Goal: Contribute content: Contribute content

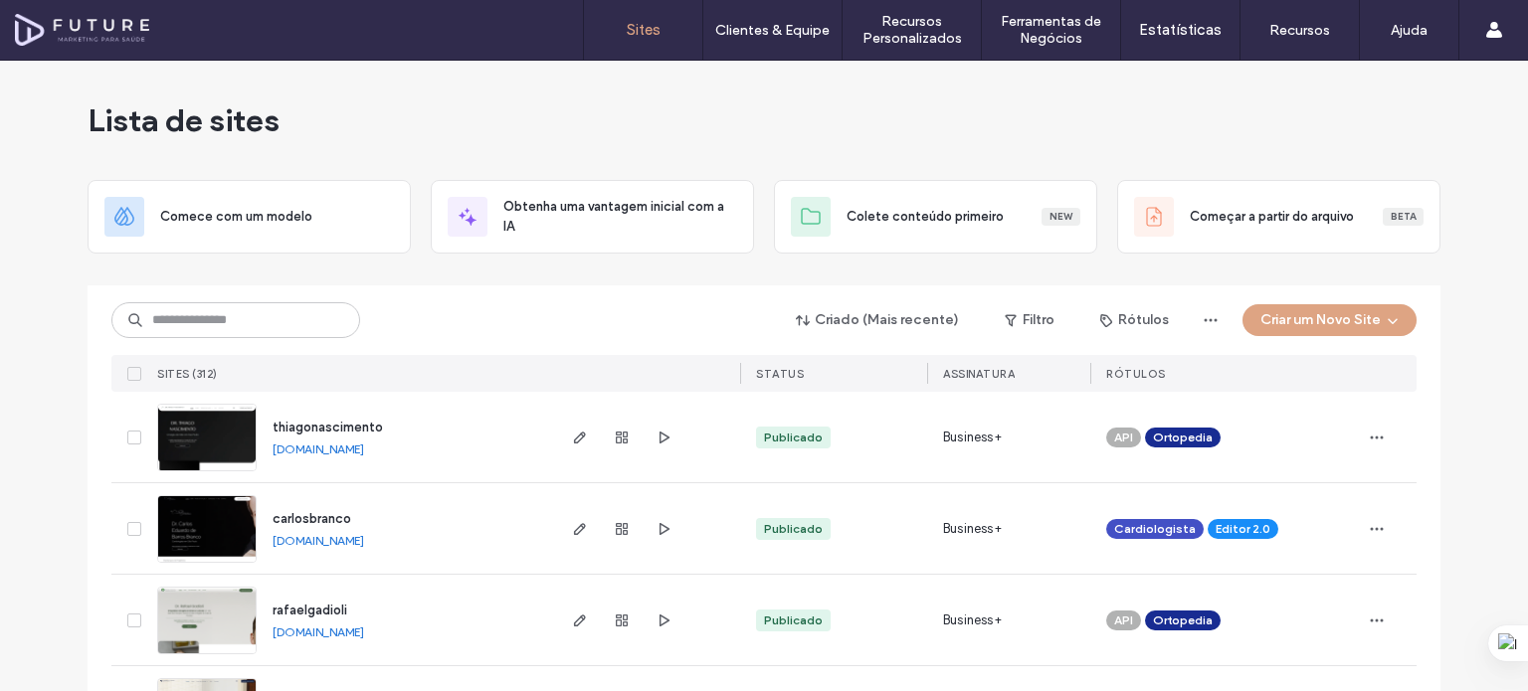
drag, startPoint x: 1472, startPoint y: 198, endPoint x: 1471, endPoint y: 652, distance: 453.6
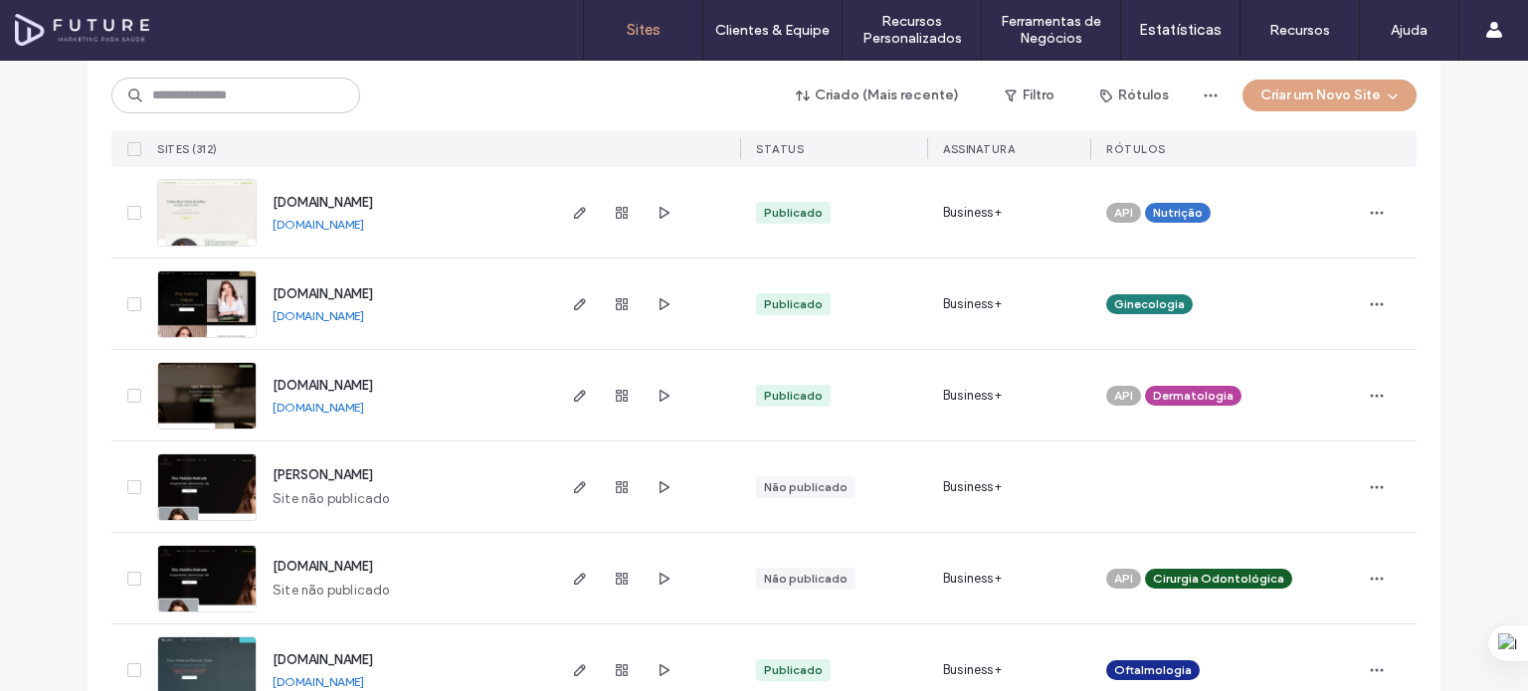
scroll to position [6634, 0]
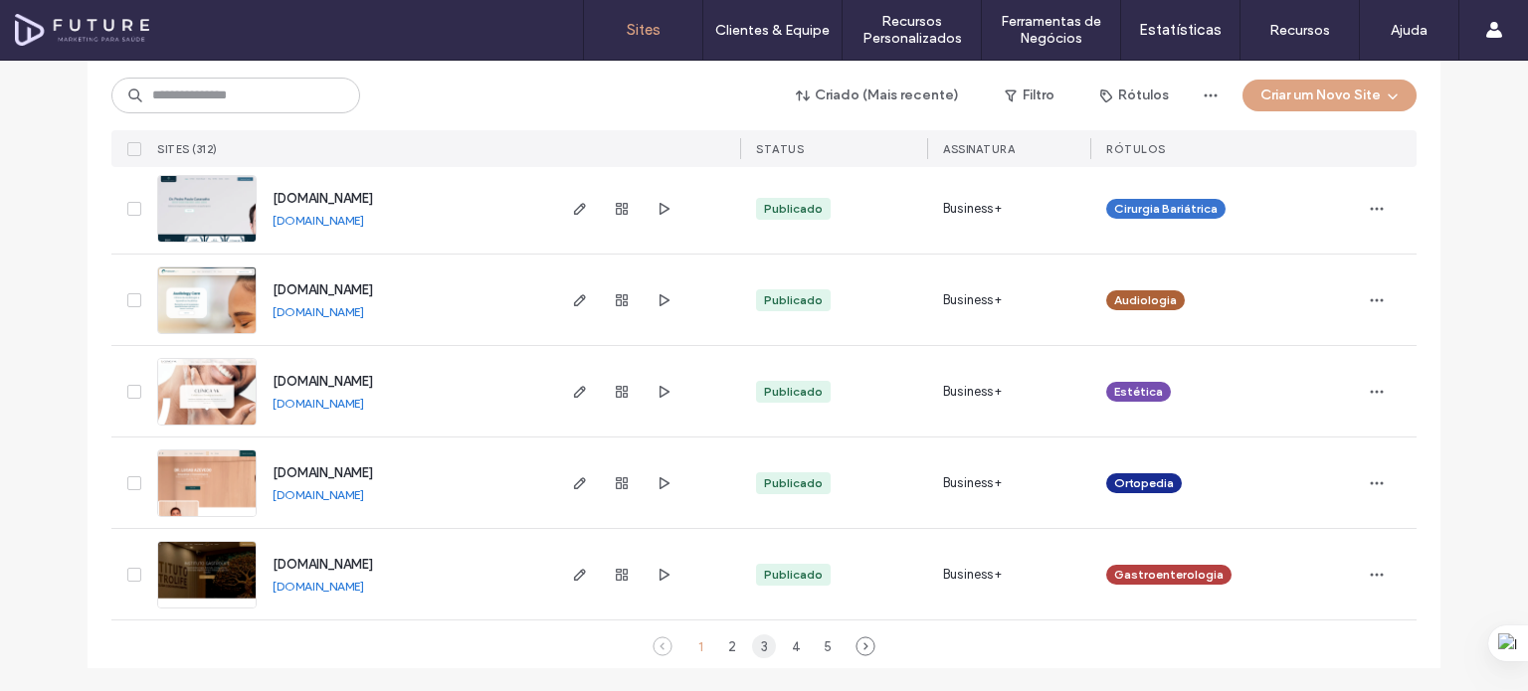
click at [761, 645] on div "3" at bounding box center [764, 647] width 24 height 24
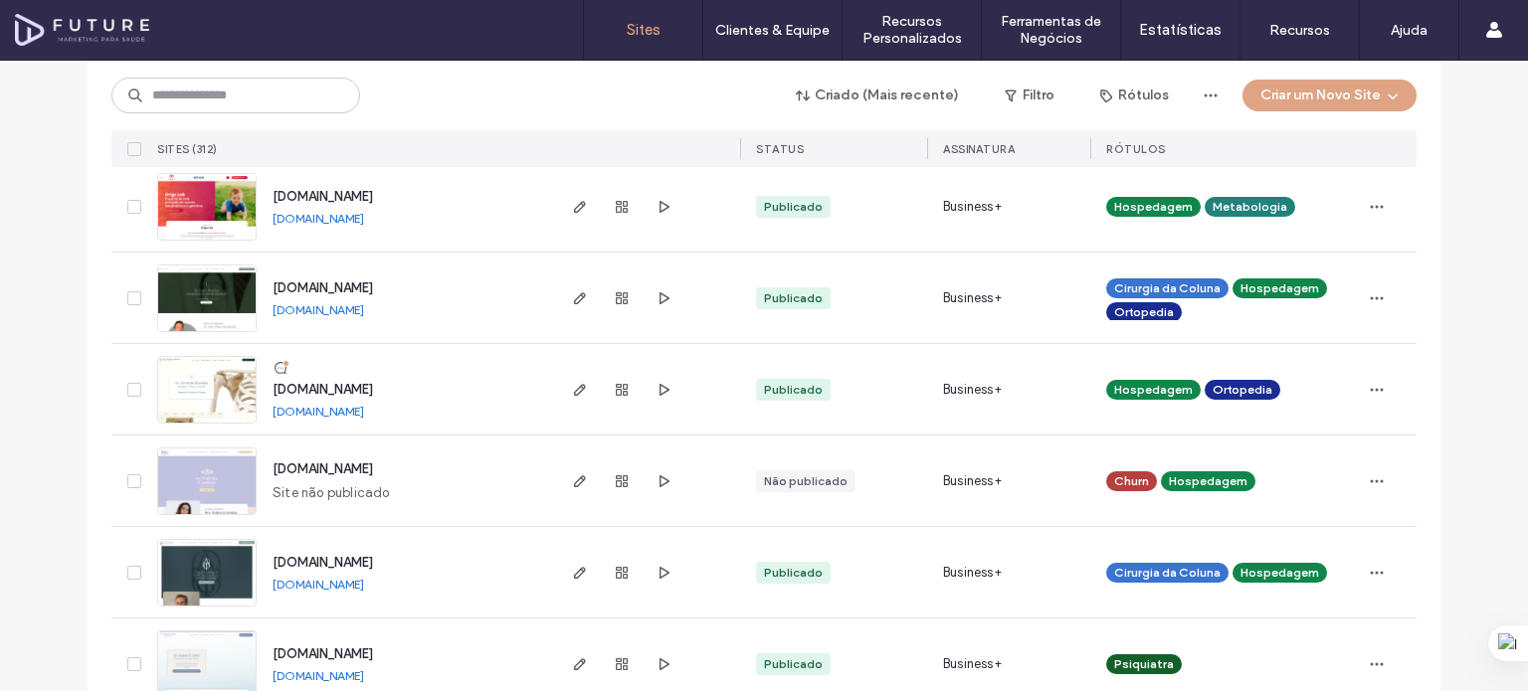
scroll to position [3892, 0]
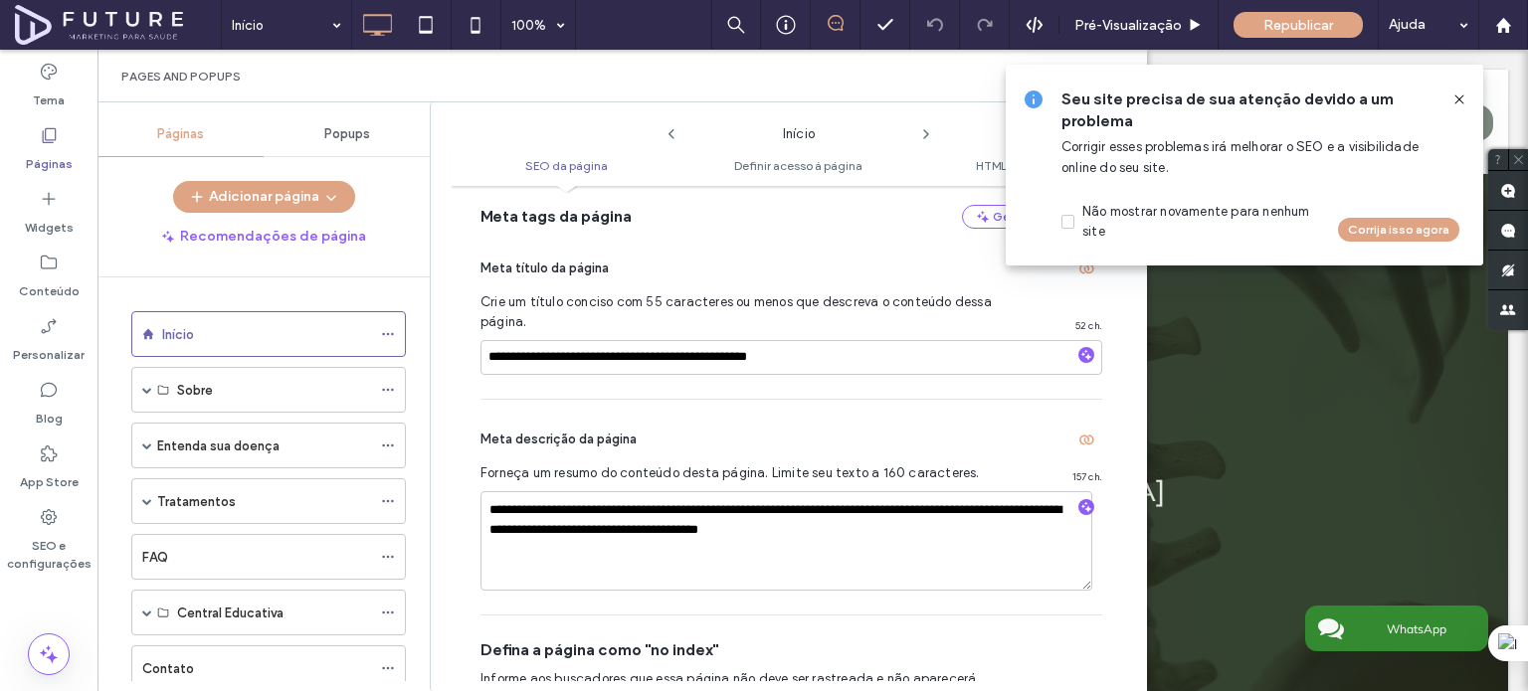
scroll to position [199, 0]
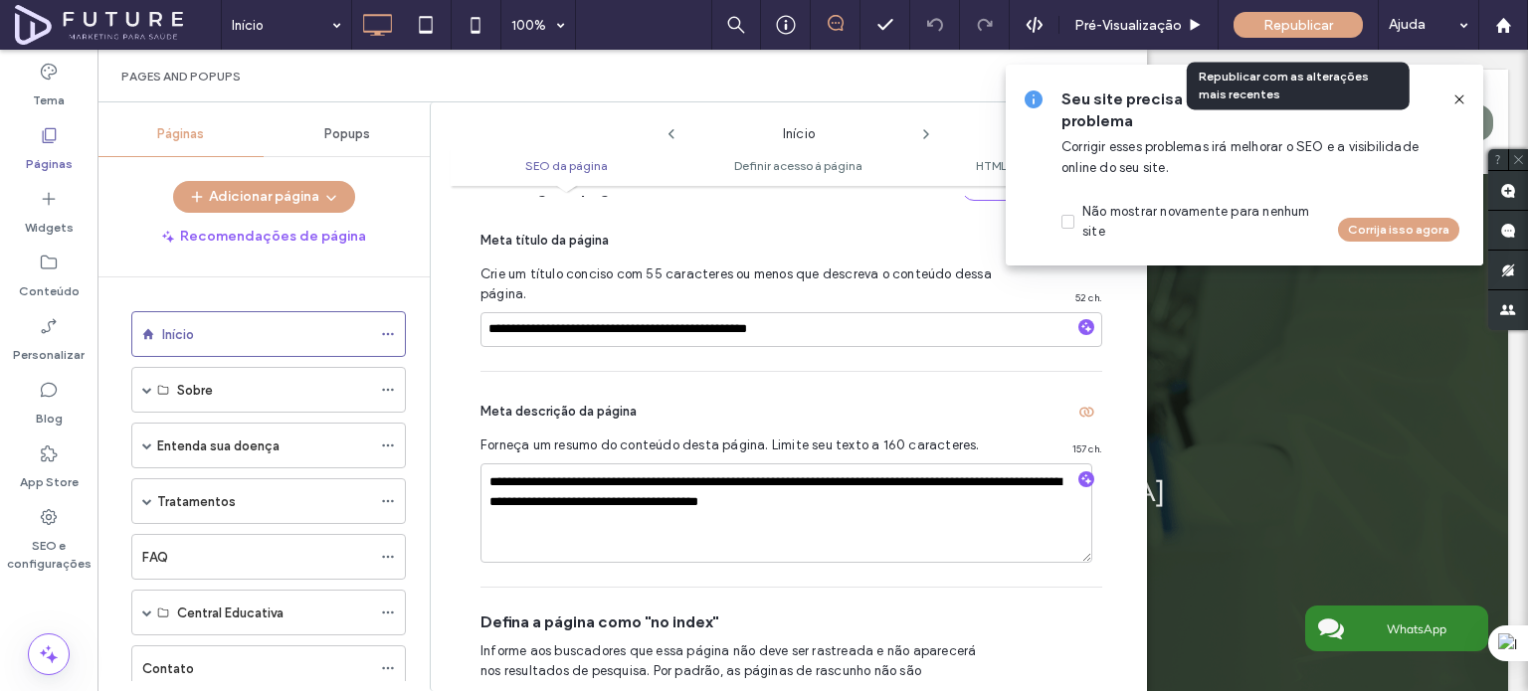
click at [1307, 32] on span "Republicar" at bounding box center [1298, 25] width 70 height 17
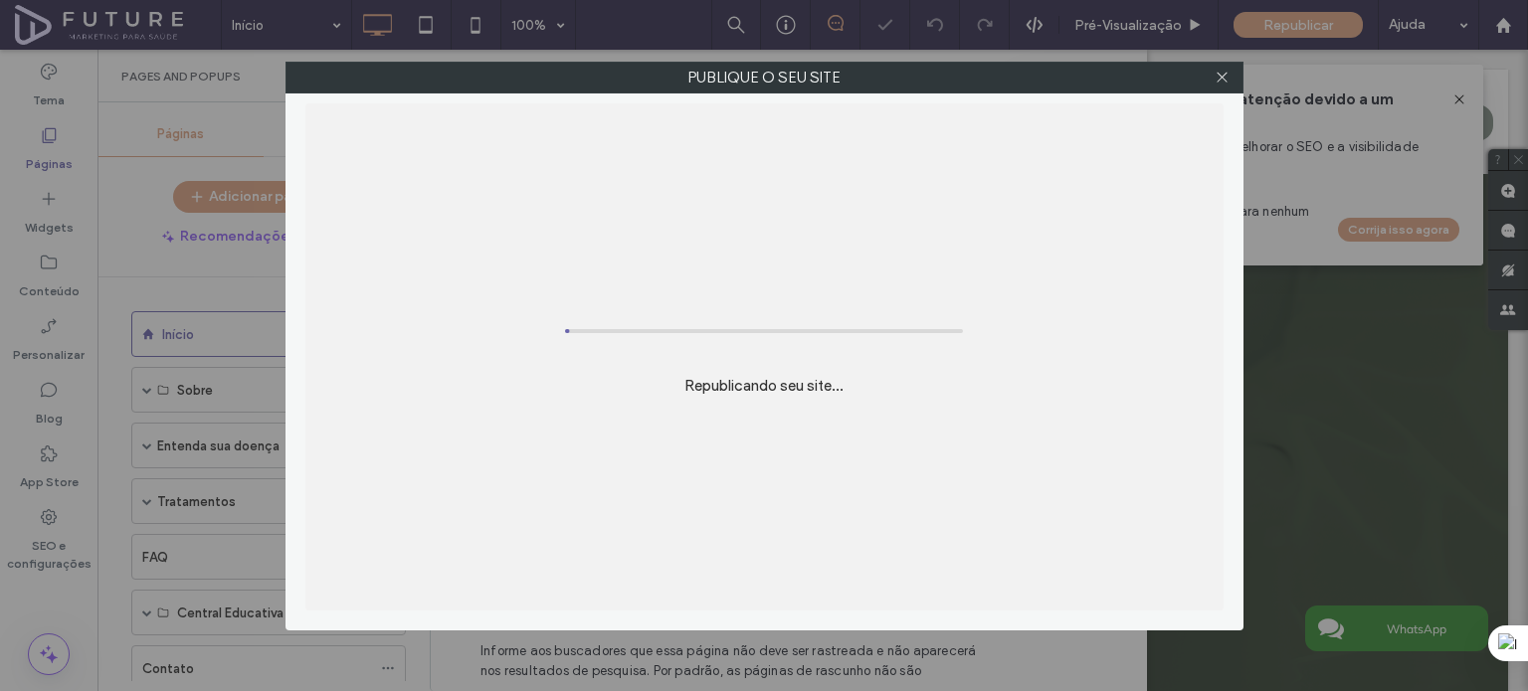
click at [1329, 22] on div "Publique o seu site Republicando seu site..." at bounding box center [764, 345] width 1528 height 691
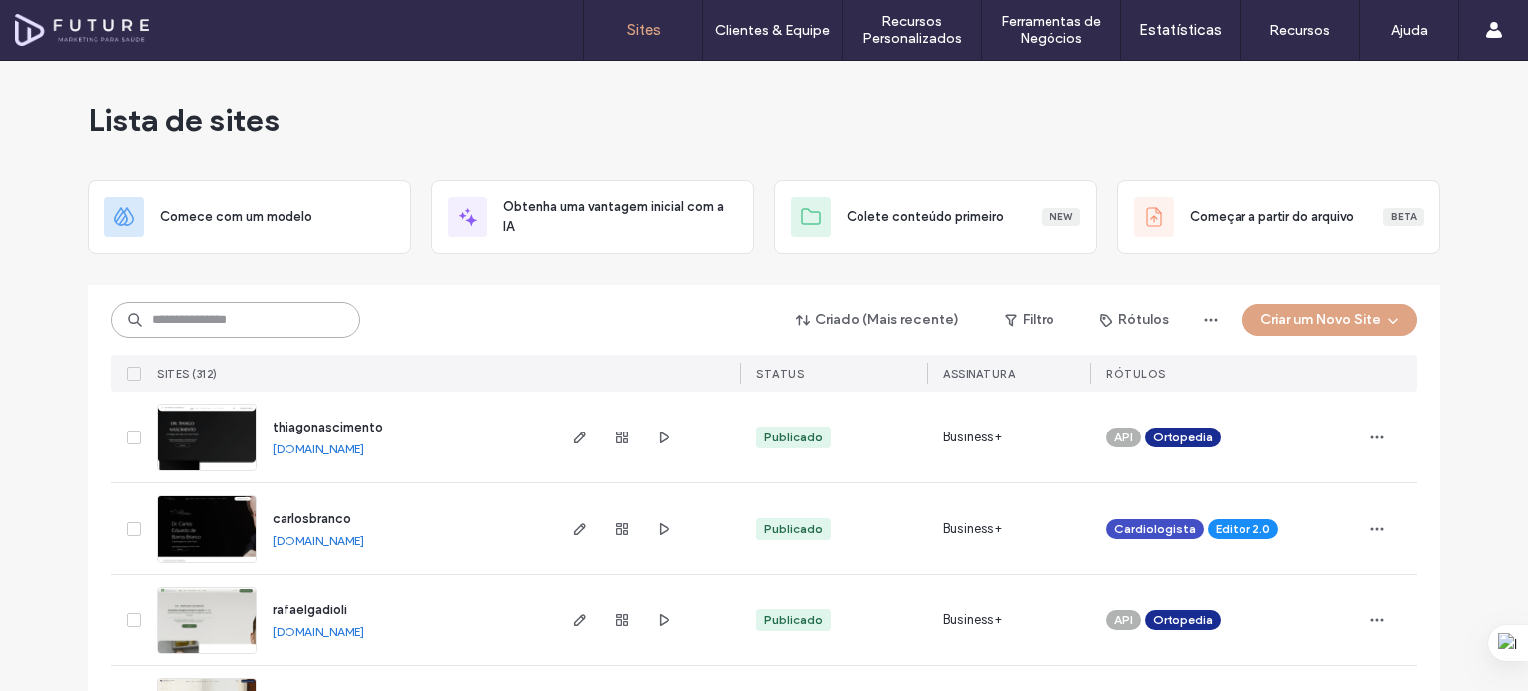
click at [218, 331] on input at bounding box center [235, 320] width 249 height 36
click at [223, 329] on input at bounding box center [235, 320] width 249 height 36
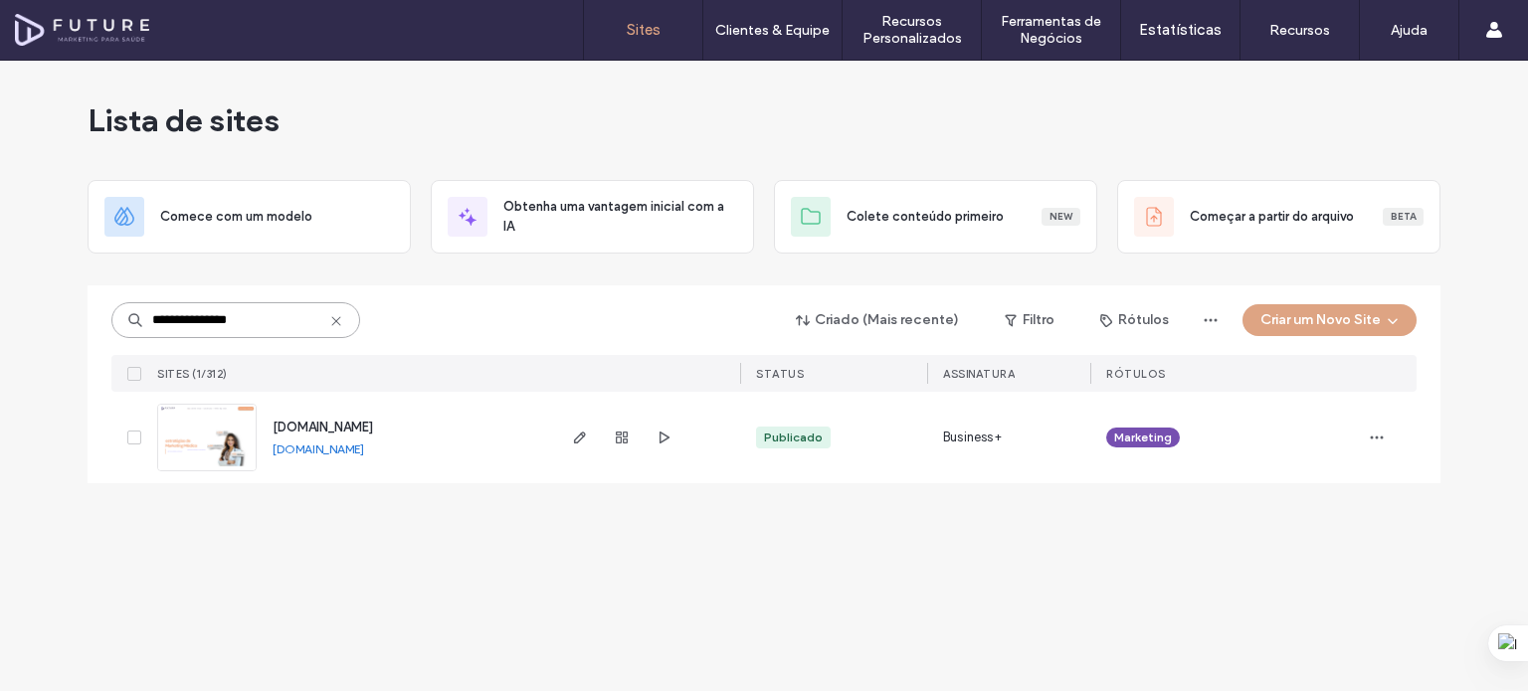
type input "**********"
click at [333, 421] on span "www.futuremarketing.com.br" at bounding box center [323, 427] width 100 height 15
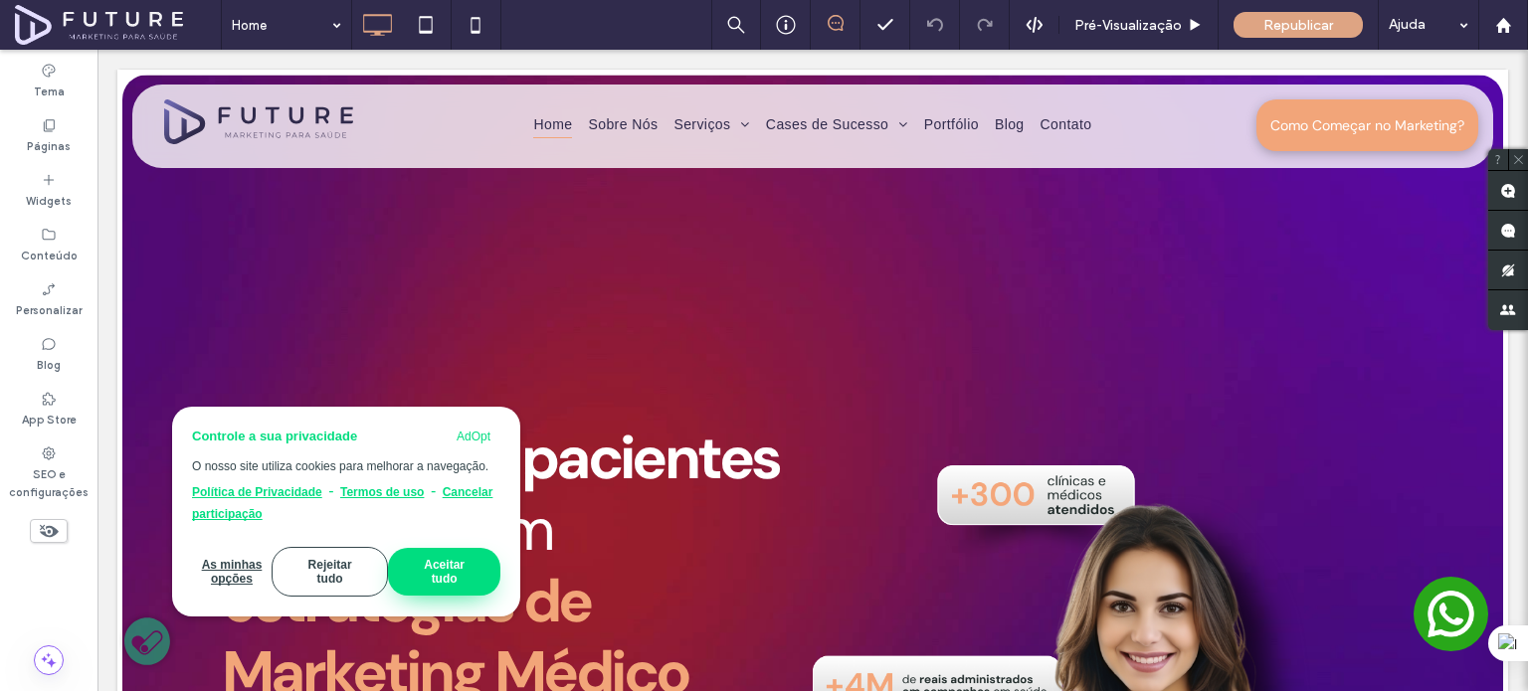
click at [438, 577] on button "Aceitar tudo" at bounding box center [444, 572] width 112 height 48
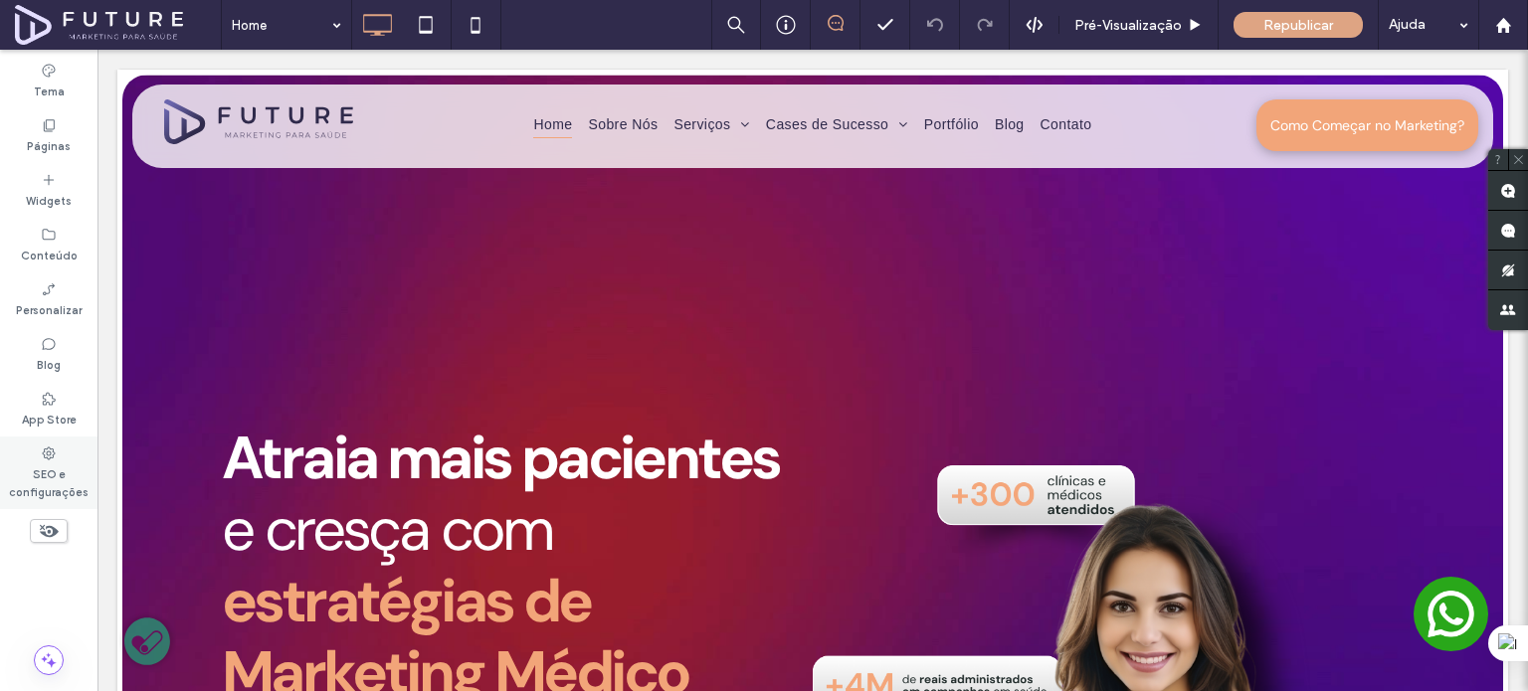
click at [59, 457] on div "SEO e configurações" at bounding box center [48, 473] width 97 height 73
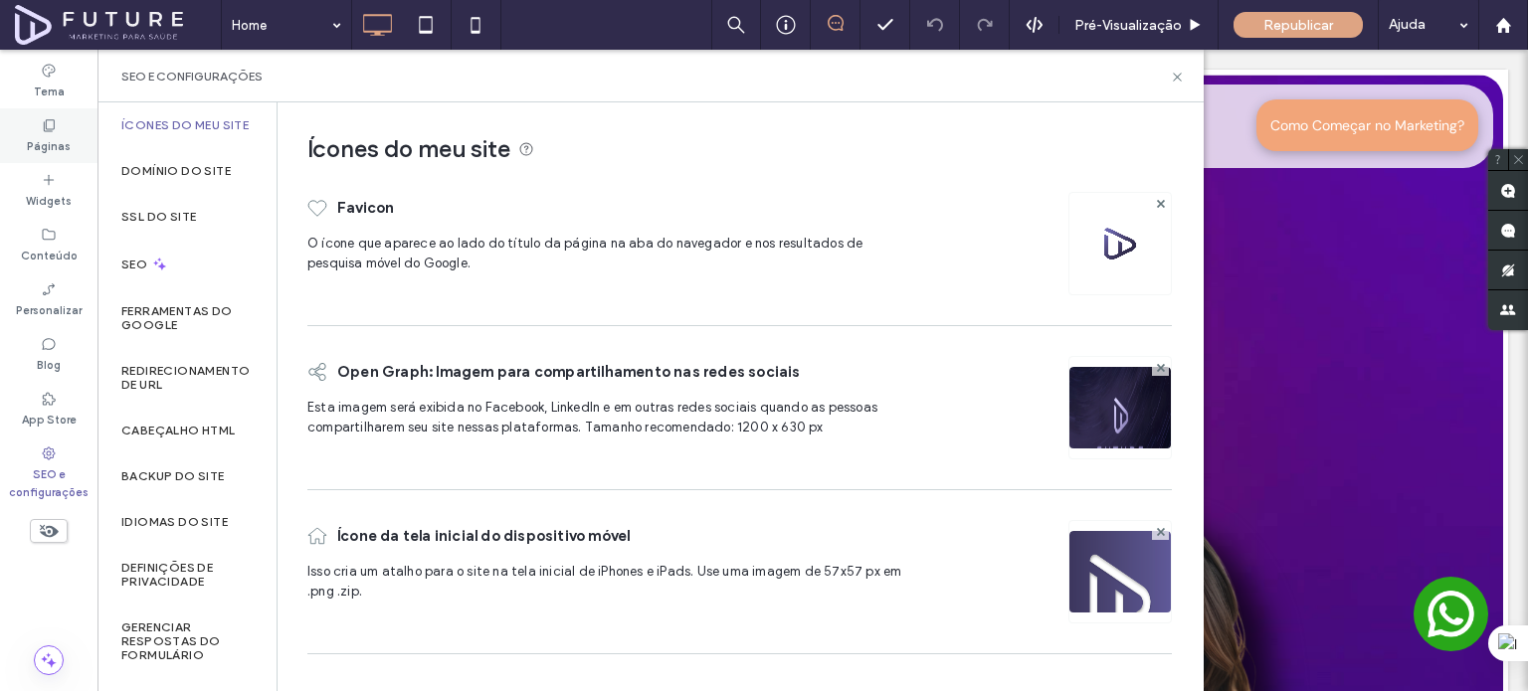
click at [42, 118] on icon at bounding box center [49, 125] width 16 height 16
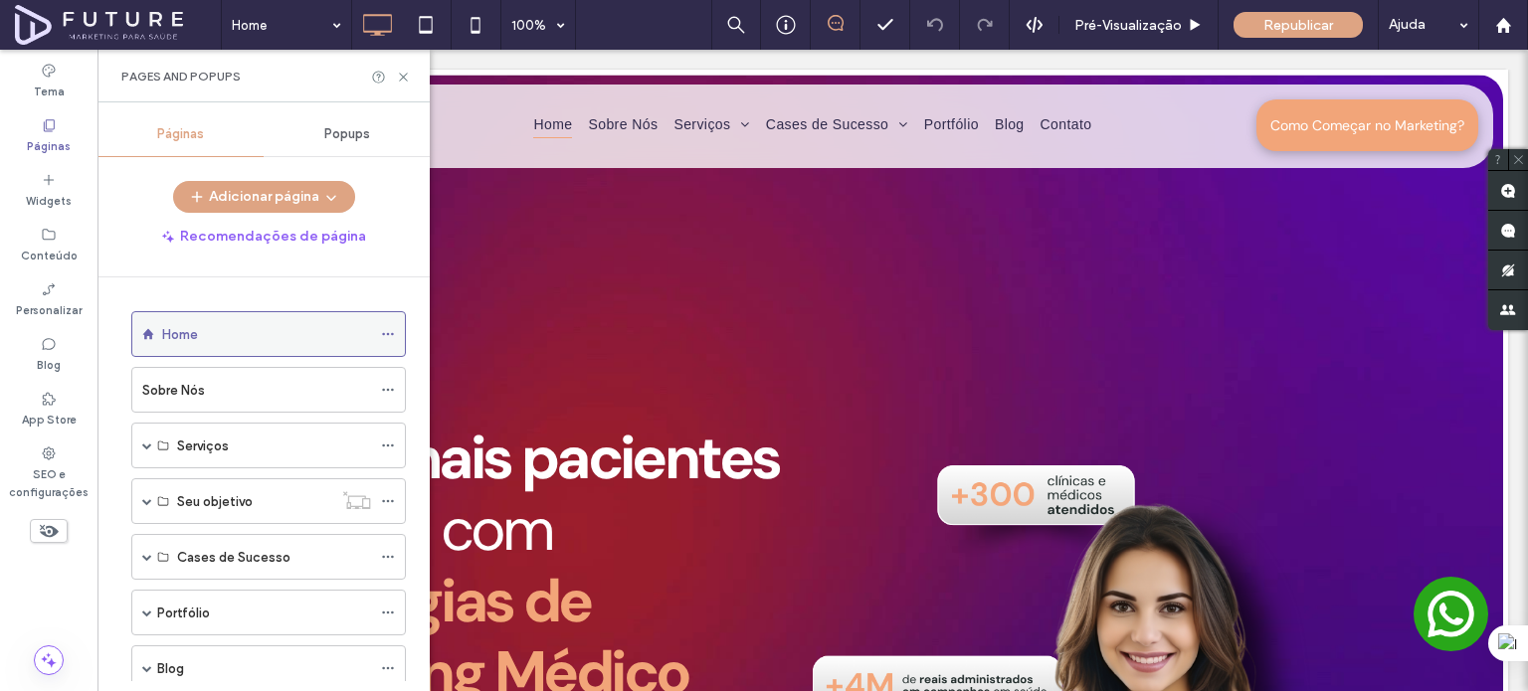
click at [388, 330] on icon at bounding box center [388, 334] width 14 height 14
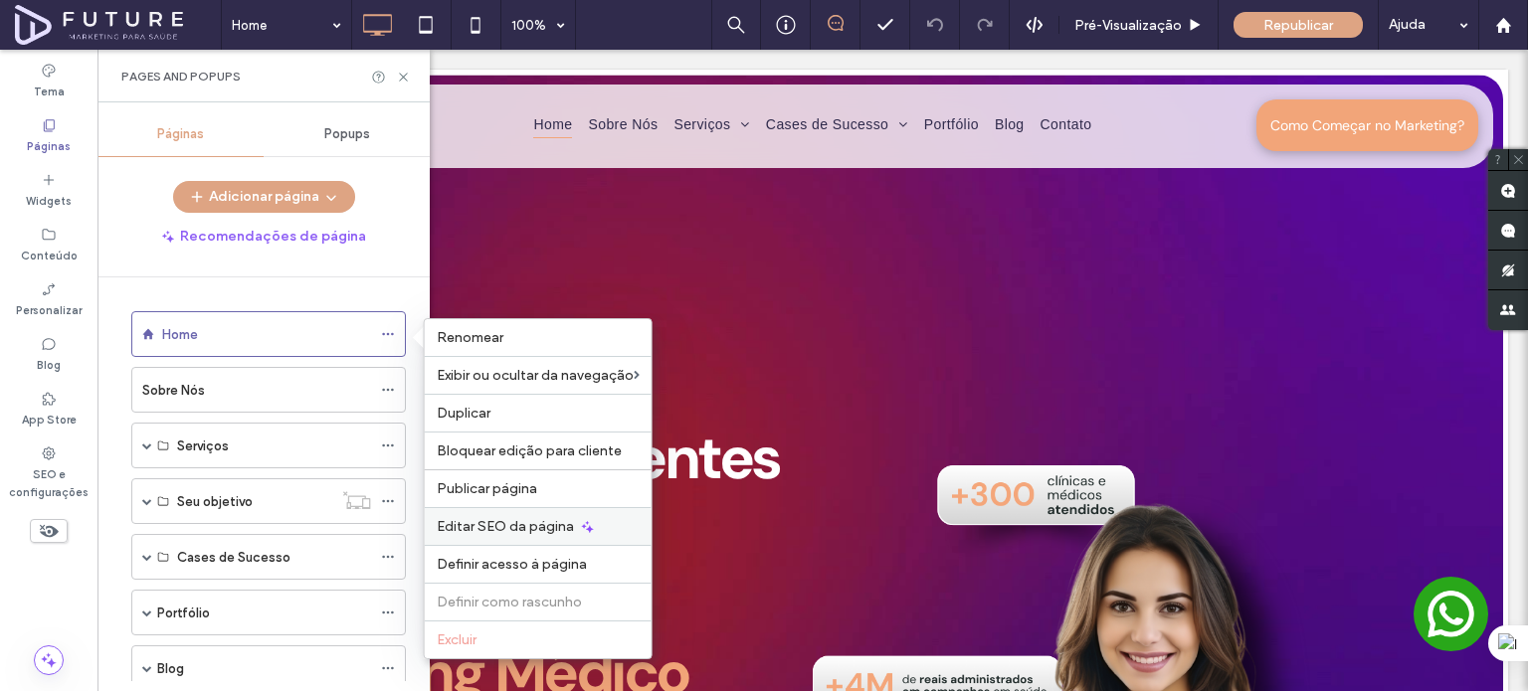
click at [565, 528] on span "Editar SEO da página" at bounding box center [505, 526] width 137 height 17
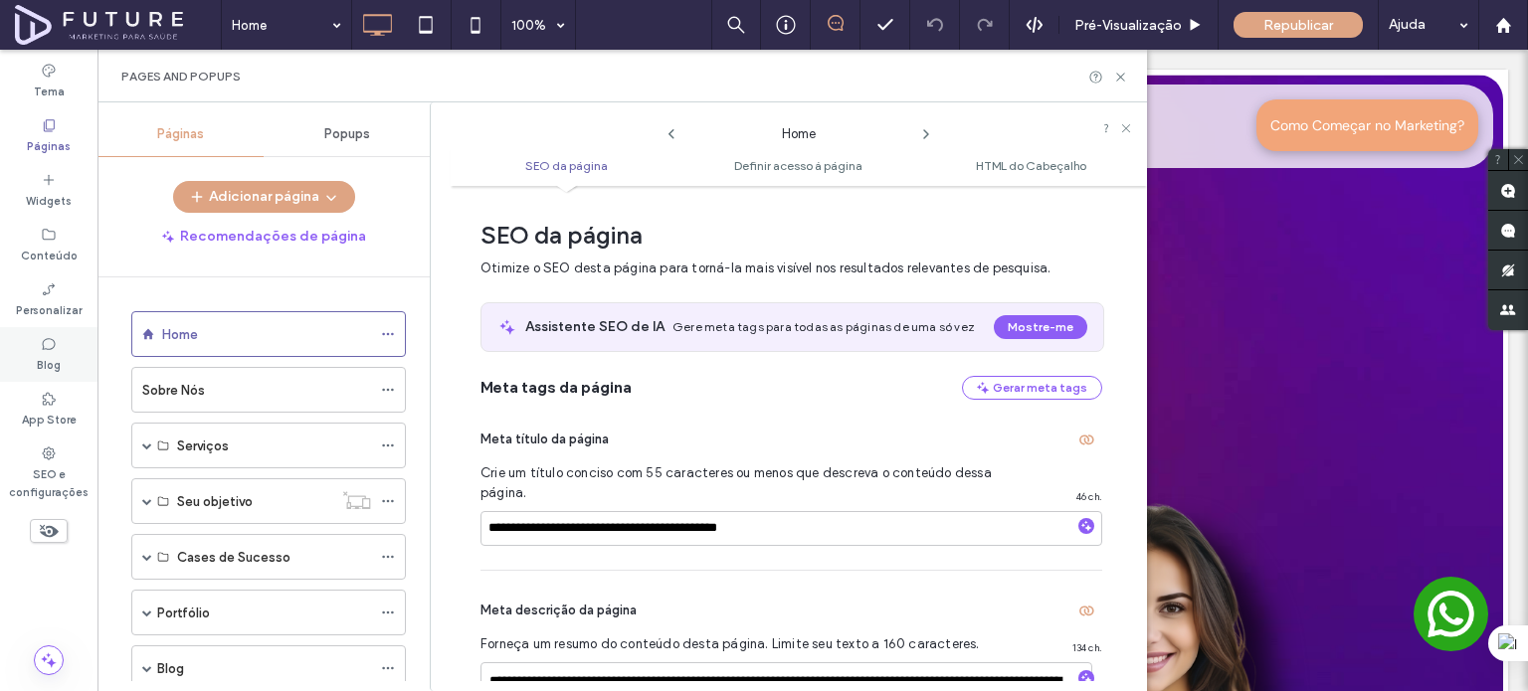
click at [72, 337] on div "Blog" at bounding box center [48, 354] width 97 height 55
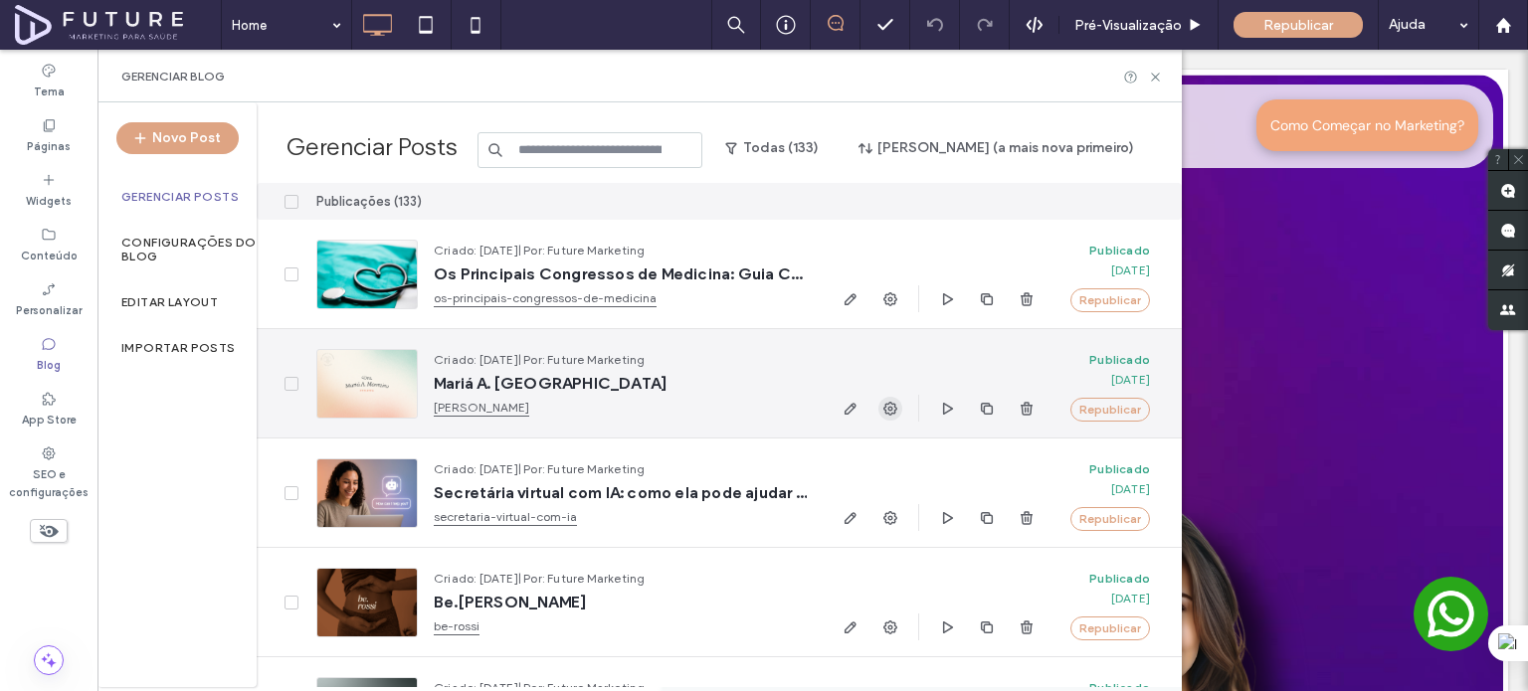
click at [888, 407] on use "button" at bounding box center [890, 409] width 14 height 14
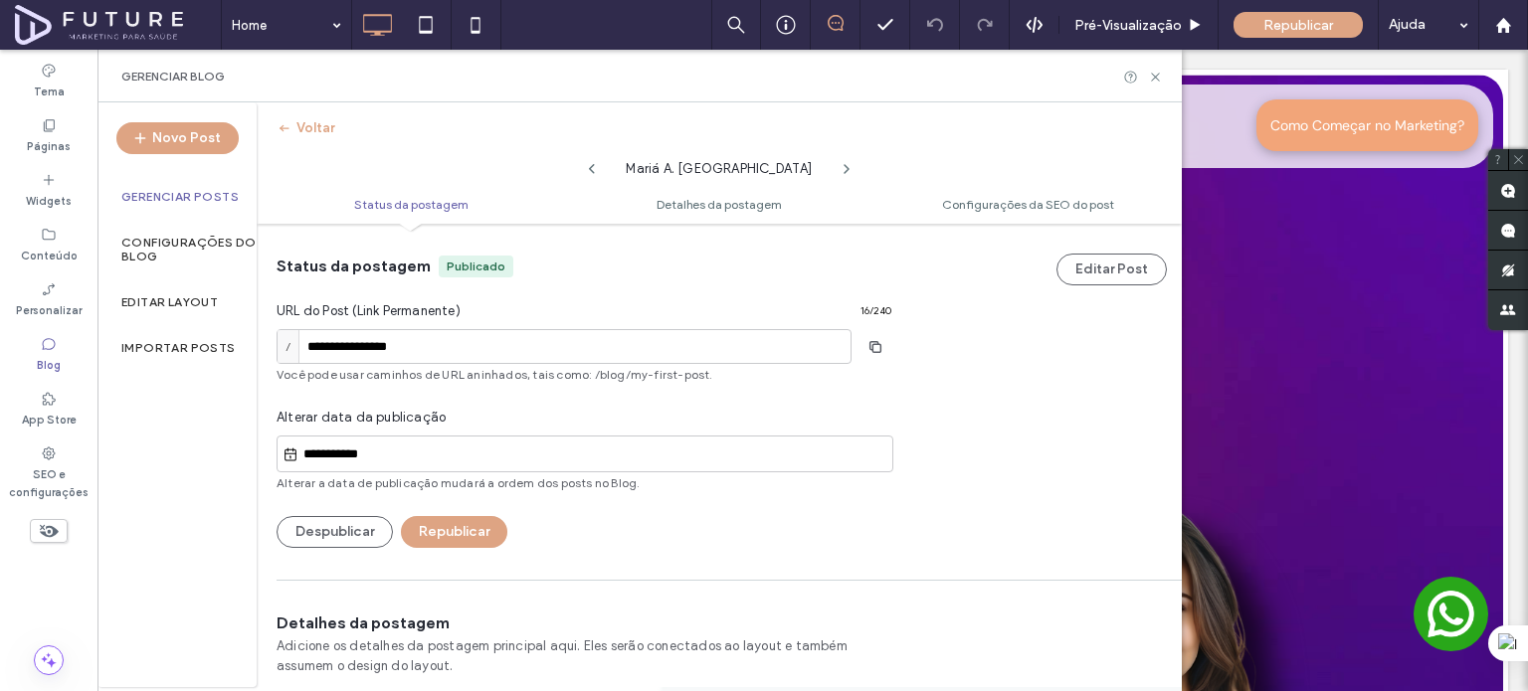
click at [152, 179] on div "Gerenciar Posts" at bounding box center [176, 197] width 159 height 46
click at [165, 191] on label "Gerenciar Posts" at bounding box center [179, 197] width 117 height 14
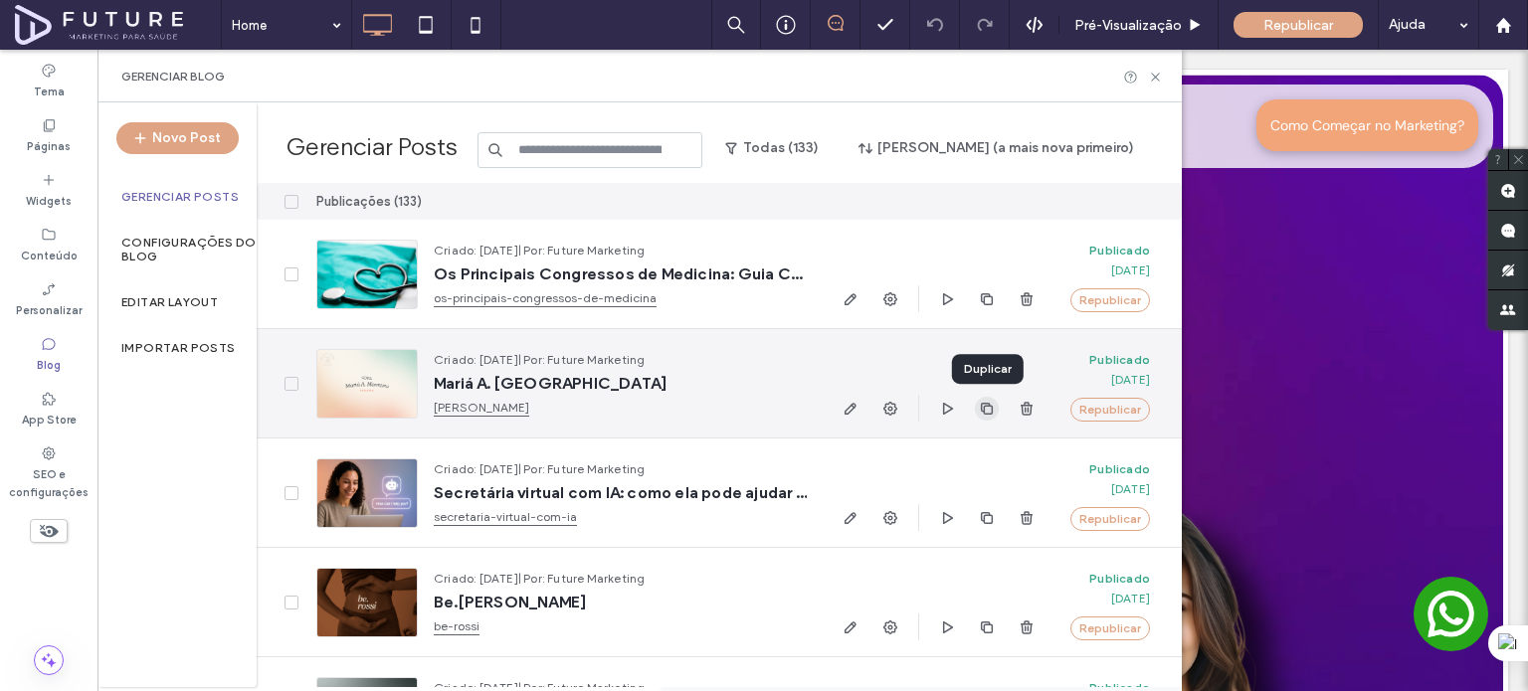
click at [984, 419] on span "button" at bounding box center [987, 409] width 24 height 24
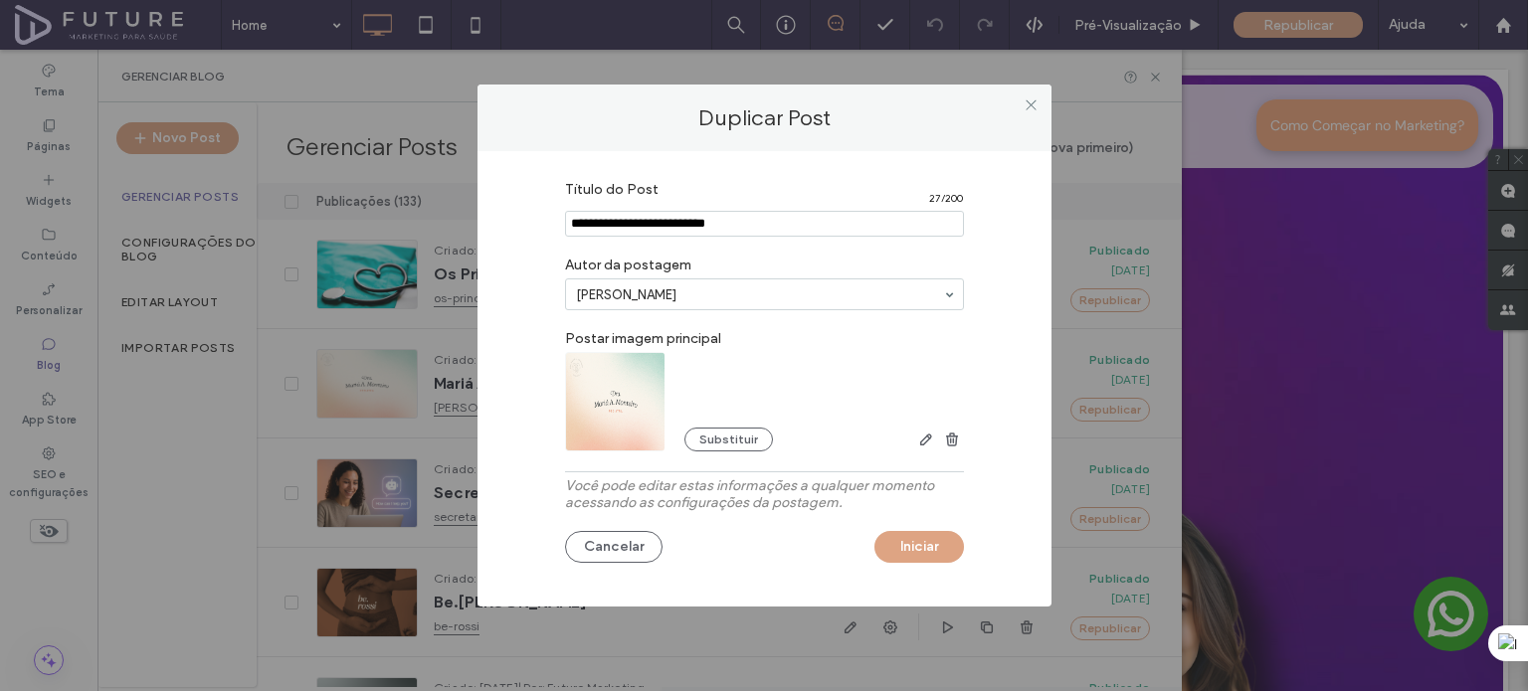
click at [653, 214] on input "Título do Post" at bounding box center [764, 224] width 399 height 26
click at [653, 218] on input "Título do Post" at bounding box center [764, 224] width 399 height 26
click at [716, 218] on input "Título do Post" at bounding box center [764, 224] width 399 height 26
type input "**********"
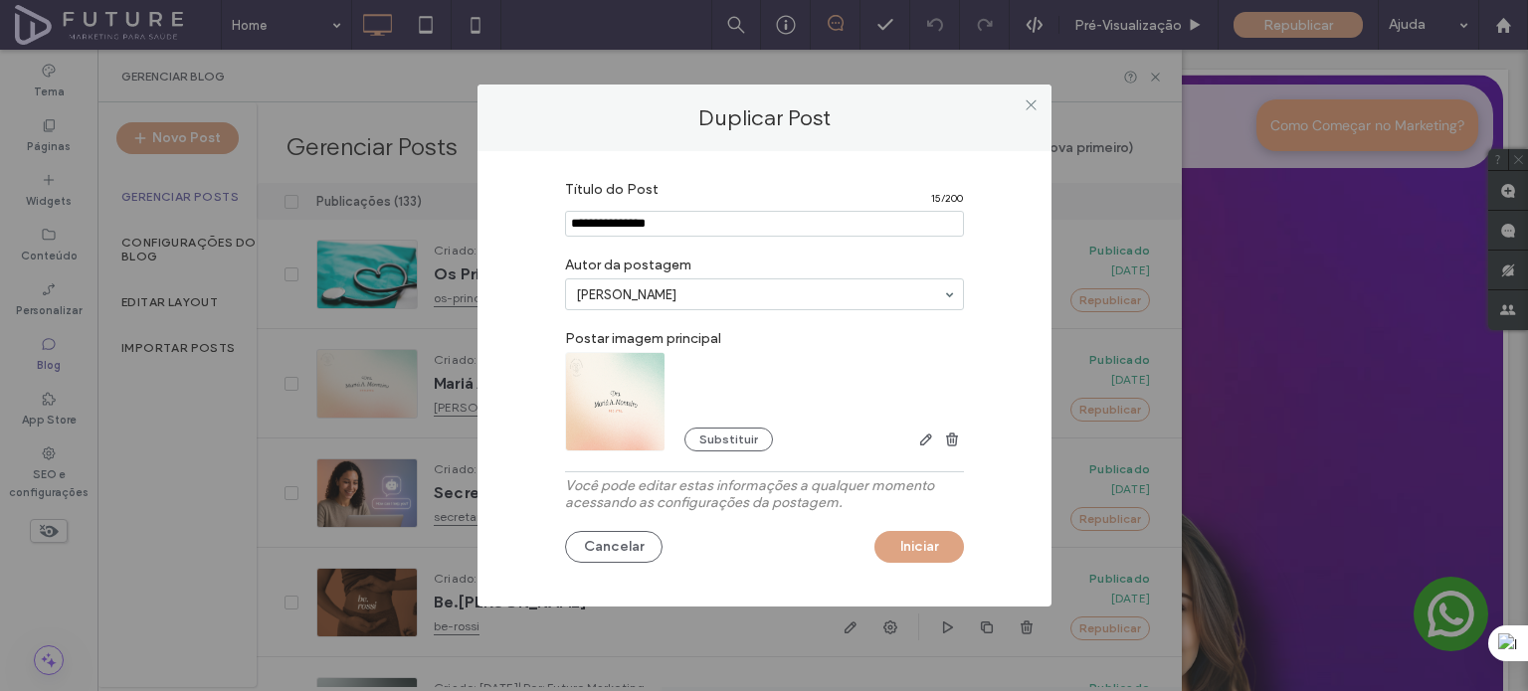
click at [646, 311] on div "Título do Post 15 / 200 Autor da postagem Douglas Rankrup Postar imagem princip…" at bounding box center [764, 374] width 514 height 406
type input "**********"
click at [836, 357] on div "Substituir" at bounding box center [764, 401] width 399 height 99
click at [713, 435] on button "Substituir" at bounding box center [728, 440] width 89 height 24
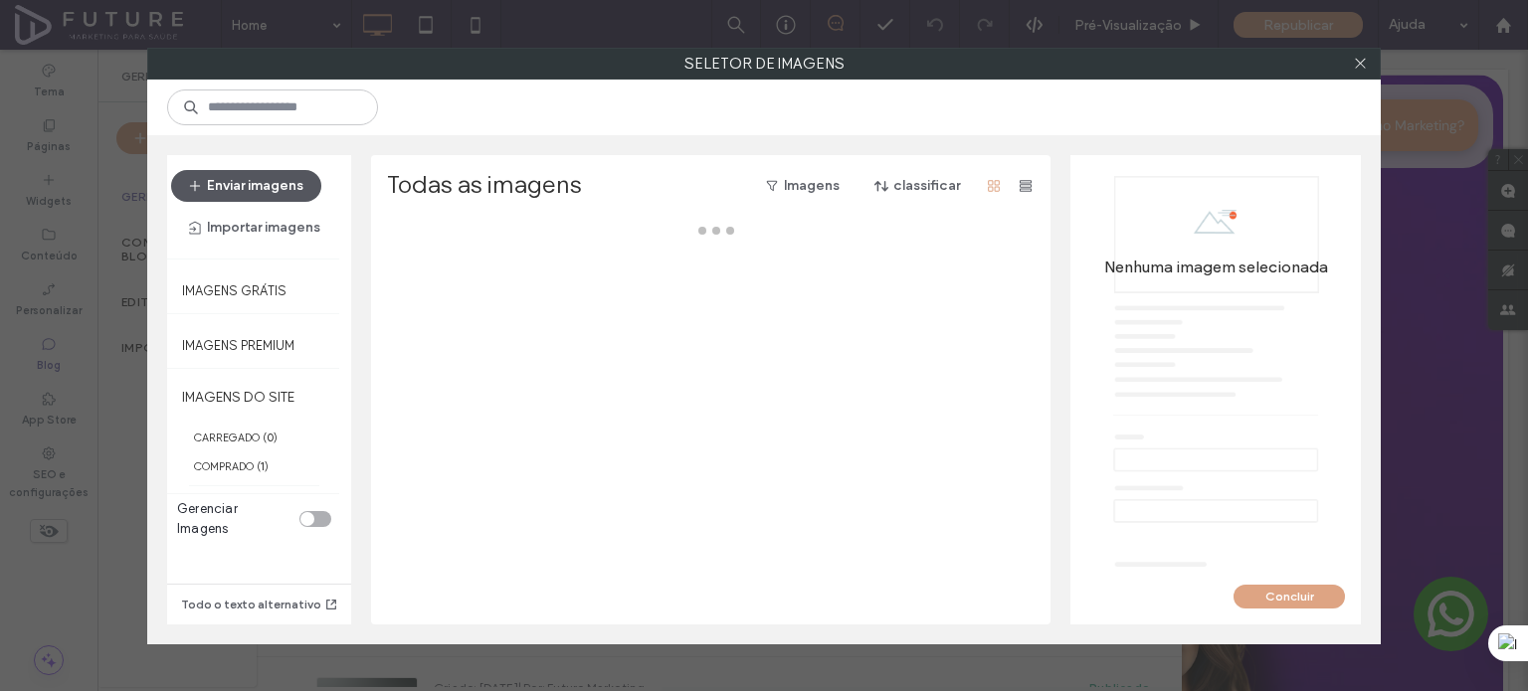
click at [275, 183] on button "Enviar imagens" at bounding box center [246, 186] width 150 height 32
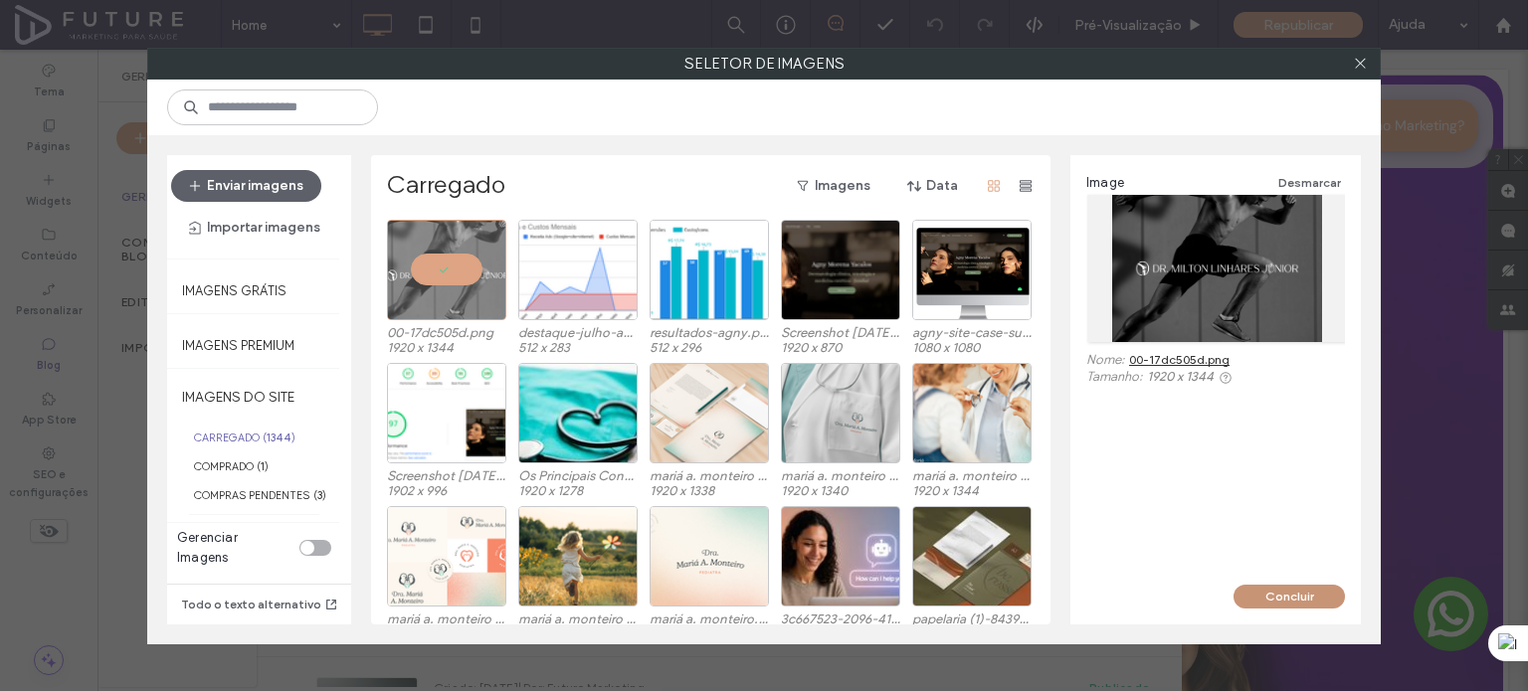
click at [1284, 599] on button "Concluir" at bounding box center [1288, 597] width 111 height 24
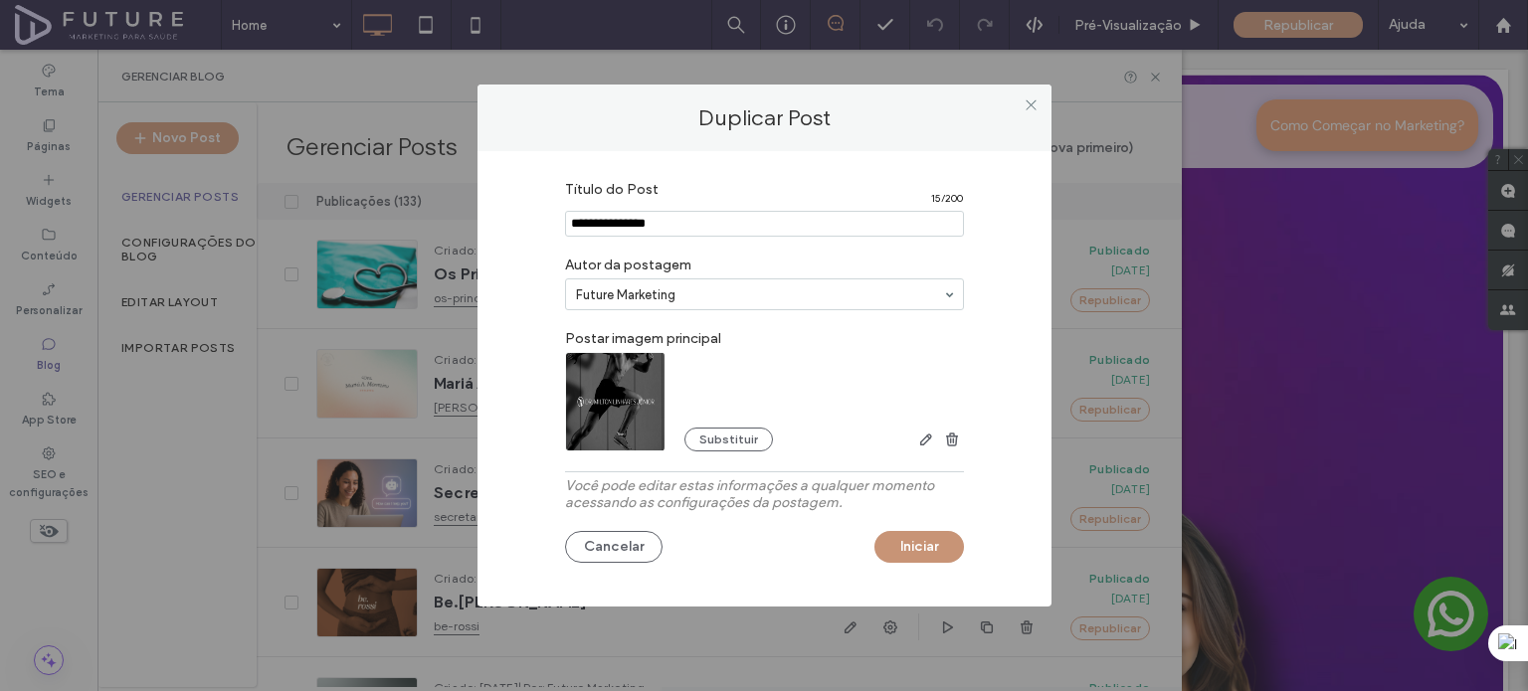
click at [923, 552] on button "Iniciar" at bounding box center [919, 547] width 90 height 32
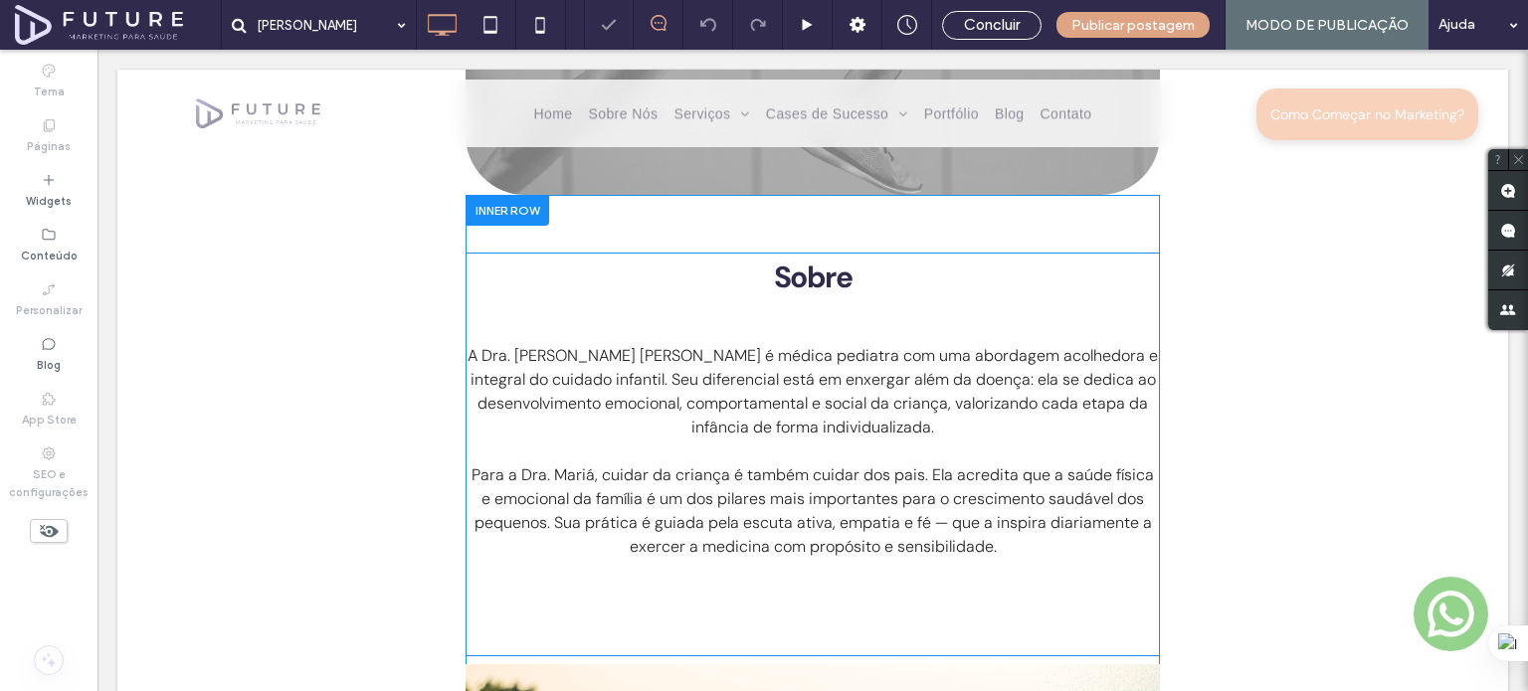
scroll to position [895, 0]
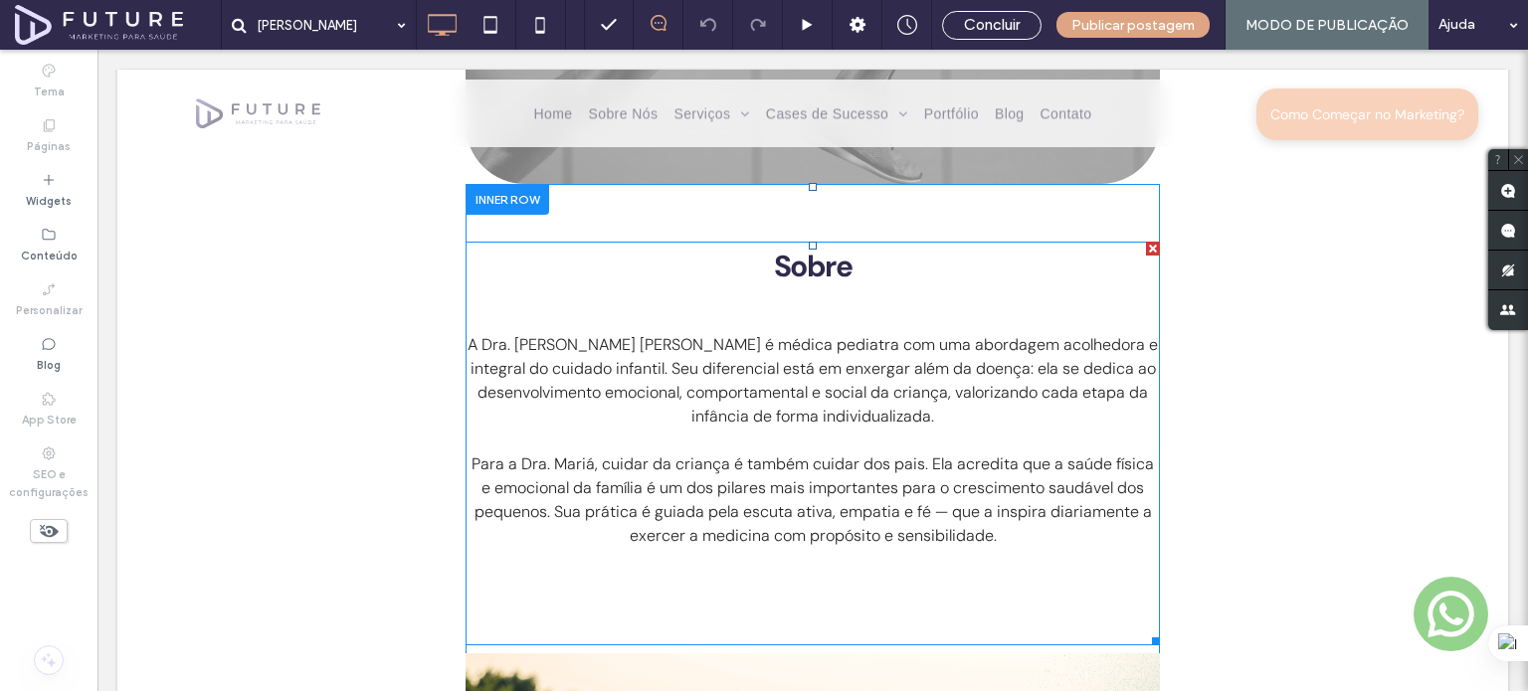
click at [763, 429] on p at bounding box center [813, 441] width 694 height 24
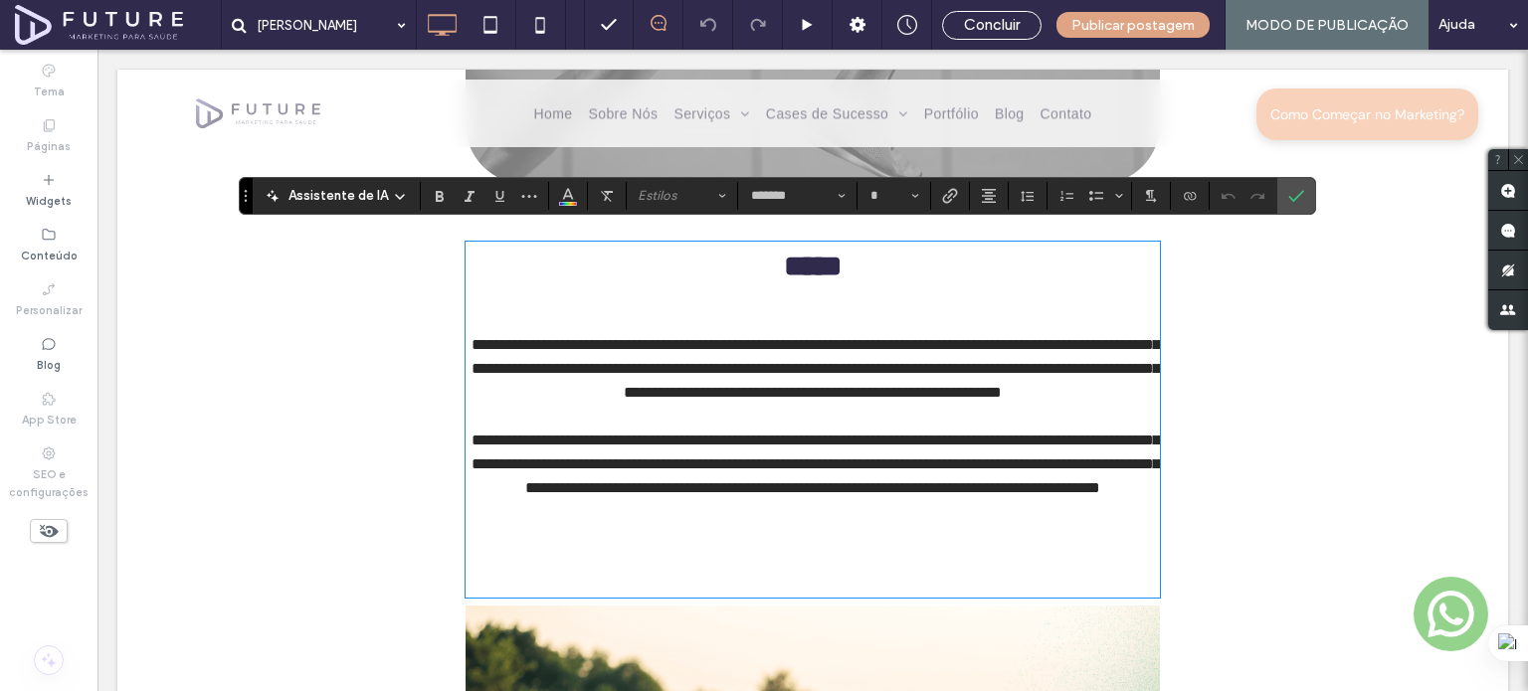
type input "*******"
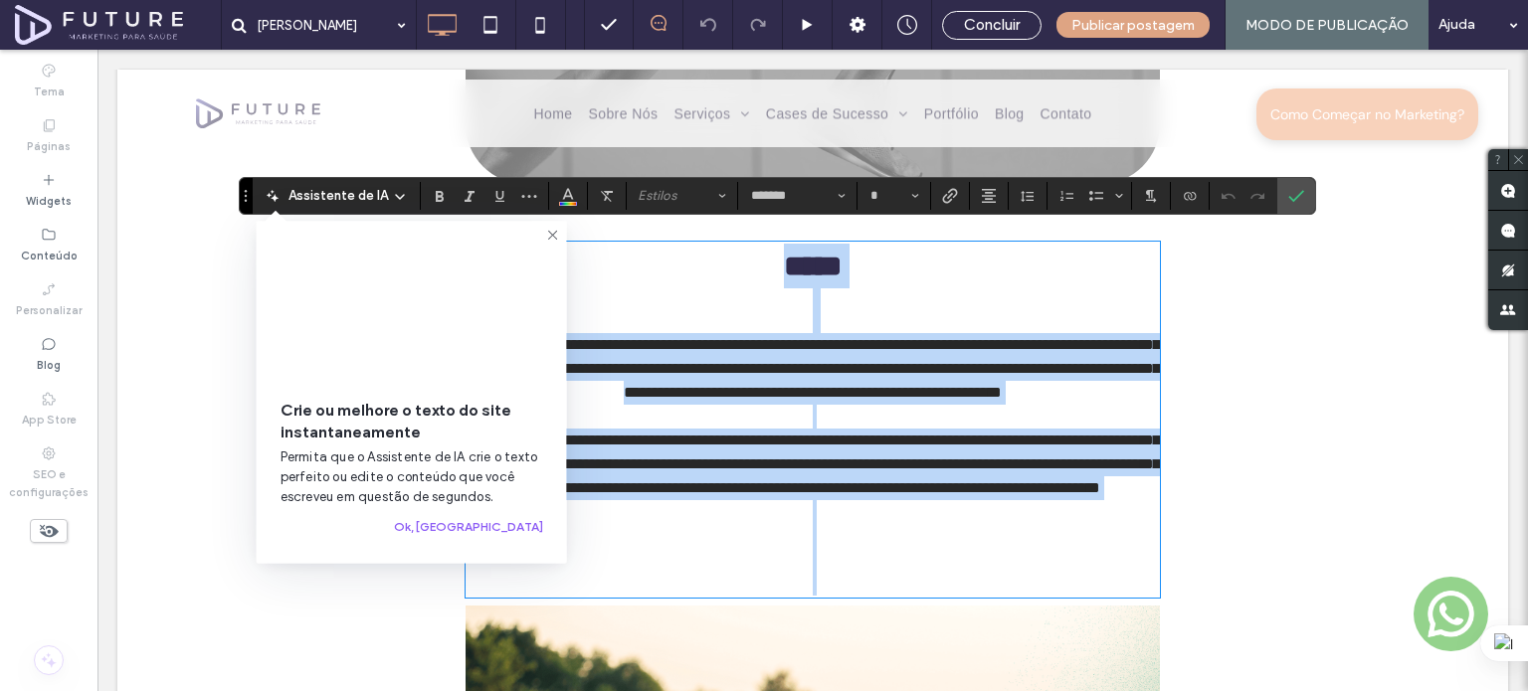
click at [632, 337] on span "**********" at bounding box center [815, 368] width 688 height 63
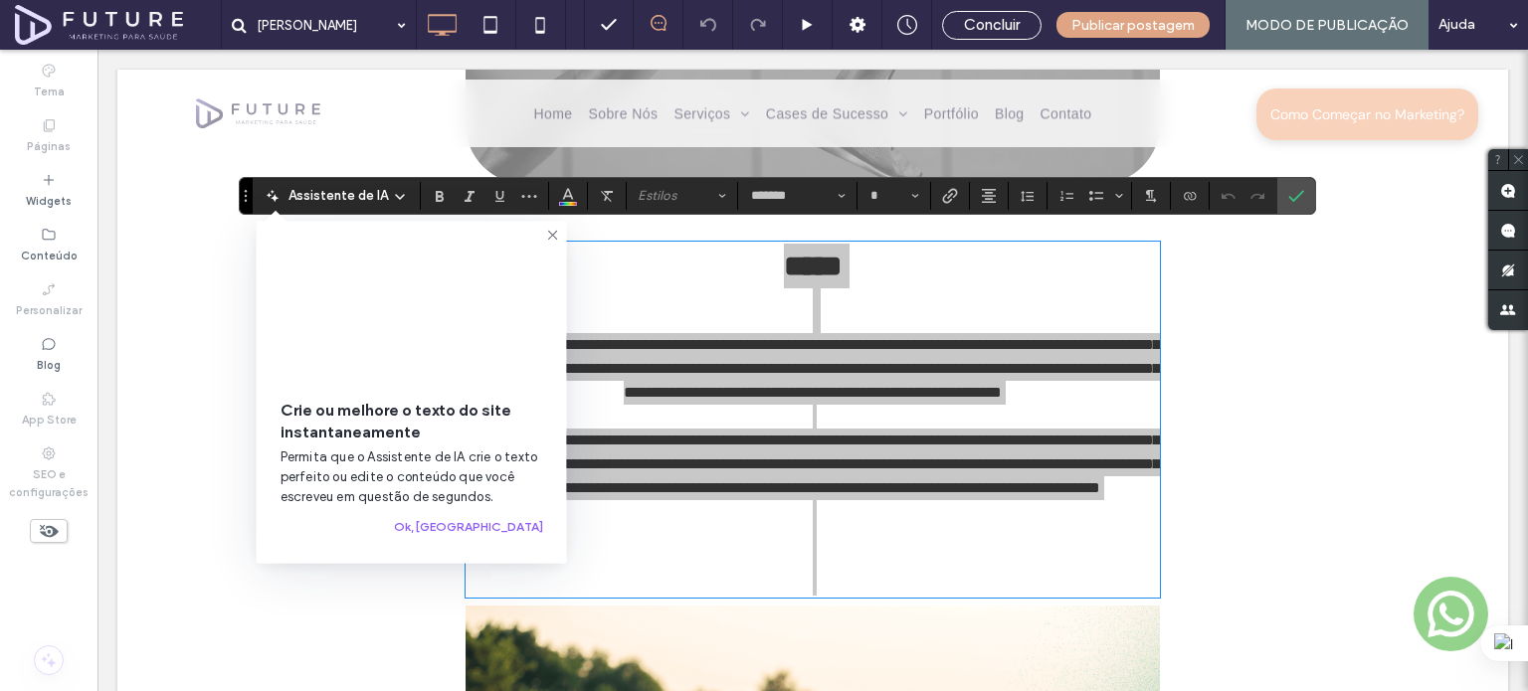
click at [556, 235] on icon at bounding box center [553, 235] width 16 height 16
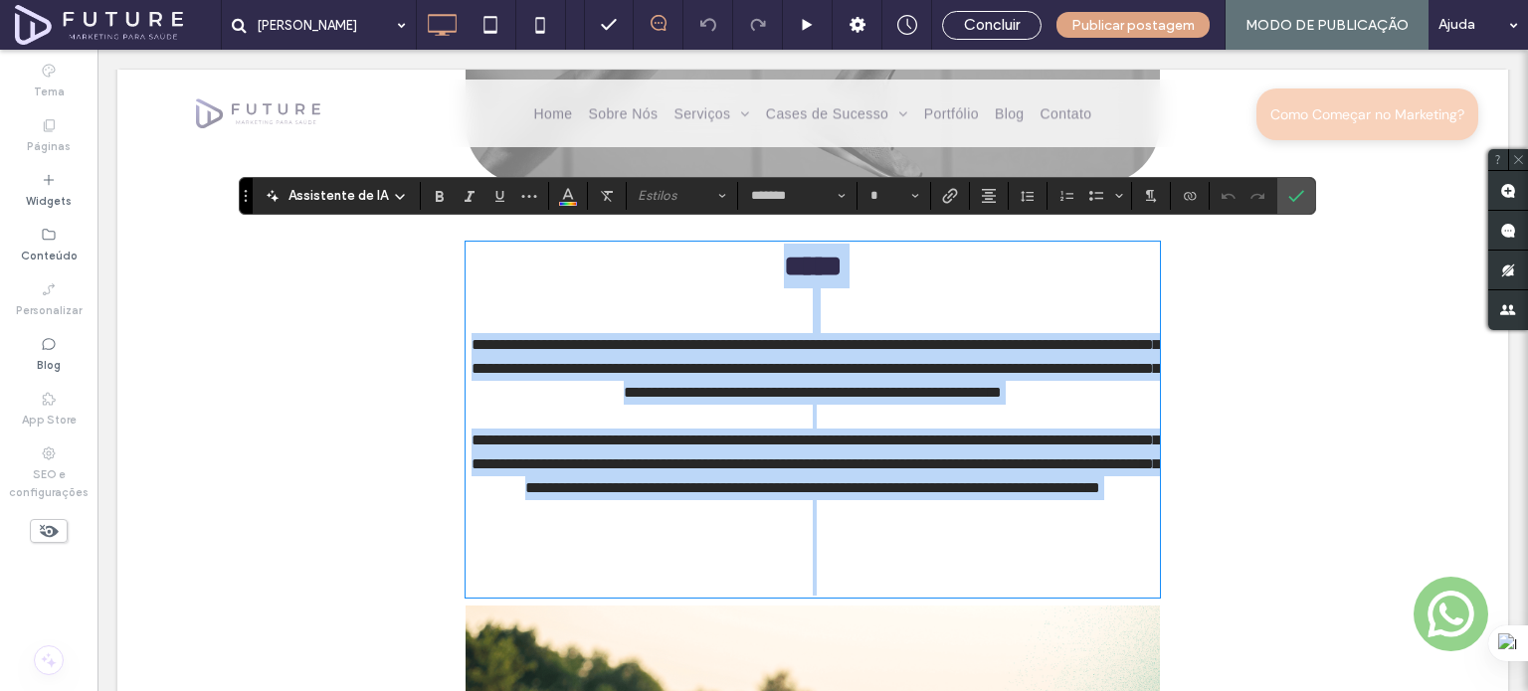
click at [536, 338] on span "**********" at bounding box center [815, 368] width 688 height 63
click at [482, 337] on span "**********" at bounding box center [815, 368] width 688 height 63
type input "**"
drag, startPoint x: 481, startPoint y: 330, endPoint x: 1030, endPoint y: 538, distance: 587.1
click at [1030, 538] on div "**********" at bounding box center [813, 420] width 694 height 352
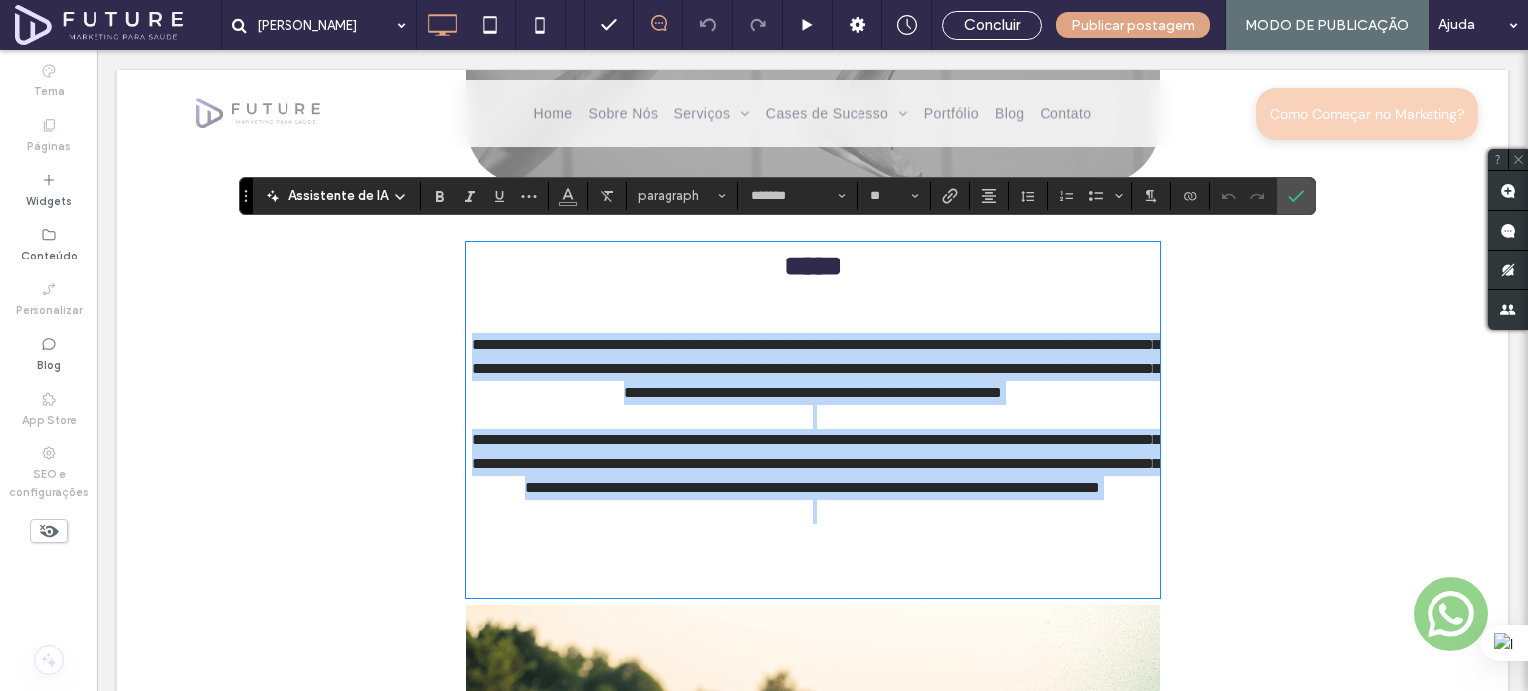
paste div
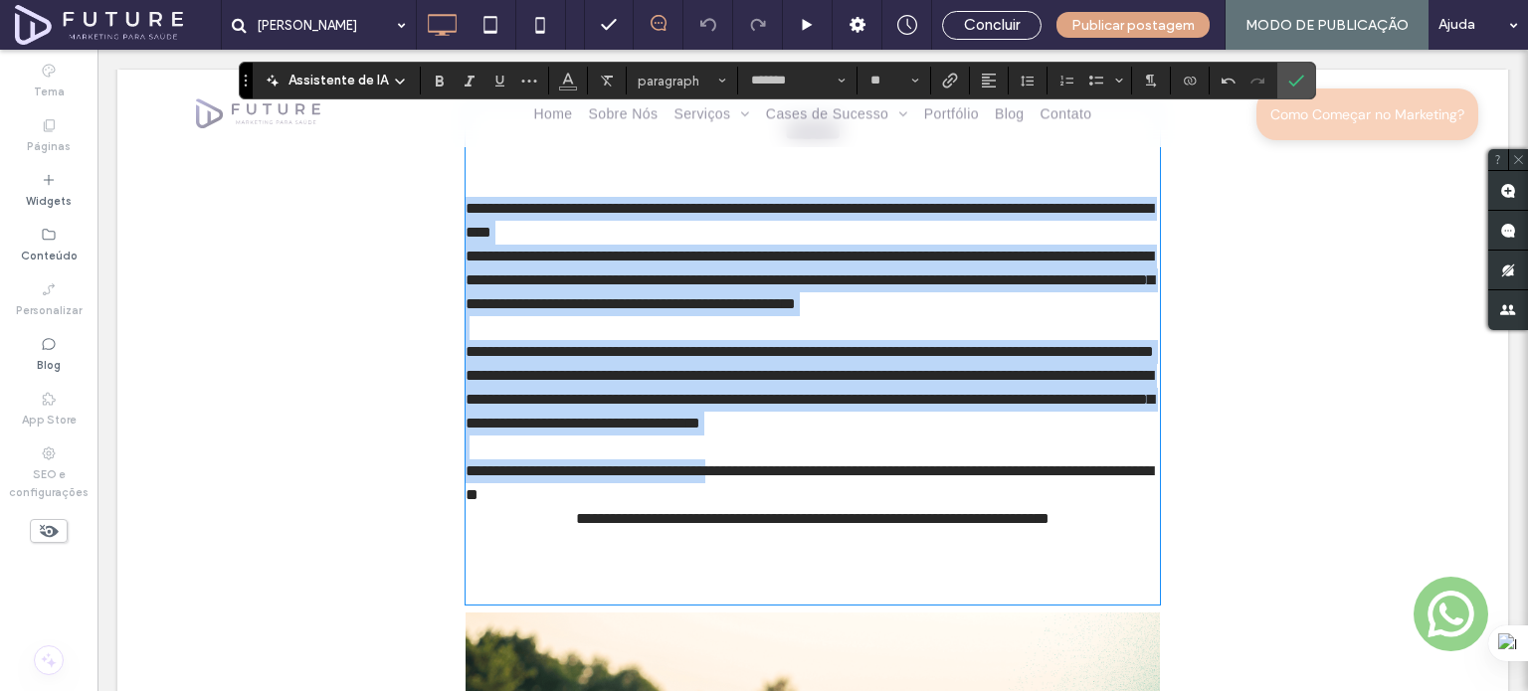
scroll to position [1138, 0]
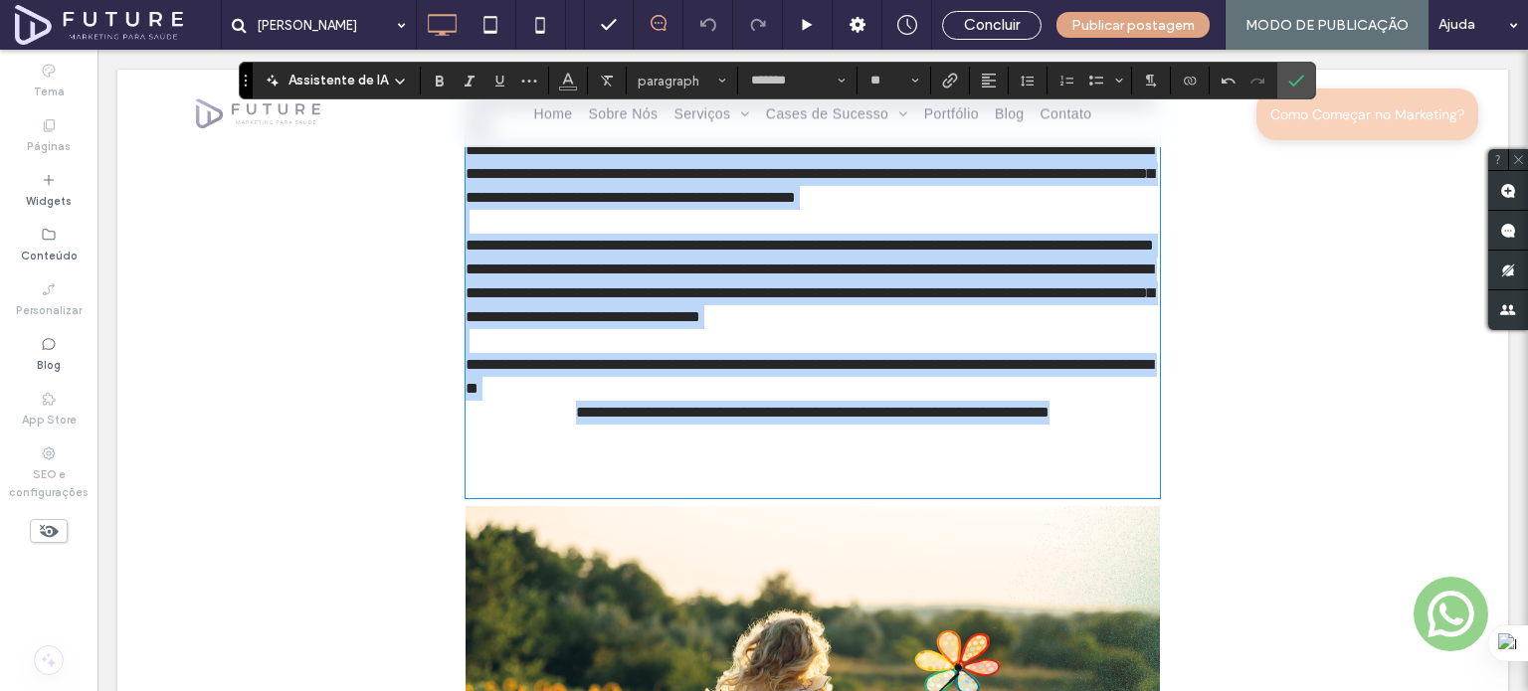
drag, startPoint x: 467, startPoint y: 289, endPoint x: 1134, endPoint y: 480, distance: 693.3
click at [1134, 480] on div "**********" at bounding box center [813, 248] width 694 height 495
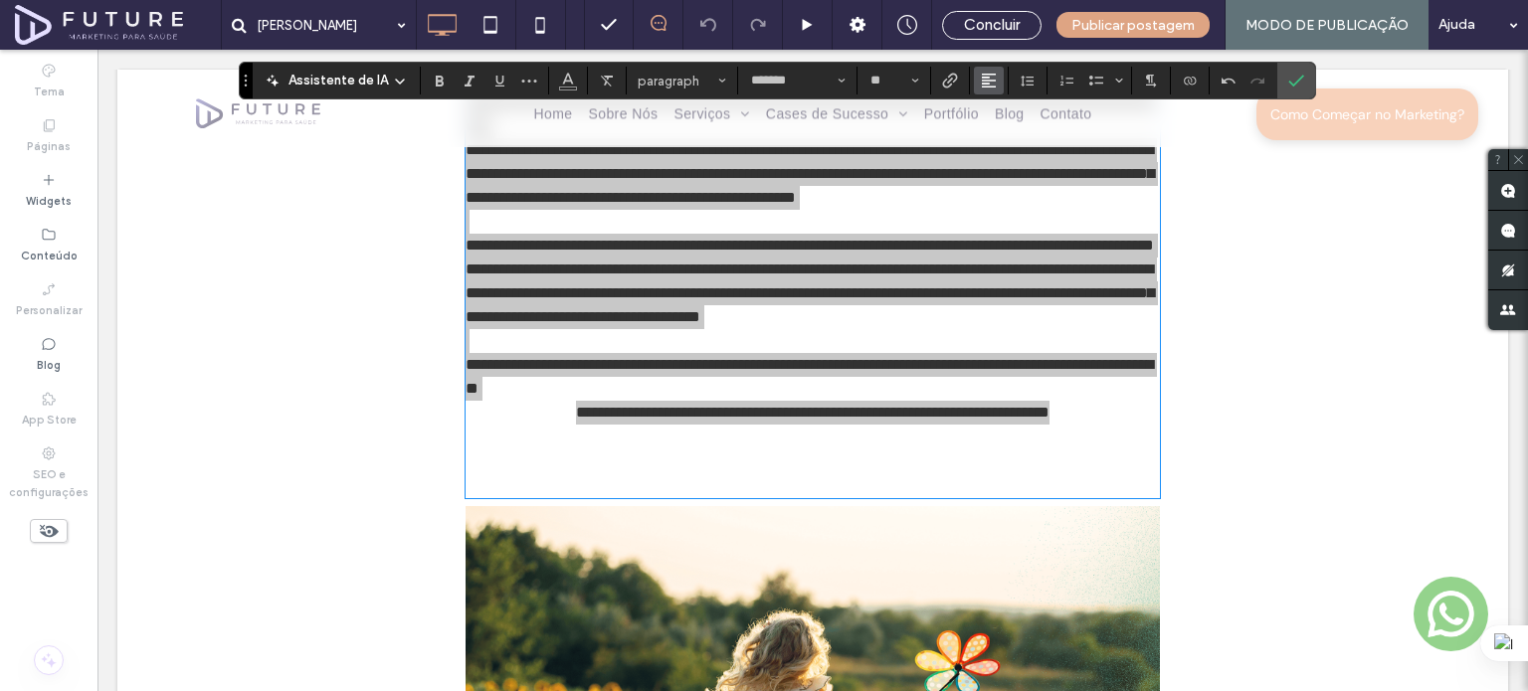
click at [987, 84] on icon "Alinhamento" at bounding box center [989, 81] width 16 height 16
click at [1011, 147] on div "ui.textEditor.alignment.center" at bounding box center [1009, 142] width 26 height 16
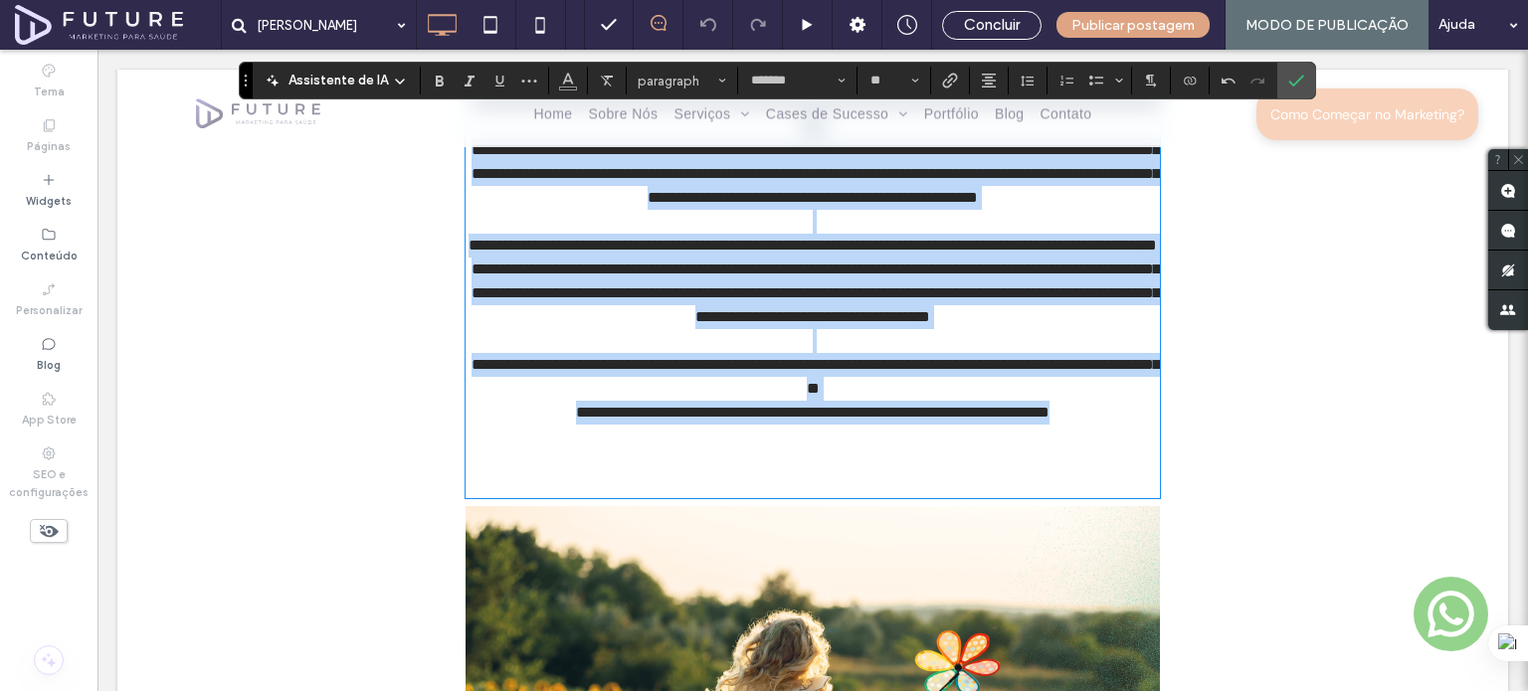
click at [505, 425] on p "**********" at bounding box center [813, 413] width 694 height 24
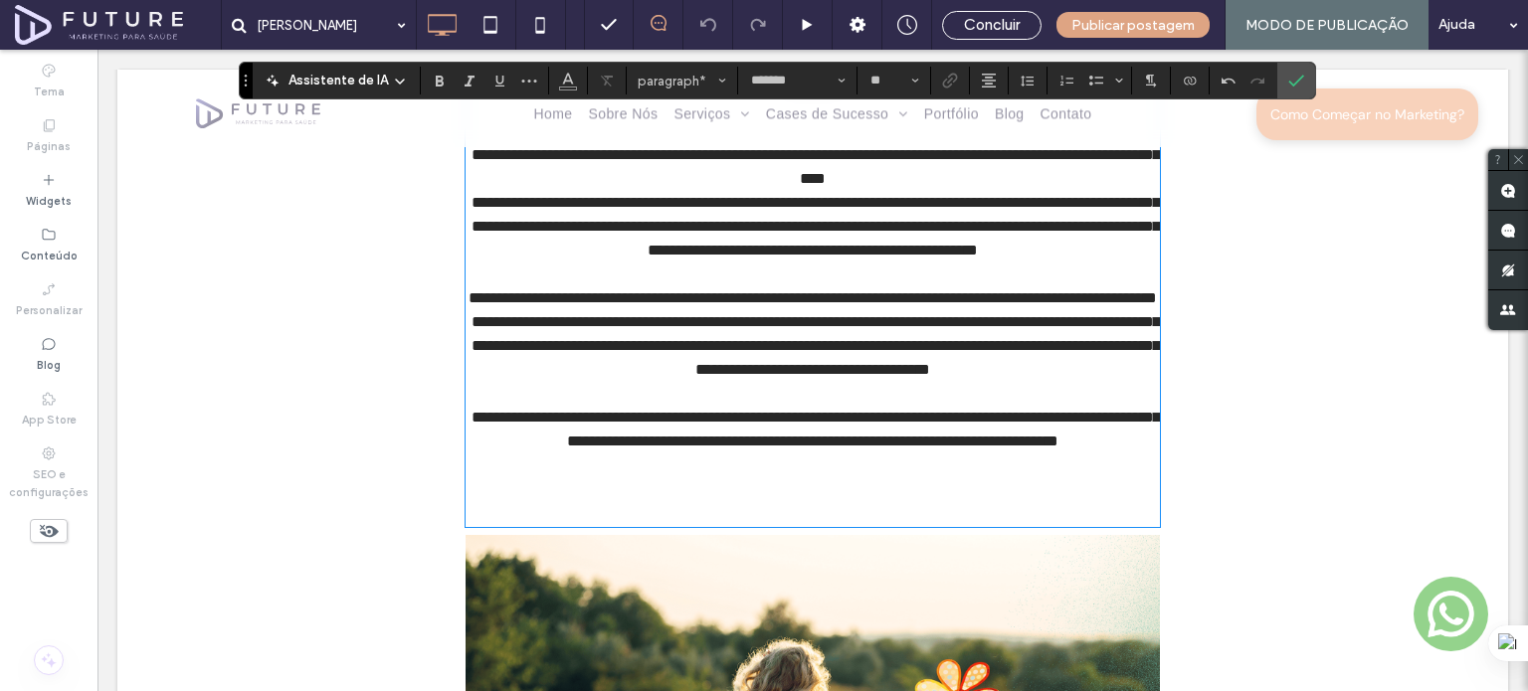
scroll to position [1038, 0]
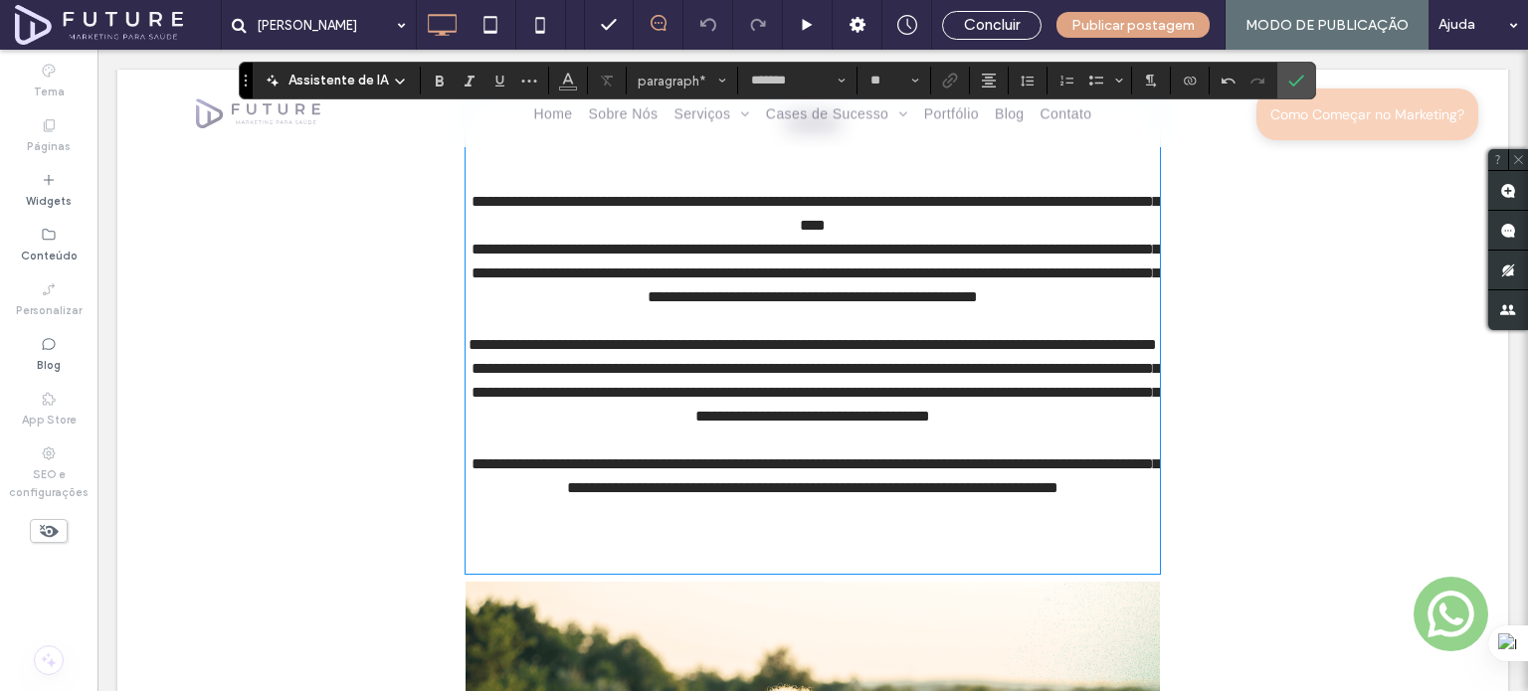
click at [475, 405] on span "**********" at bounding box center [815, 392] width 688 height 63
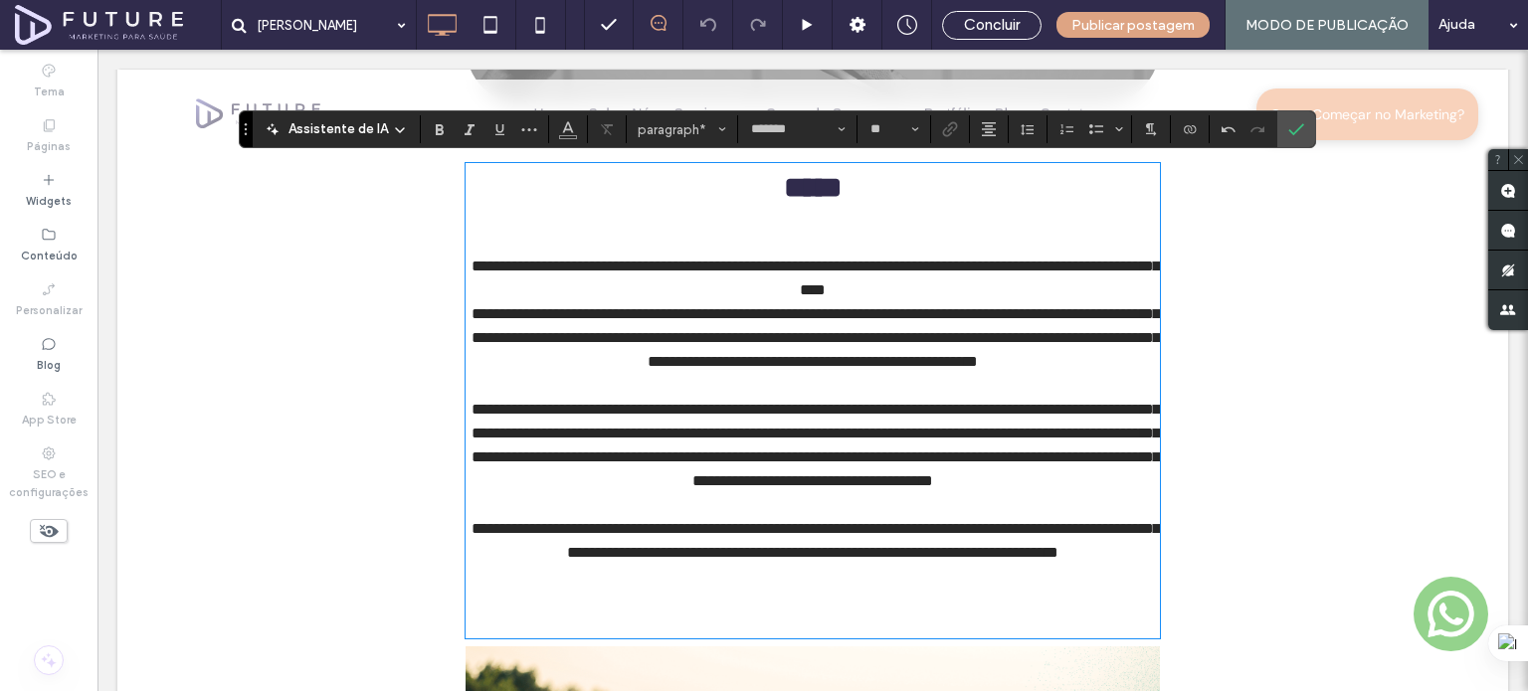
scroll to position [939, 0]
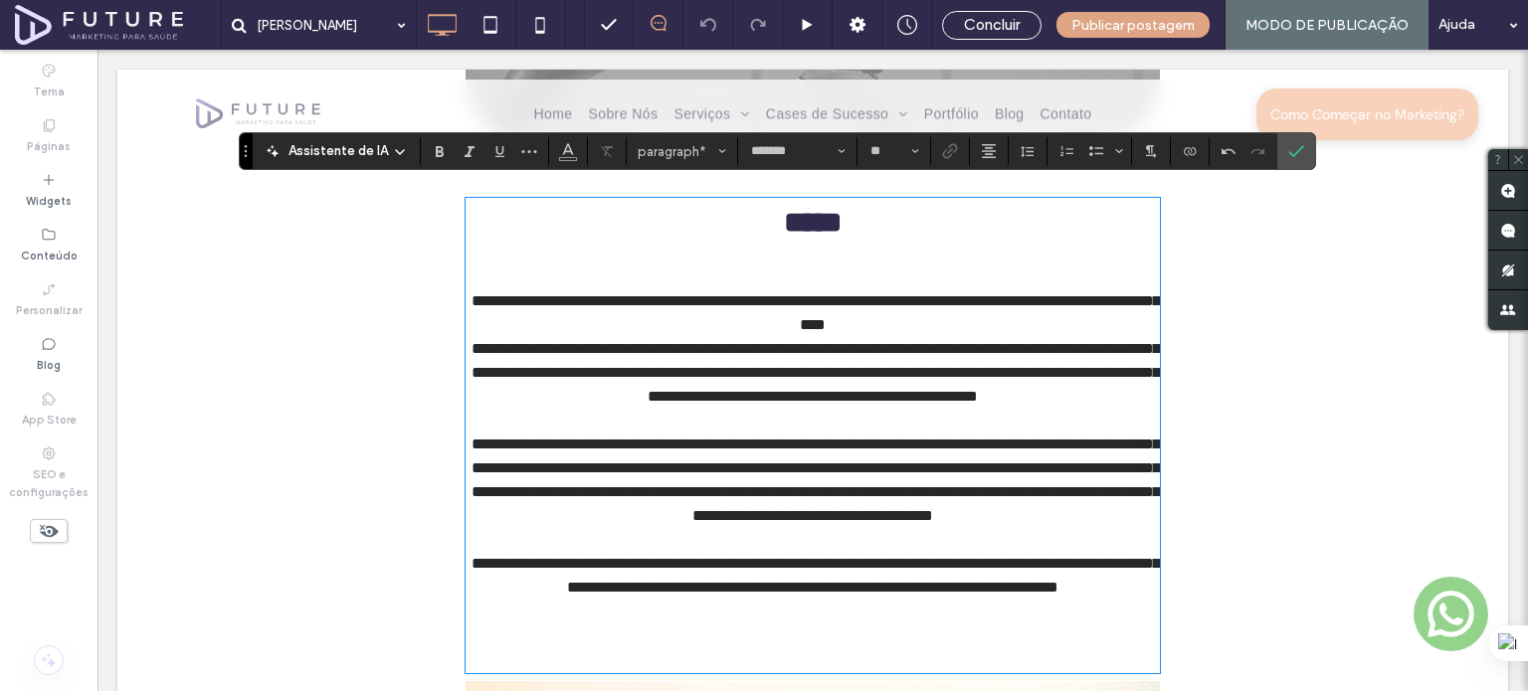
click at [478, 345] on p "**********" at bounding box center [813, 373] width 694 height 72
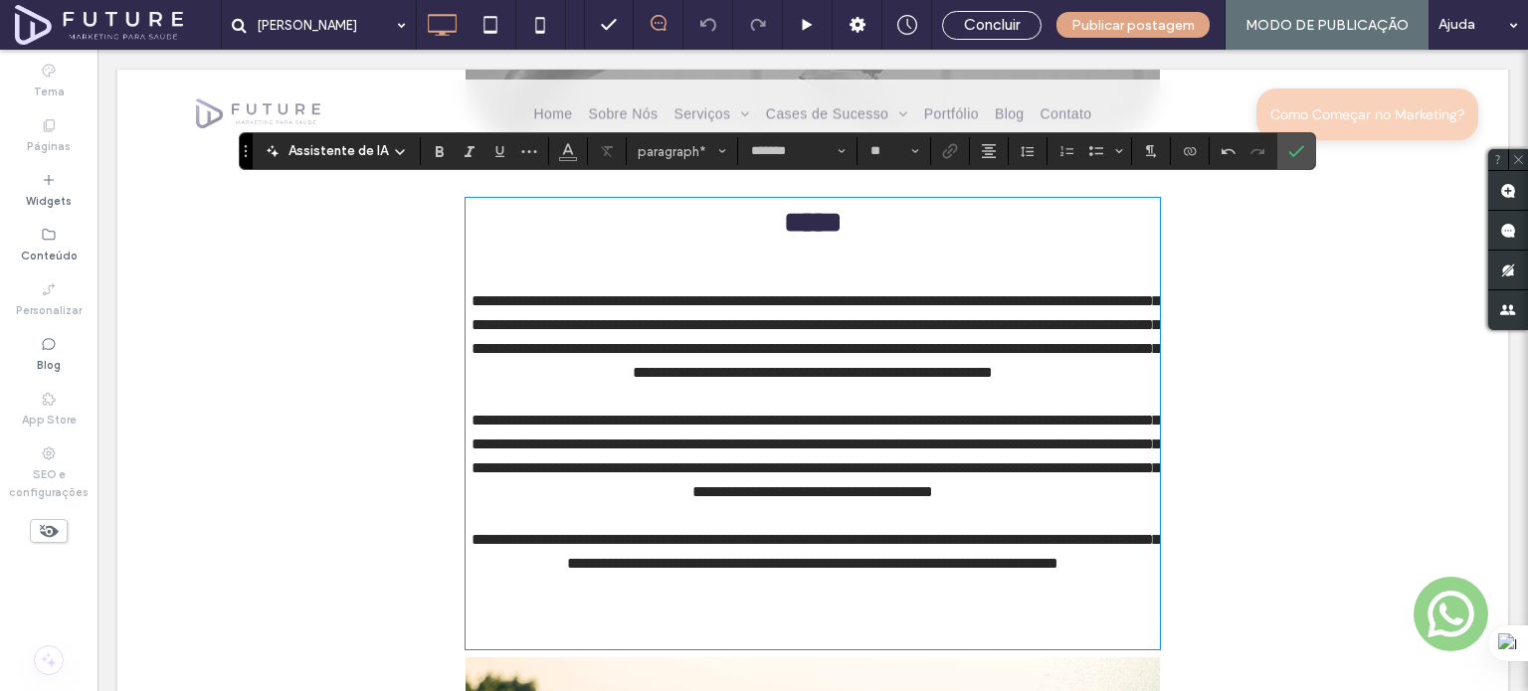
click at [806, 245] on h2 at bounding box center [813, 267] width 694 height 45
click at [827, 245] on h2 at bounding box center [813, 267] width 694 height 45
click at [814, 250] on h2 at bounding box center [813, 267] width 694 height 45
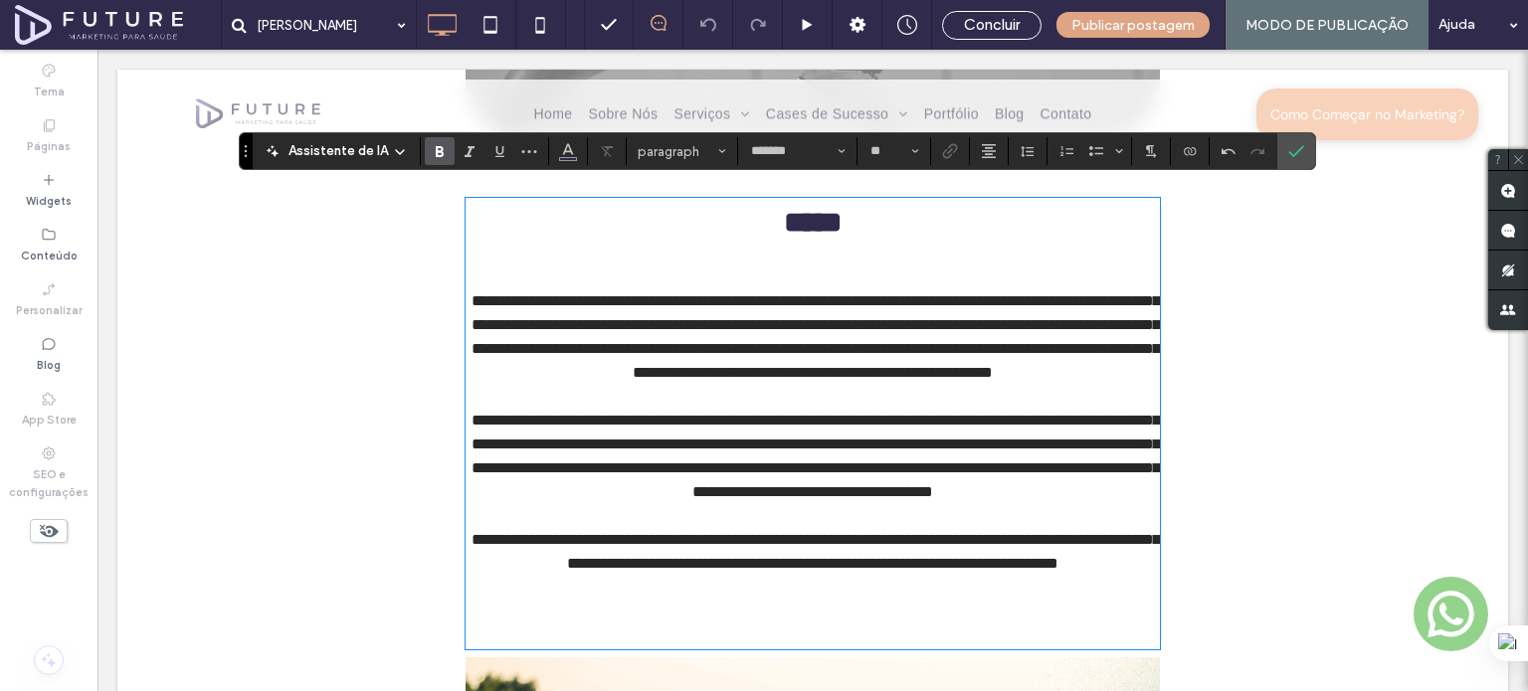
click at [818, 249] on h2 at bounding box center [813, 267] width 694 height 45
click at [840, 254] on h2 at bounding box center [813, 267] width 694 height 45
click at [843, 402] on p at bounding box center [813, 397] width 694 height 24
type input "**"
click at [831, 528] on p at bounding box center [813, 516] width 694 height 24
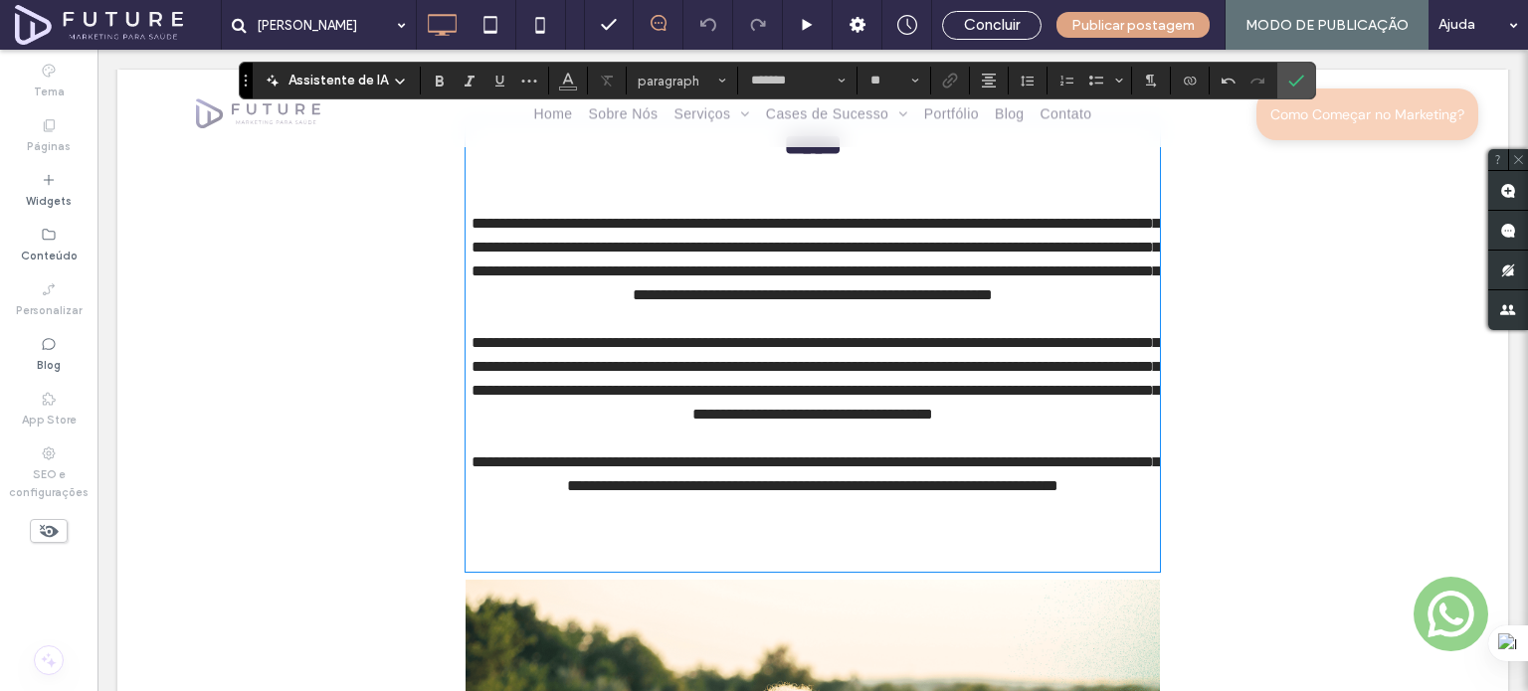
scroll to position [1038, 0]
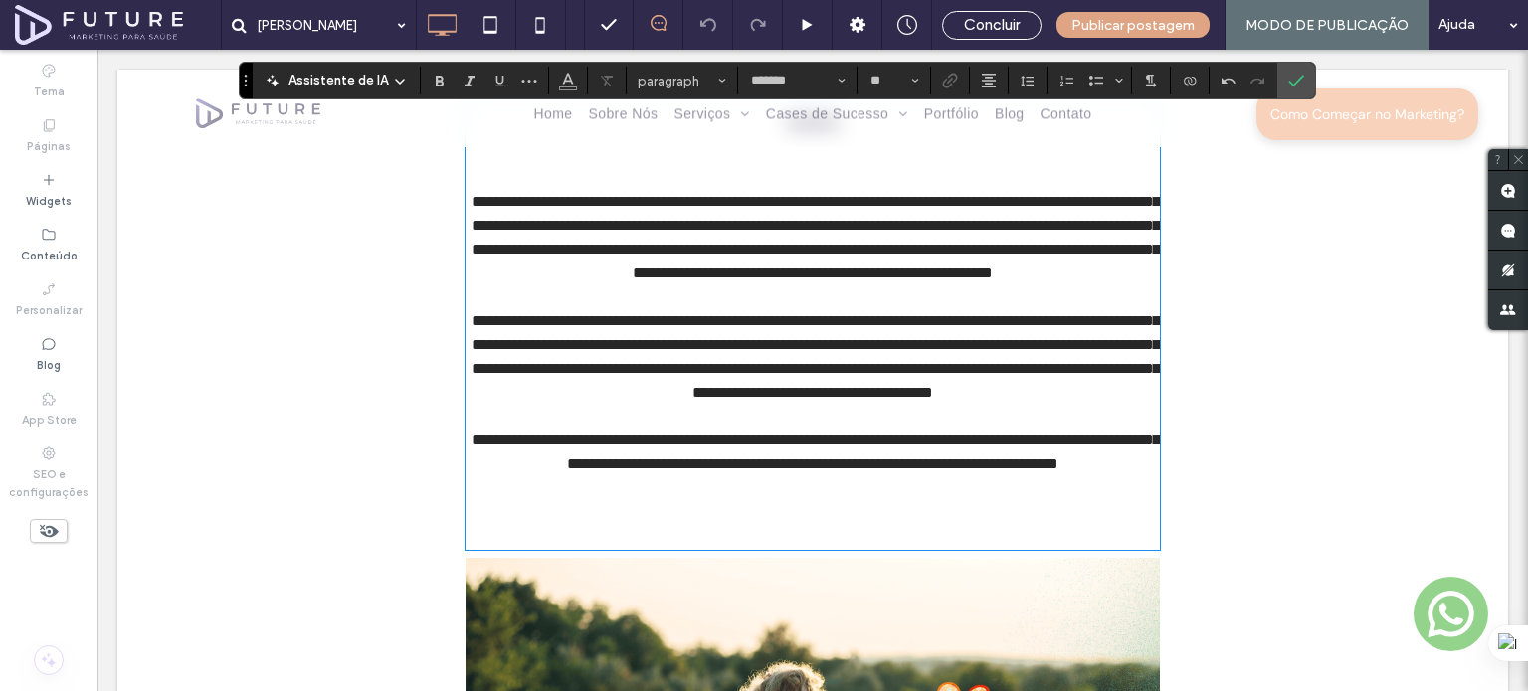
click at [854, 500] on p at bounding box center [813, 488] width 694 height 24
click at [851, 524] on p at bounding box center [813, 512] width 694 height 24
click at [852, 524] on p at bounding box center [813, 512] width 694 height 24
click at [847, 548] on p at bounding box center [813, 536] width 694 height 24
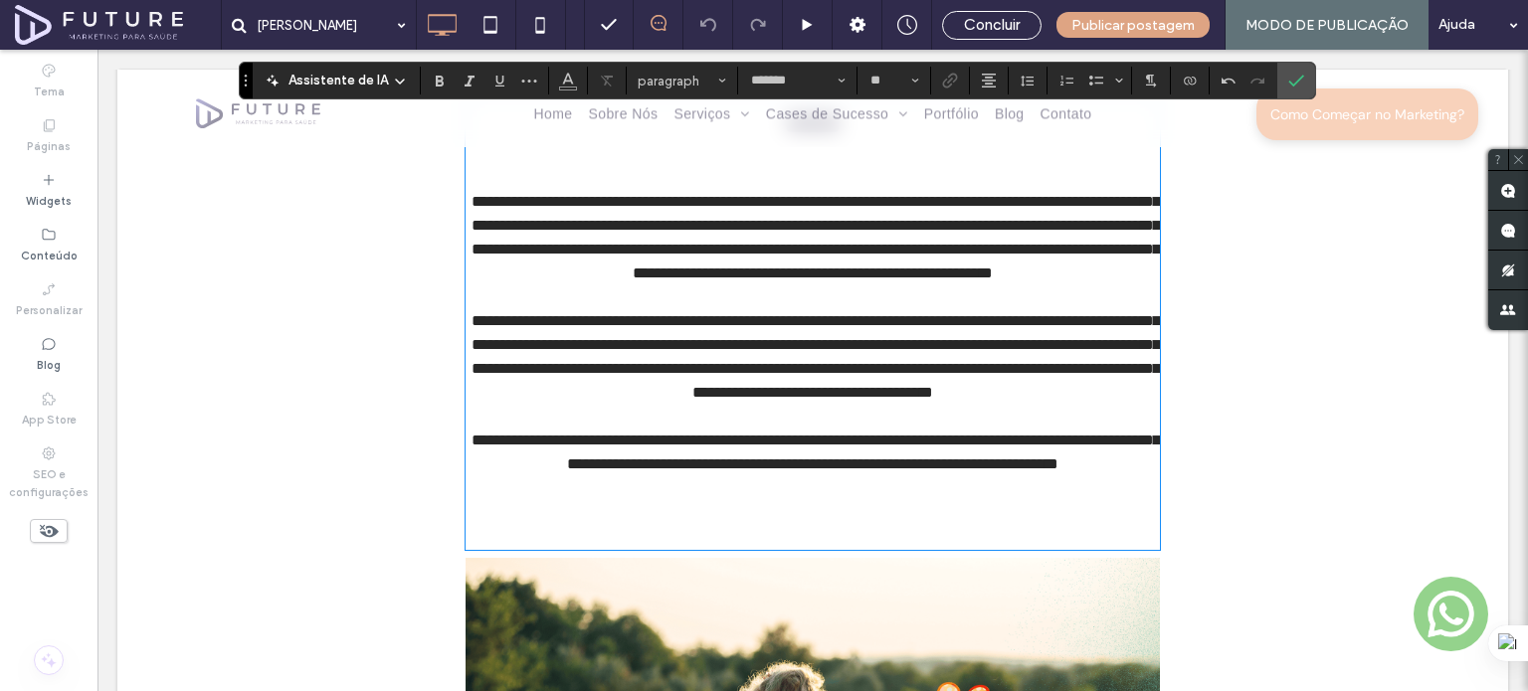
click at [849, 500] on p at bounding box center [813, 488] width 694 height 24
click at [843, 524] on p at bounding box center [813, 512] width 694 height 24
click at [843, 548] on p at bounding box center [813, 536] width 694 height 24
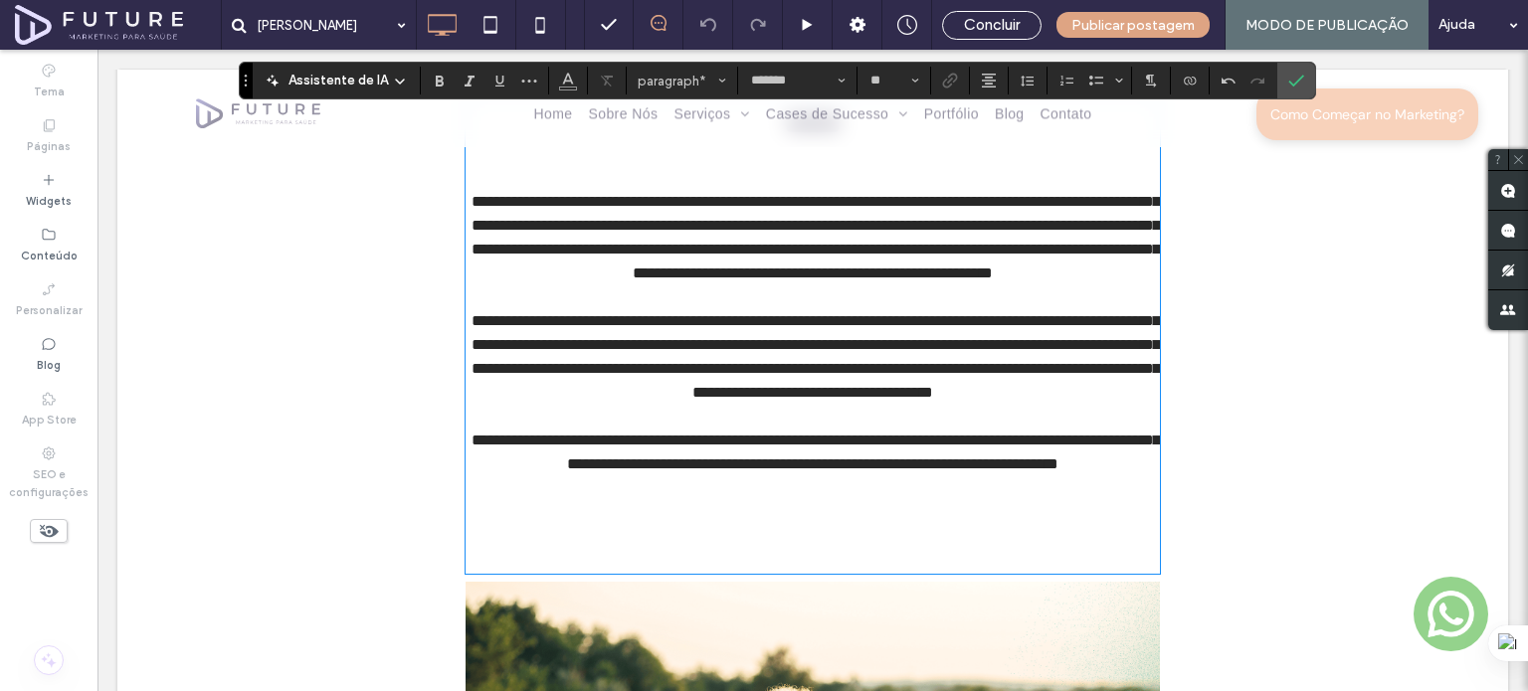
click at [843, 500] on p at bounding box center [813, 488] width 694 height 24
click at [840, 524] on p at bounding box center [813, 512] width 694 height 24
click at [838, 548] on p at bounding box center [813, 536] width 694 height 24
click at [838, 572] on p at bounding box center [813, 560] width 694 height 24
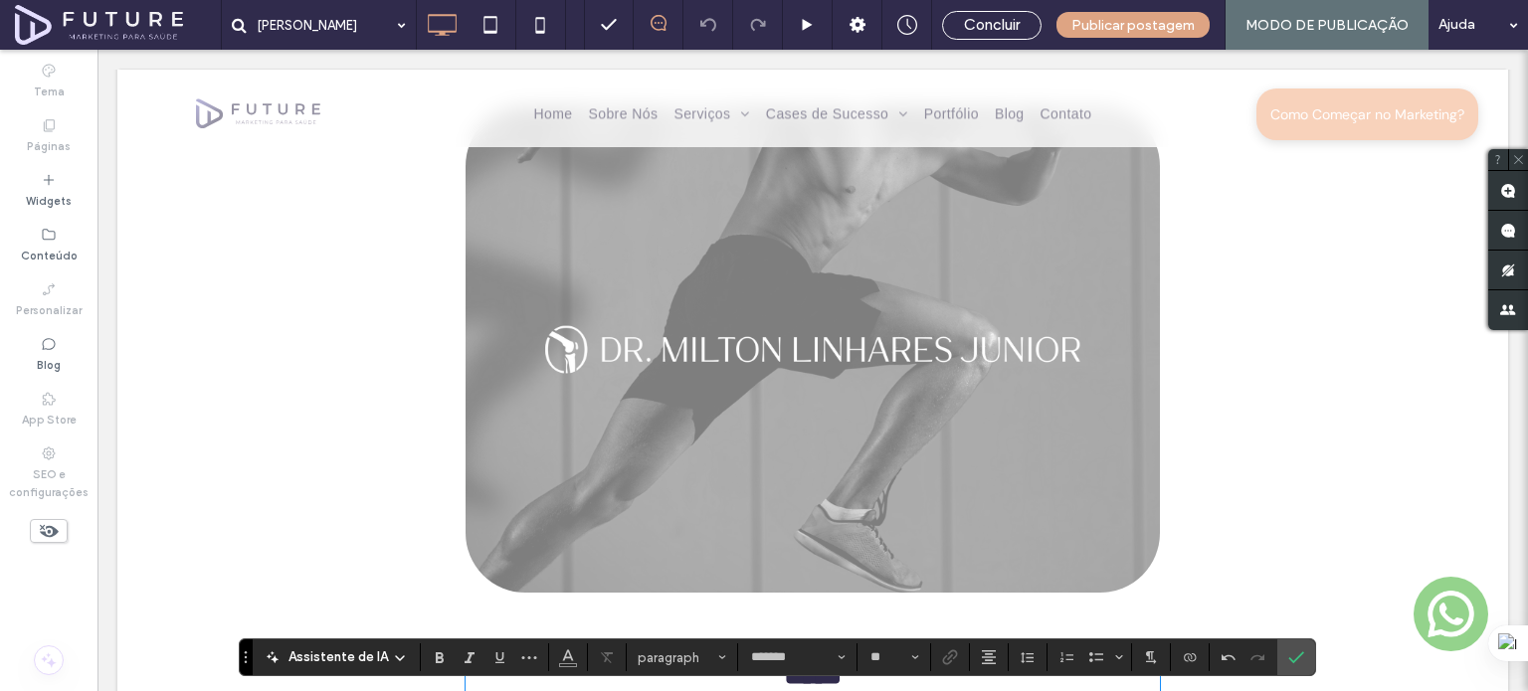
scroll to position [740, 0]
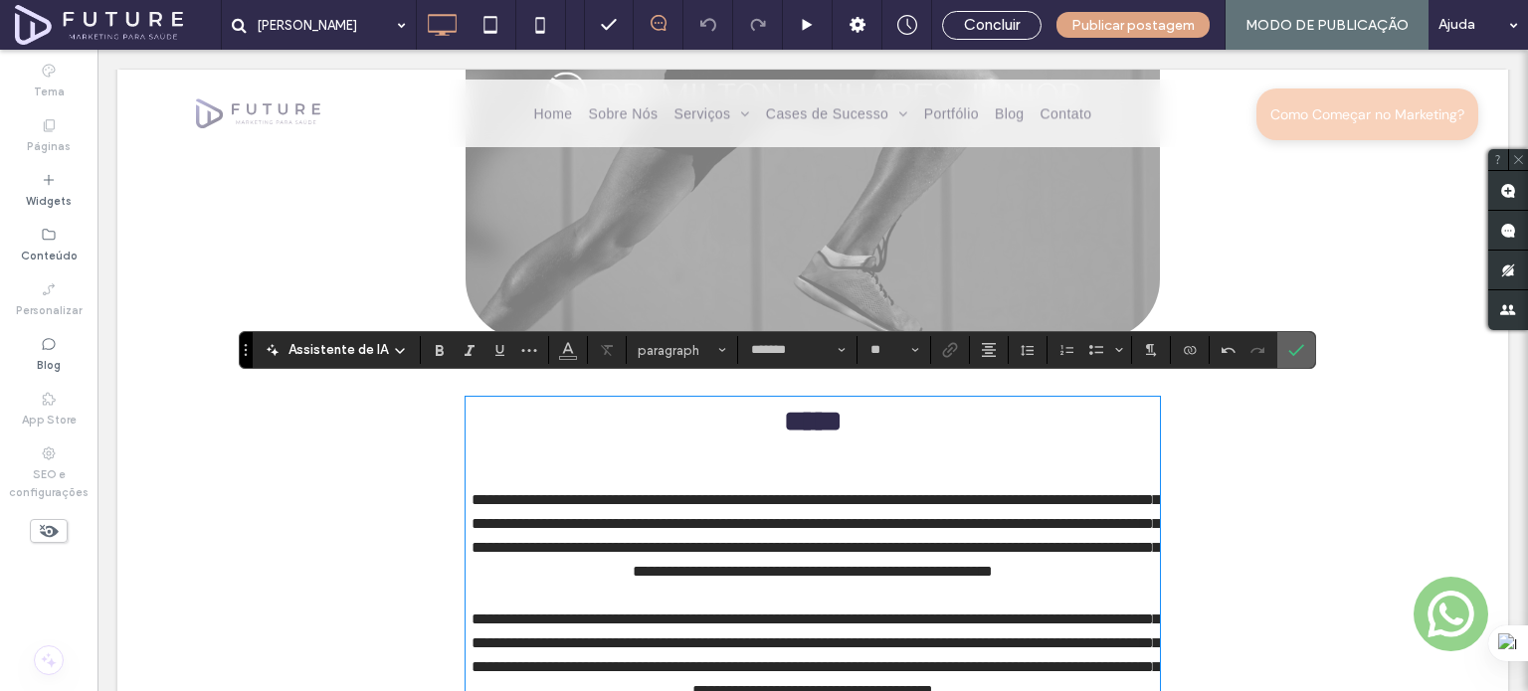
click at [1299, 351] on label "Confirmar" at bounding box center [1296, 350] width 30 height 36
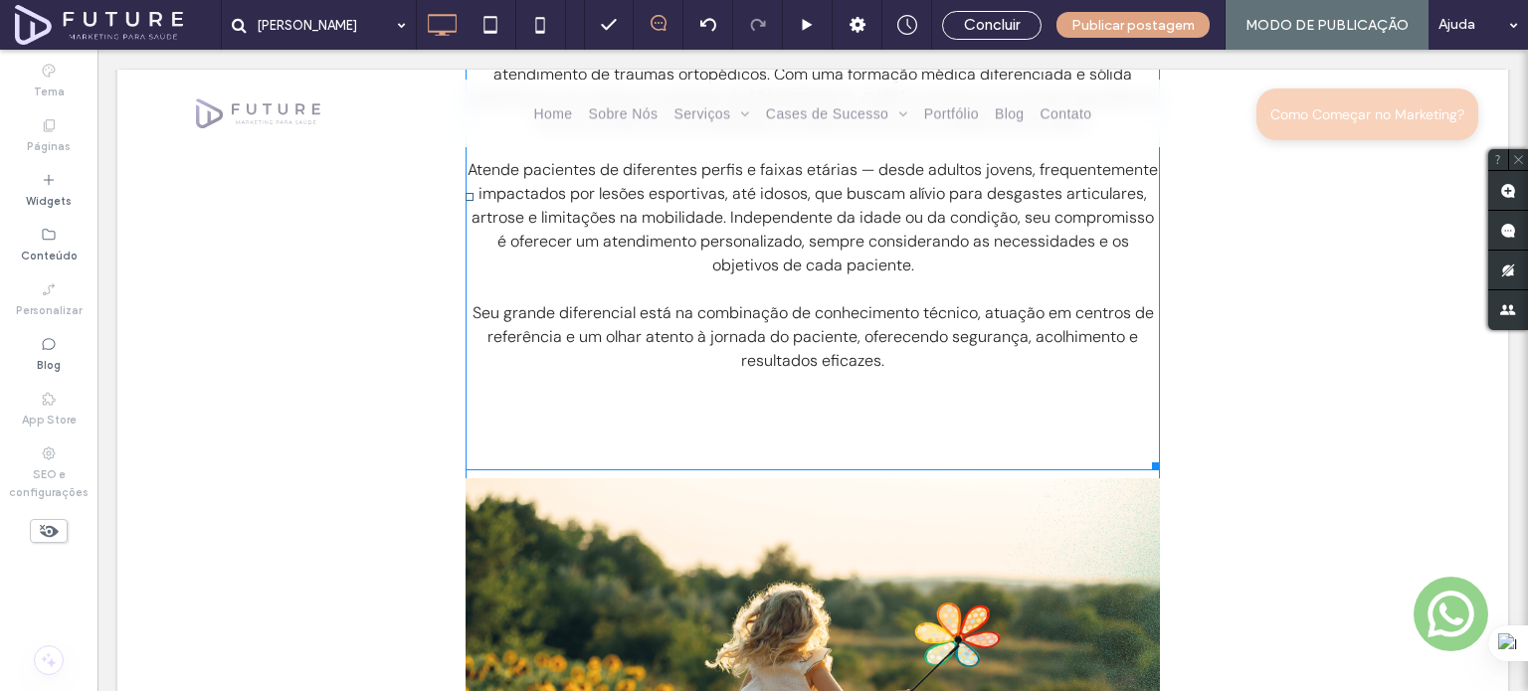
scroll to position [1492, 0]
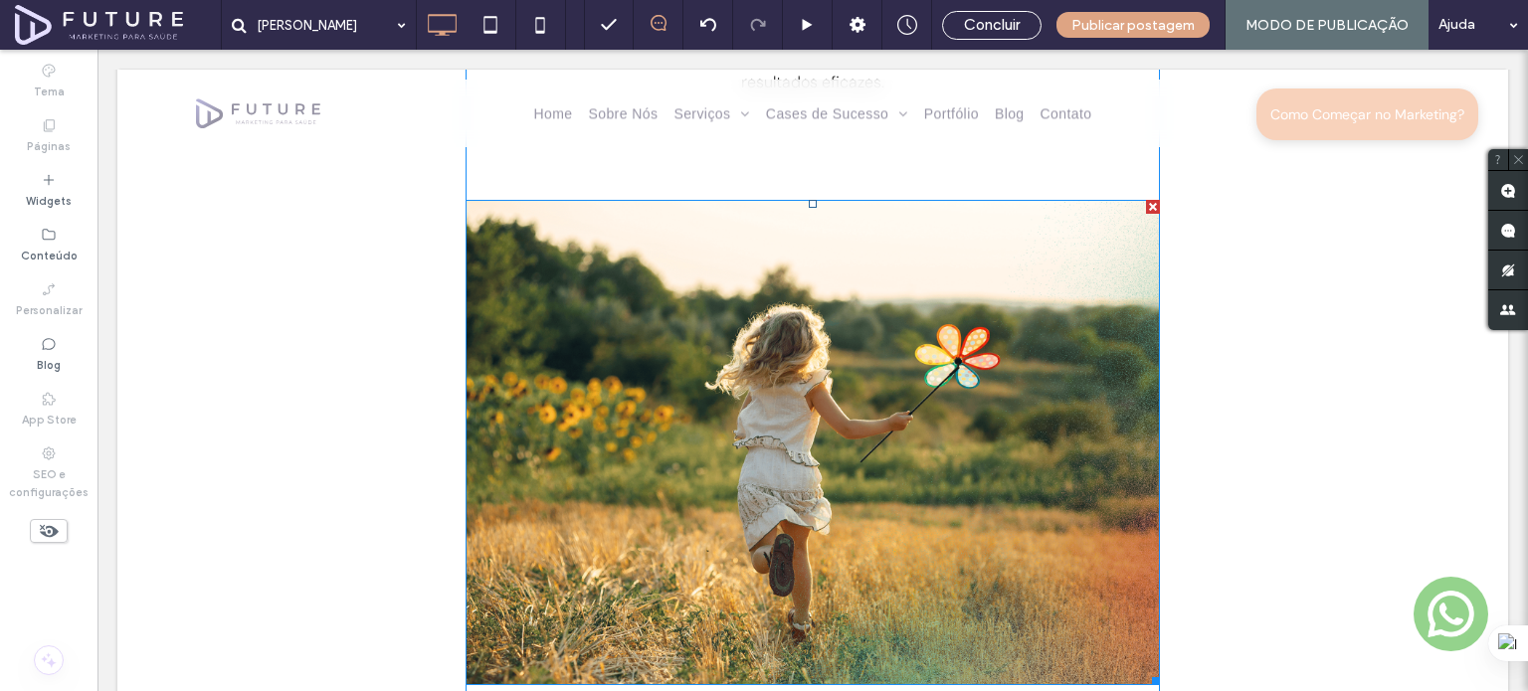
click at [851, 337] on img at bounding box center [813, 443] width 694 height 486
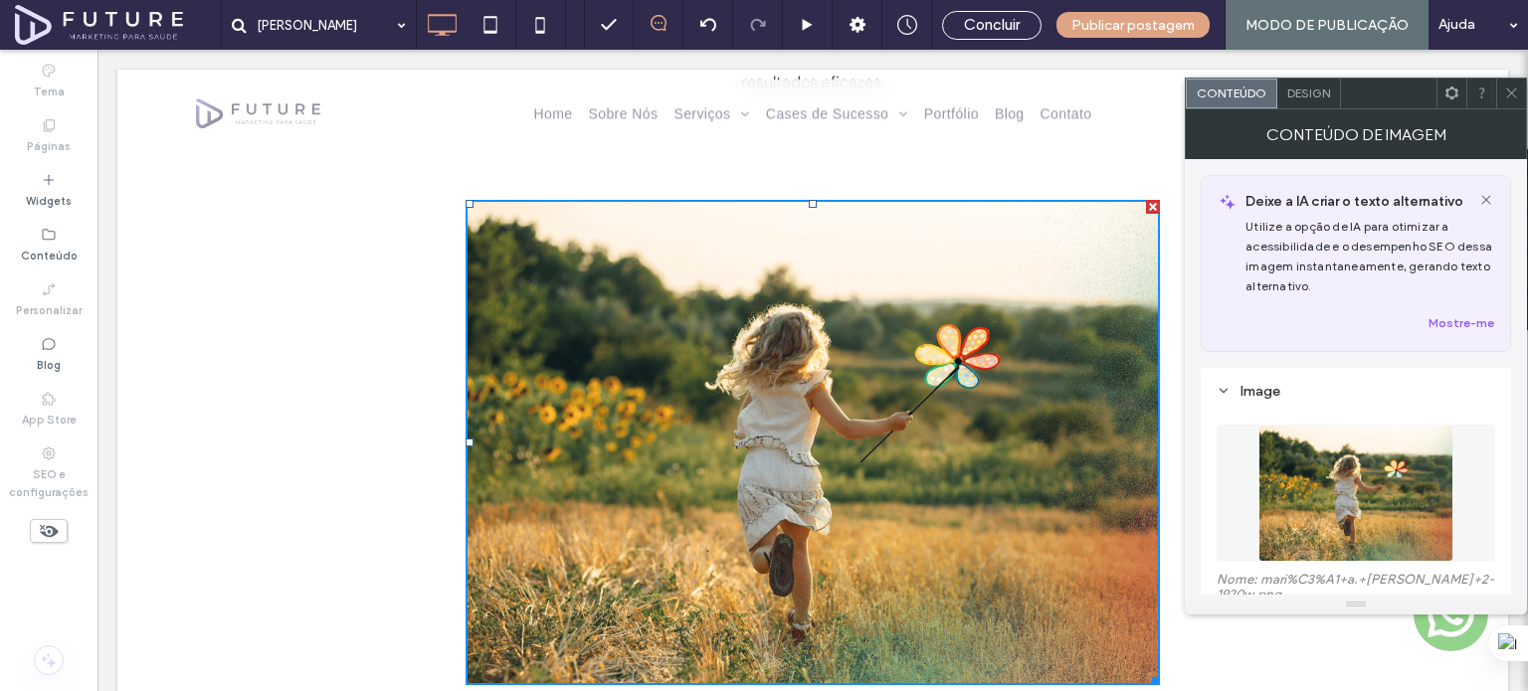
scroll to position [199, 0]
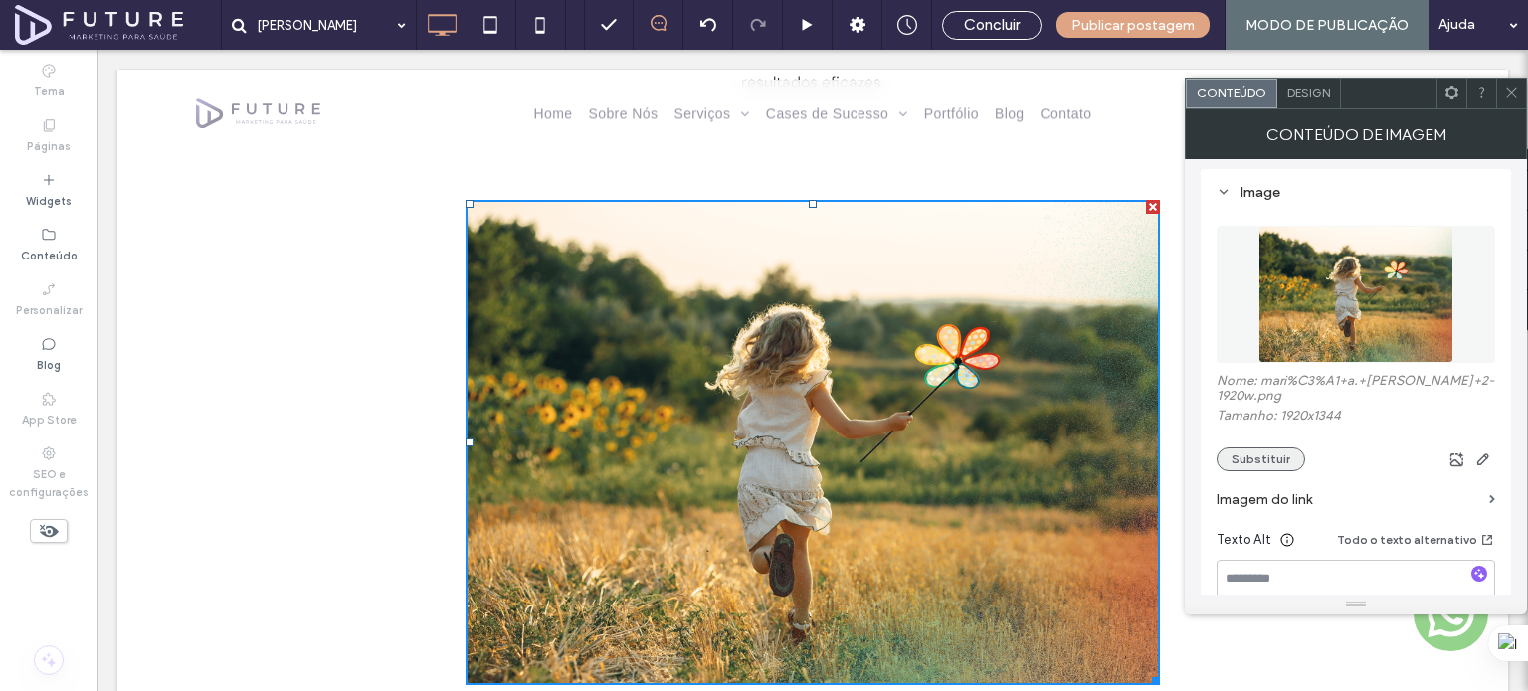
click at [1265, 466] on button "Substituir" at bounding box center [1260, 460] width 89 height 24
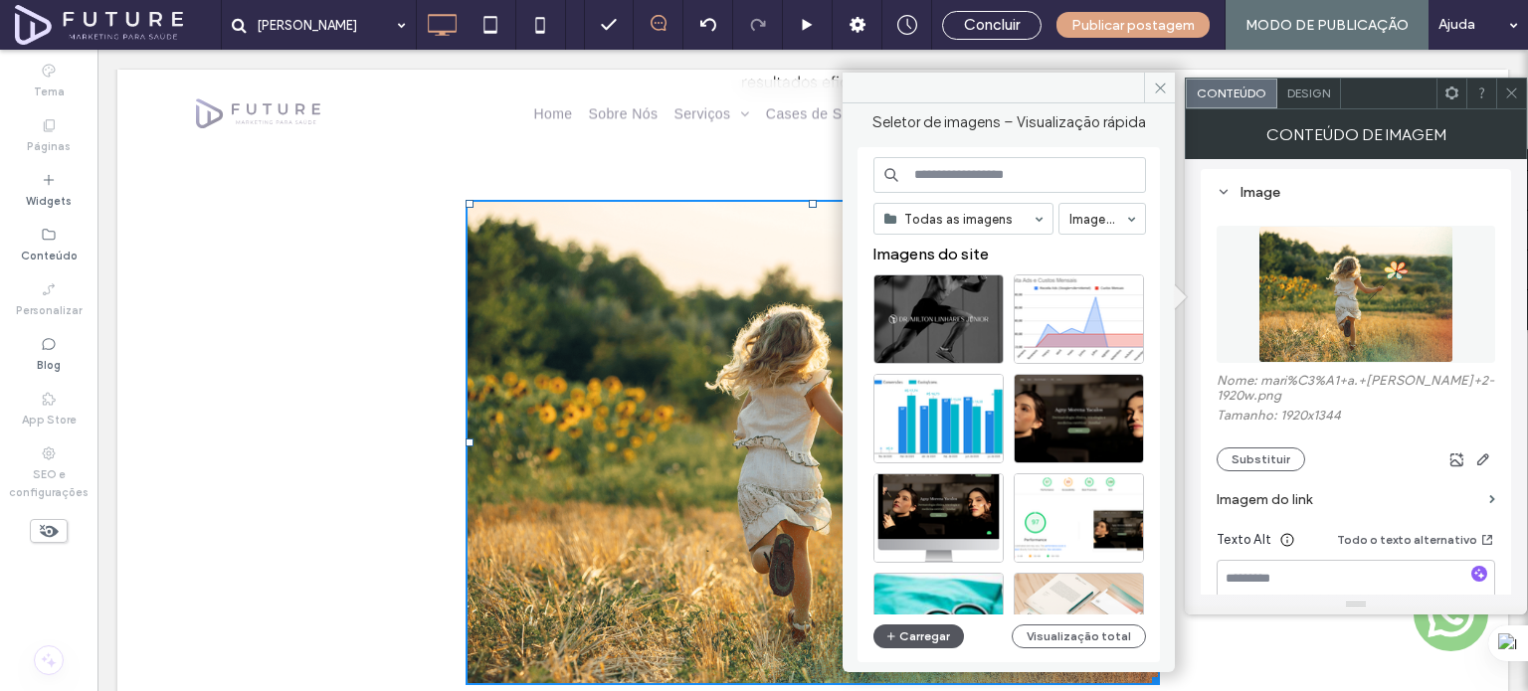
click at [931, 643] on button "Carregar" at bounding box center [918, 637] width 91 height 24
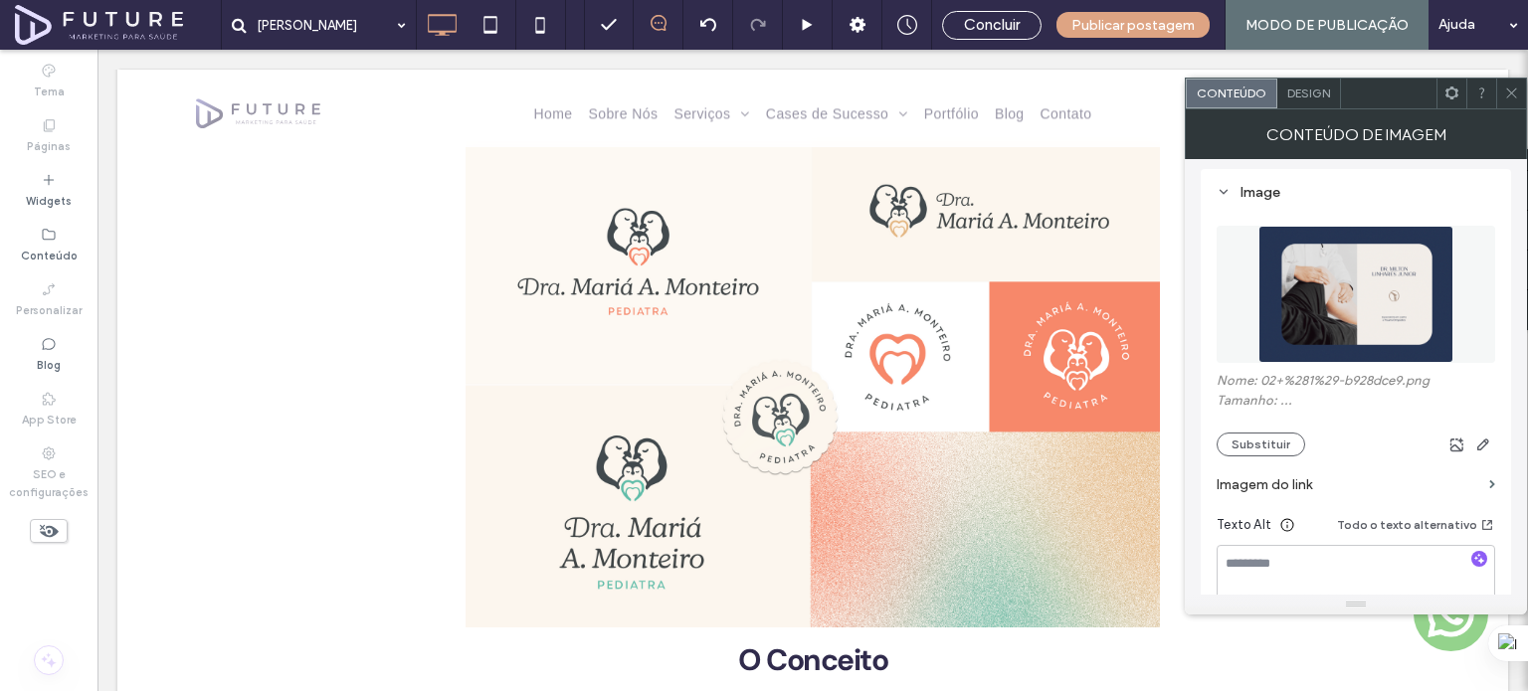
scroll to position [2686, 0]
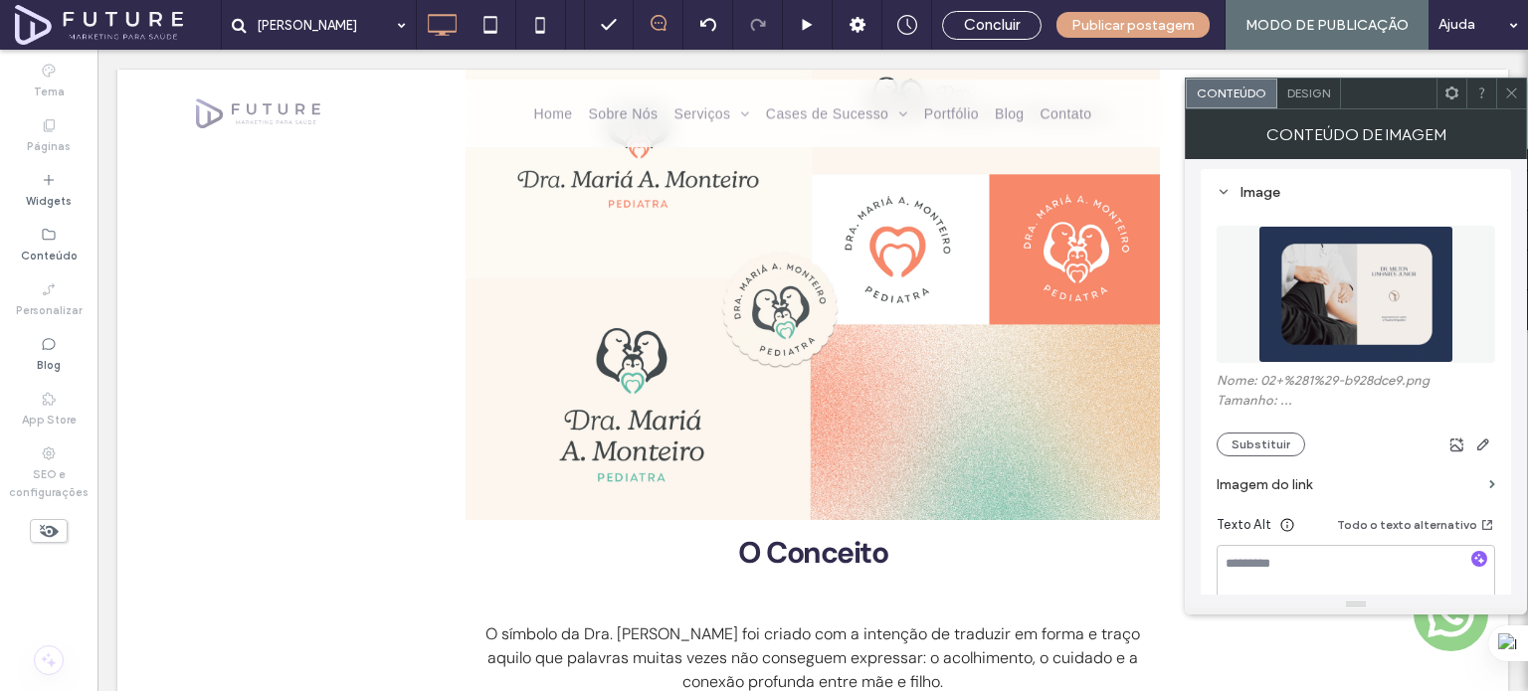
click at [780, 311] on img at bounding box center [813, 277] width 694 height 486
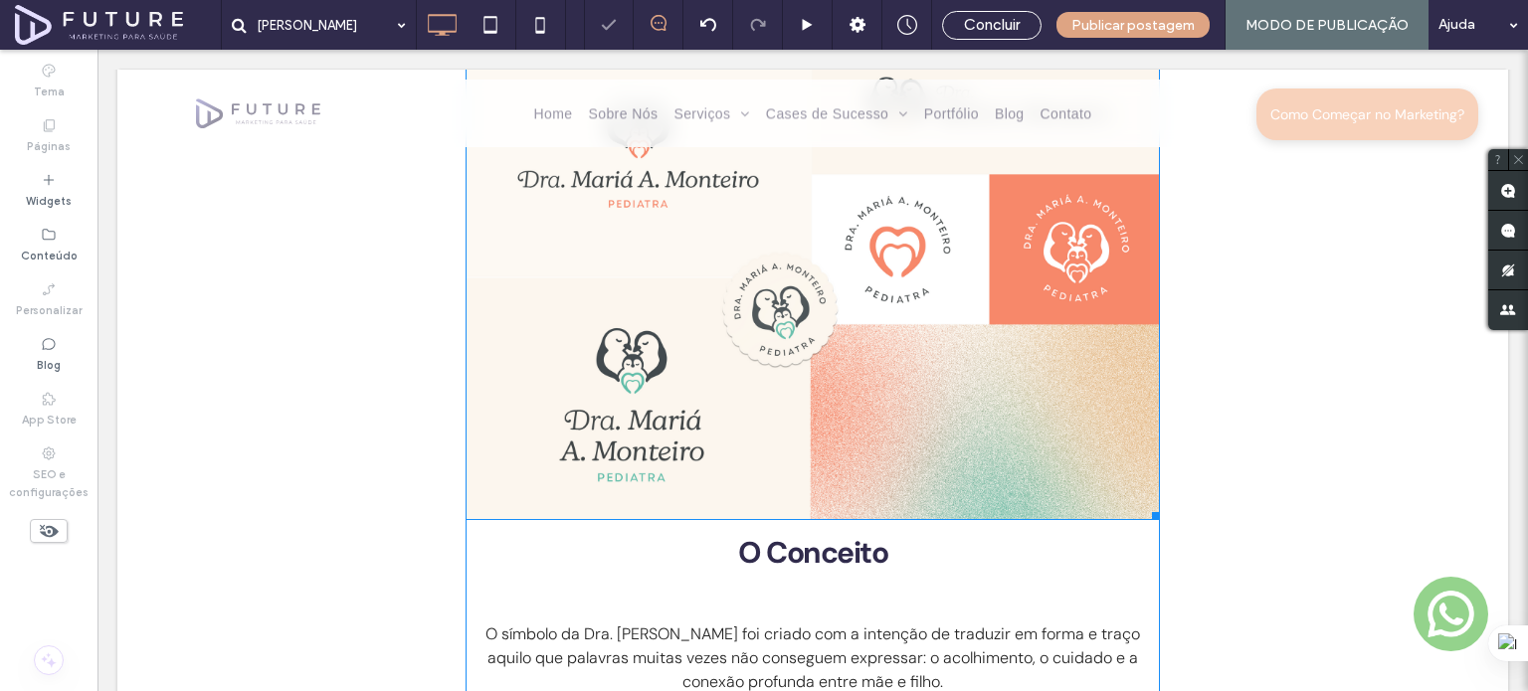
click at [780, 311] on img at bounding box center [813, 277] width 694 height 486
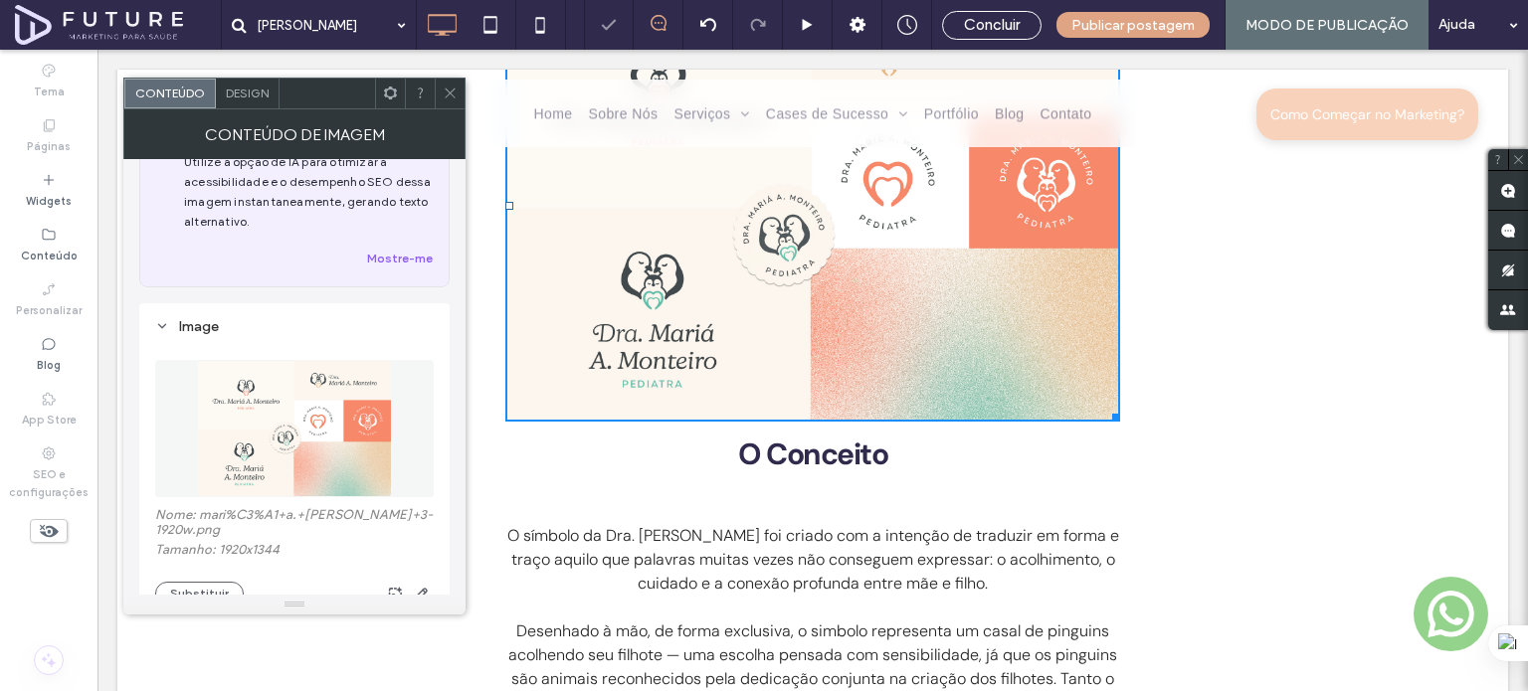
scroll to position [99, 0]
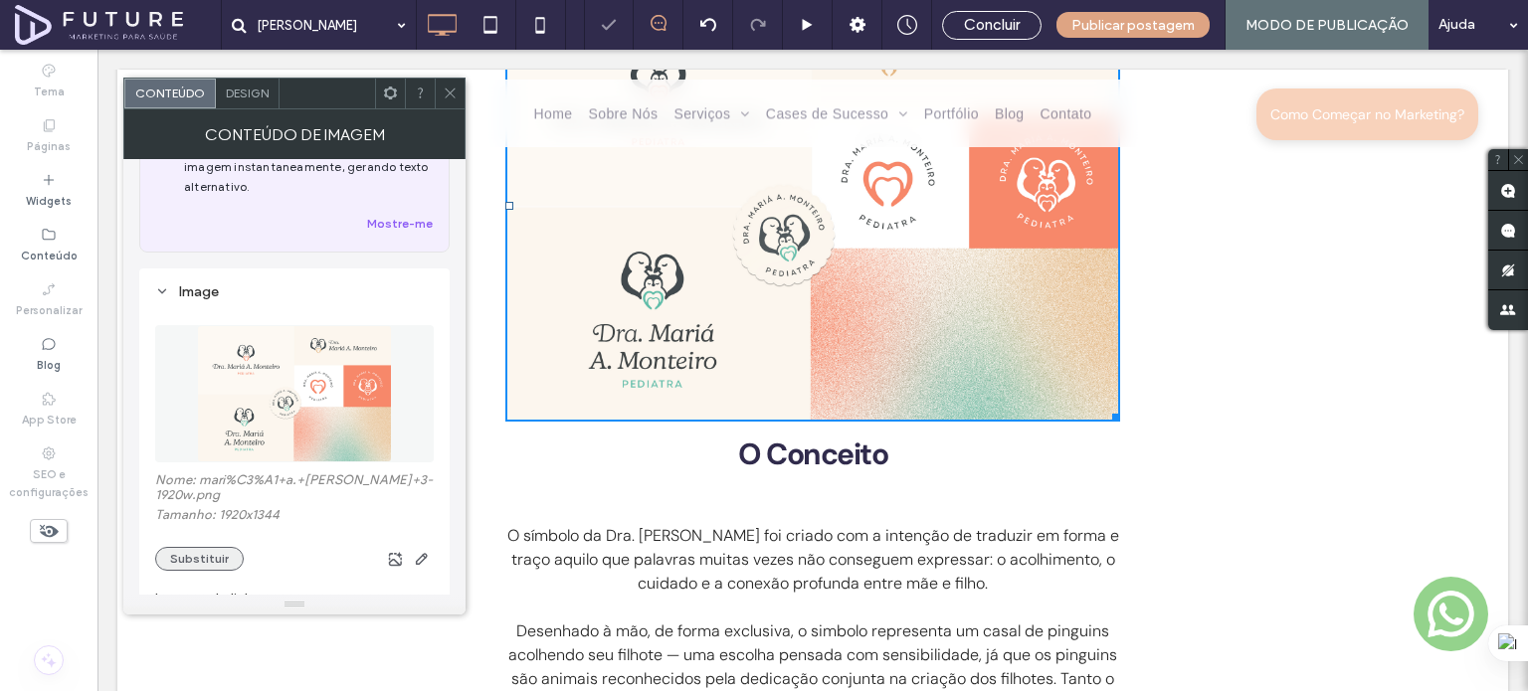
click at [218, 564] on button "Substituir" at bounding box center [199, 559] width 89 height 24
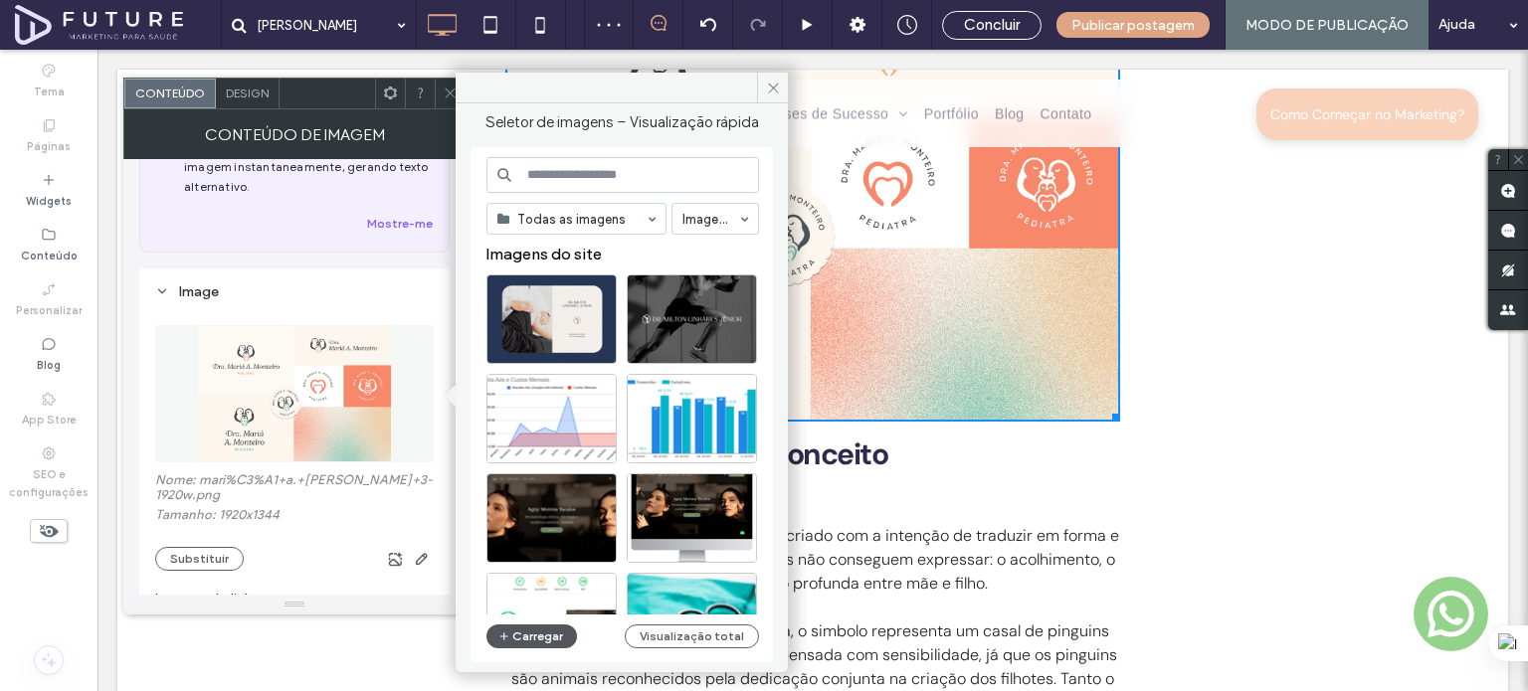
click at [533, 644] on button "Carregar" at bounding box center [531, 637] width 91 height 24
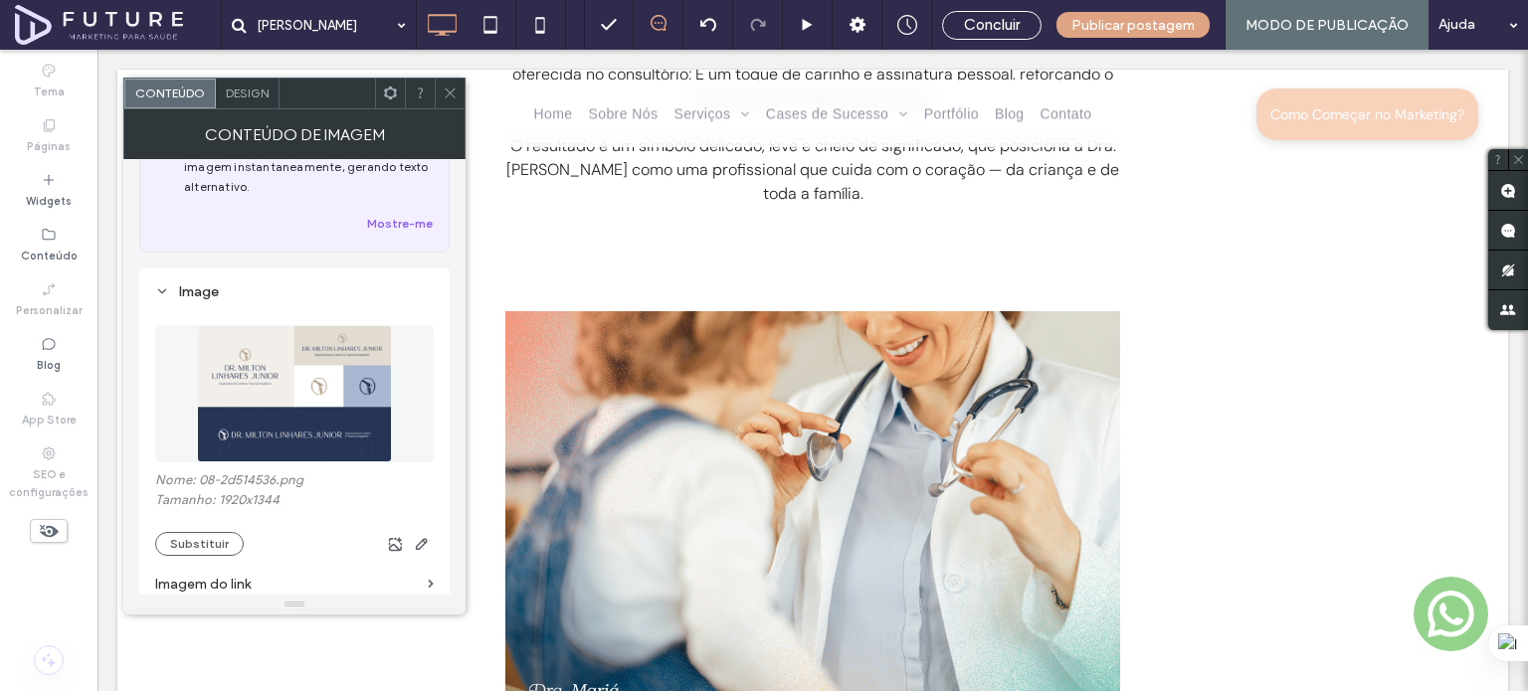
scroll to position [3680, 0]
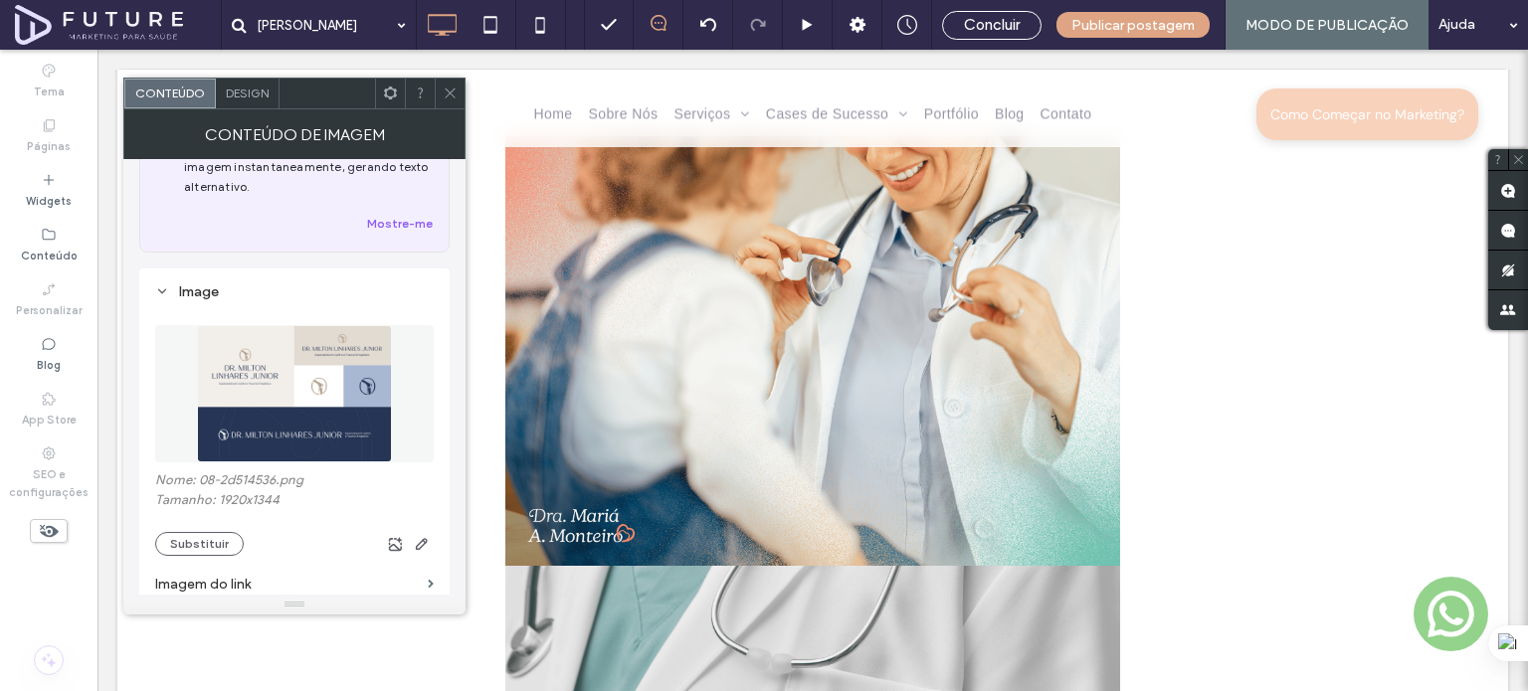
click at [913, 296] on img at bounding box center [812, 351] width 615 height 431
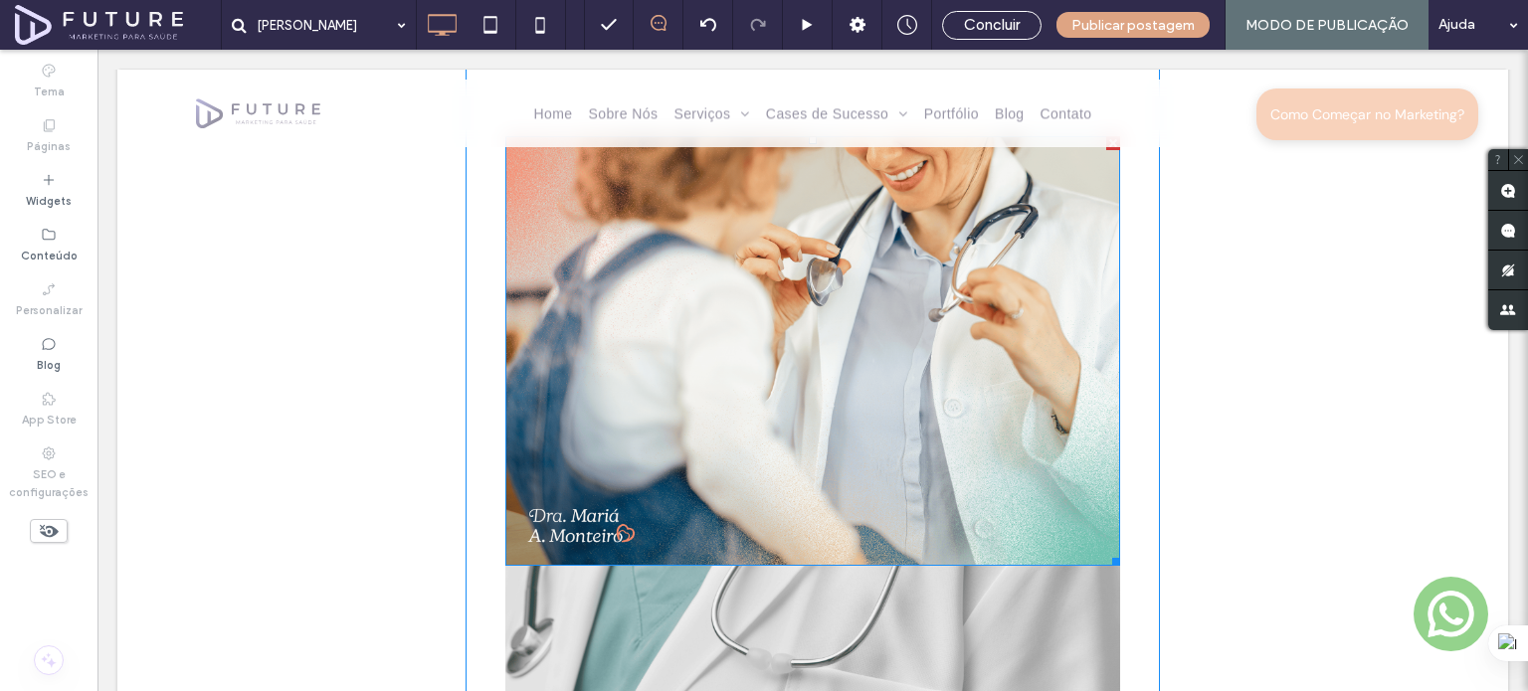
click at [913, 296] on img at bounding box center [812, 351] width 615 height 431
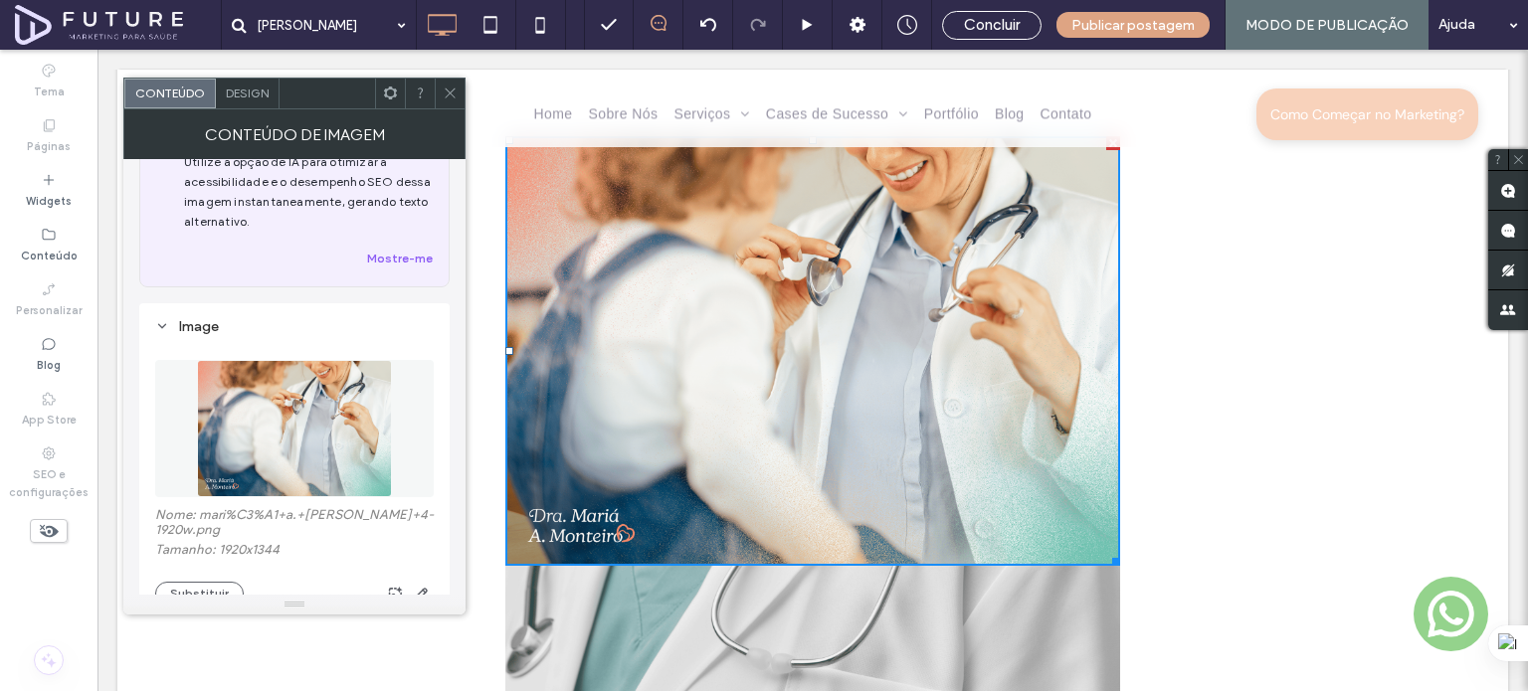
scroll to position [99, 0]
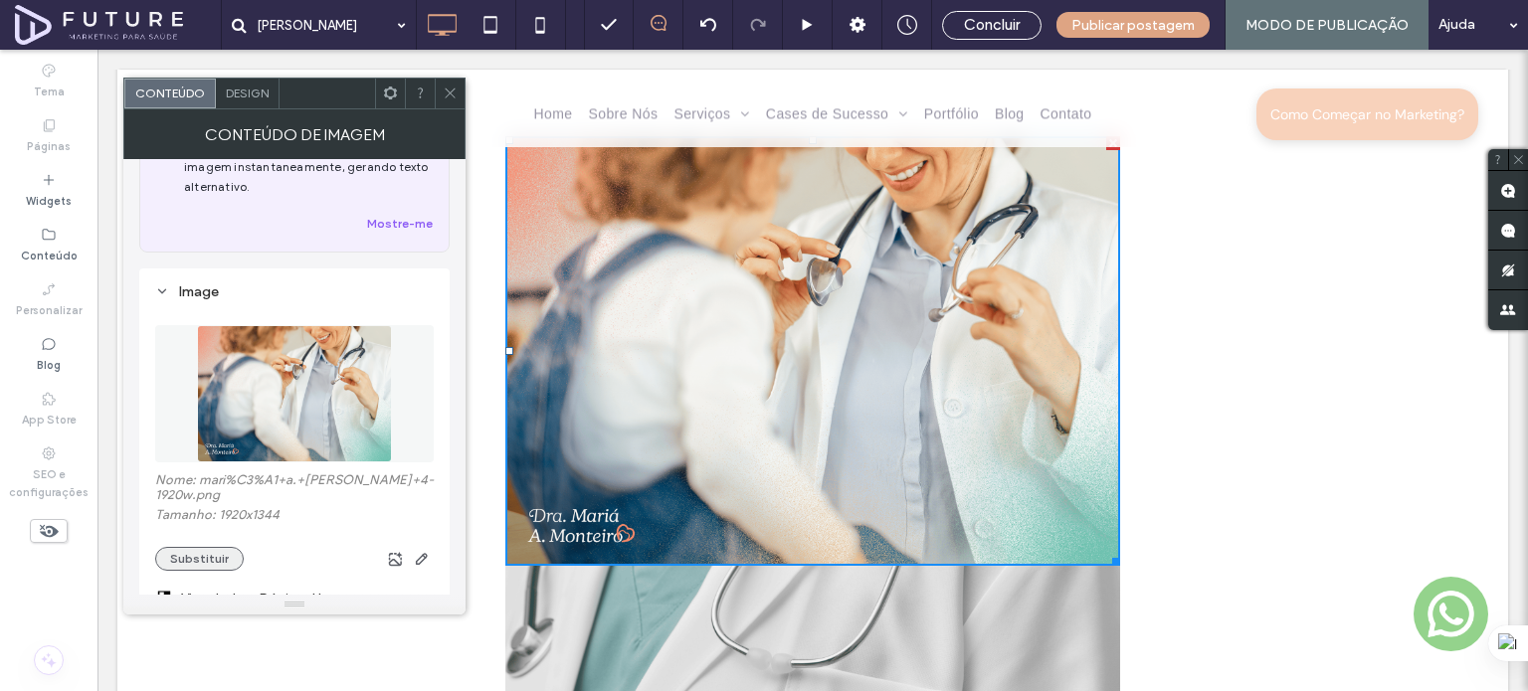
click at [180, 560] on button "Substituir" at bounding box center [199, 559] width 89 height 24
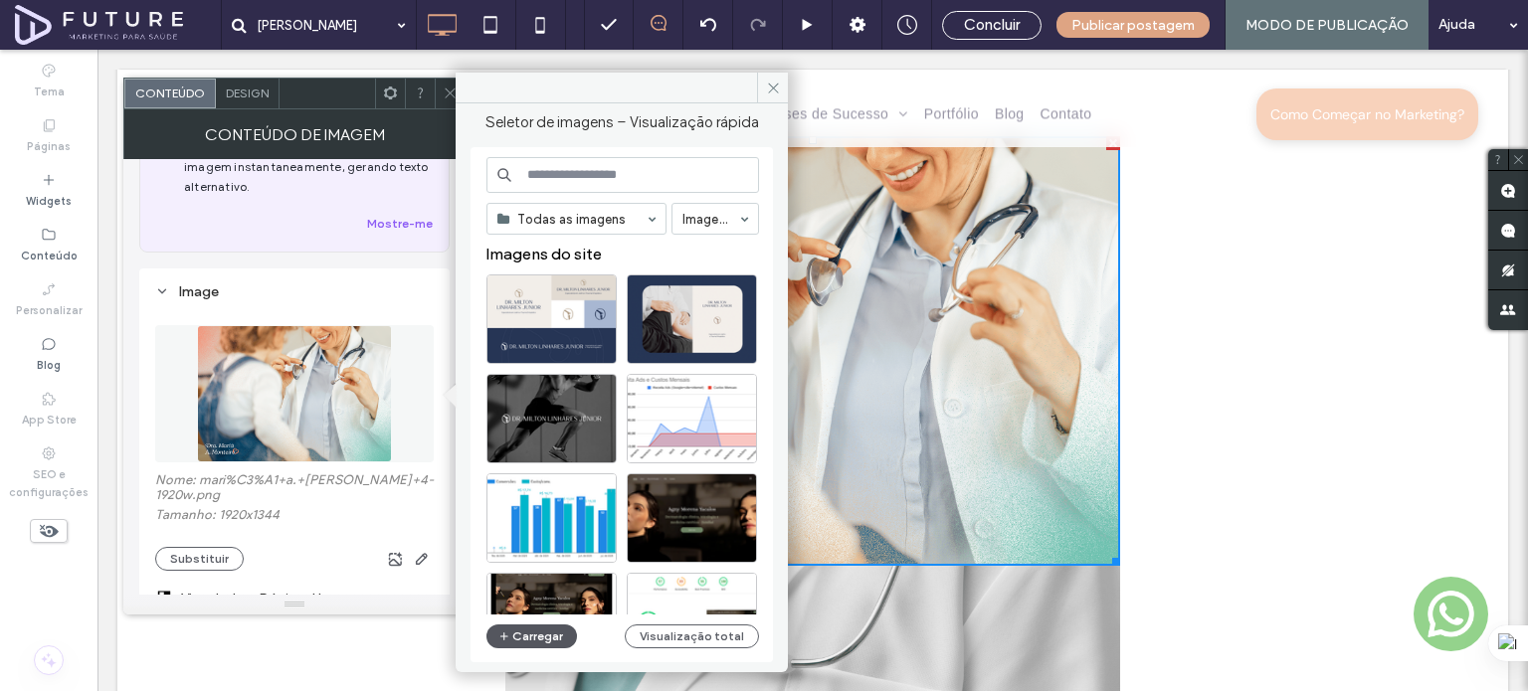
click at [531, 636] on button "Carregar" at bounding box center [531, 637] width 91 height 24
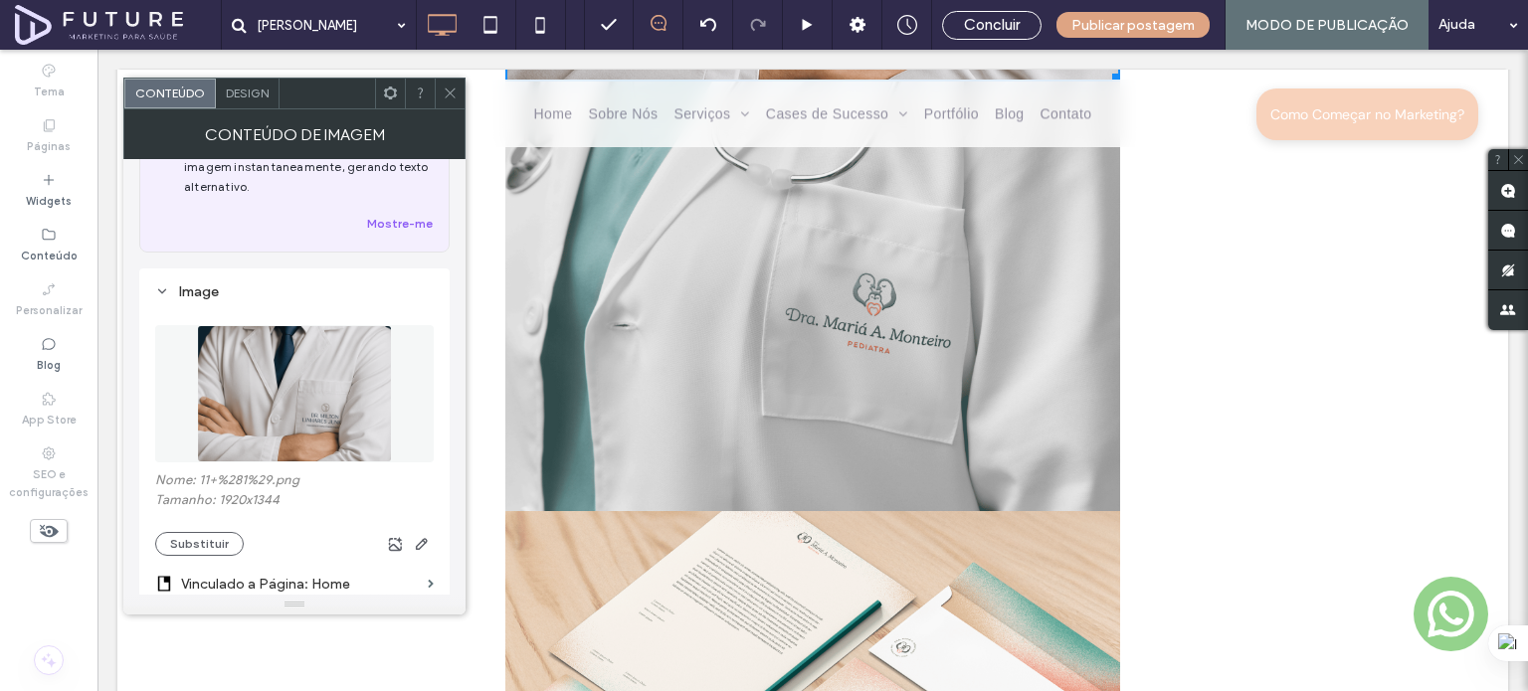
scroll to position [4178, 0]
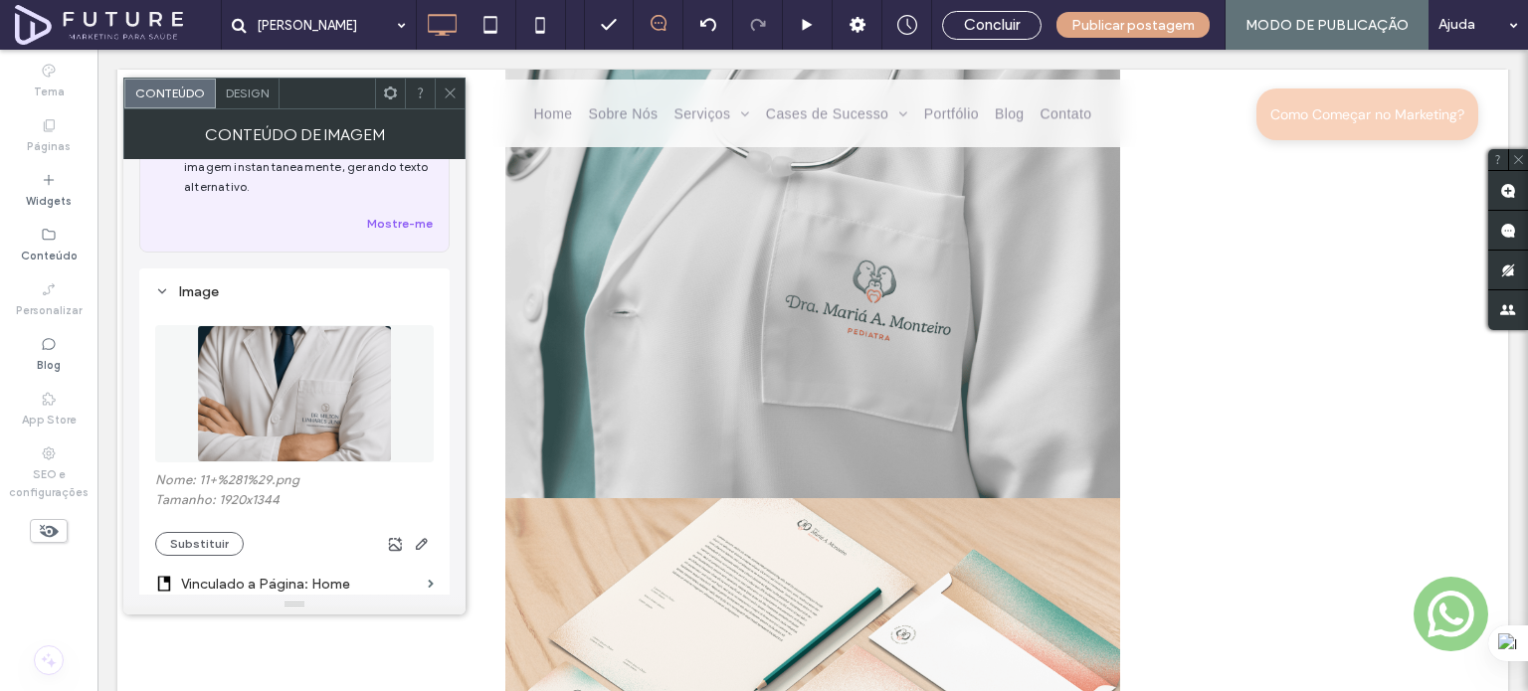
click at [932, 329] on img at bounding box center [812, 283] width 615 height 429
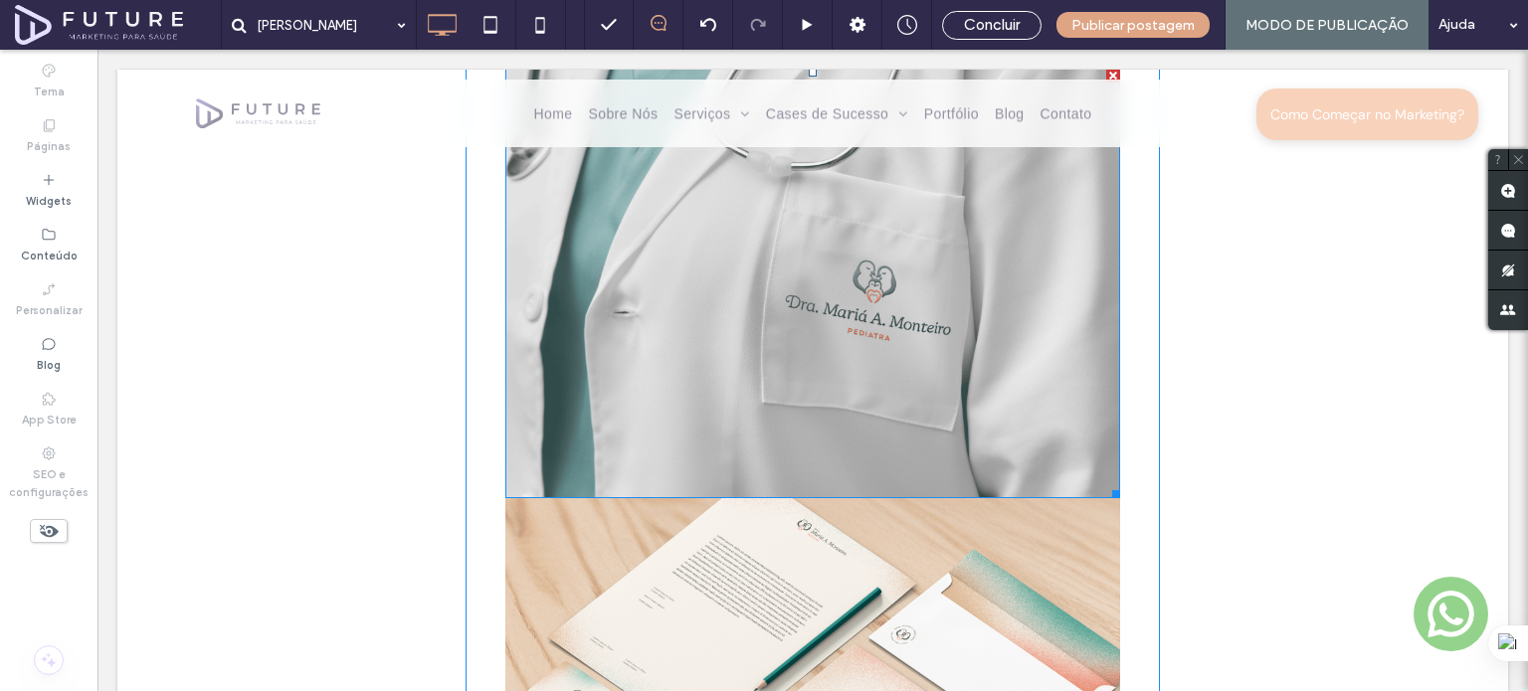
click at [932, 325] on img at bounding box center [812, 283] width 615 height 429
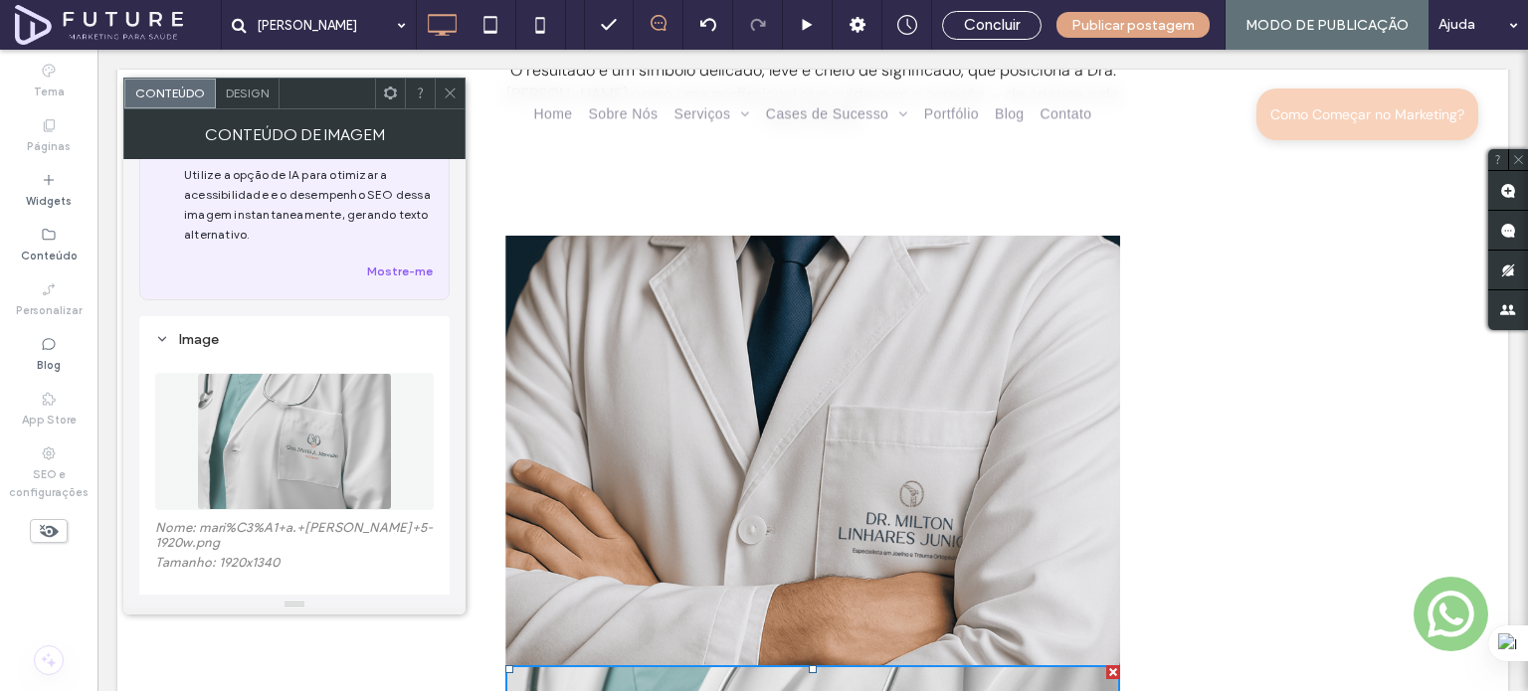
scroll to position [99, 0]
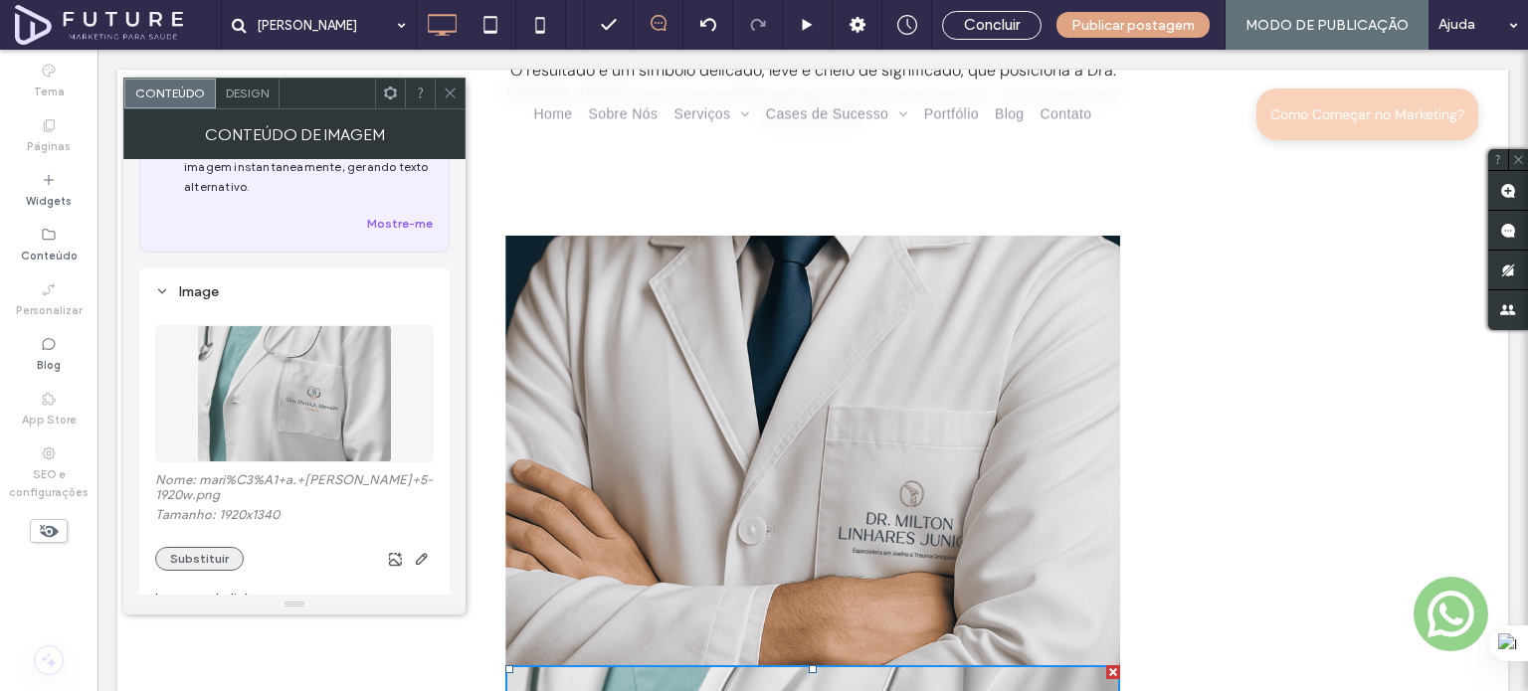
click at [199, 565] on button "Substituir" at bounding box center [199, 559] width 89 height 24
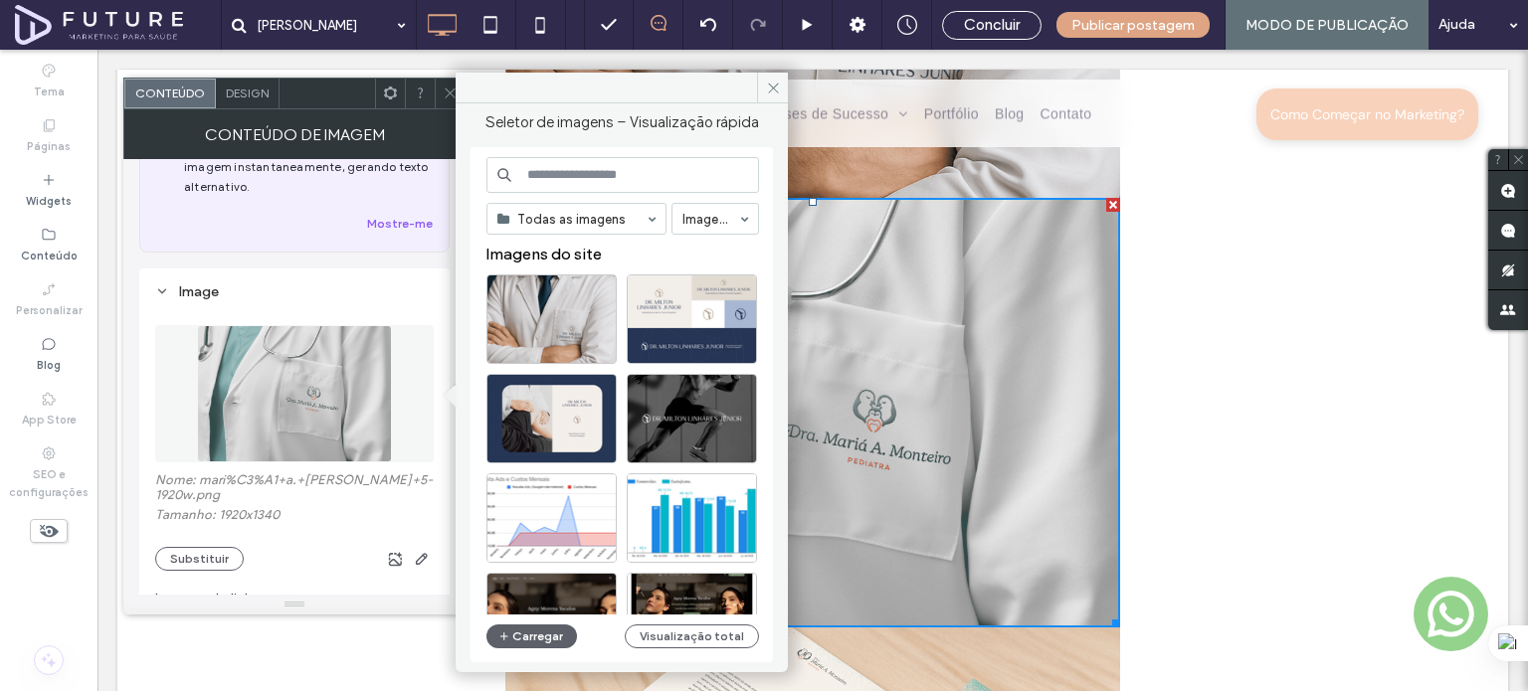
scroll to position [4078, 0]
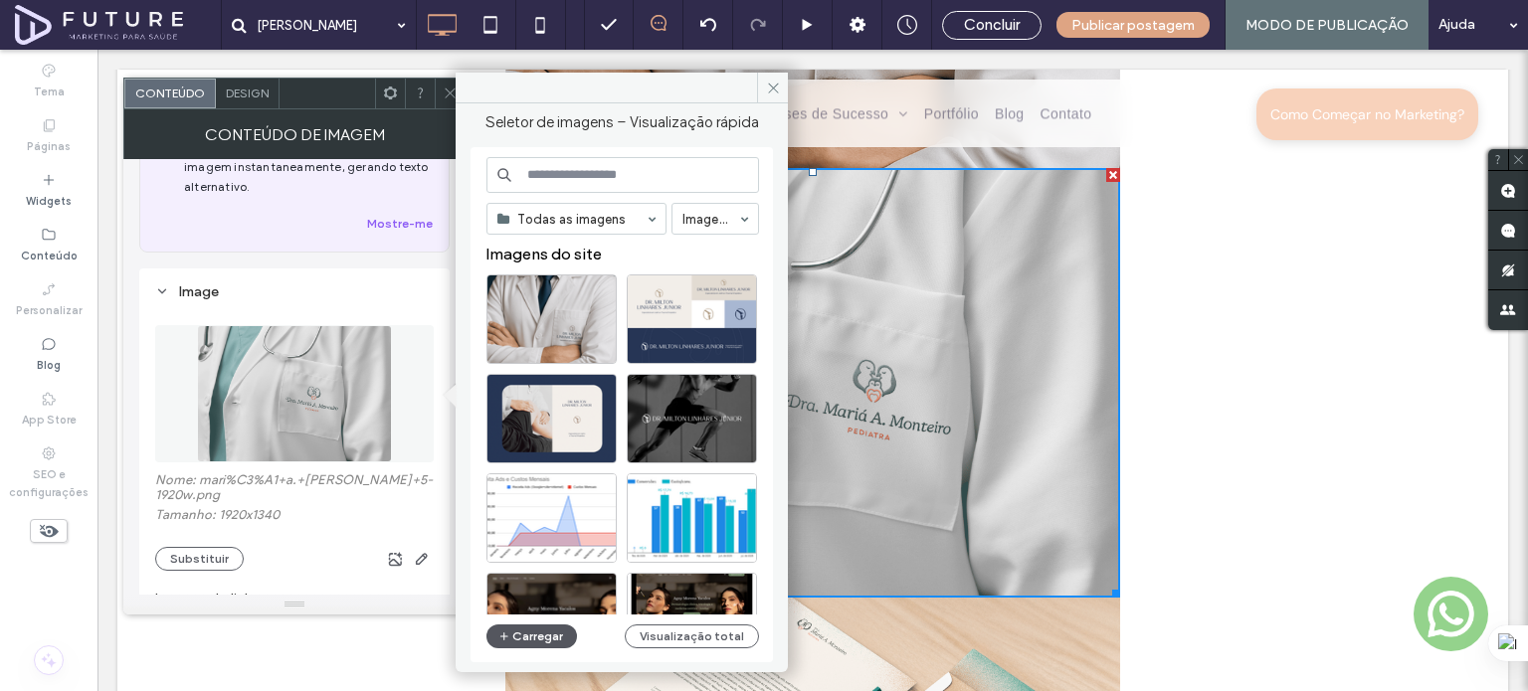
click at [518, 638] on button "Carregar" at bounding box center [531, 637] width 91 height 24
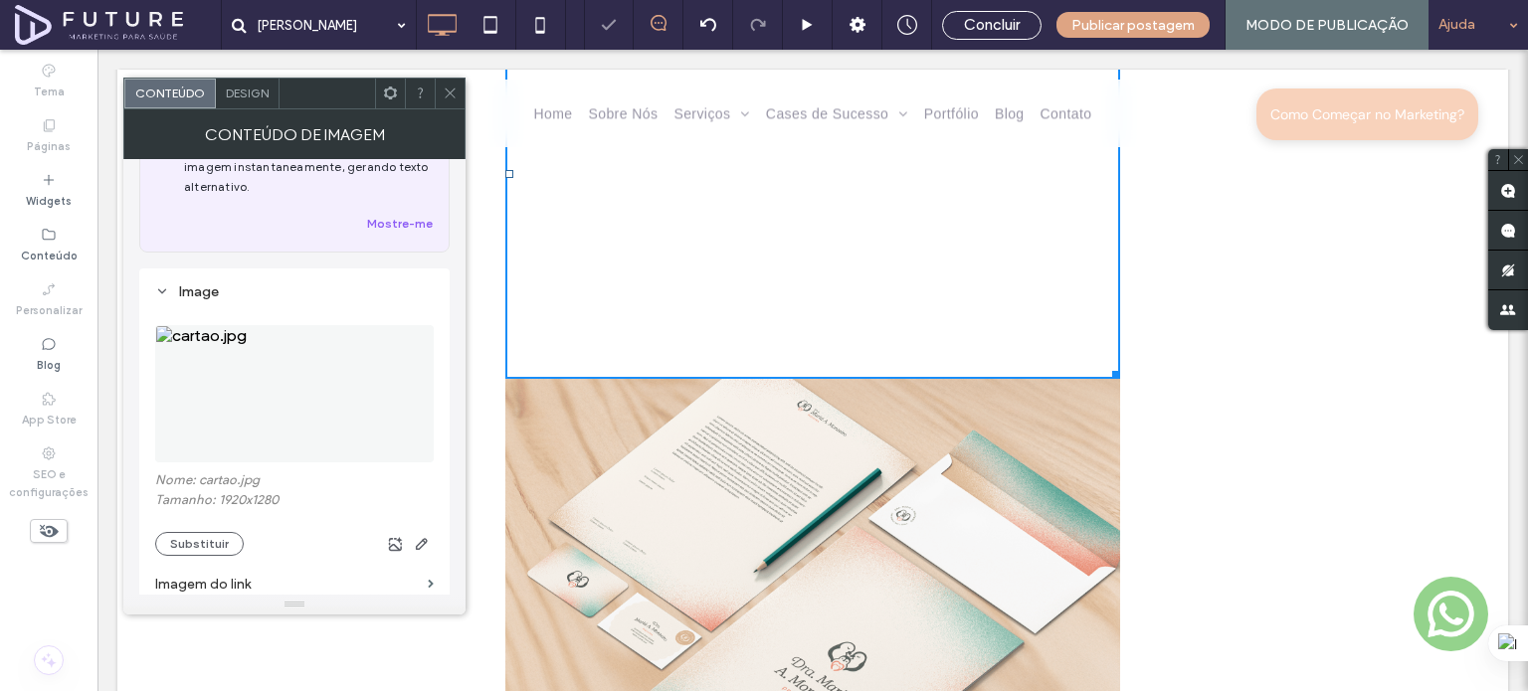
scroll to position [4257, 0]
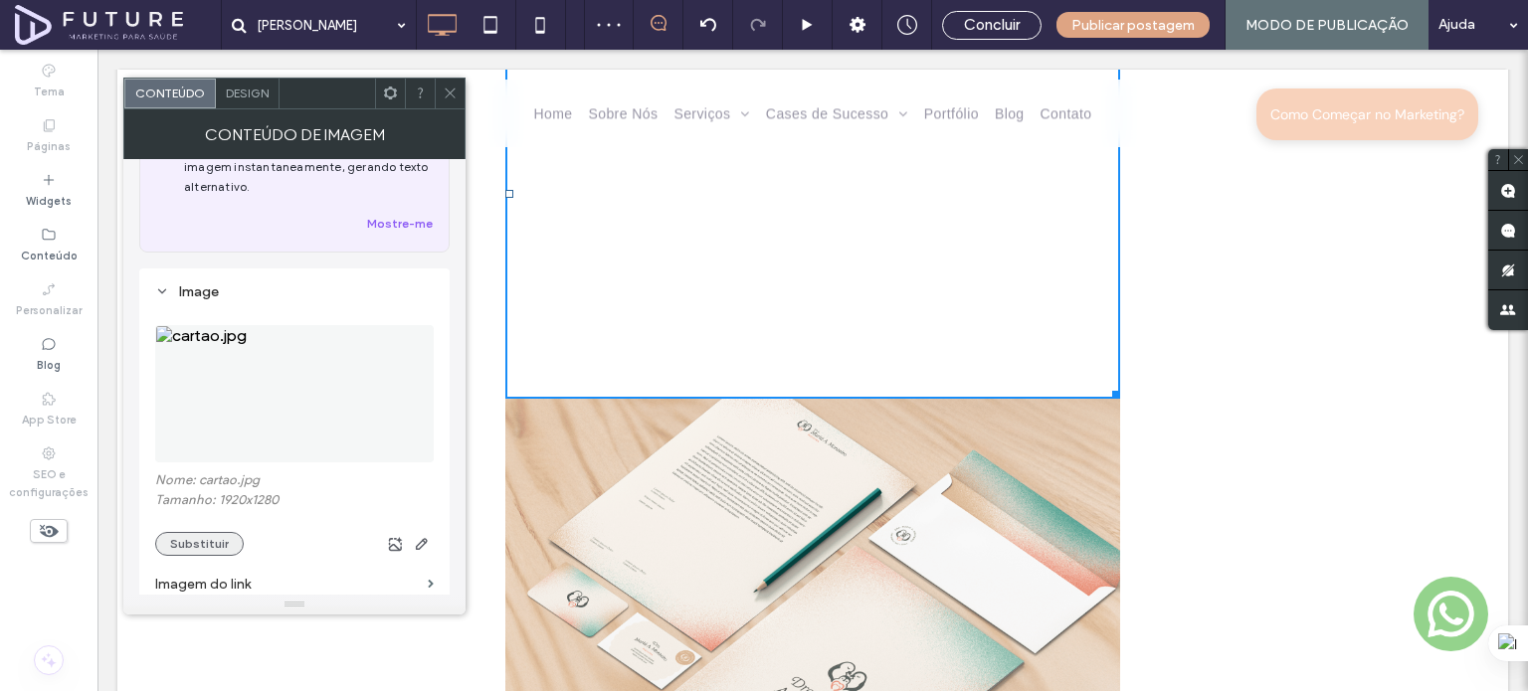
click at [184, 548] on button "Substituir" at bounding box center [199, 544] width 89 height 24
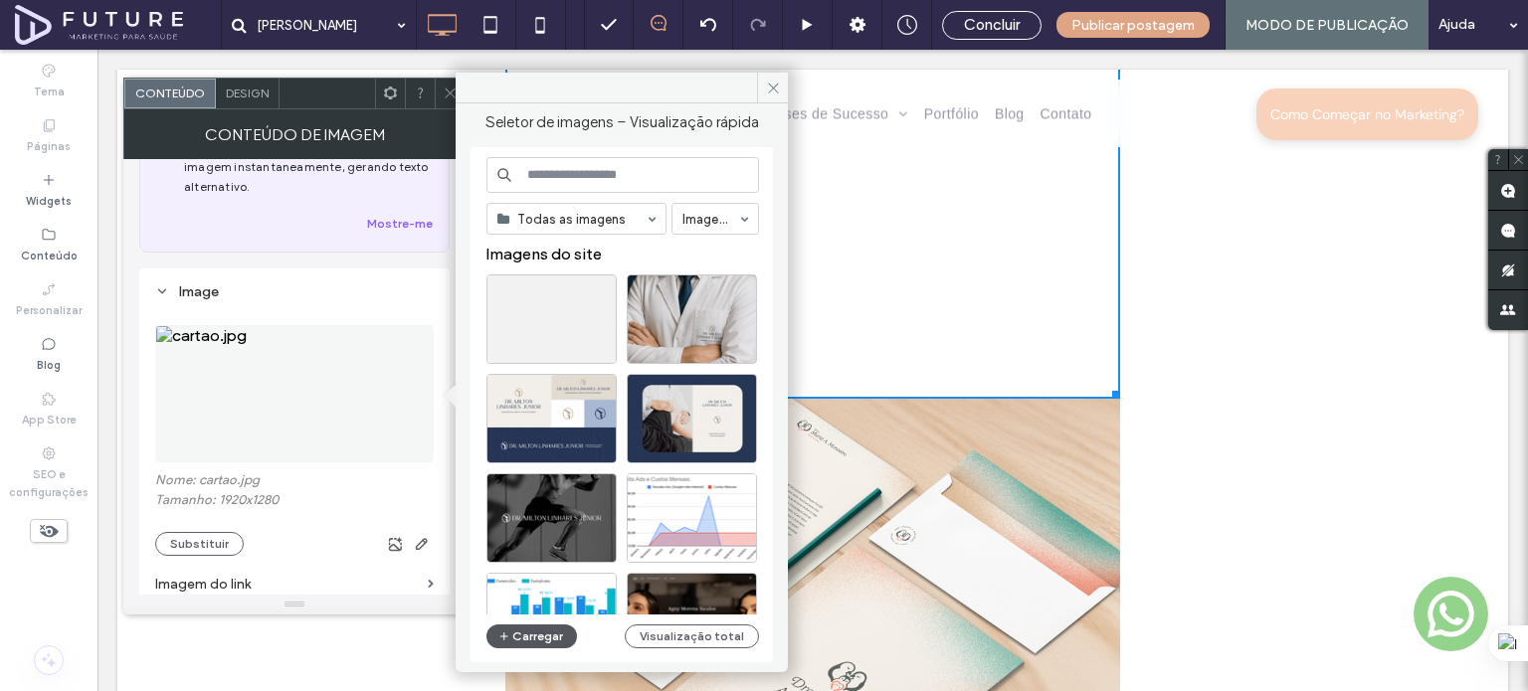
click at [545, 628] on button "Carregar" at bounding box center [531, 637] width 91 height 24
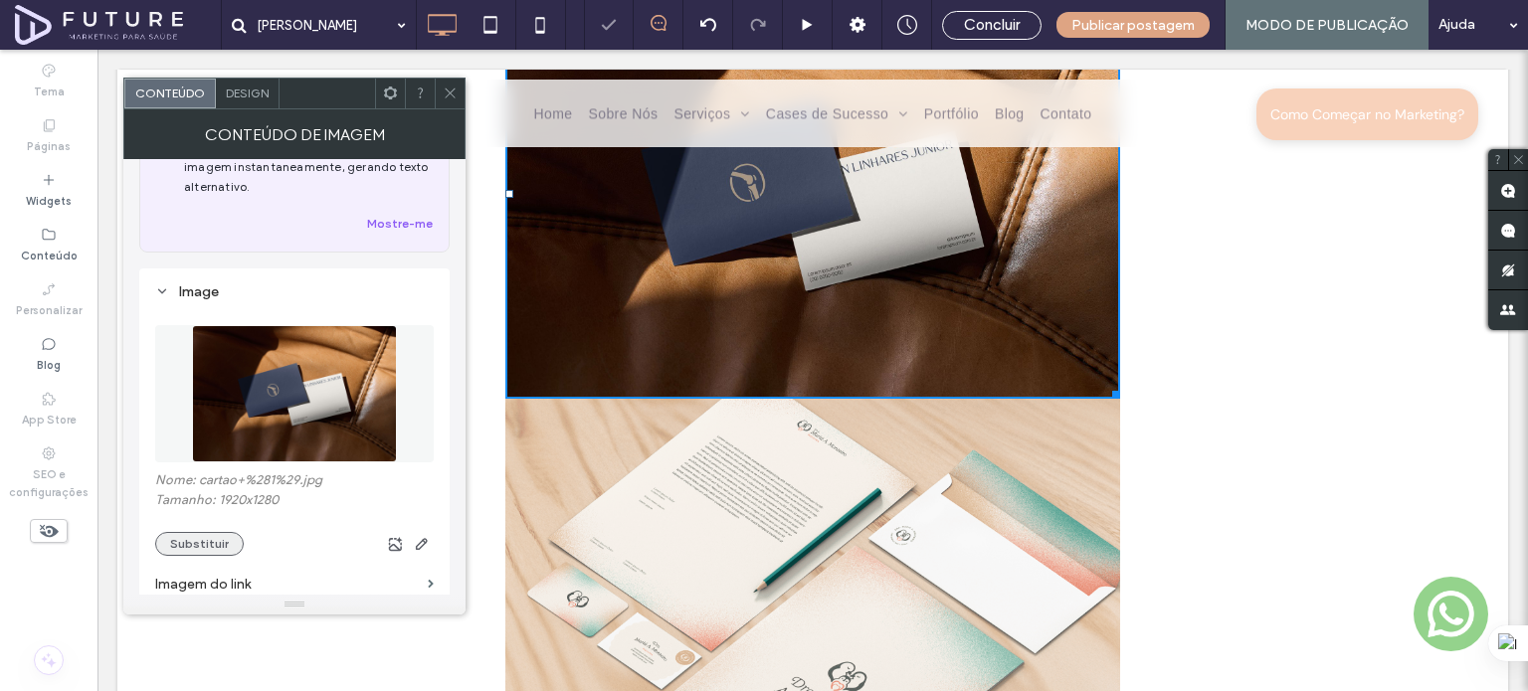
click at [223, 553] on button "Substituir" at bounding box center [199, 544] width 89 height 24
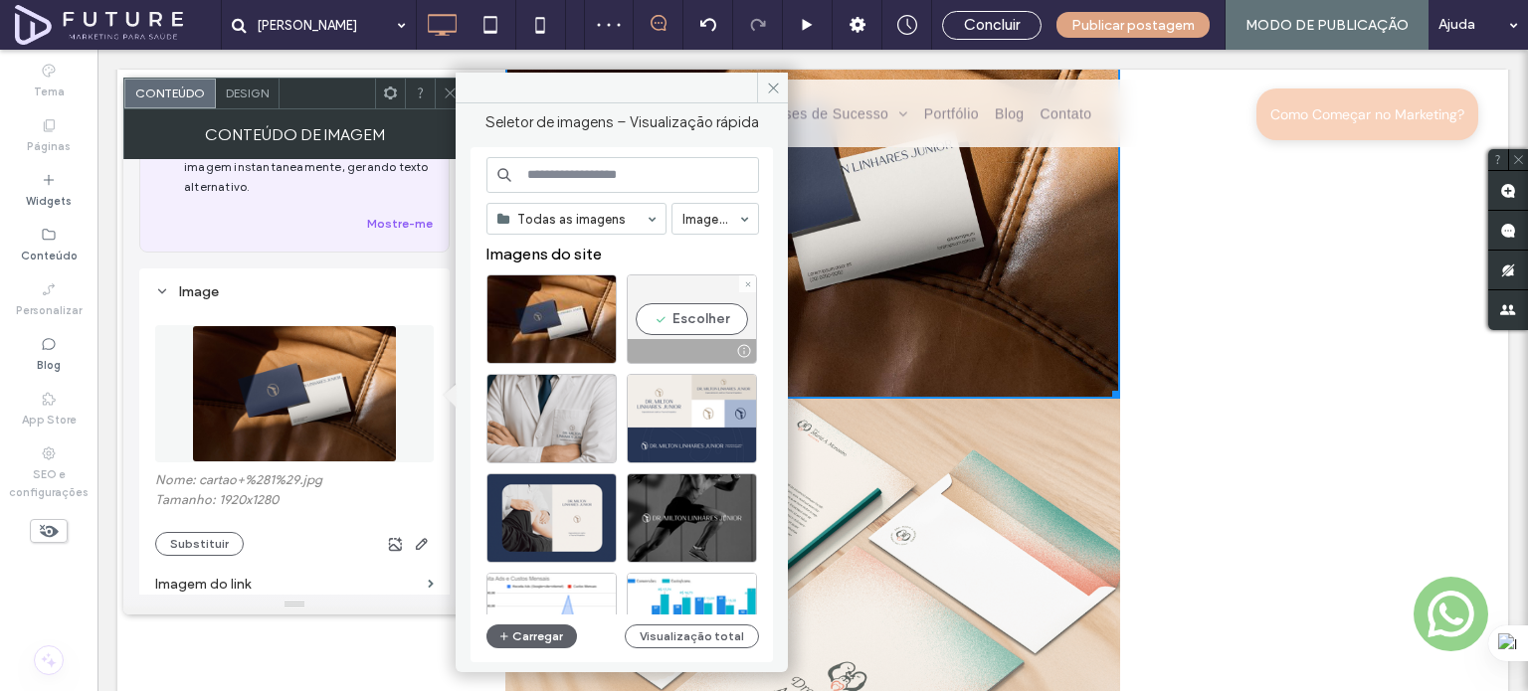
click at [691, 292] on div "Escolher" at bounding box center [692, 320] width 130 height 90
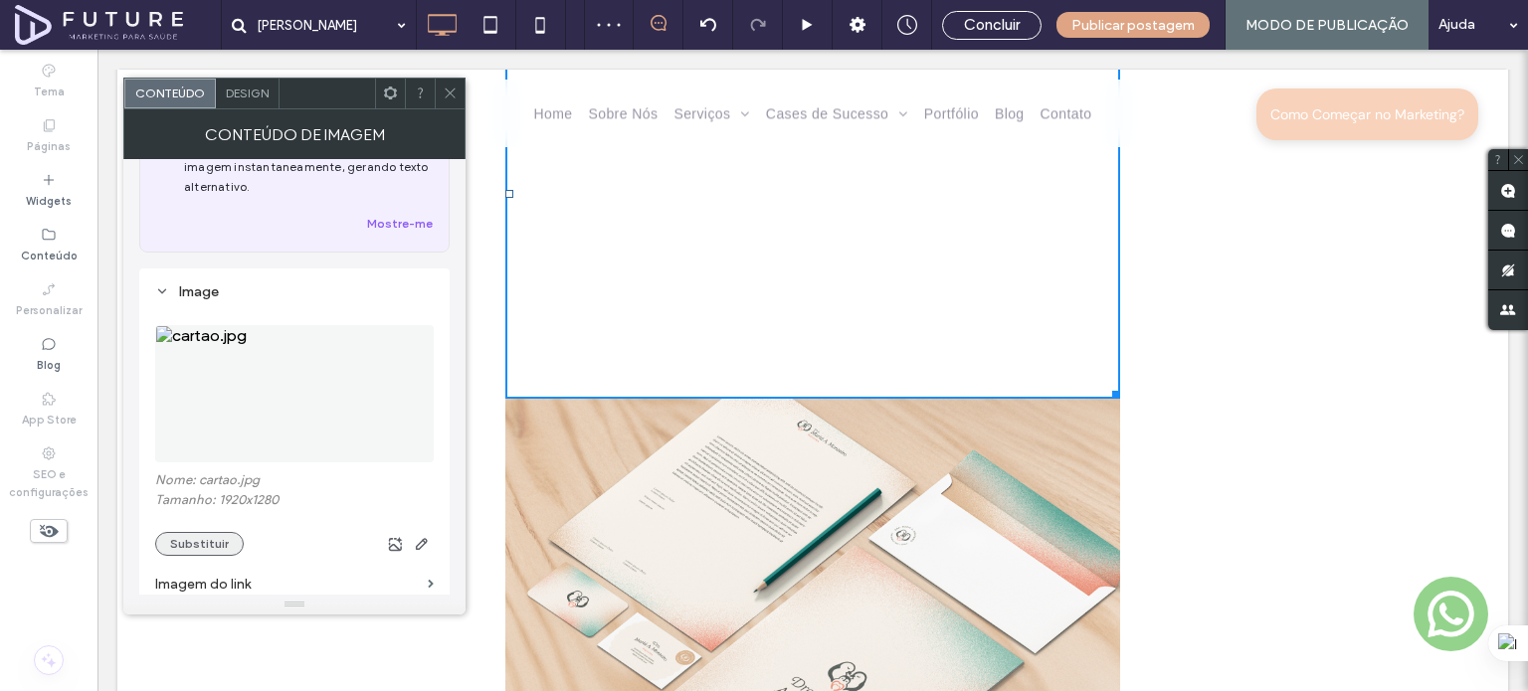
click at [216, 544] on button "Substituir" at bounding box center [199, 544] width 89 height 24
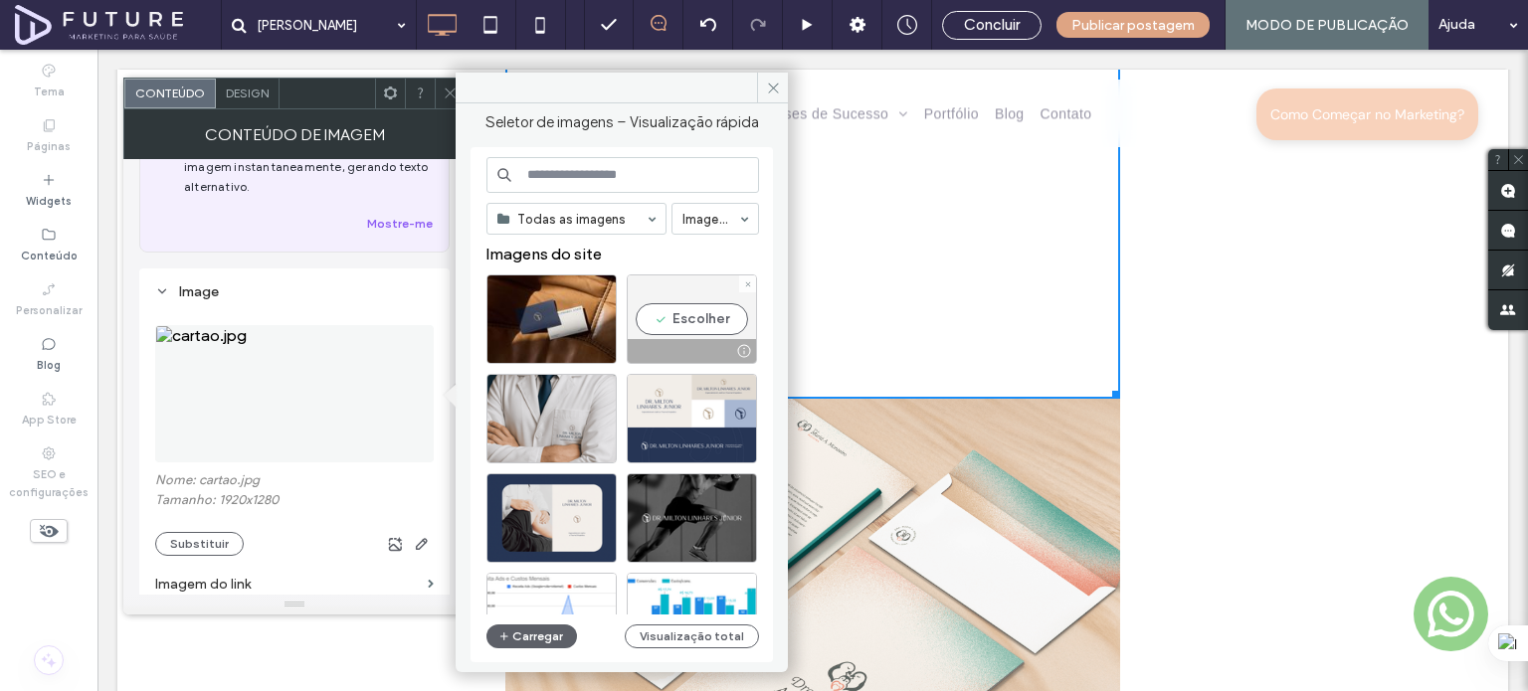
click at [681, 327] on div "Escolher" at bounding box center [692, 320] width 130 height 90
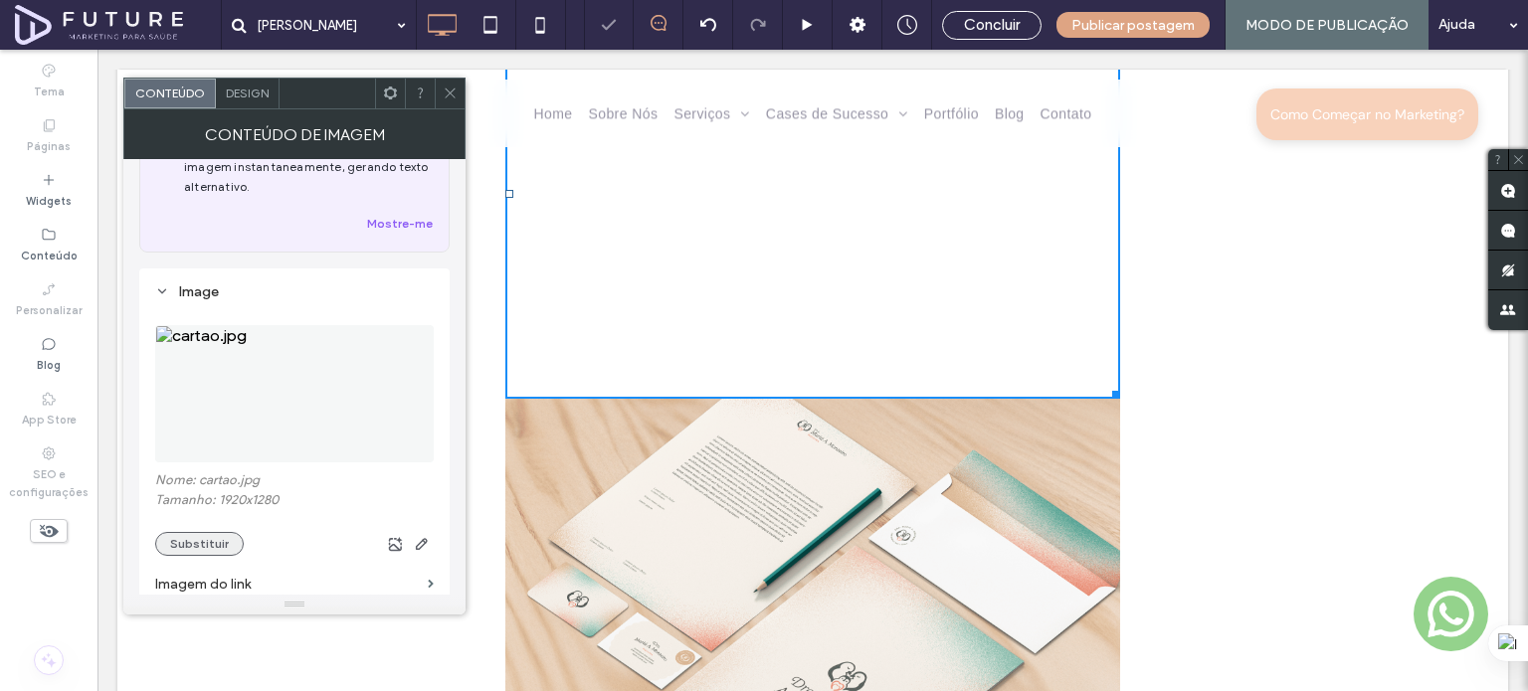
click at [211, 548] on button "Substituir" at bounding box center [199, 544] width 89 height 24
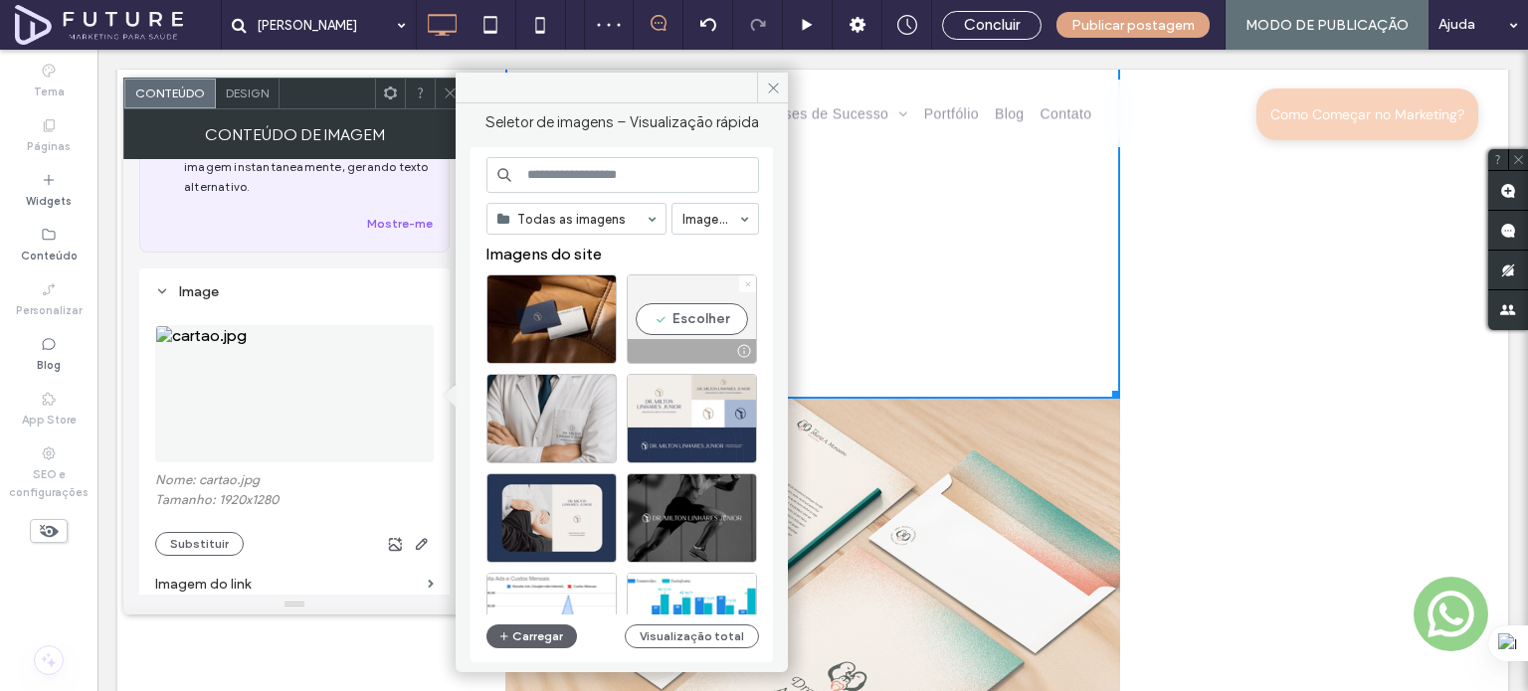
click at [746, 284] on icon at bounding box center [748, 284] width 8 height 8
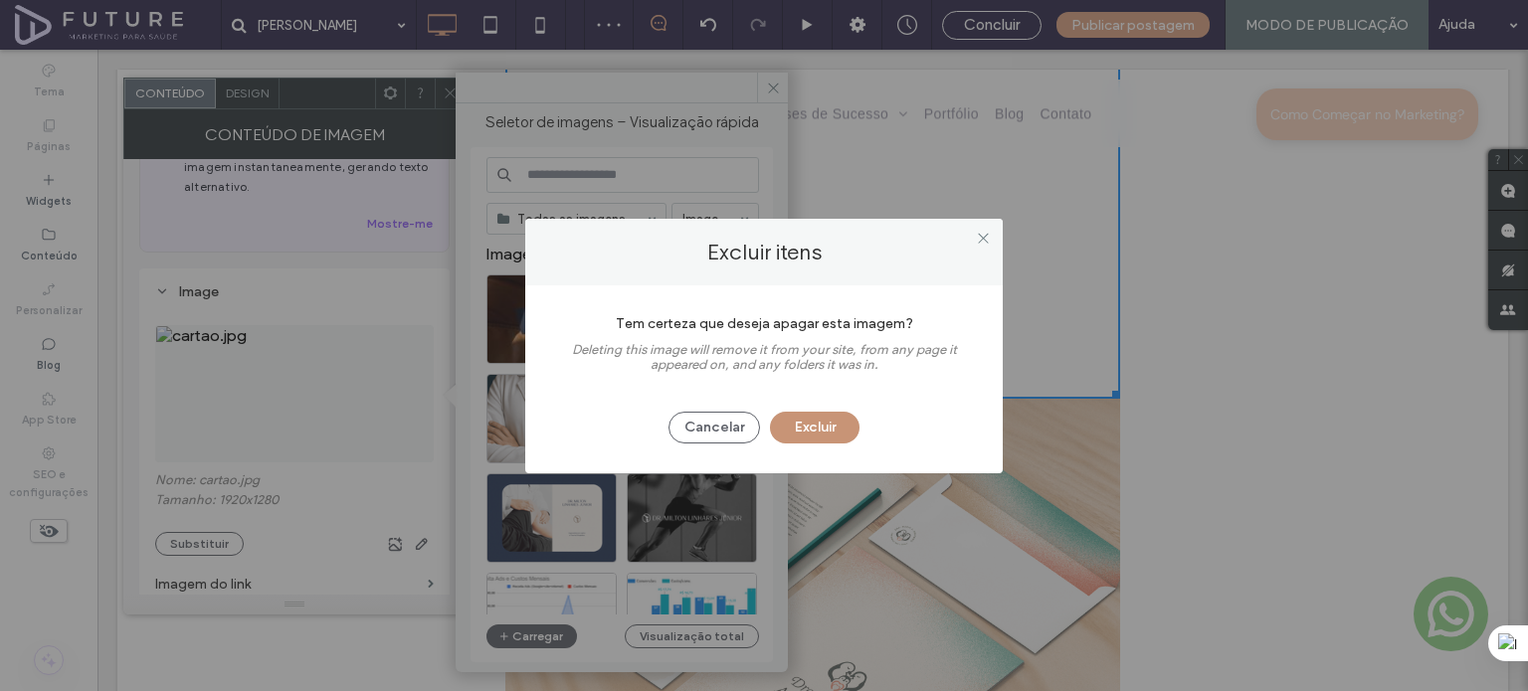
click at [823, 421] on button "Excluir" at bounding box center [815, 428] width 90 height 32
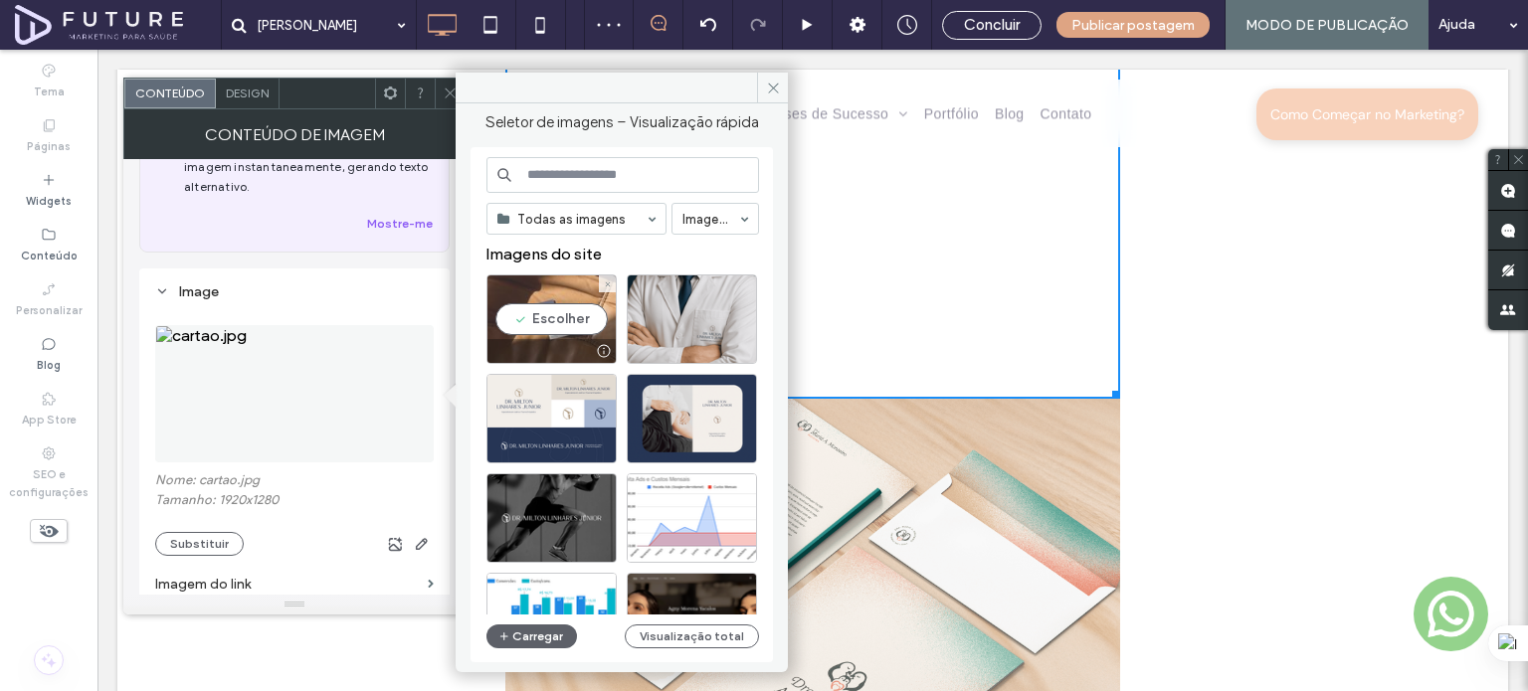
click at [547, 329] on div "Escolher" at bounding box center [551, 320] width 130 height 90
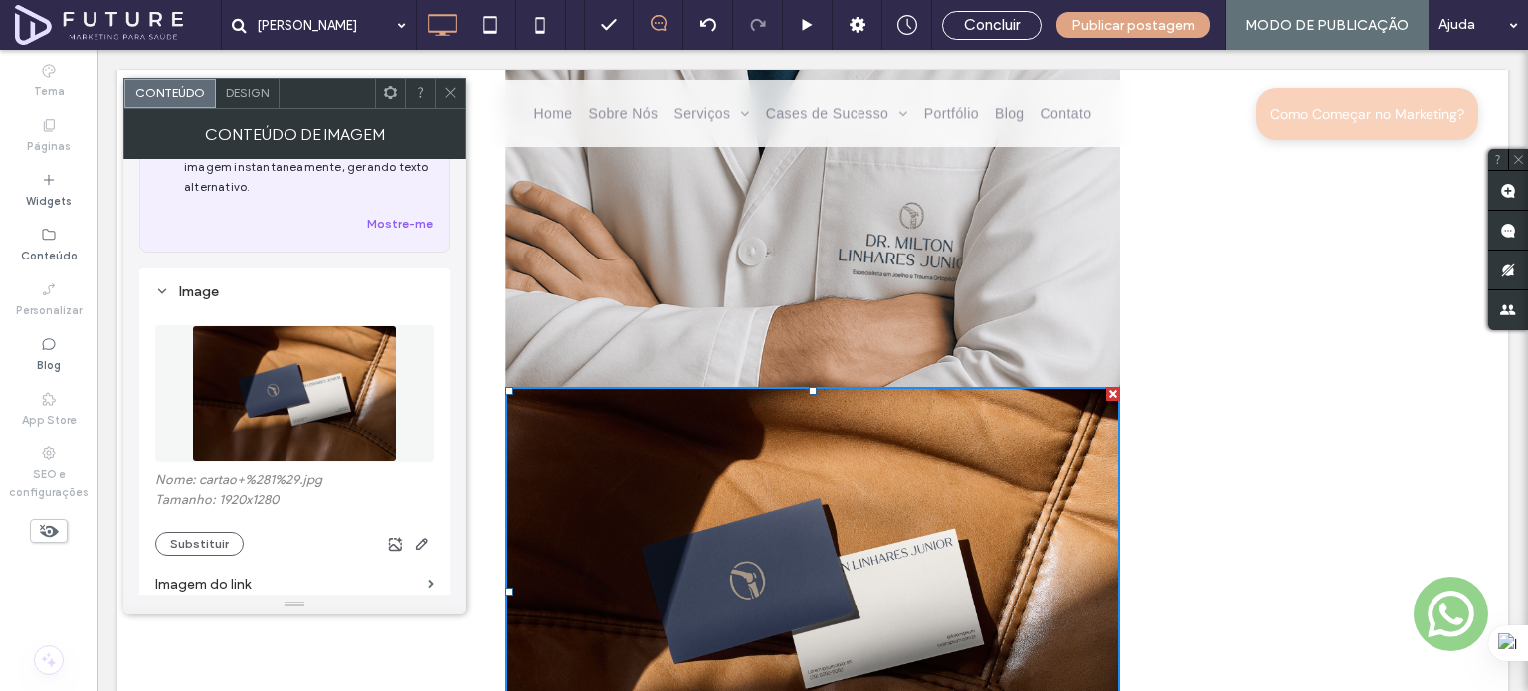
scroll to position [3760, 0]
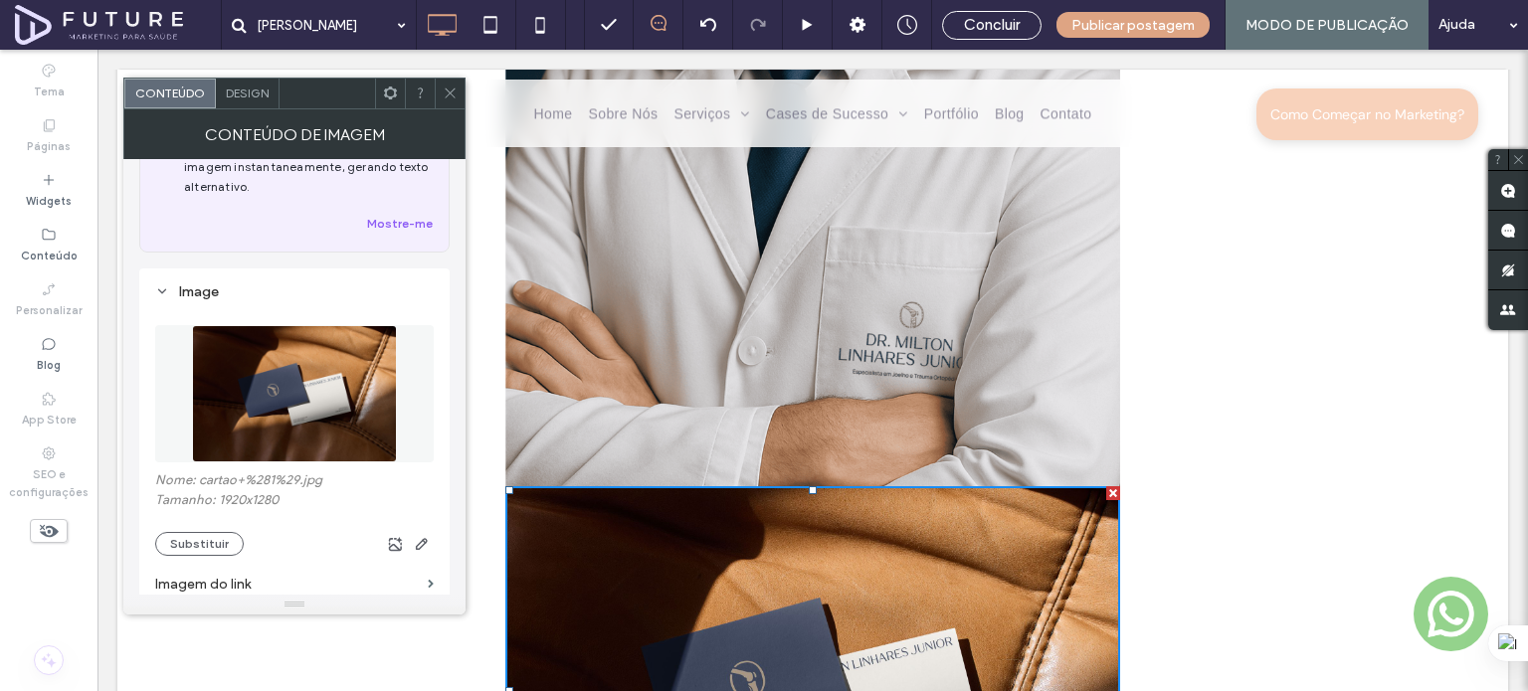
click at [769, 320] on img at bounding box center [812, 272] width 615 height 431
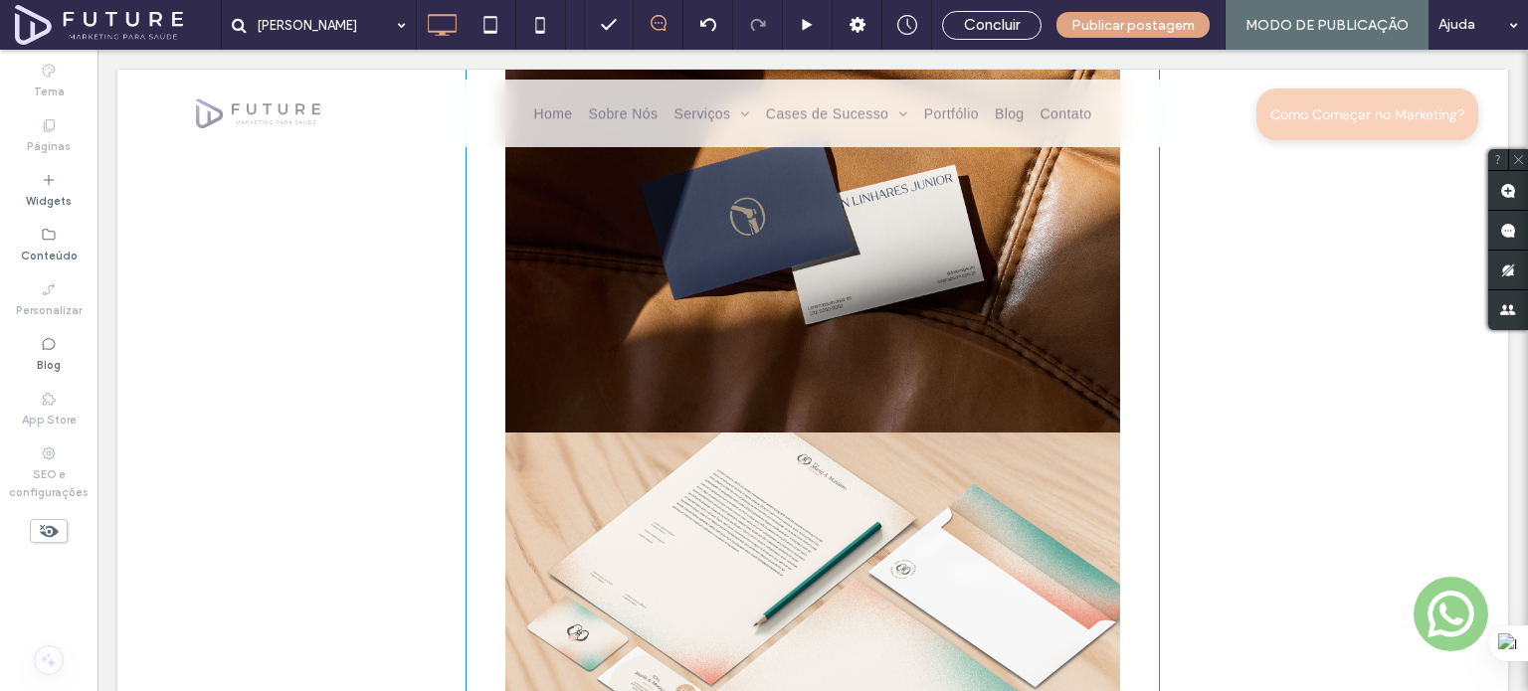
scroll to position [4257, 0]
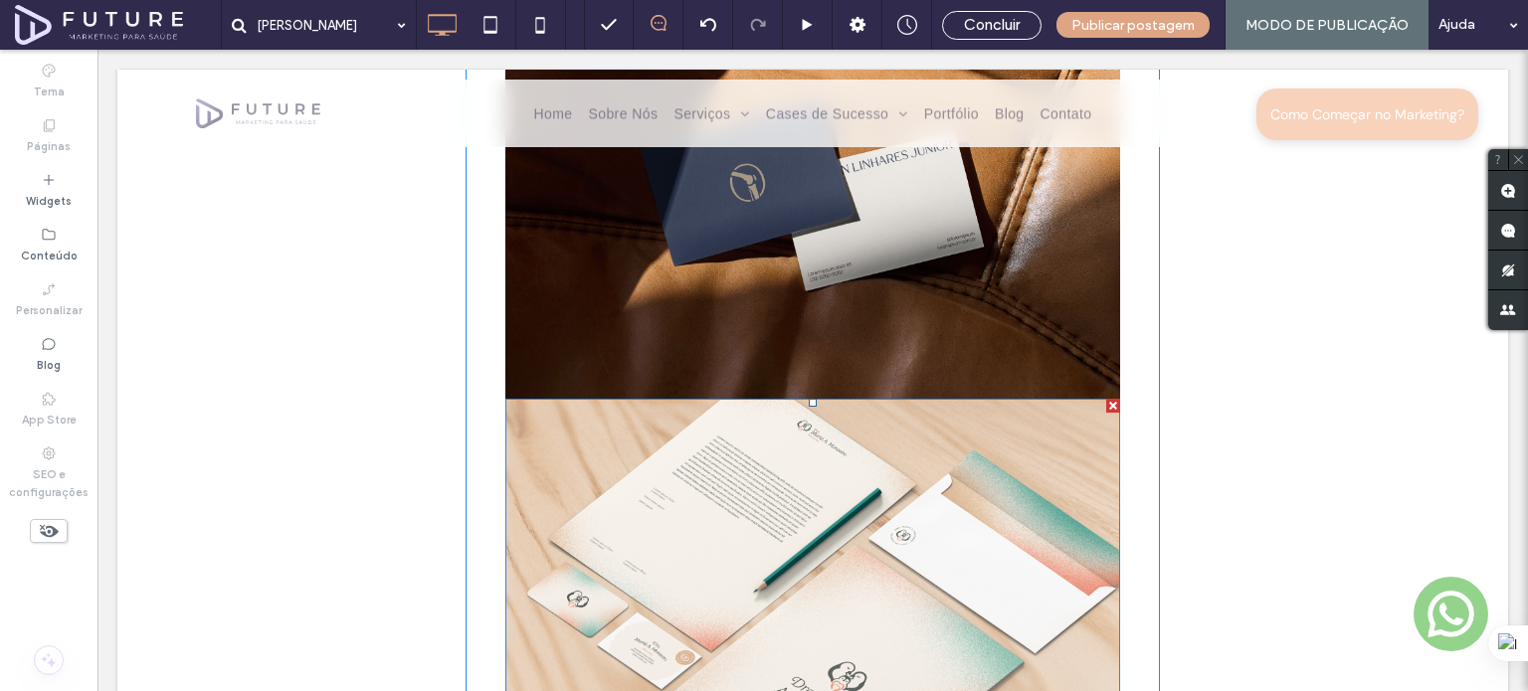
click at [752, 451] on img at bounding box center [812, 613] width 615 height 429
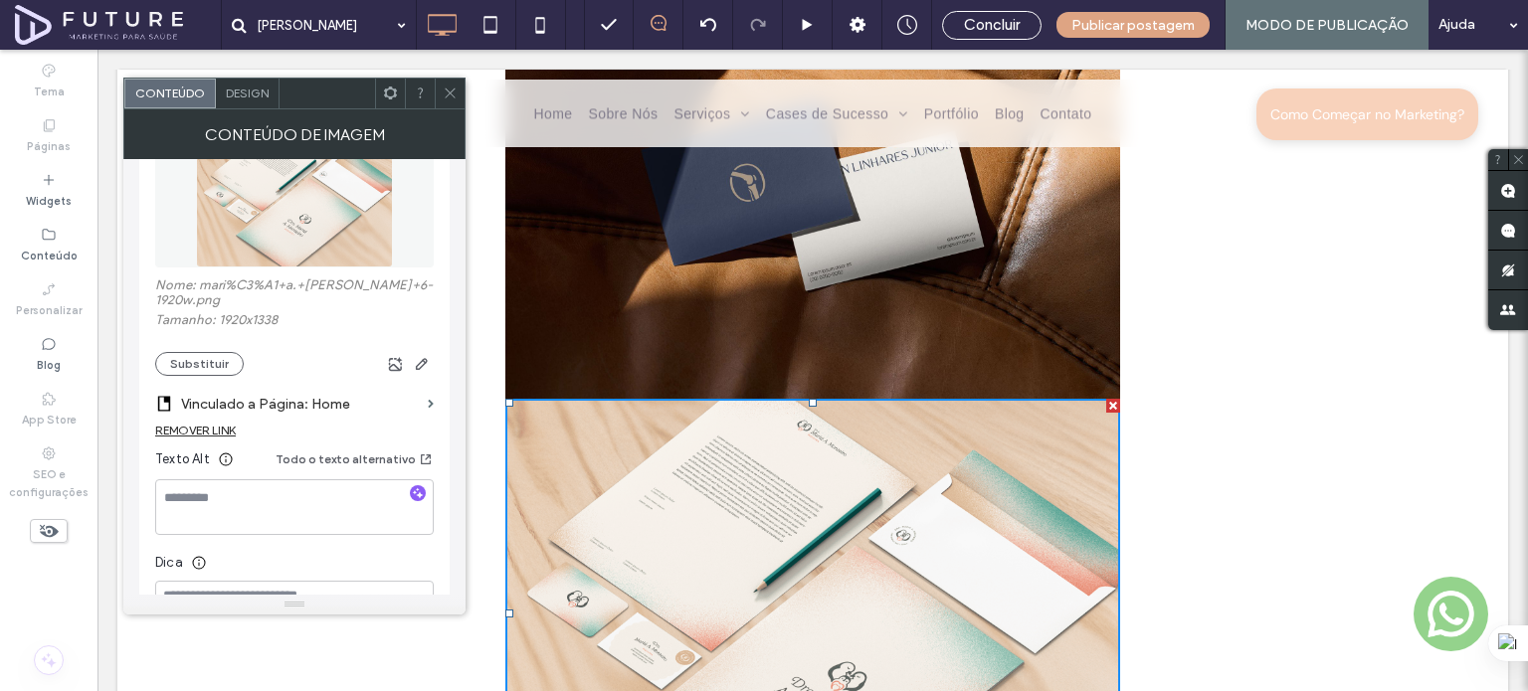
scroll to position [298, 0]
click at [220, 368] on button "Substituir" at bounding box center [199, 360] width 89 height 24
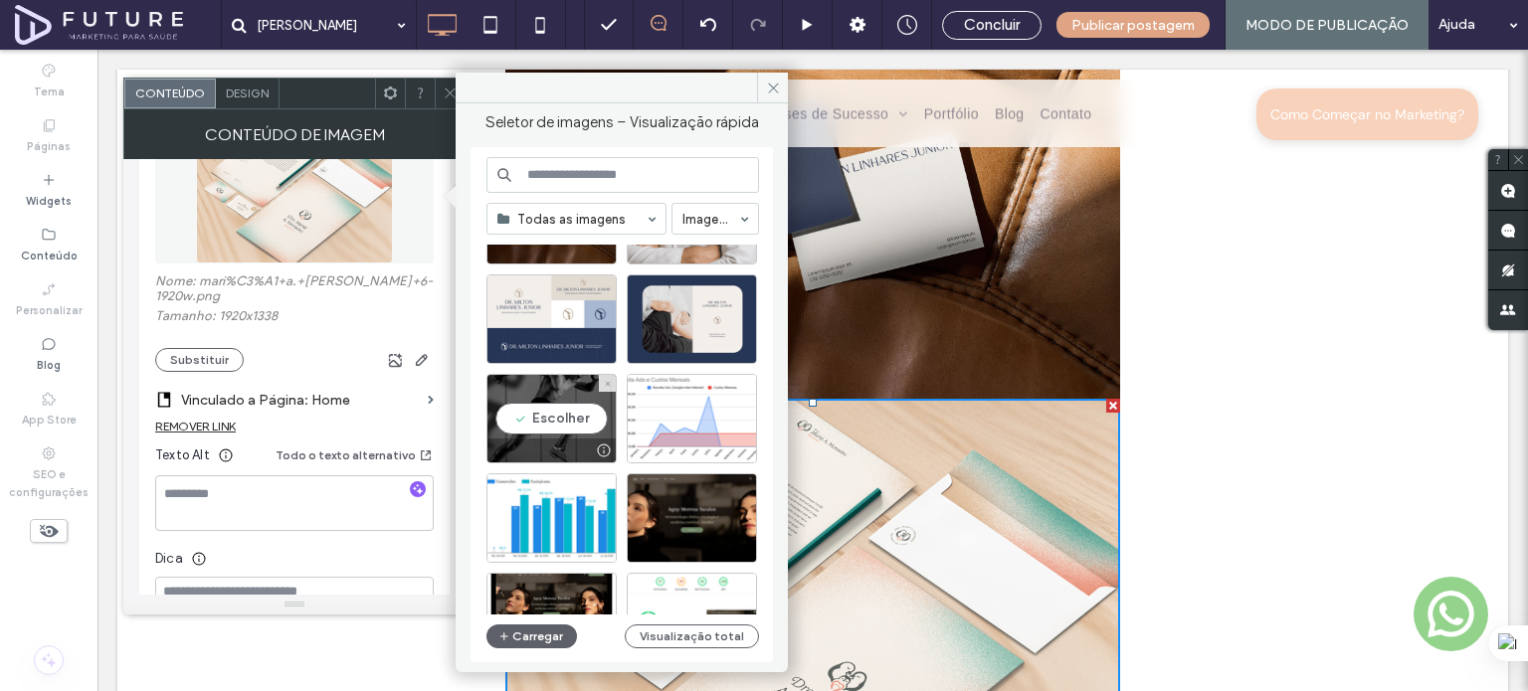
scroll to position [199, 0]
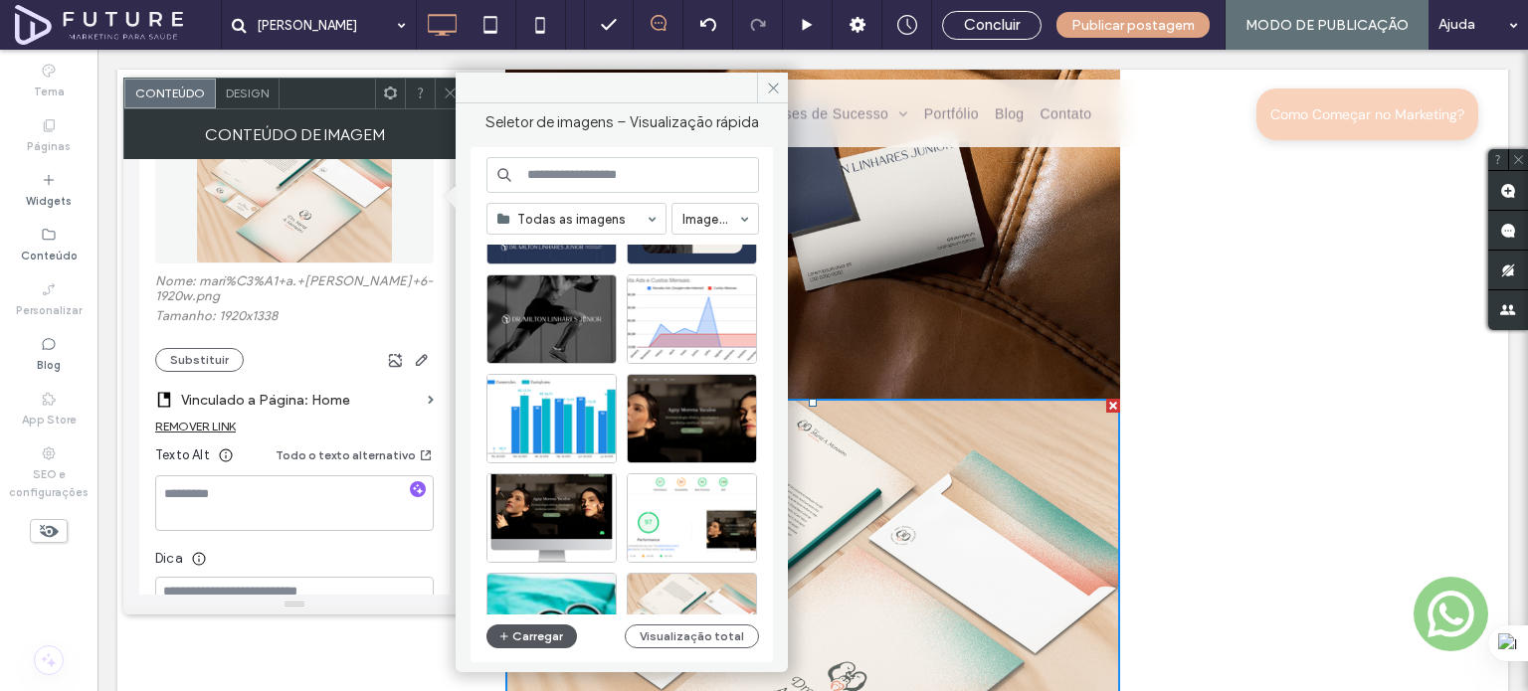
click at [528, 642] on button "Carregar" at bounding box center [531, 637] width 91 height 24
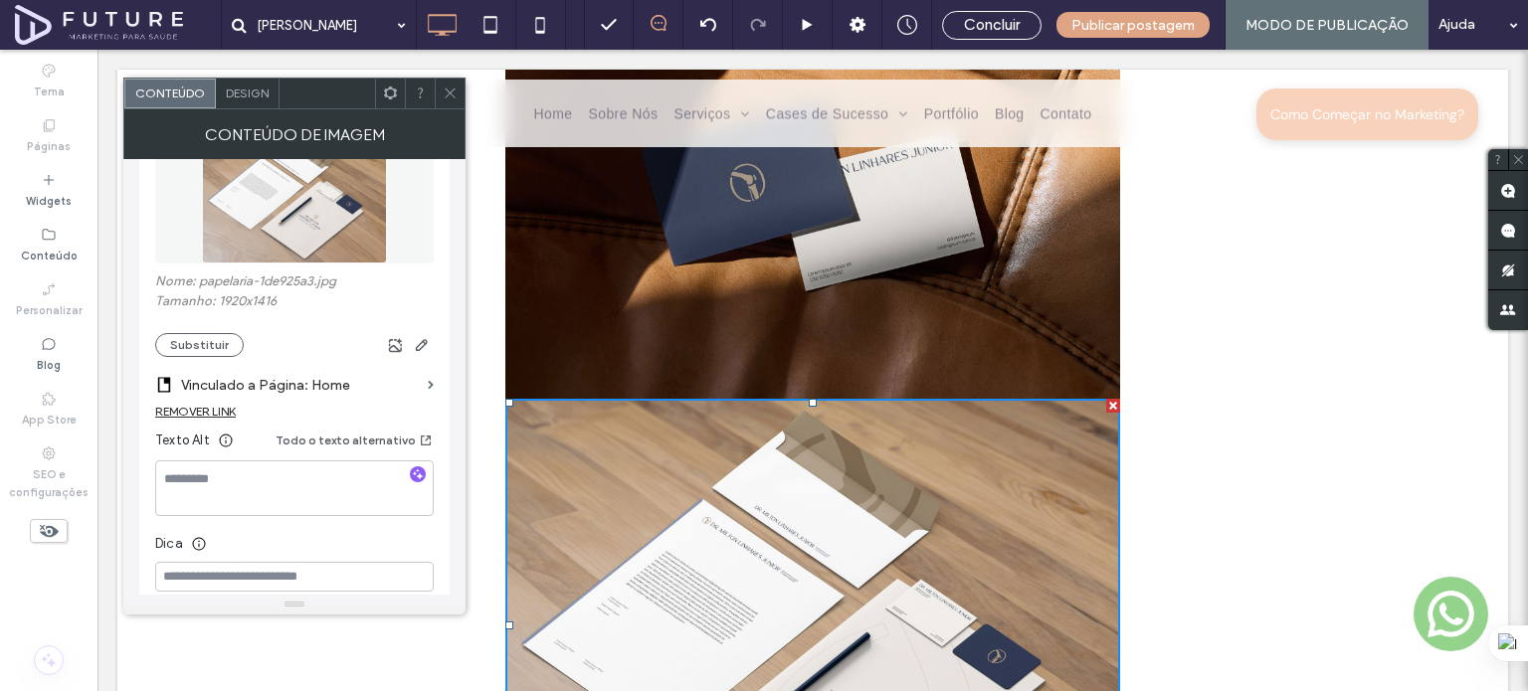
click at [450, 98] on icon at bounding box center [450, 93] width 15 height 15
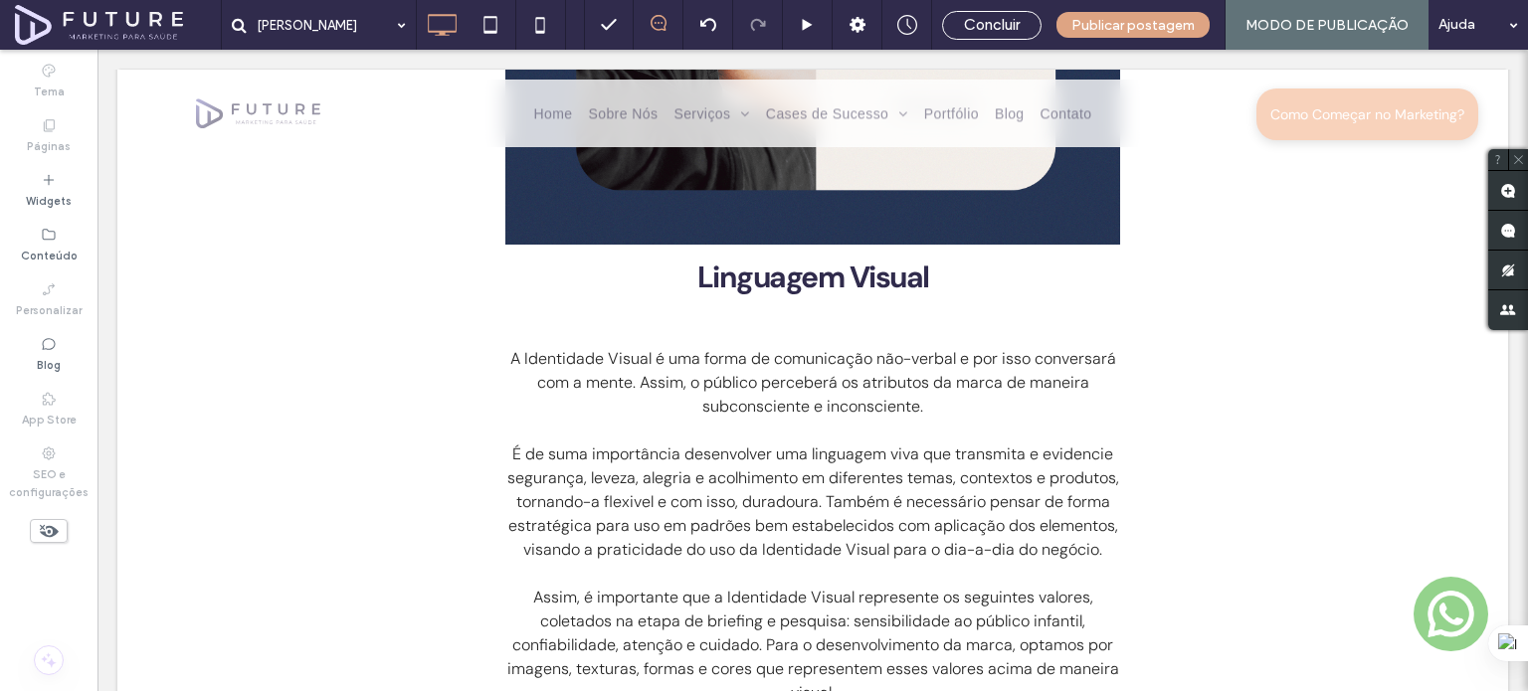
scroll to position [1989, 0]
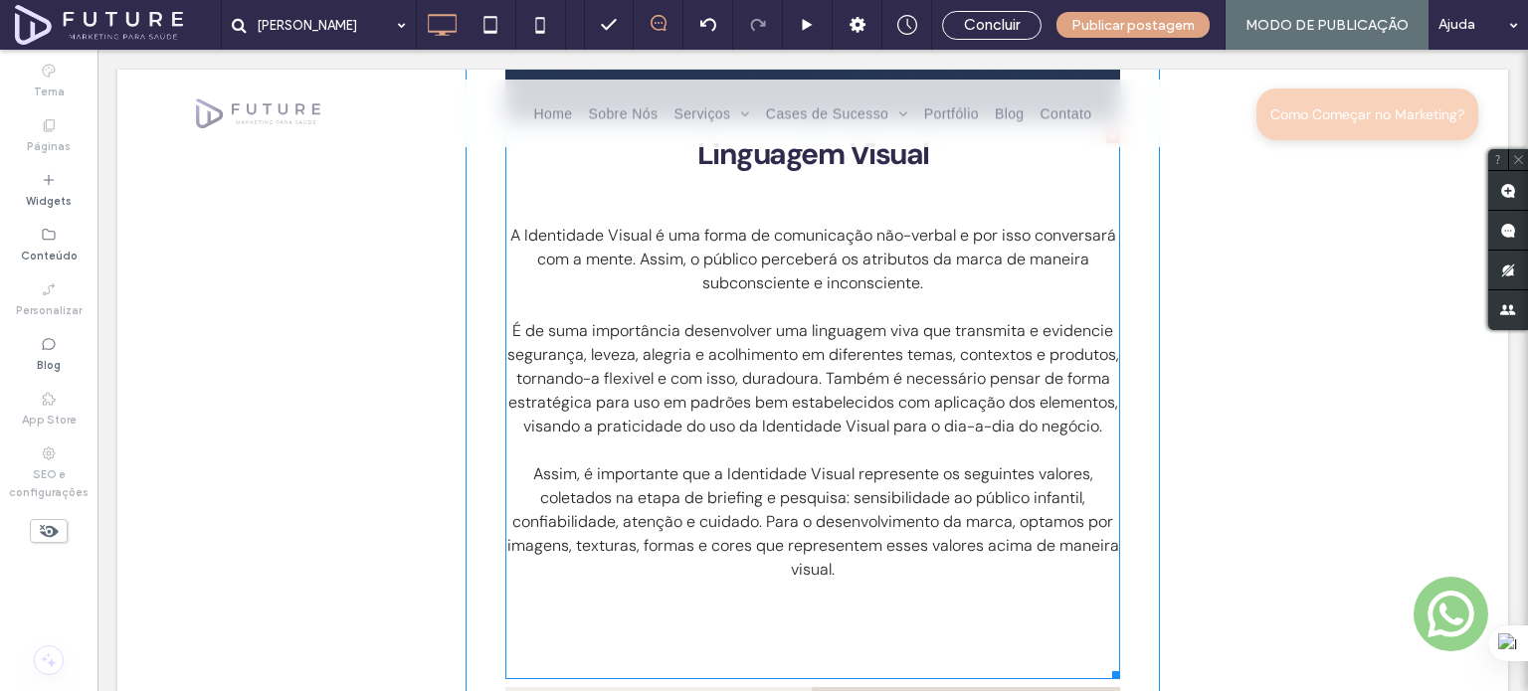
click at [751, 419] on span "É de suma importância desenvolver uma linguagem viva que transmita e evidencie …" at bounding box center [813, 378] width 612 height 116
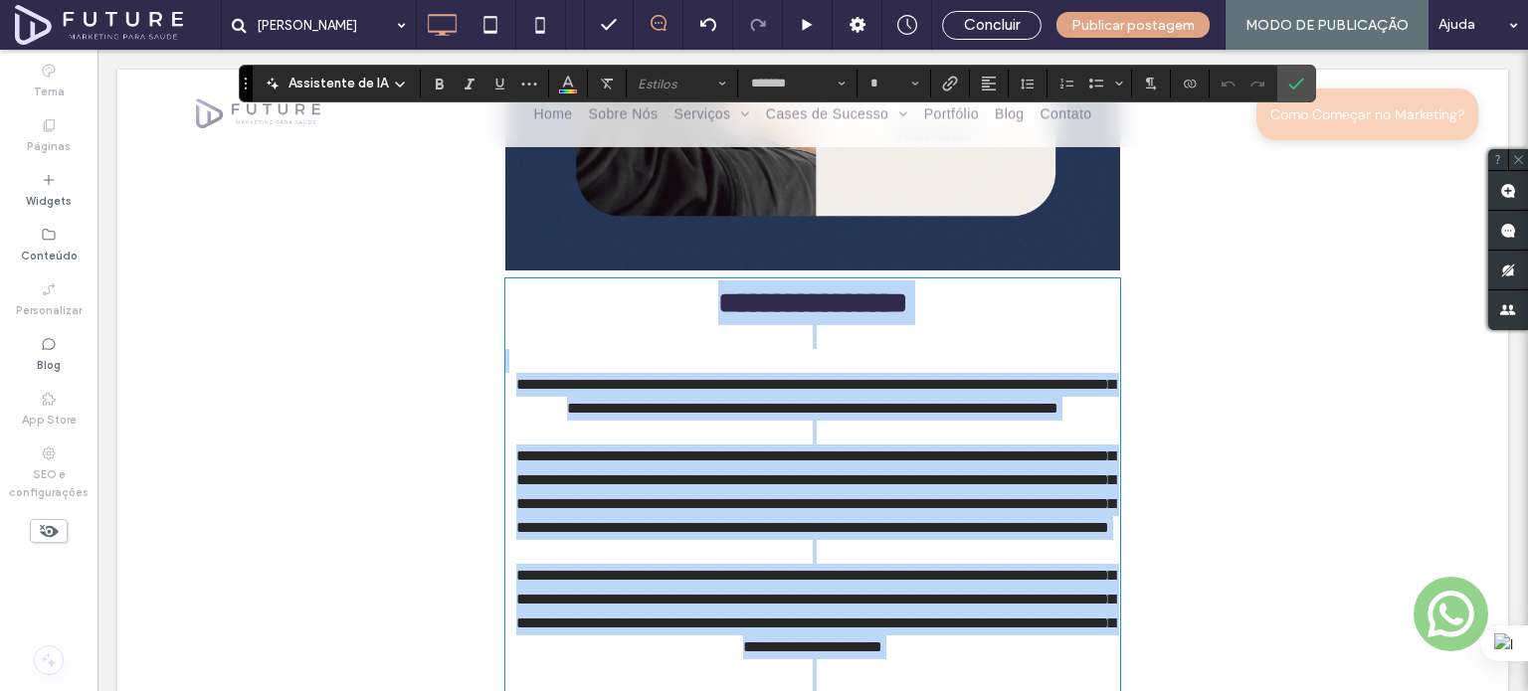
scroll to position [1838, 0]
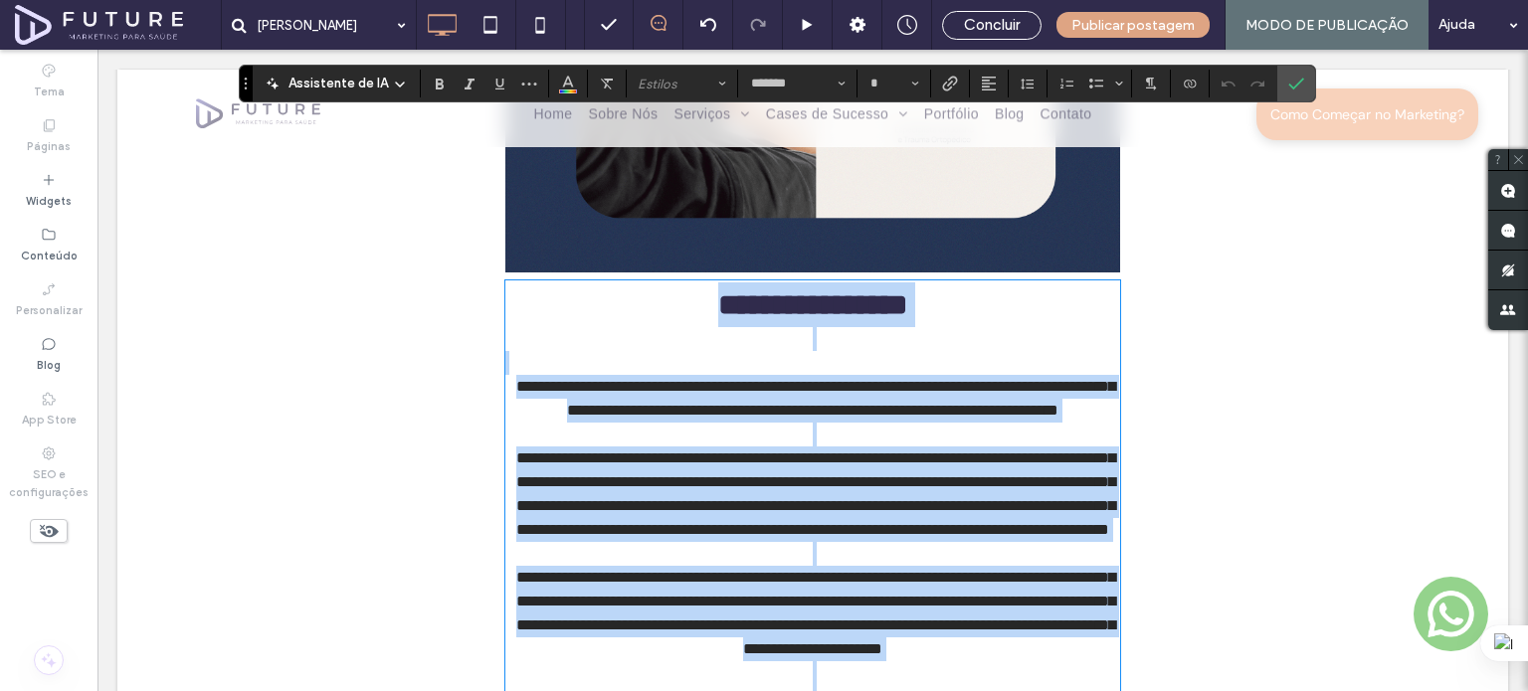
click at [615, 413] on span "**********" at bounding box center [815, 398] width 599 height 39
type input "**"
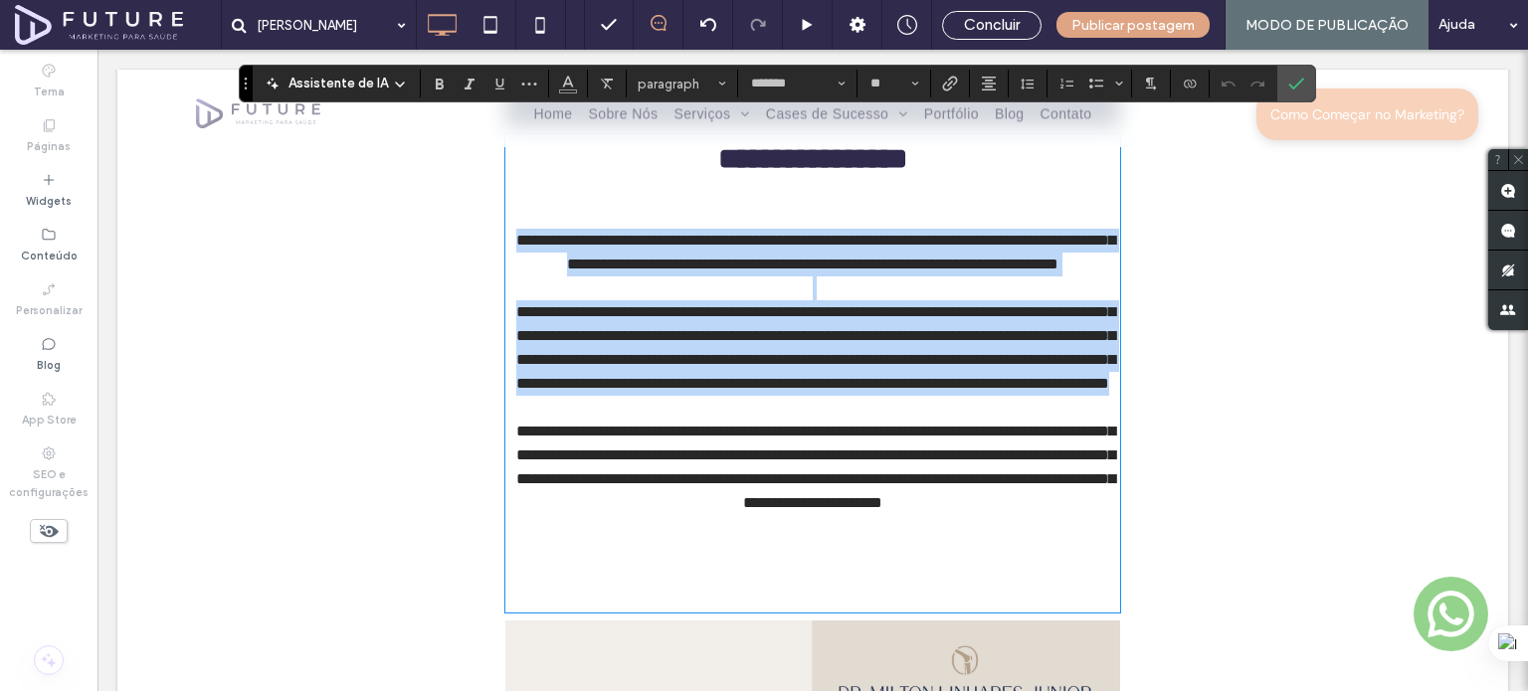
scroll to position [2037, 0]
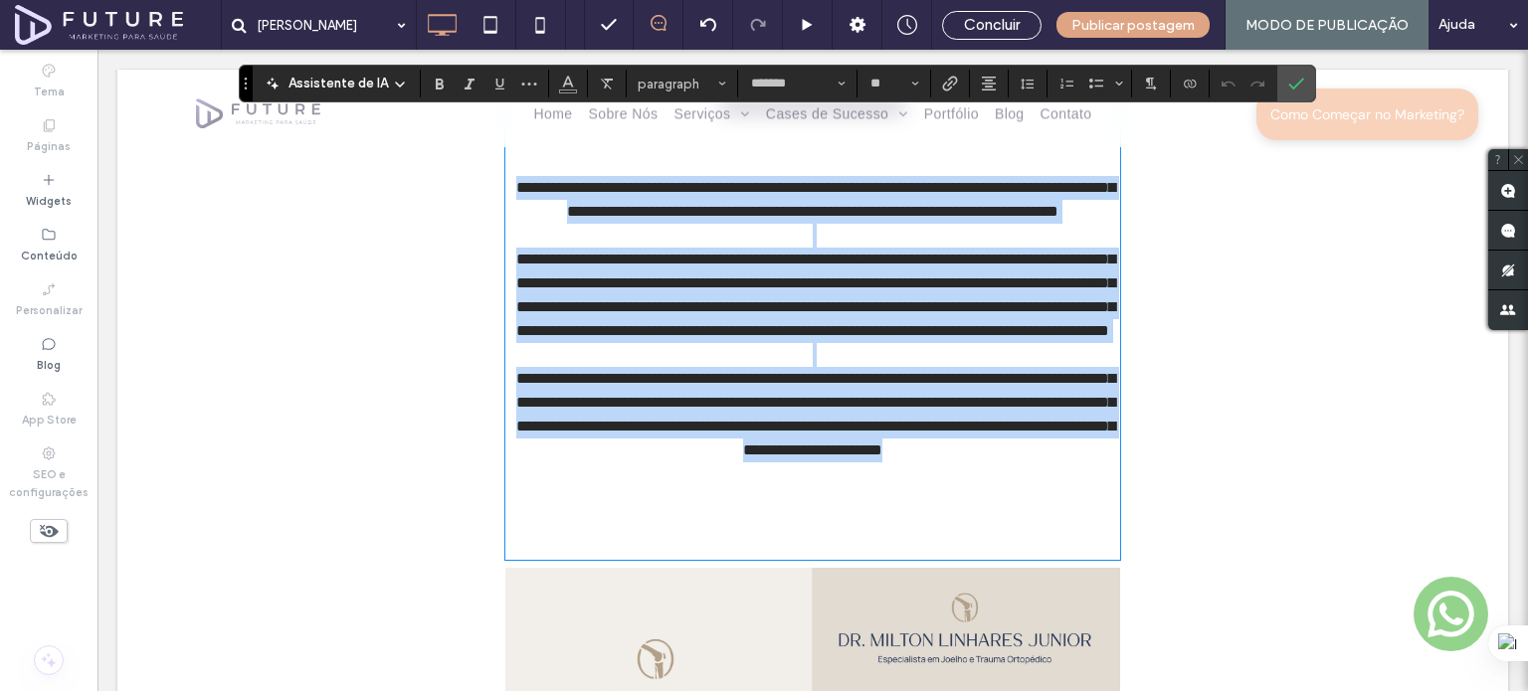
drag, startPoint x: 545, startPoint y: 392, endPoint x: 875, endPoint y: 540, distance: 362.0
click at [875, 540] on div "**********" at bounding box center [812, 321] width 615 height 474
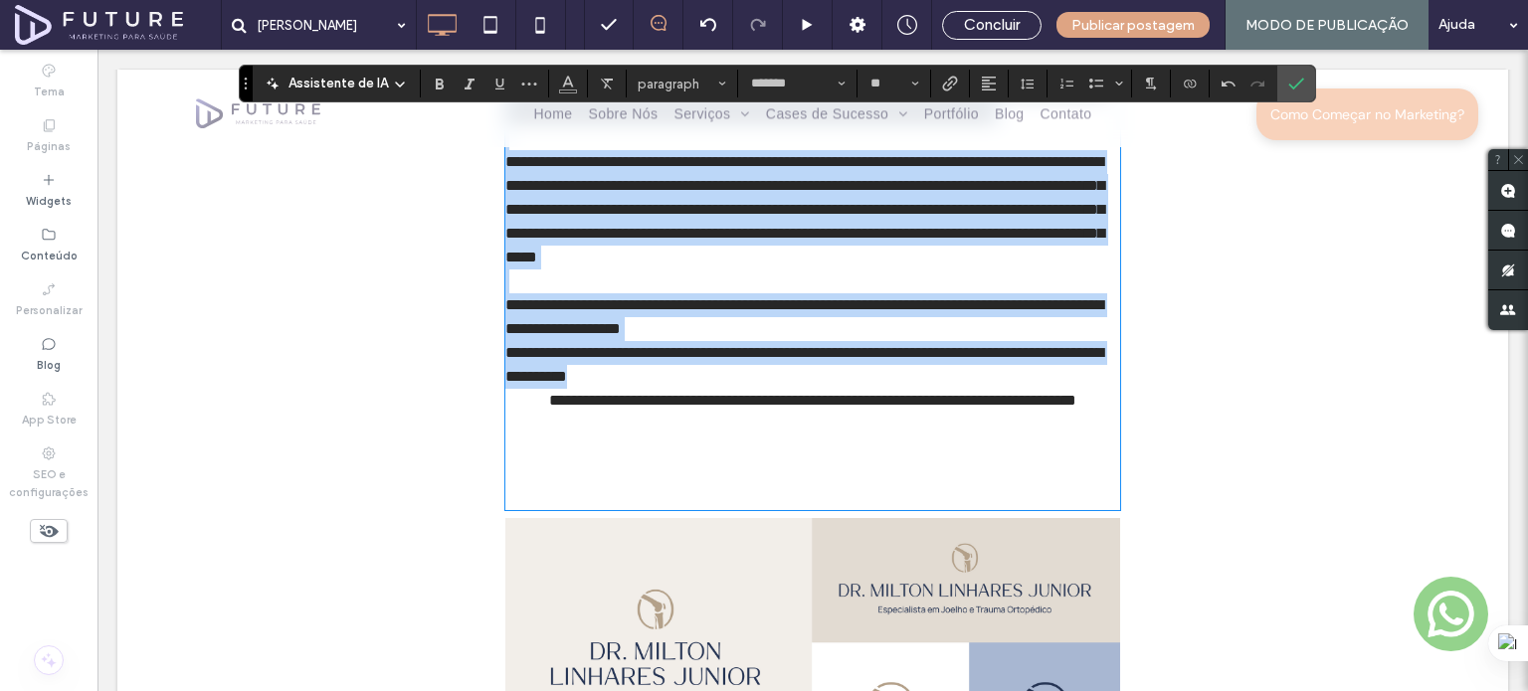
scroll to position [2137, 0]
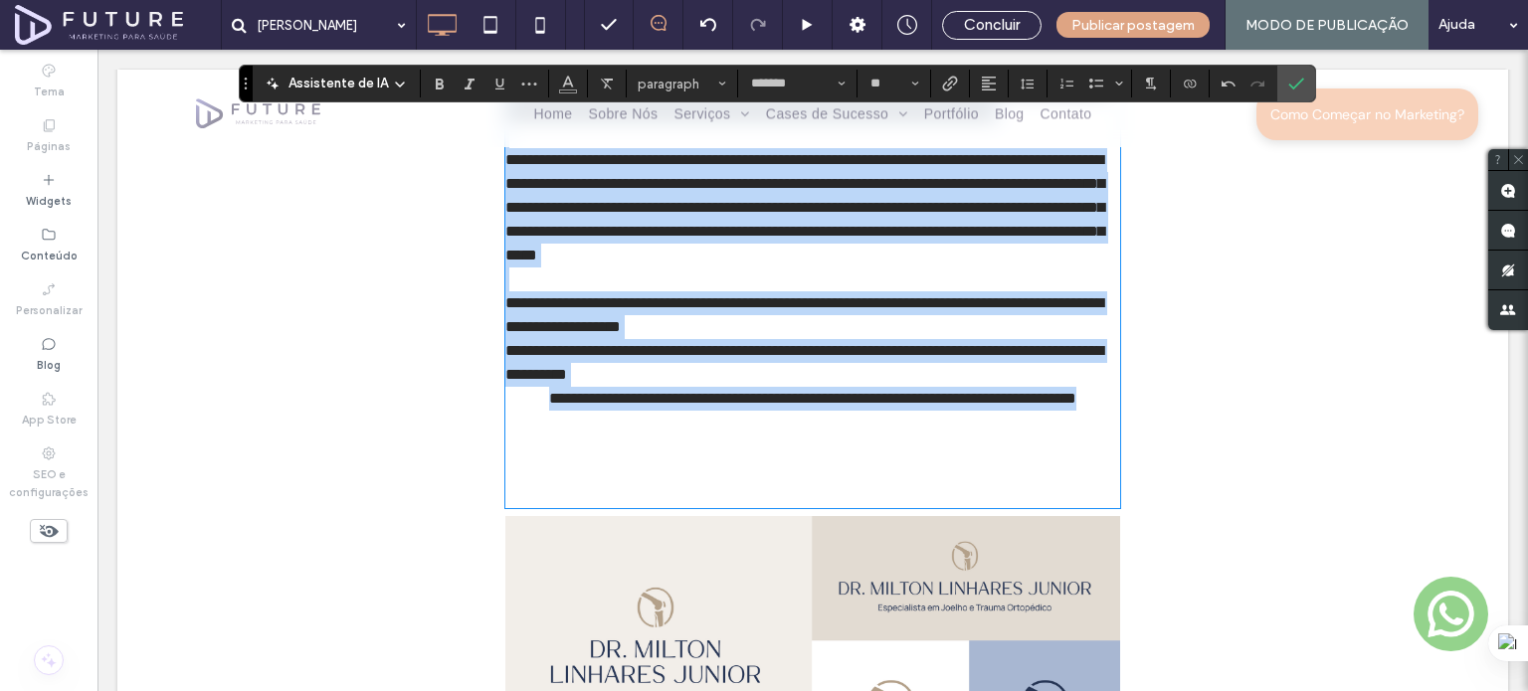
drag, startPoint x: 509, startPoint y: 293, endPoint x: 944, endPoint y: 480, distance: 473.2
click at [944, 480] on div "**********" at bounding box center [812, 245] width 615 height 522
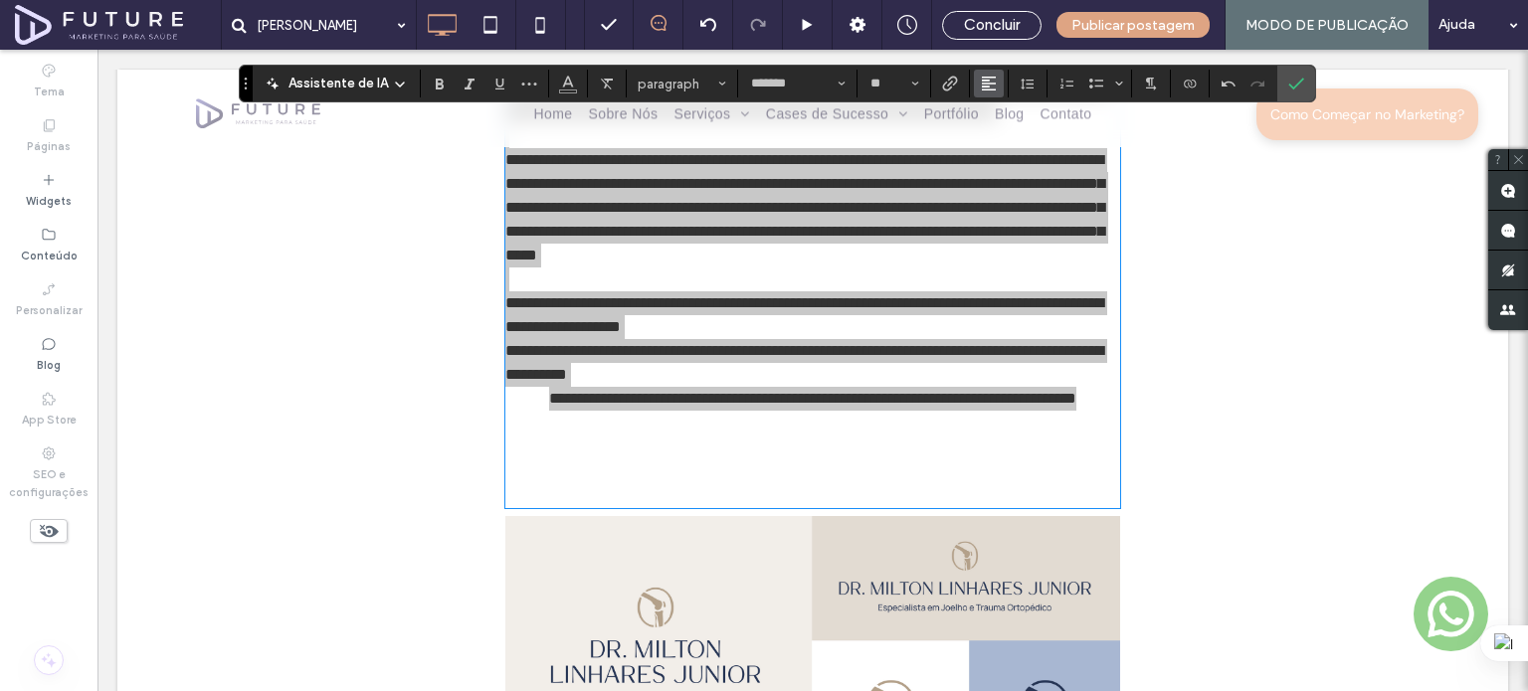
click at [983, 83] on icon "Alinhamento" at bounding box center [989, 84] width 16 height 16
click at [1007, 142] on div "ui.textEditor.alignment.center" at bounding box center [1009, 145] width 26 height 16
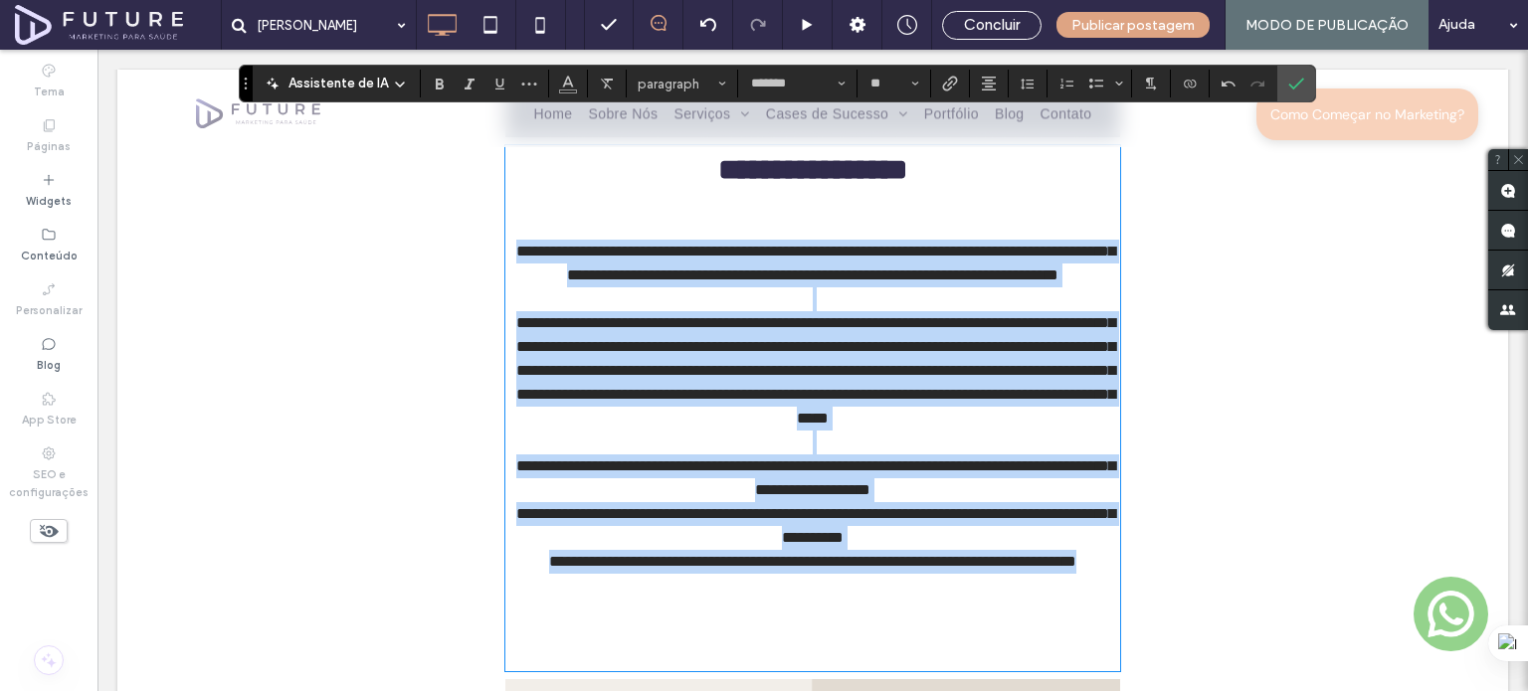
scroll to position [2037, 0]
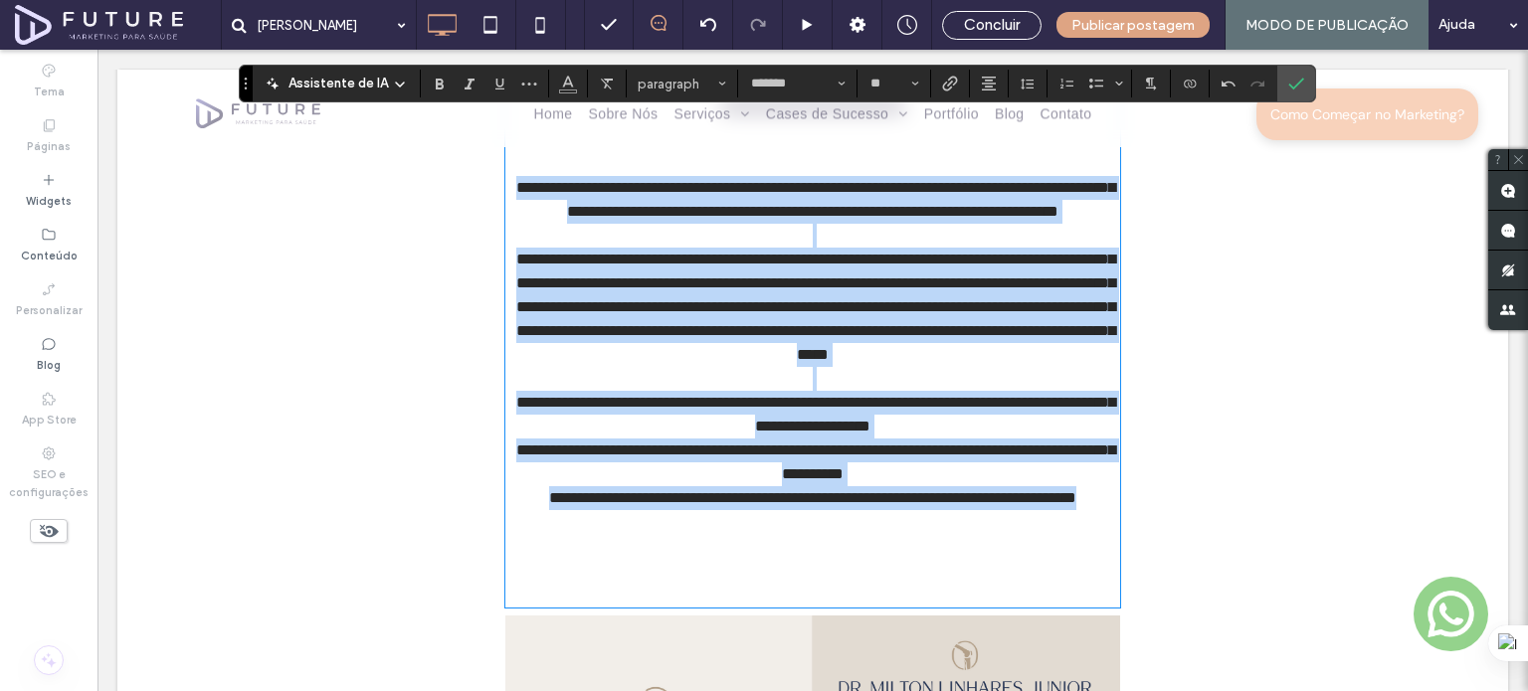
click at [518, 486] on p "**********" at bounding box center [812, 463] width 615 height 48
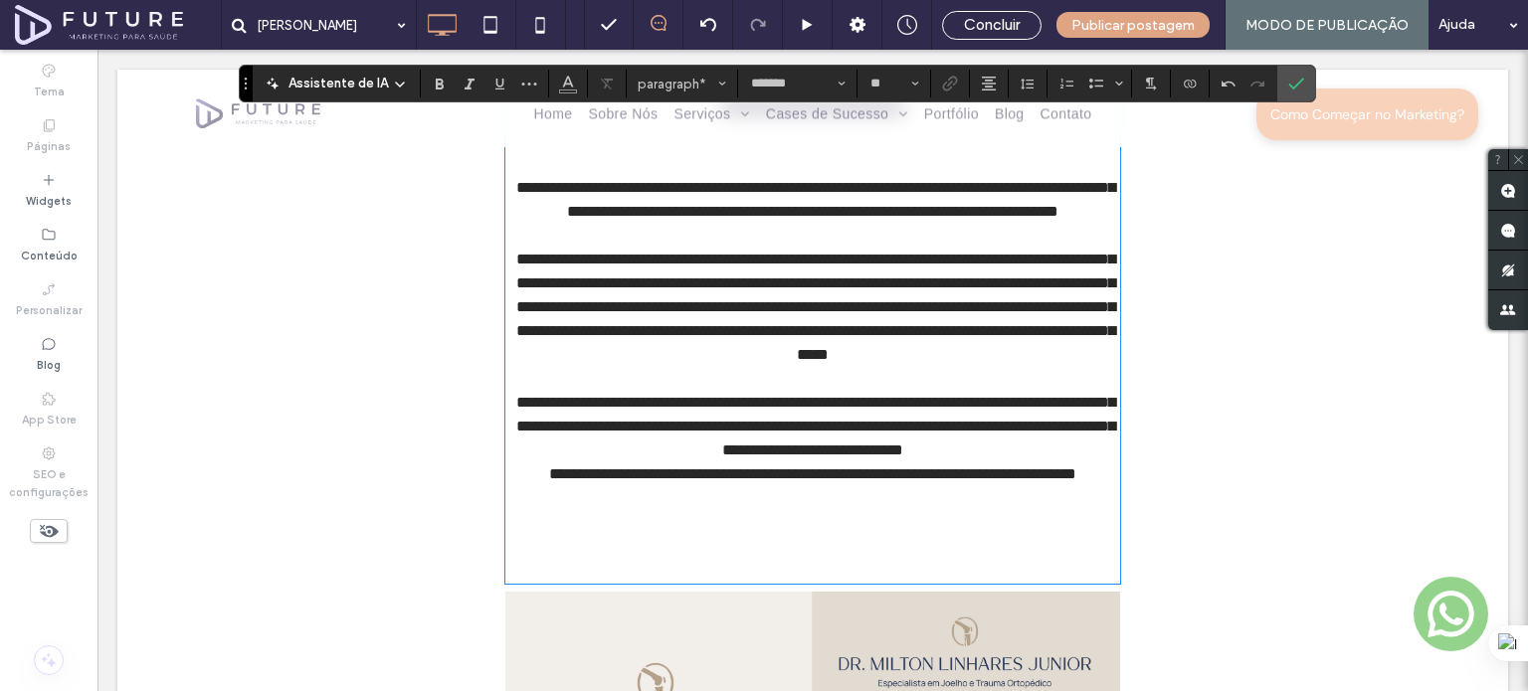
click at [523, 486] on p "**********" at bounding box center [812, 475] width 615 height 24
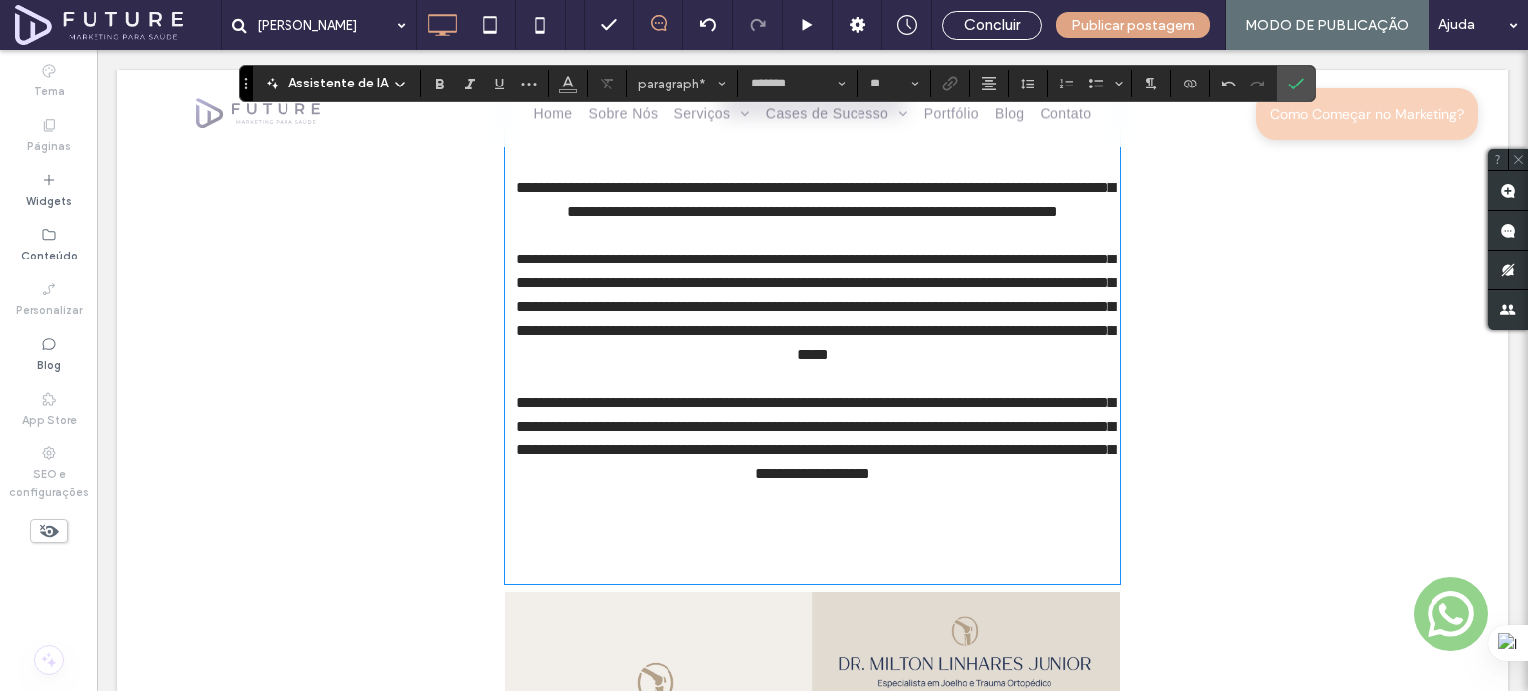
click at [824, 558] on p at bounding box center [812, 522] width 615 height 72
click at [828, 558] on p at bounding box center [812, 522] width 615 height 72
click at [826, 558] on p at bounding box center [812, 522] width 615 height 72
click at [826, 582] on p at bounding box center [812, 570] width 615 height 24
click at [832, 558] on p at bounding box center [812, 522] width 615 height 72
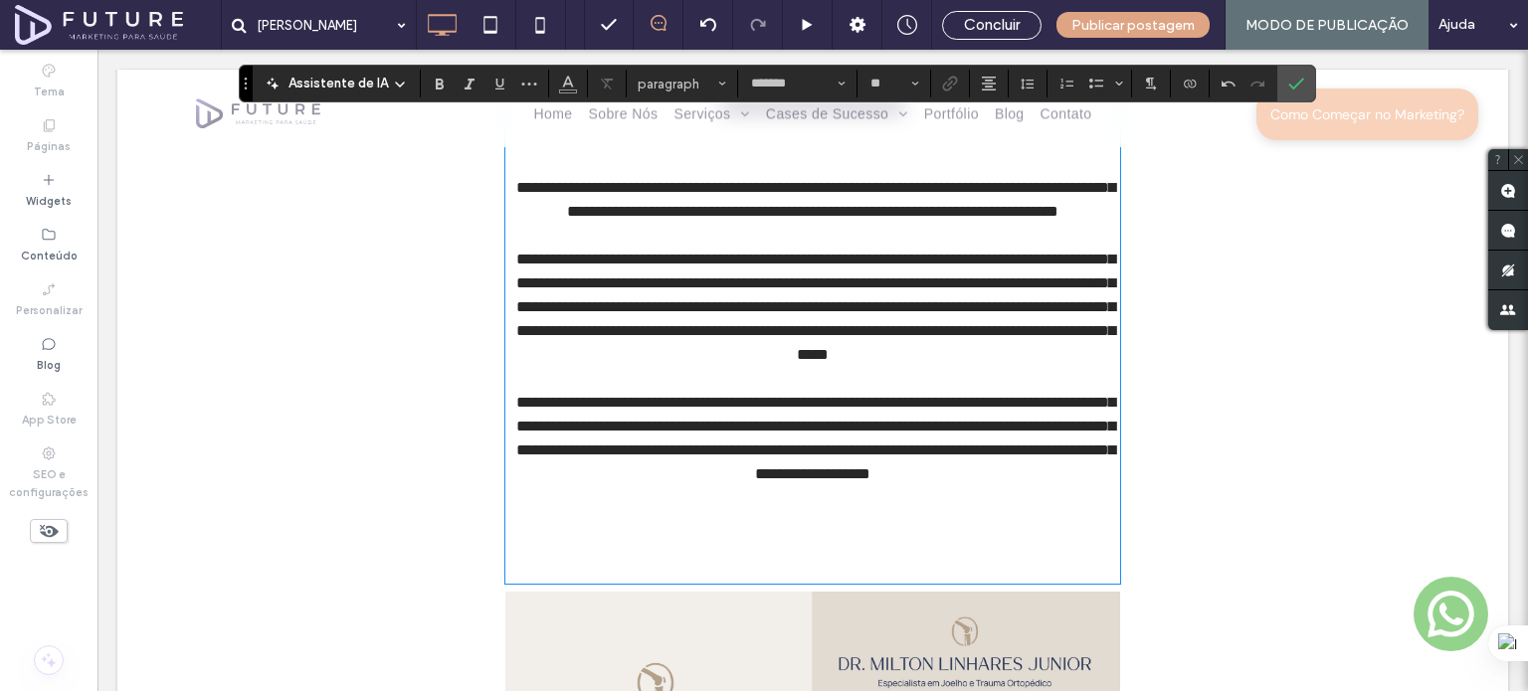
click at [836, 558] on p at bounding box center [812, 522] width 615 height 72
click at [840, 558] on p at bounding box center [812, 522] width 615 height 72
click at [844, 582] on p at bounding box center [812, 570] width 615 height 24
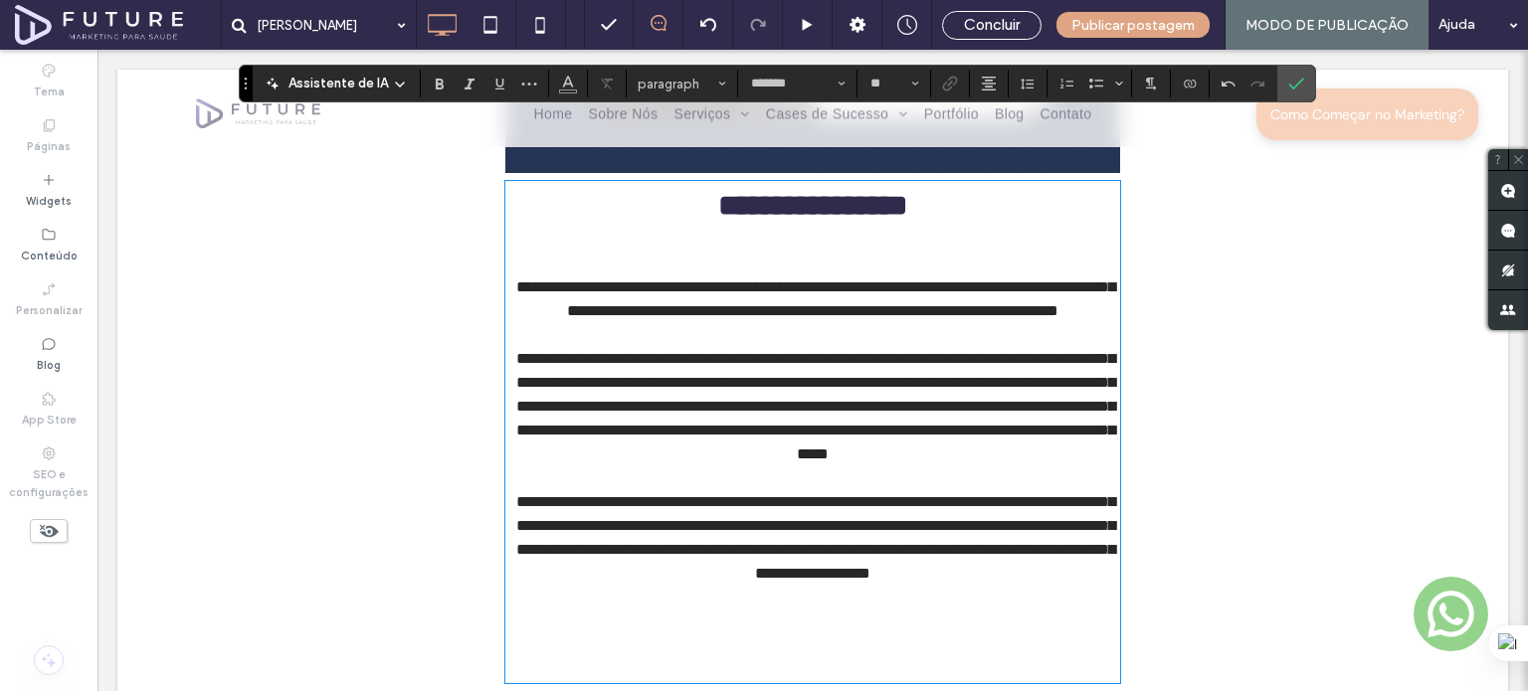
click at [795, 241] on p at bounding box center [812, 240] width 615 height 24
click at [807, 258] on p at bounding box center [812, 264] width 615 height 24
click at [830, 274] on p at bounding box center [812, 264] width 615 height 24
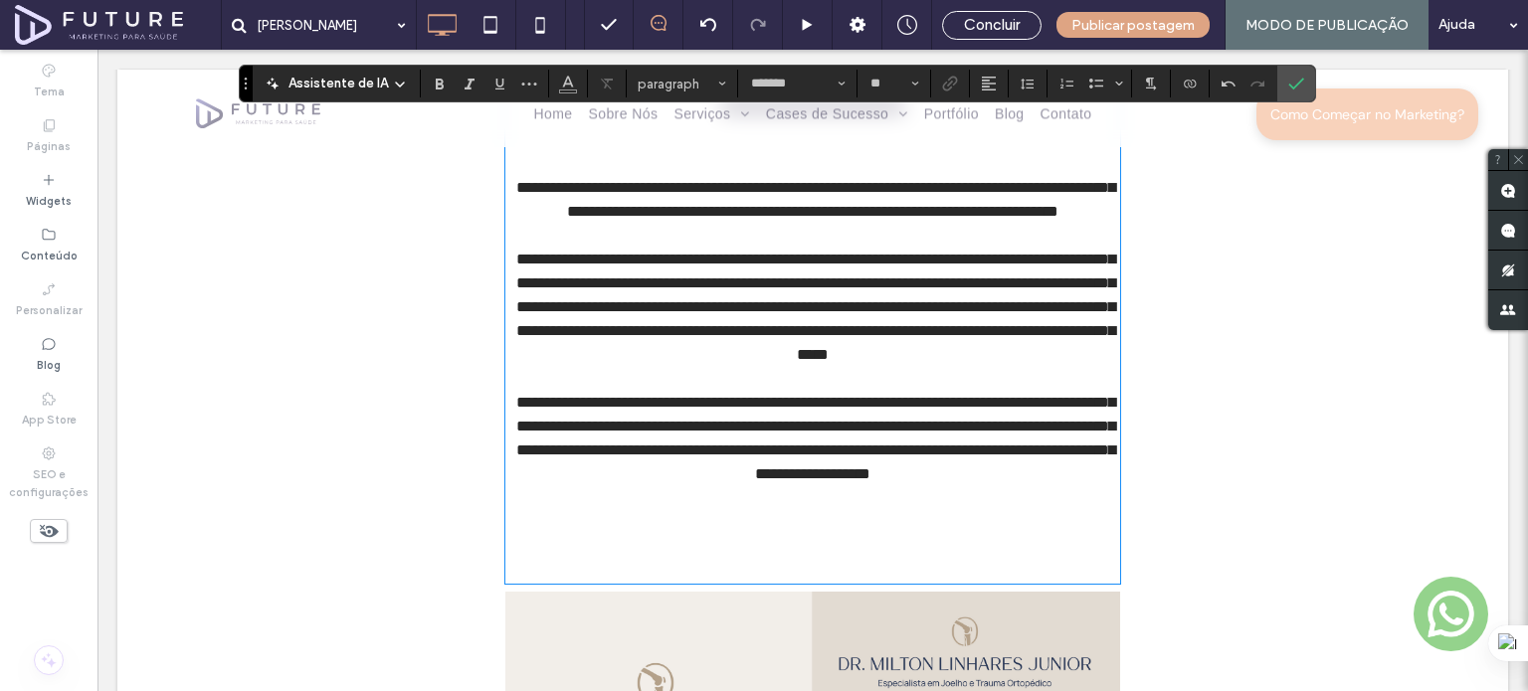
click at [834, 558] on p at bounding box center [812, 522] width 615 height 72
click at [844, 558] on p at bounding box center [812, 522] width 615 height 72
click at [840, 558] on p at bounding box center [812, 522] width 615 height 72
click at [830, 486] on p "**********" at bounding box center [812, 438] width 615 height 95
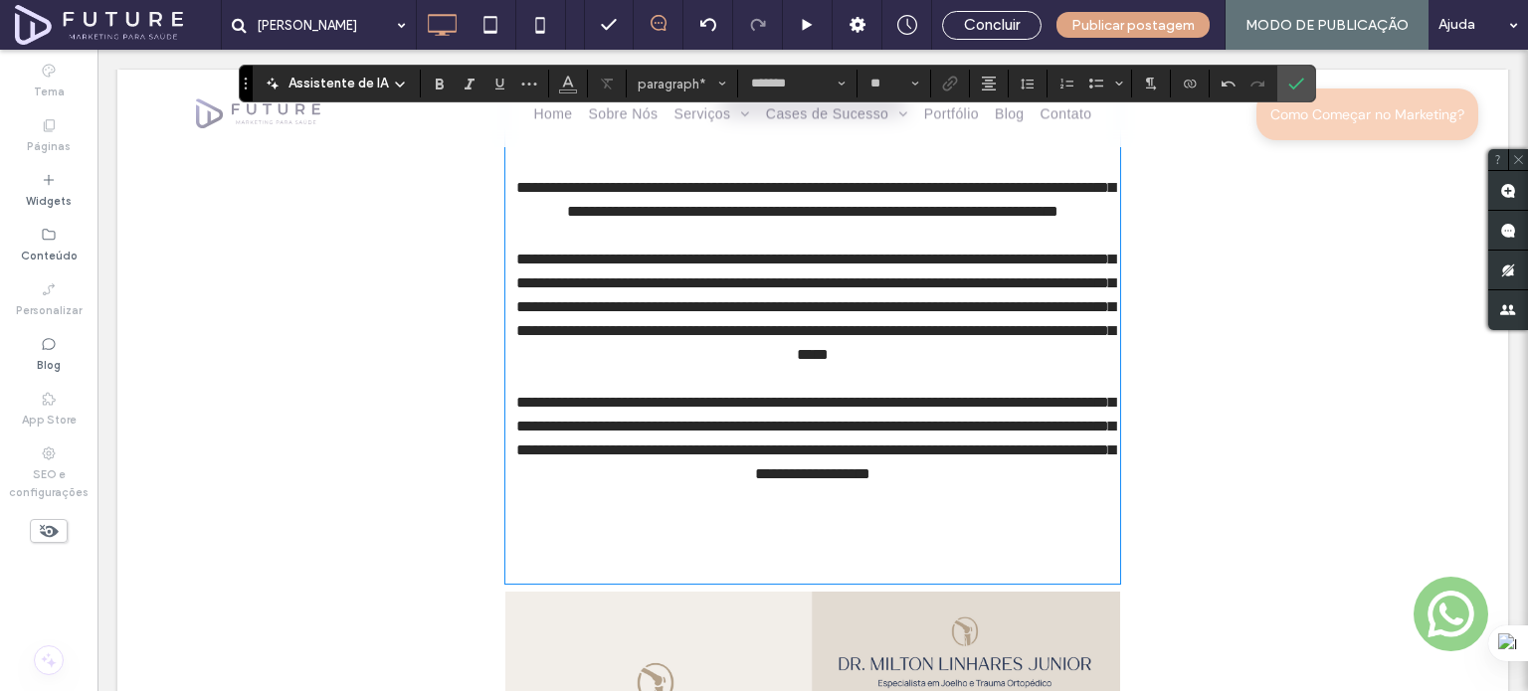
click at [837, 558] on p at bounding box center [812, 522] width 615 height 72
click at [836, 558] on p at bounding box center [812, 522] width 615 height 72
click at [828, 558] on p at bounding box center [812, 522] width 615 height 72
click at [826, 582] on p at bounding box center [812, 570] width 615 height 24
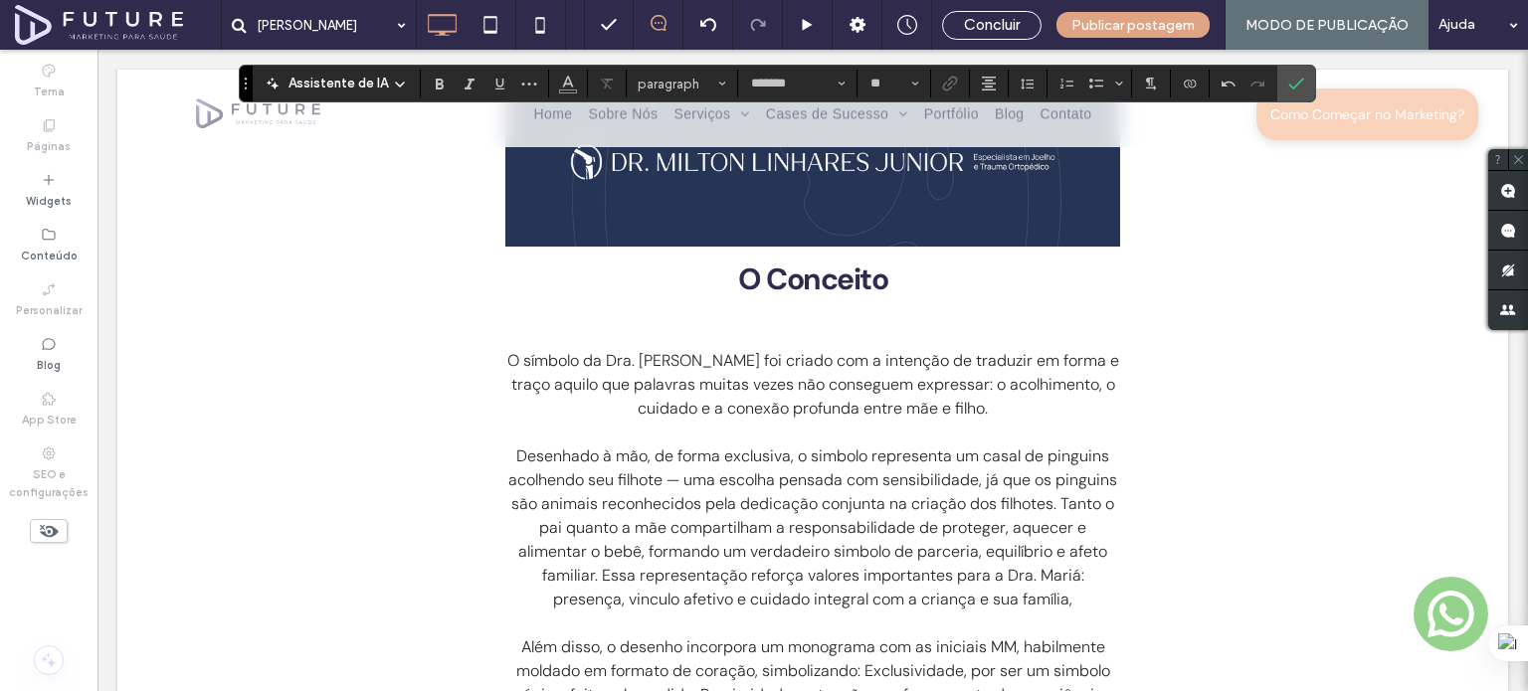
scroll to position [2833, 0]
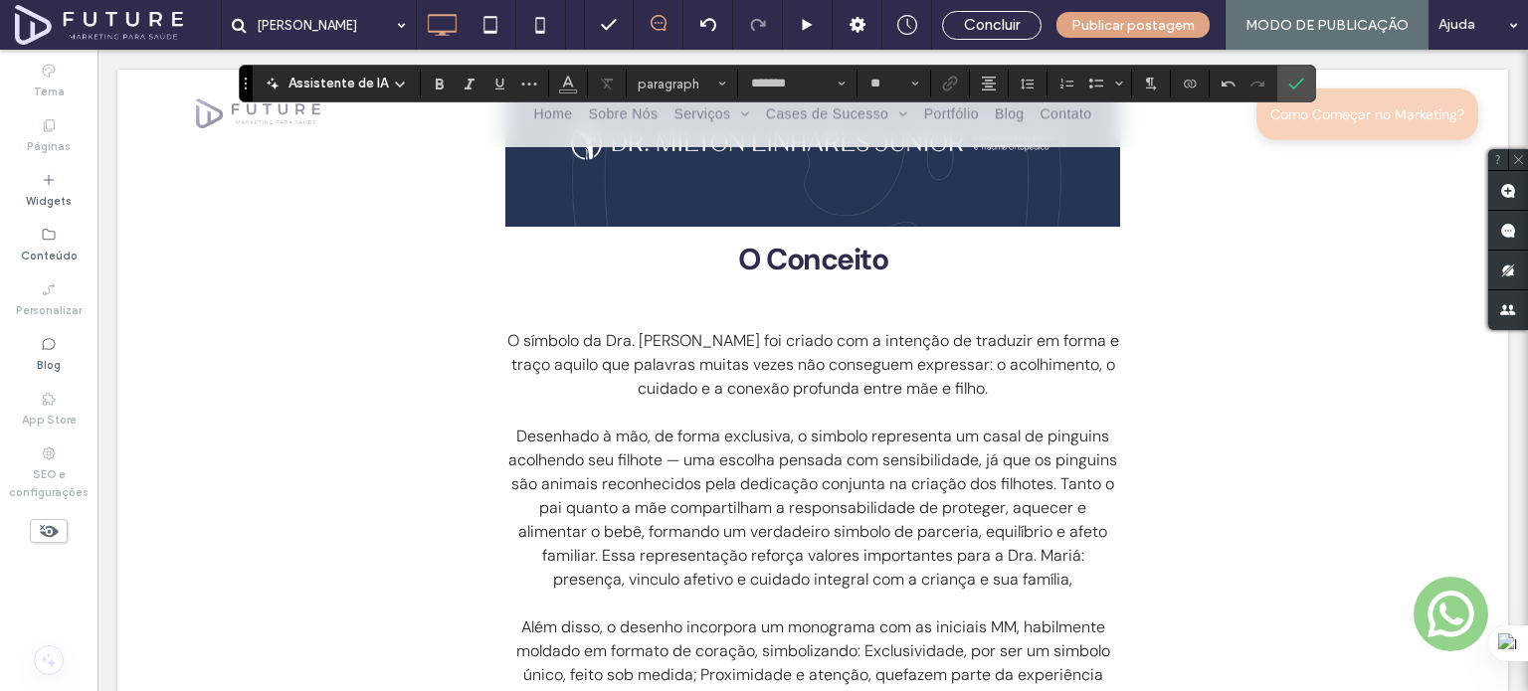
click at [843, 525] on span "Desenhado à mão, de forma exclusiva, o simbolo representa um casal de pinguins …" at bounding box center [812, 508] width 609 height 164
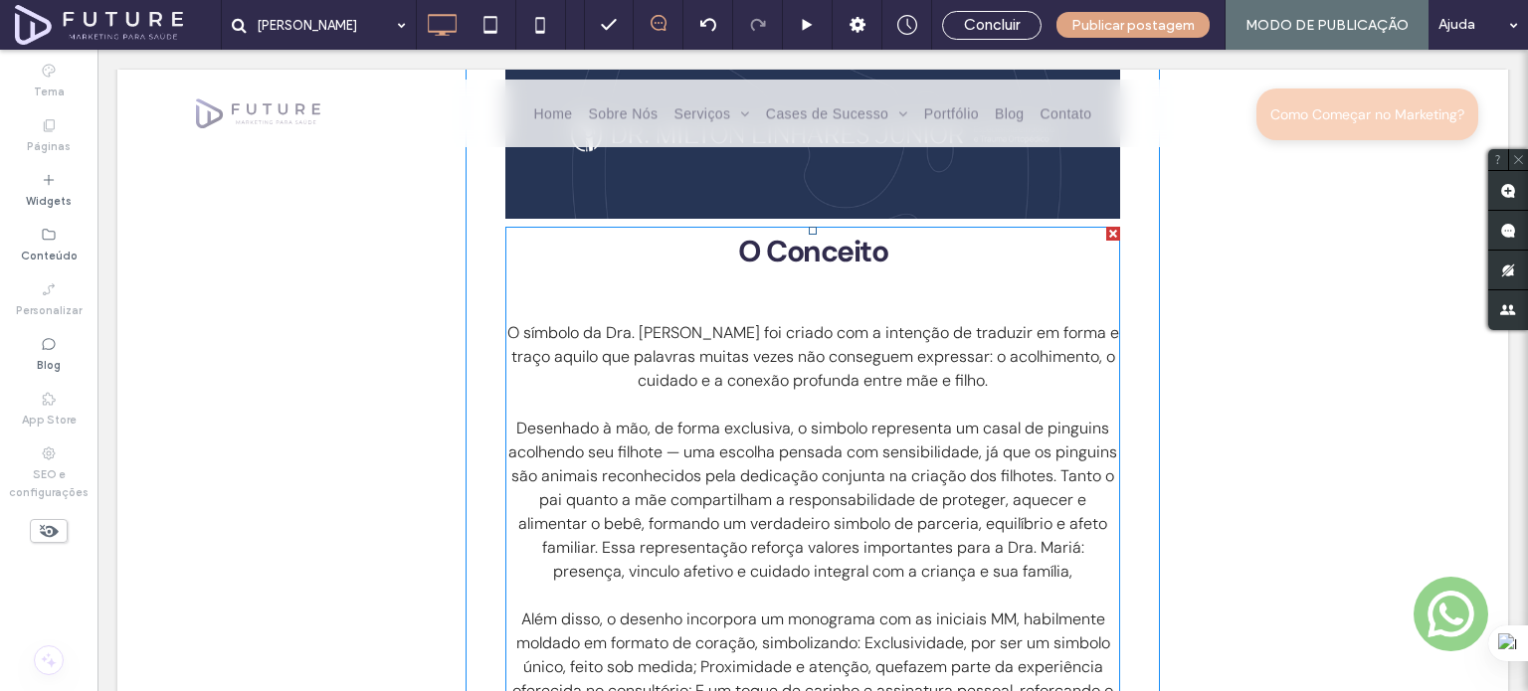
scroll to position [3032, 0]
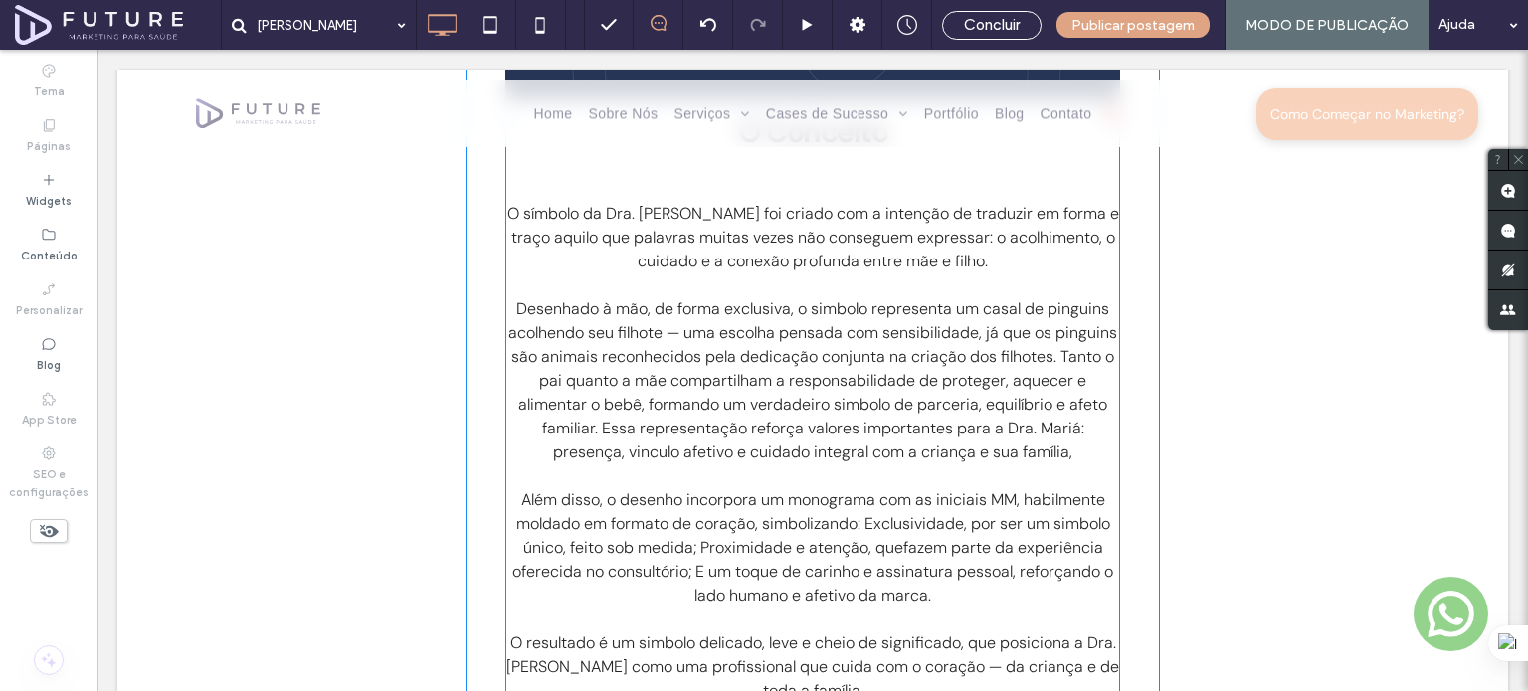
click at [697, 377] on span "Desenhado à mão, de forma exclusiva, o simbolo representa um casal de pinguins …" at bounding box center [812, 380] width 609 height 164
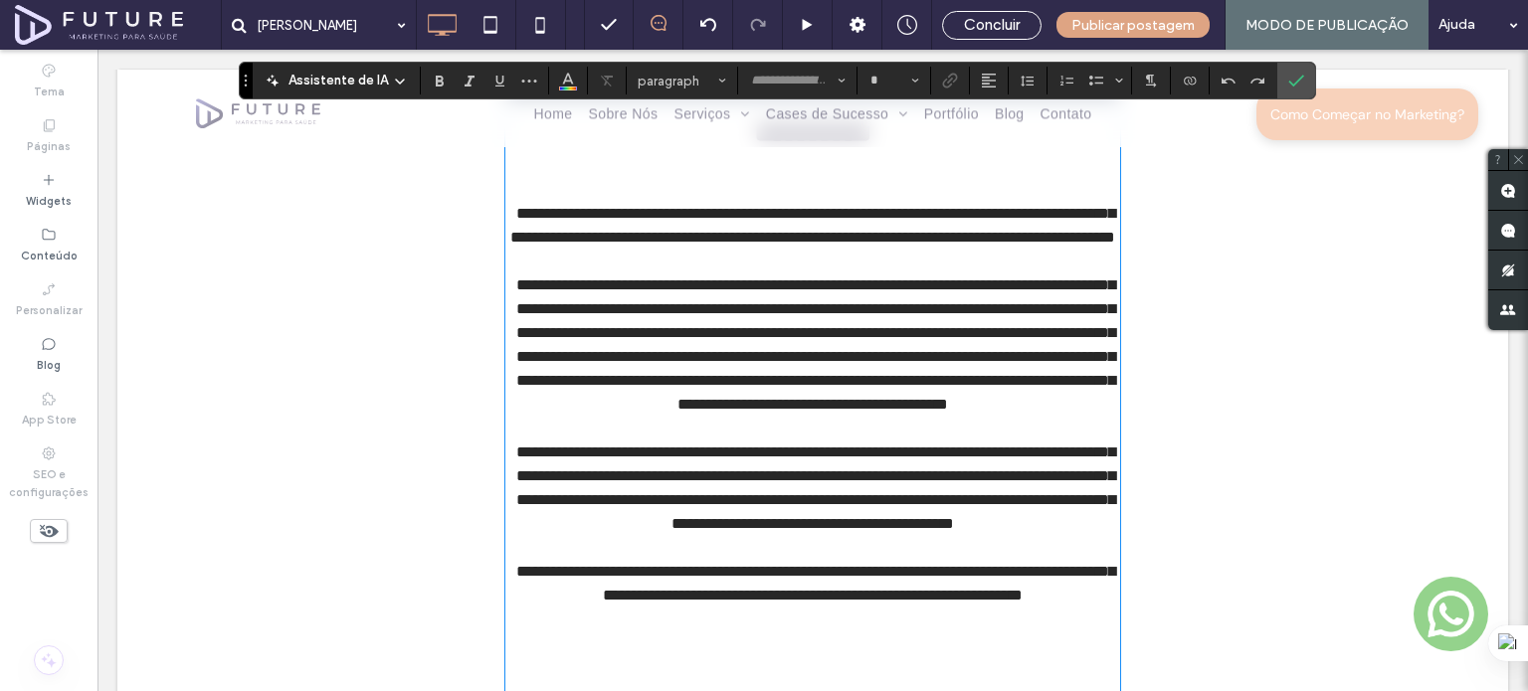
click at [578, 154] on h2 "**********" at bounding box center [812, 131] width 615 height 45
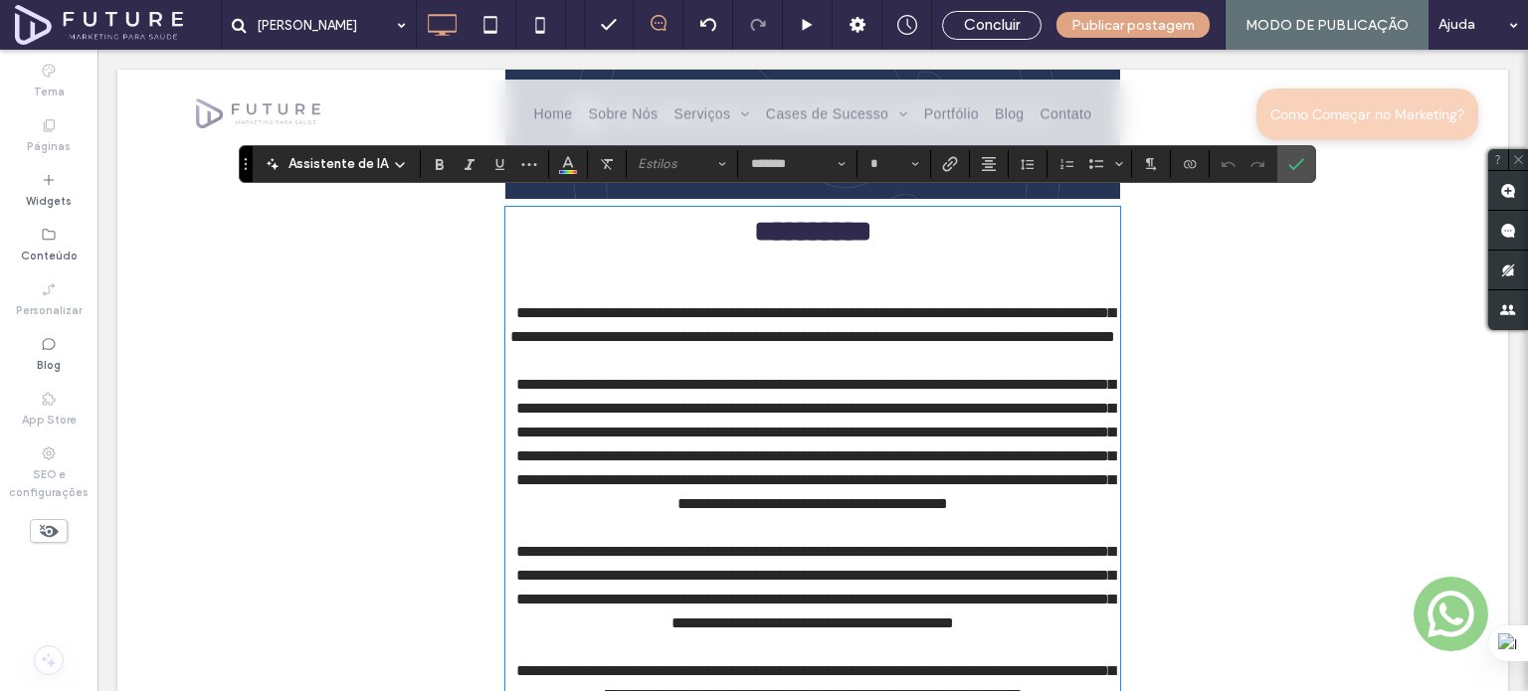
type input "*******"
type input "**"
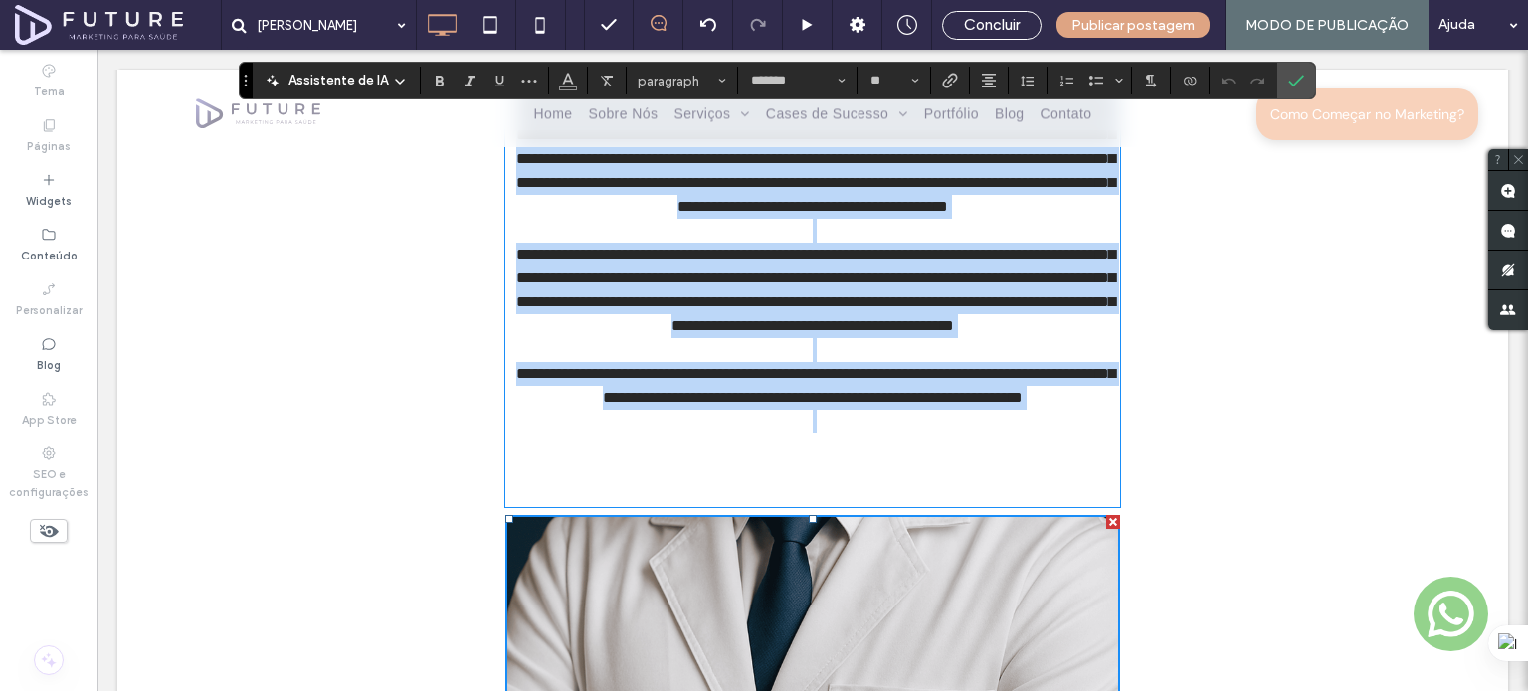
scroll to position [3231, 0]
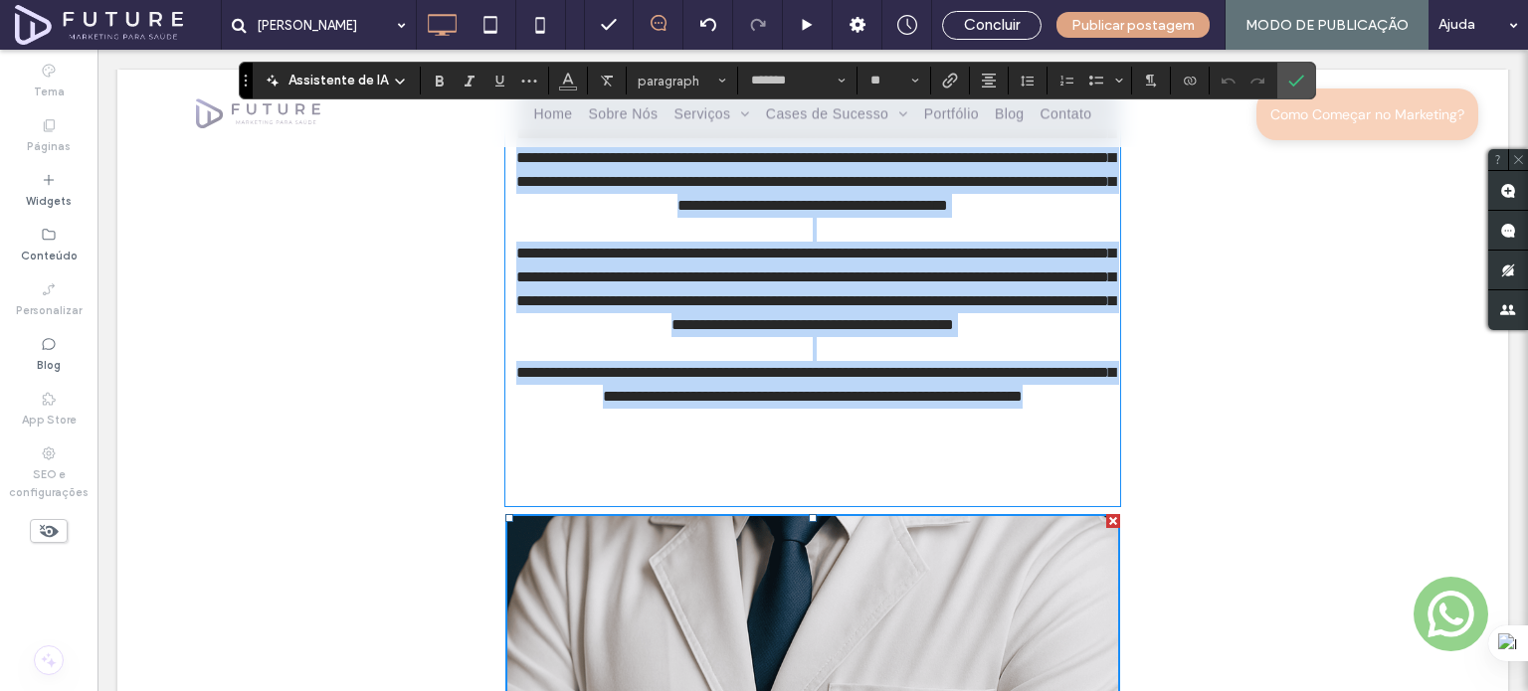
drag, startPoint x: 512, startPoint y: 305, endPoint x: 891, endPoint y: 481, distance: 417.9
click at [891, 481] on div "**********" at bounding box center [812, 207] width 615 height 594
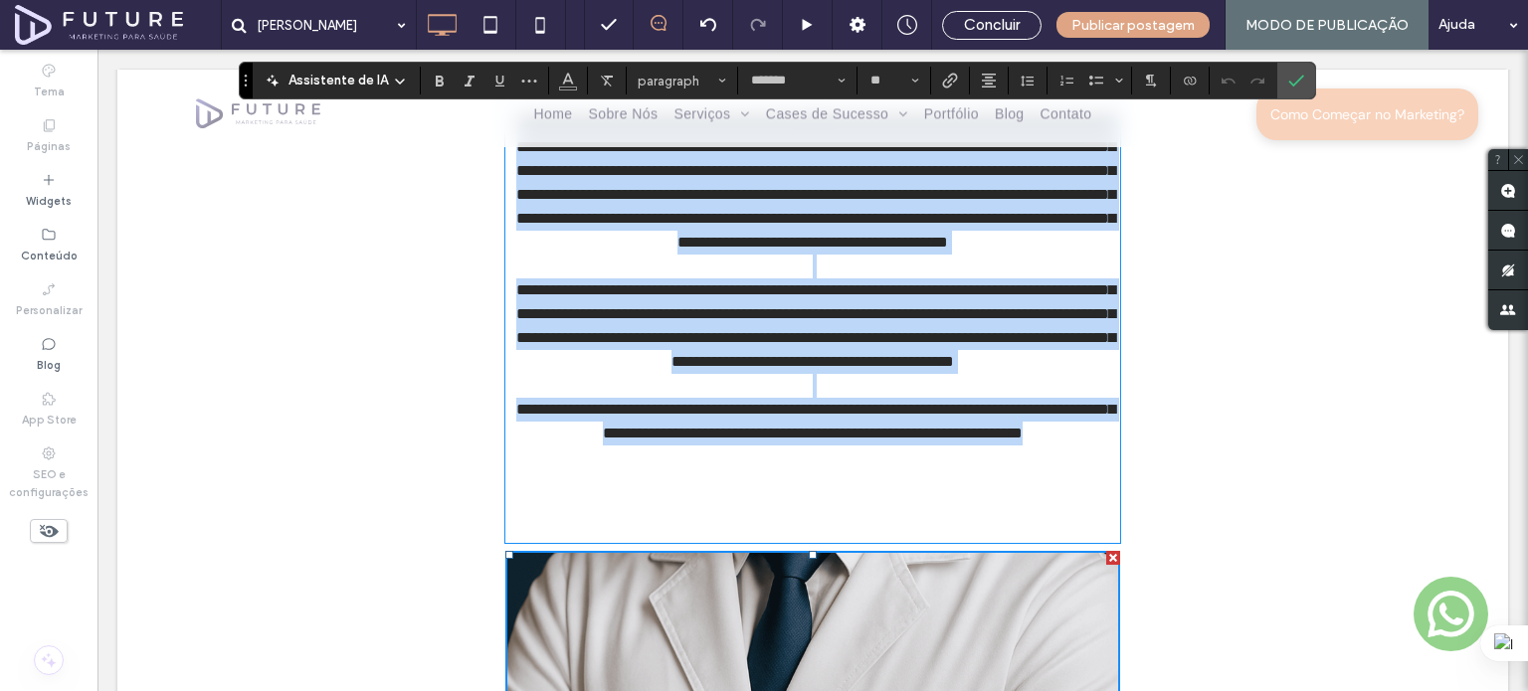
scroll to position [3131, 0]
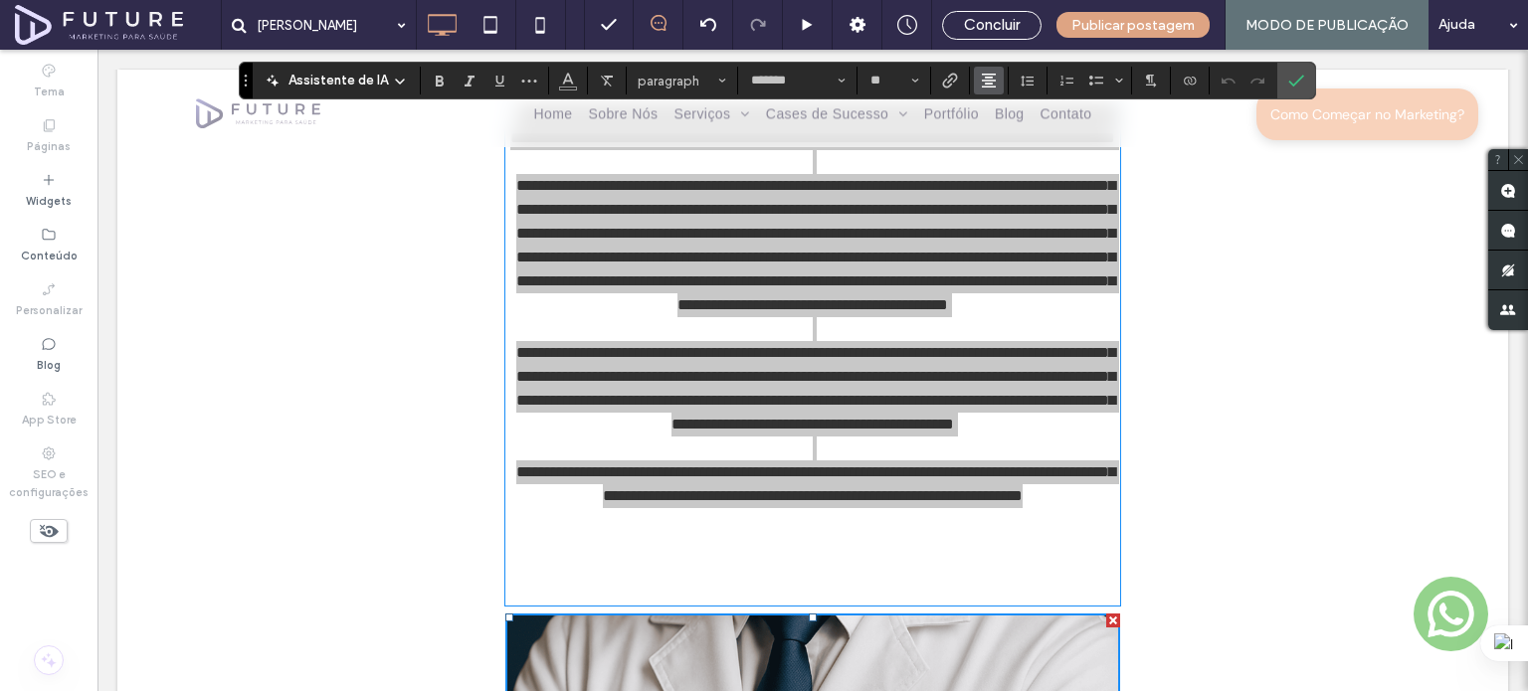
click at [984, 82] on icon "Alinhamento" at bounding box center [989, 81] width 16 height 16
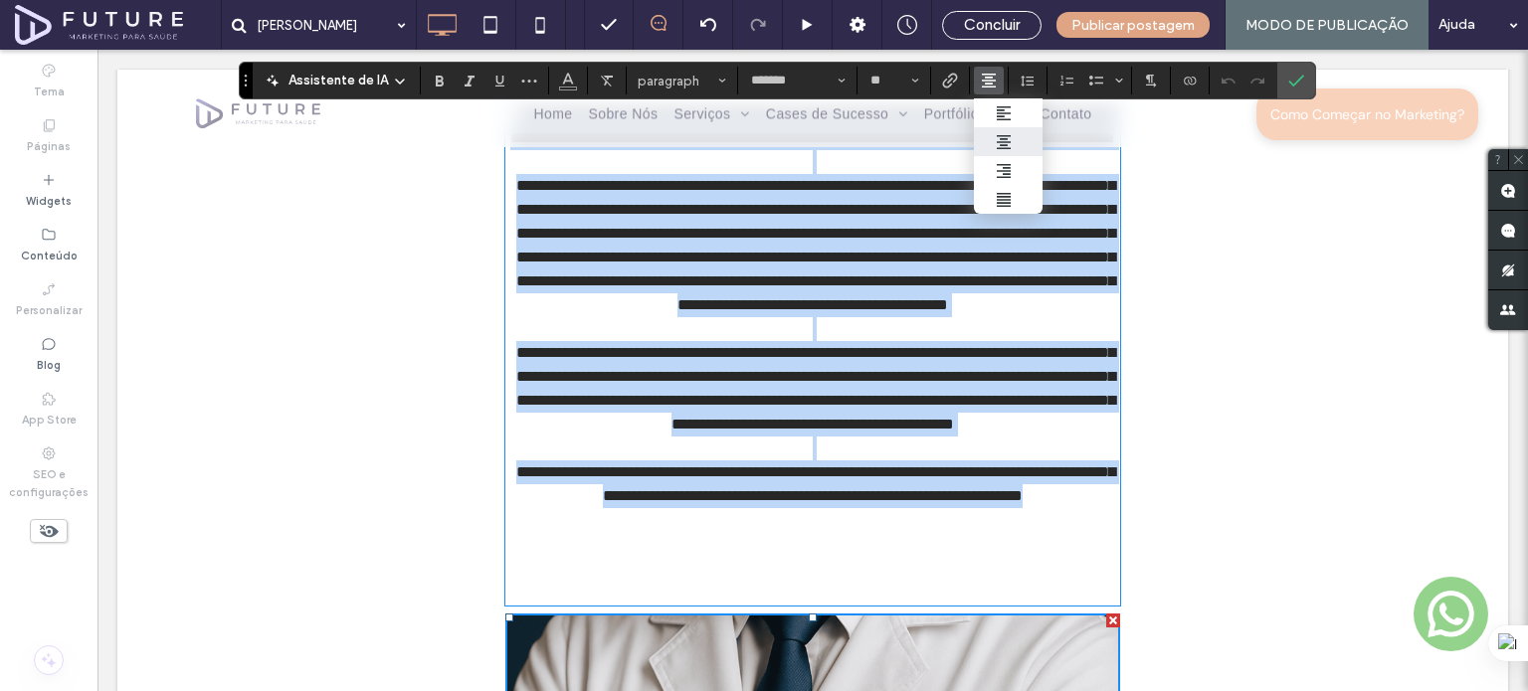
click at [635, 312] on span "**********" at bounding box center [815, 245] width 599 height 134
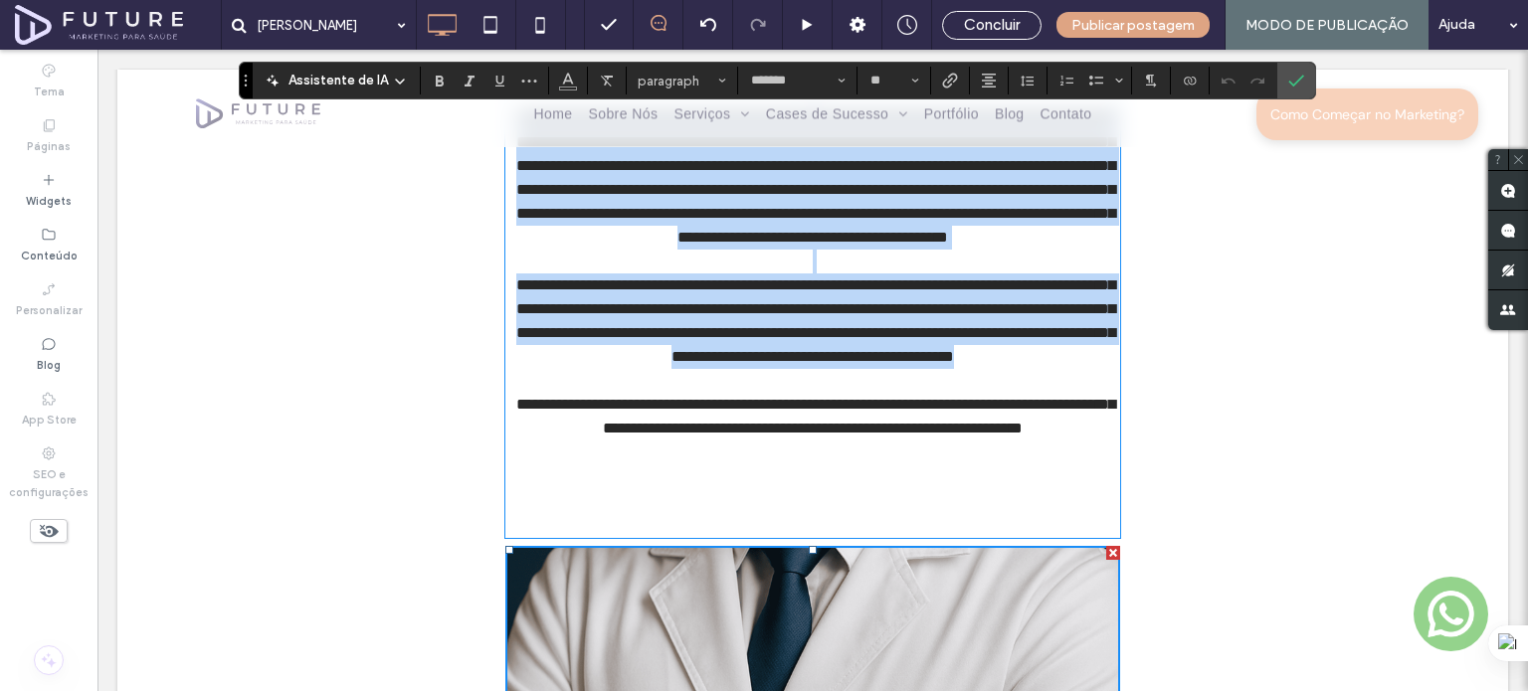
scroll to position [3231, 0]
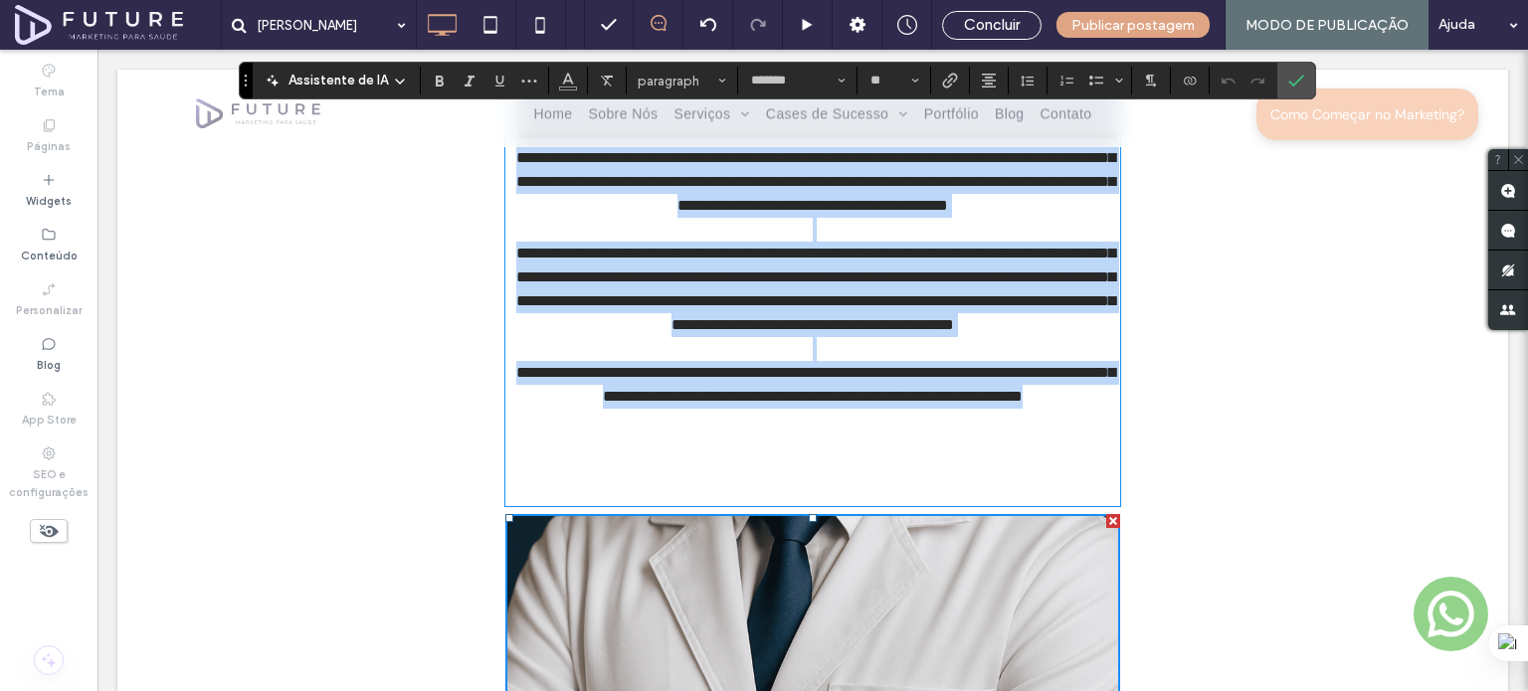
drag, startPoint x: 516, startPoint y: 205, endPoint x: 883, endPoint y: 492, distance: 466.2
click at [883, 492] on div "**********" at bounding box center [812, 207] width 615 height 594
paste div
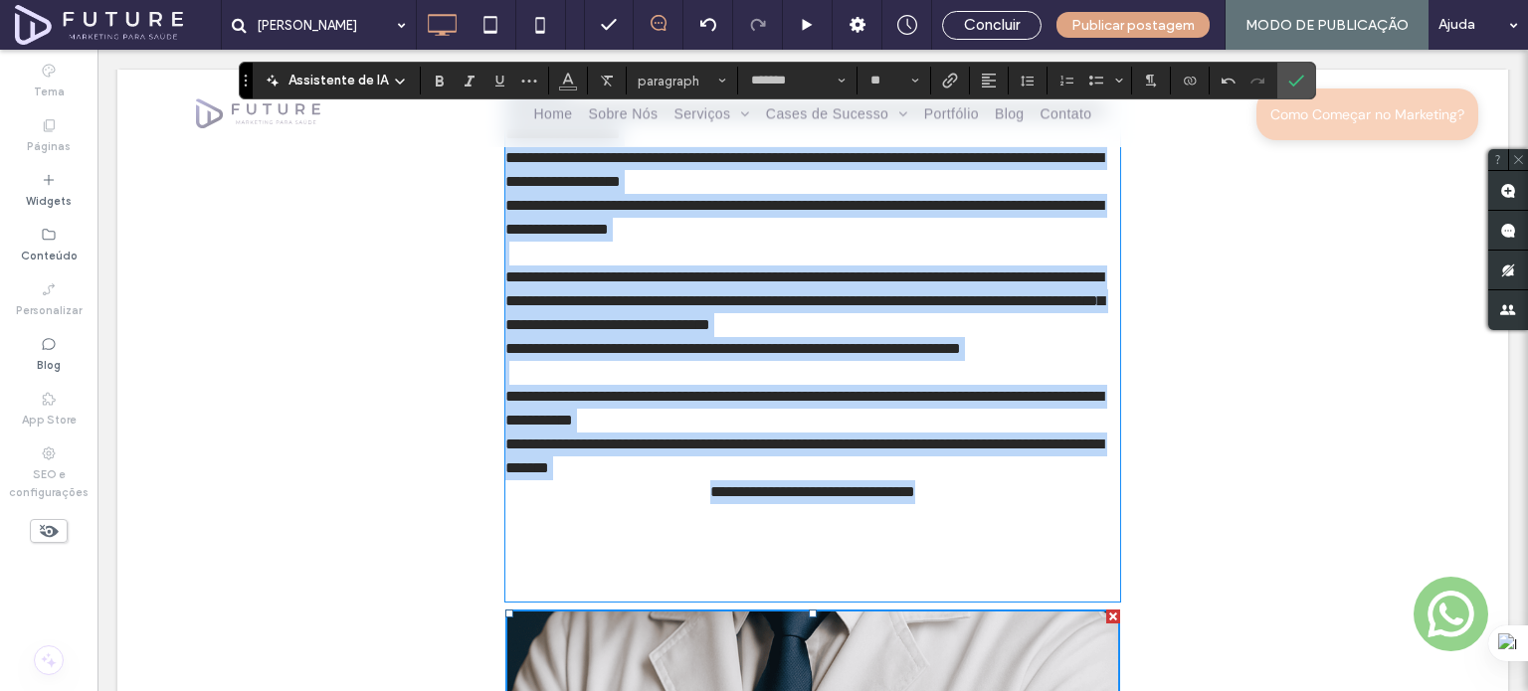
drag, startPoint x: 505, startPoint y: 204, endPoint x: 993, endPoint y: 482, distance: 561.3
click at [993, 482] on div "**********" at bounding box center [812, 254] width 615 height 689
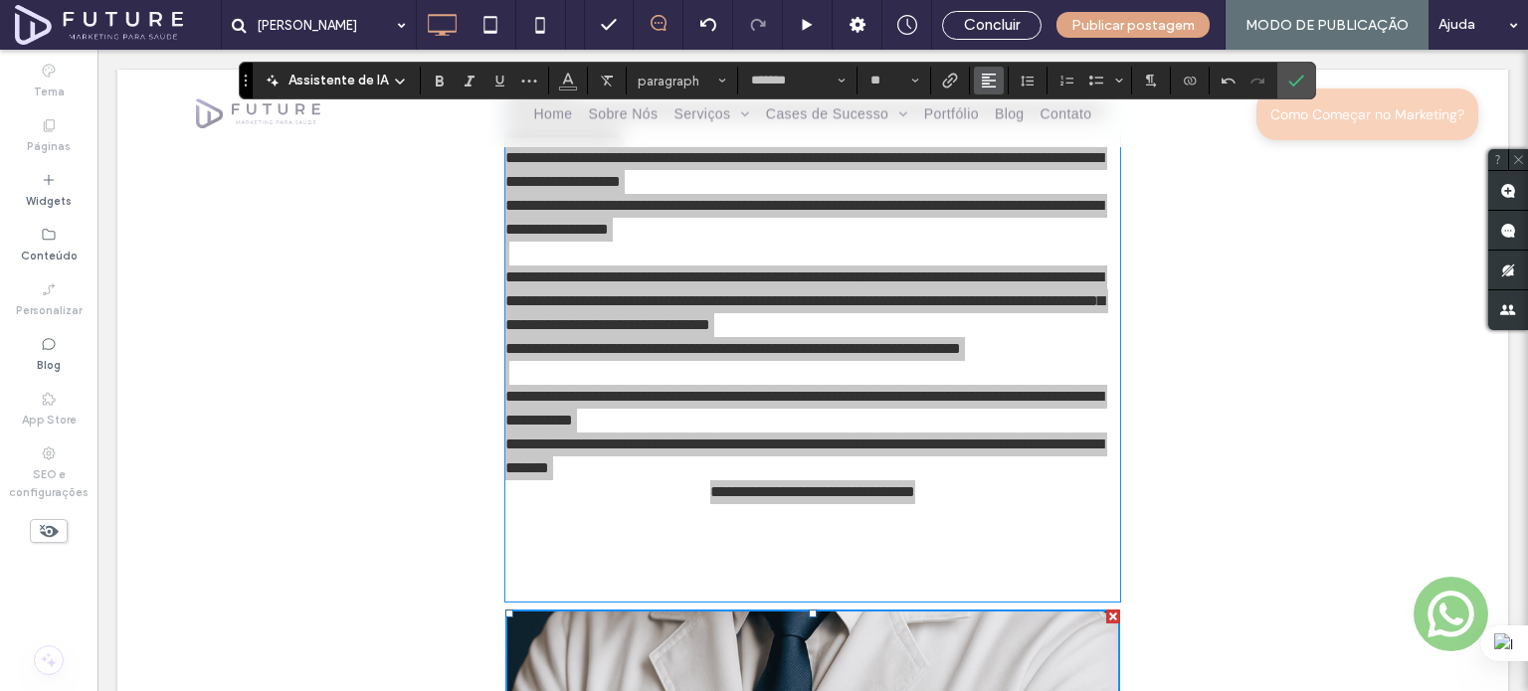
click at [983, 81] on use "Alinhamento" at bounding box center [989, 81] width 14 height 14
click at [1006, 138] on icon "ui.textEditor.alignment.center" at bounding box center [1004, 142] width 16 height 16
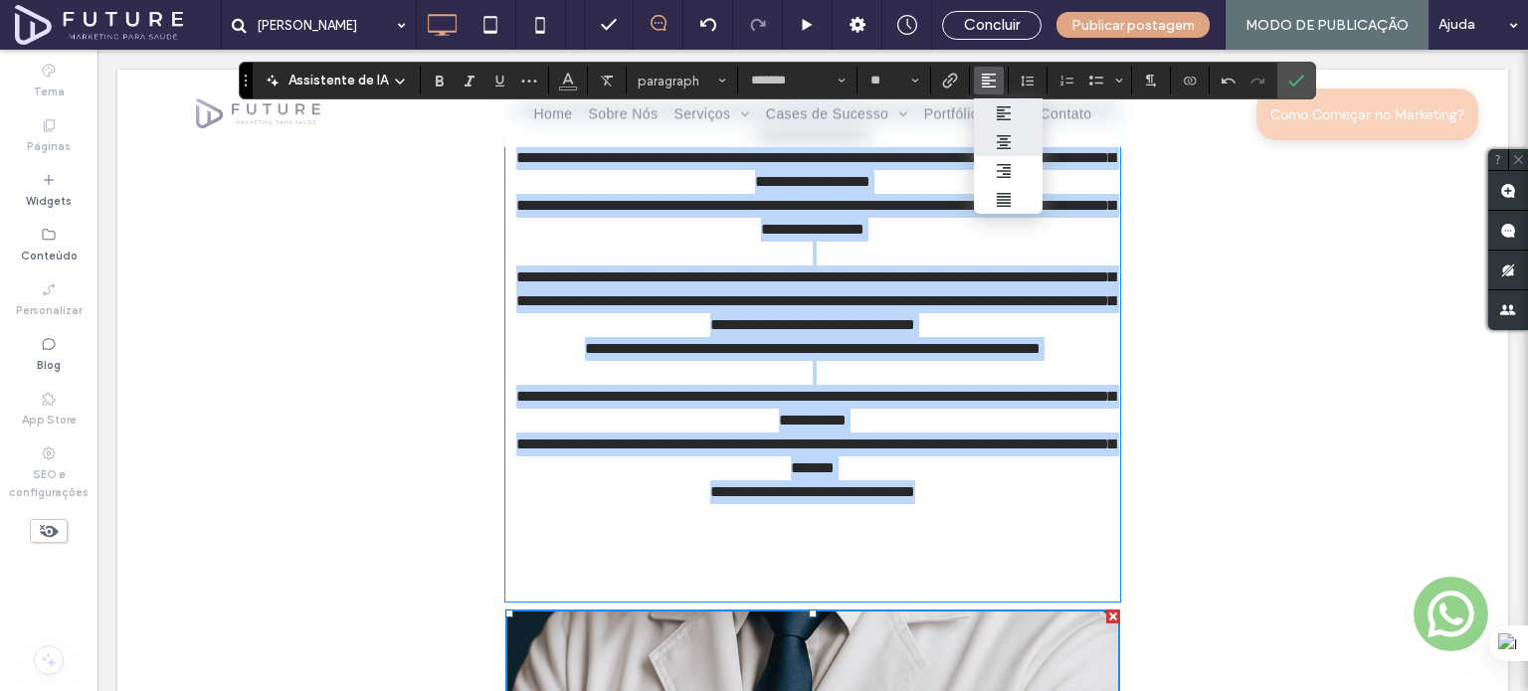
scroll to position [3175, 0]
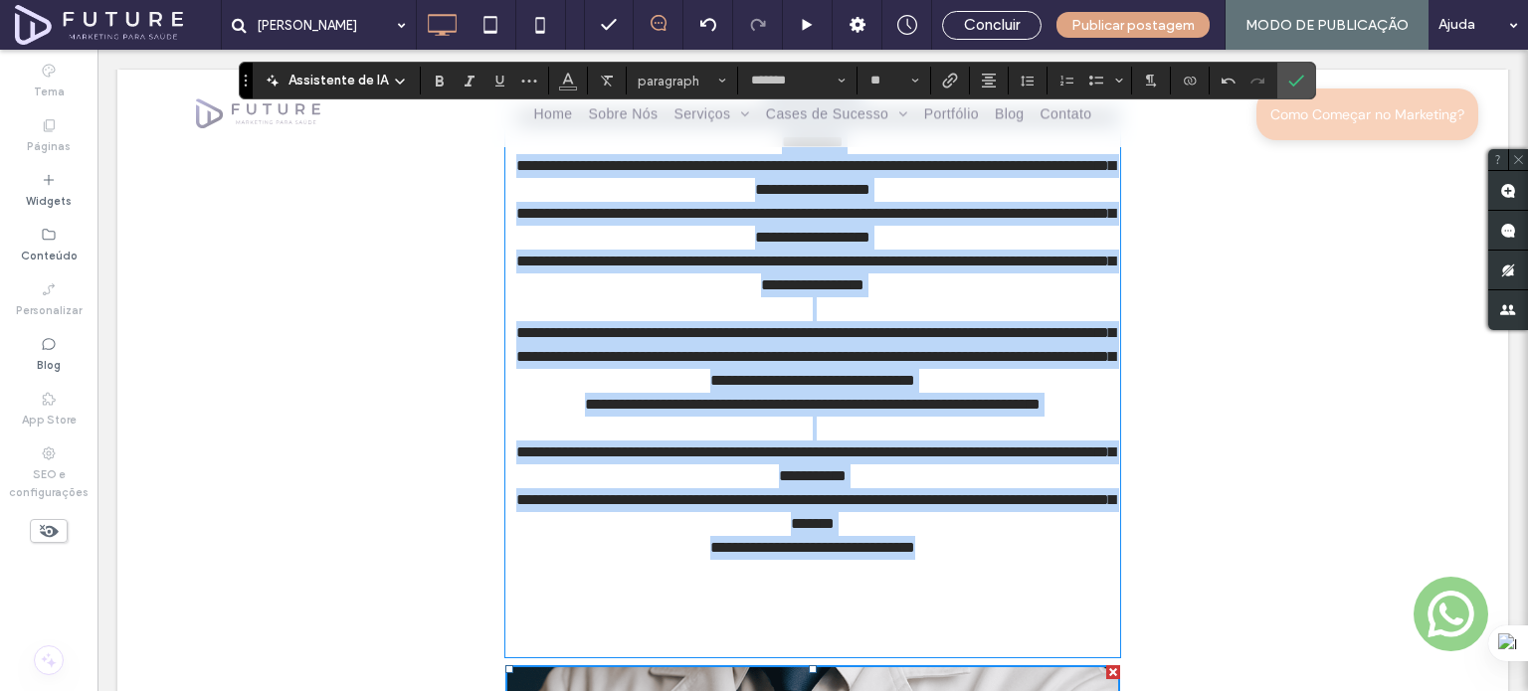
click at [513, 488] on p "**********" at bounding box center [812, 512] width 615 height 48
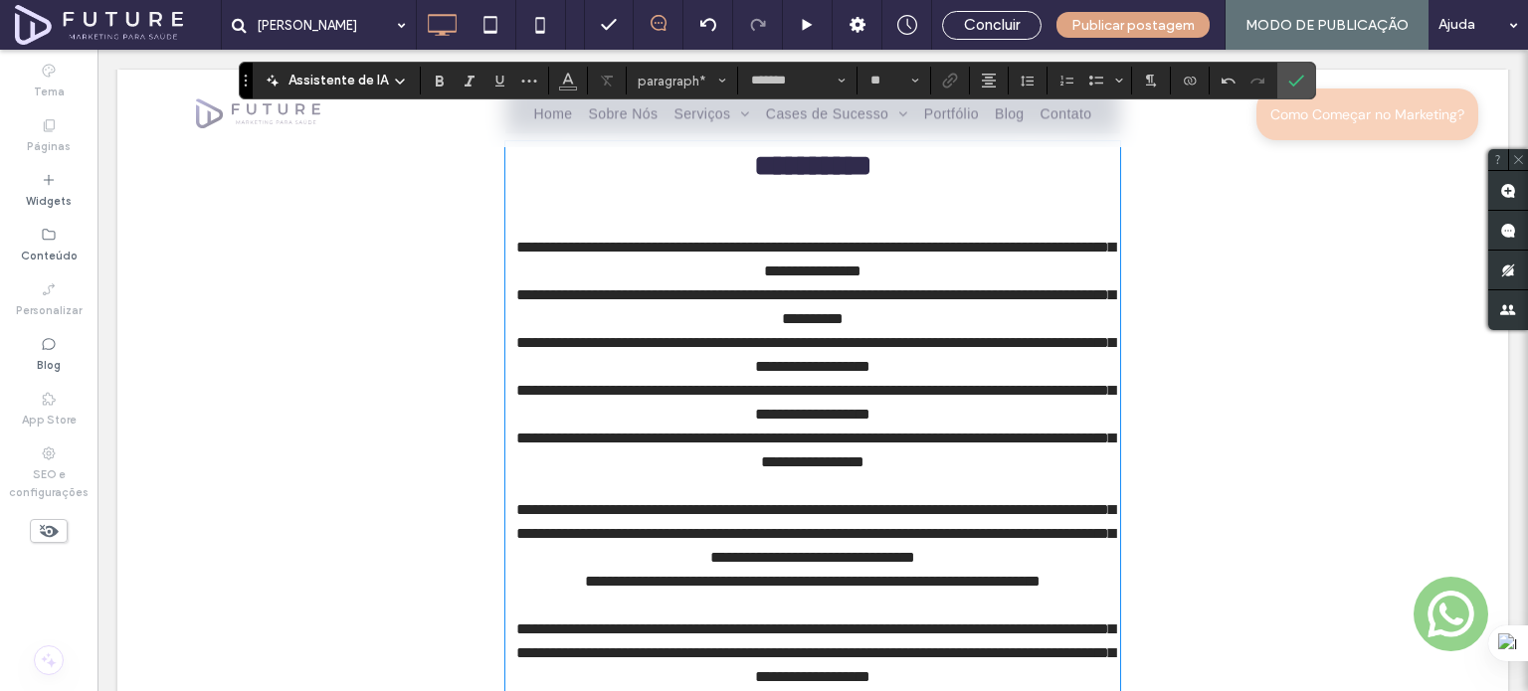
scroll to position [2976, 0]
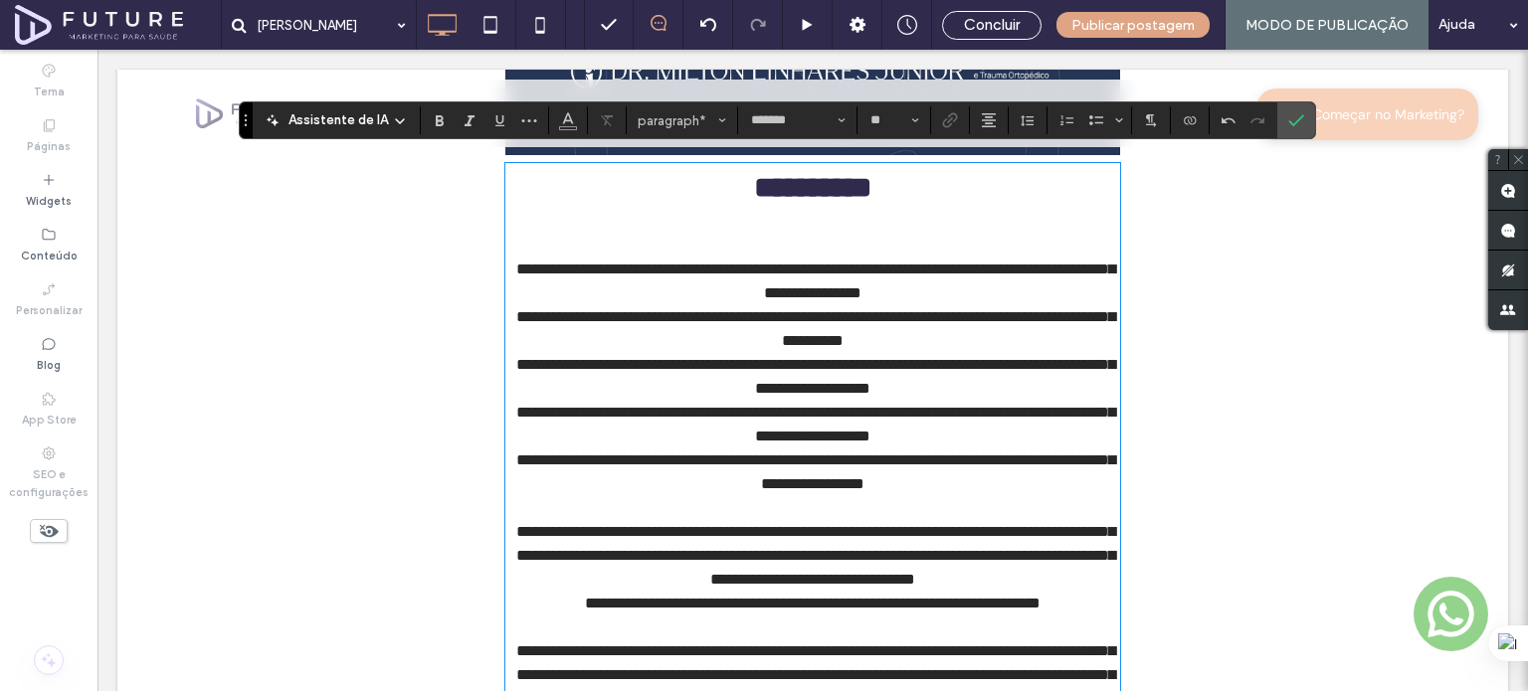
click at [507, 305] on p "**********" at bounding box center [812, 329] width 615 height 48
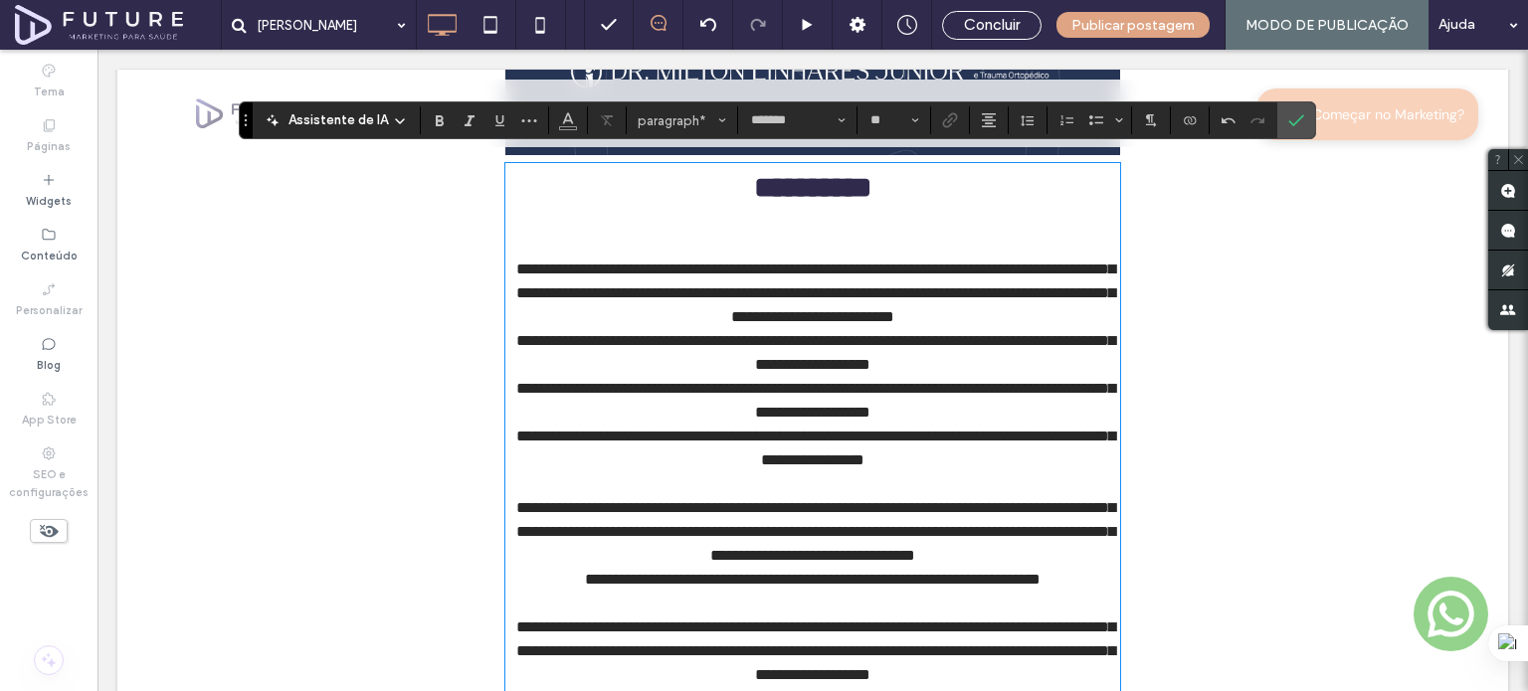
click at [520, 377] on p "**********" at bounding box center [812, 401] width 615 height 48
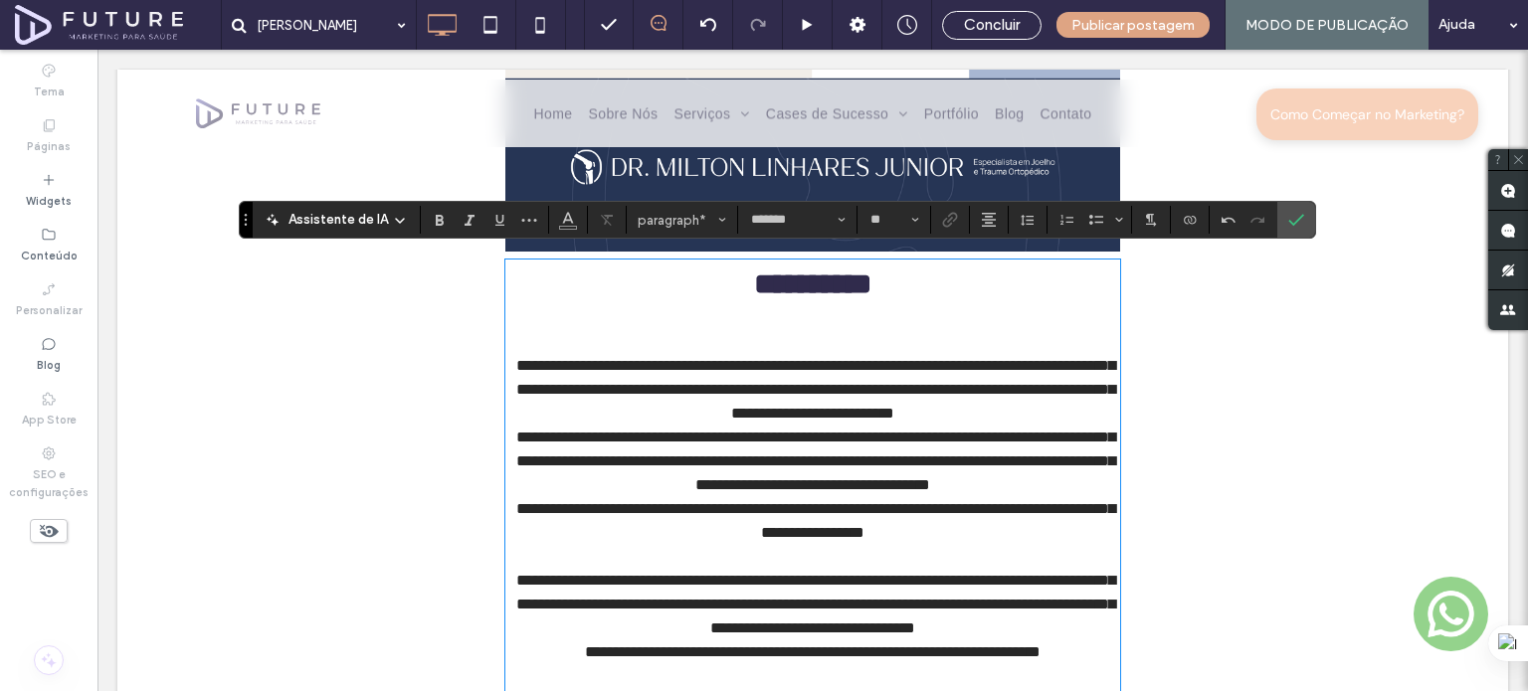
scroll to position [2877, 0]
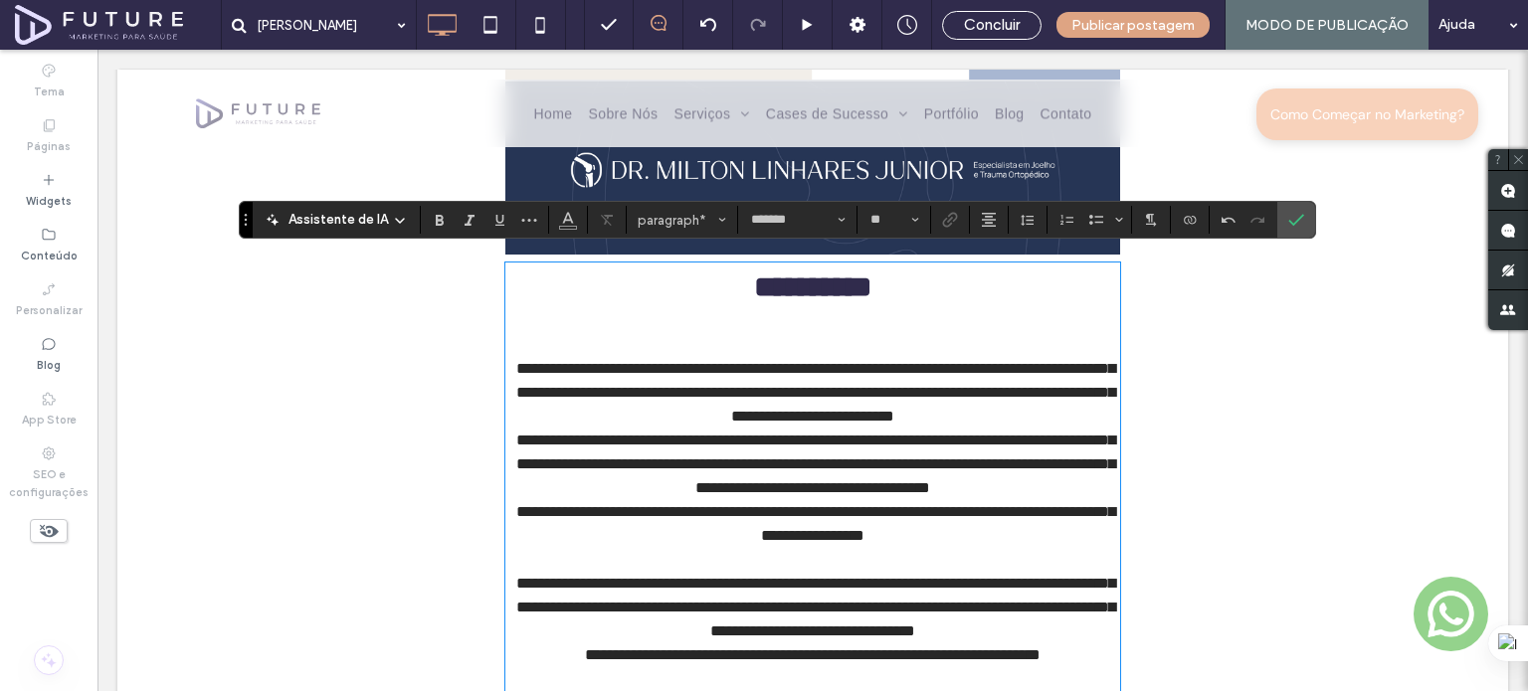
click at [805, 309] on p at bounding box center [812, 321] width 615 height 24
click at [818, 333] on p at bounding box center [812, 345] width 615 height 24
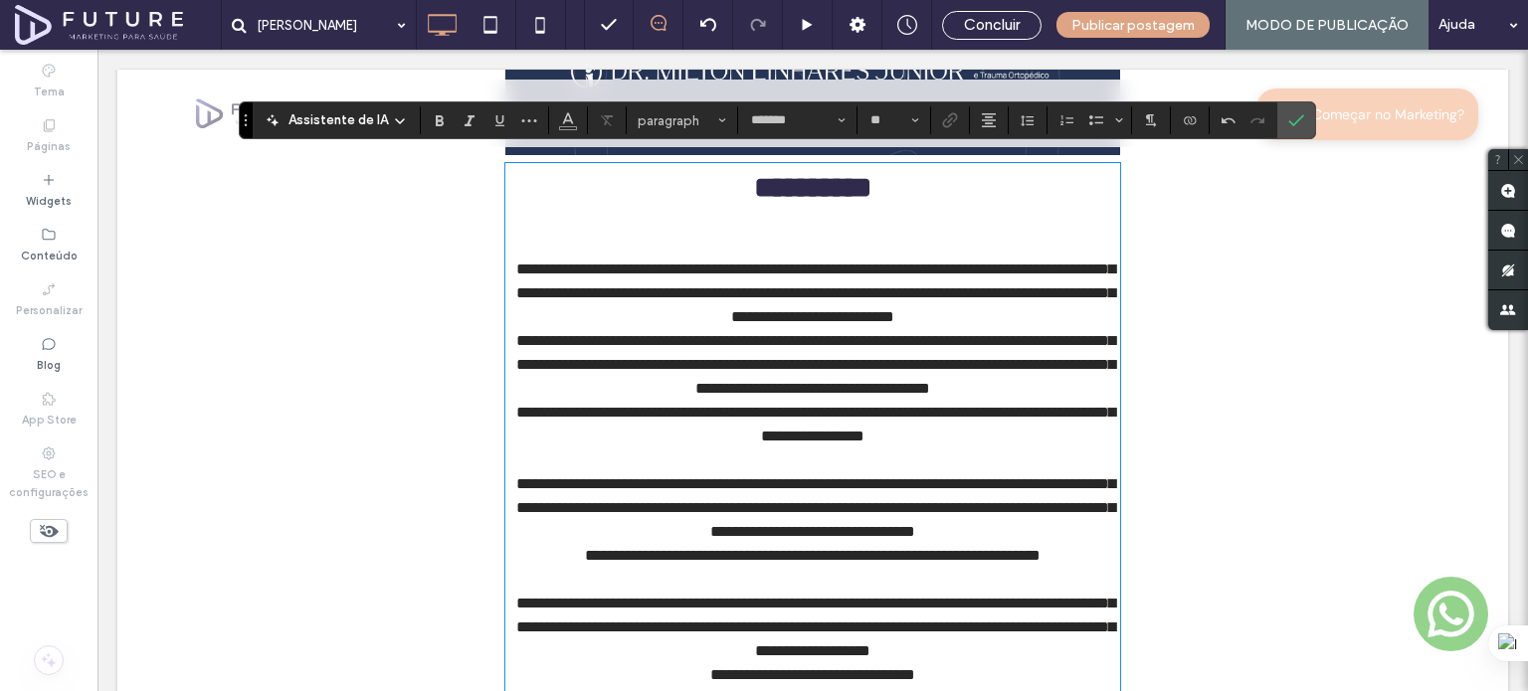
click at [822, 449] on p at bounding box center [812, 461] width 615 height 24
click at [840, 578] on p at bounding box center [812, 580] width 615 height 24
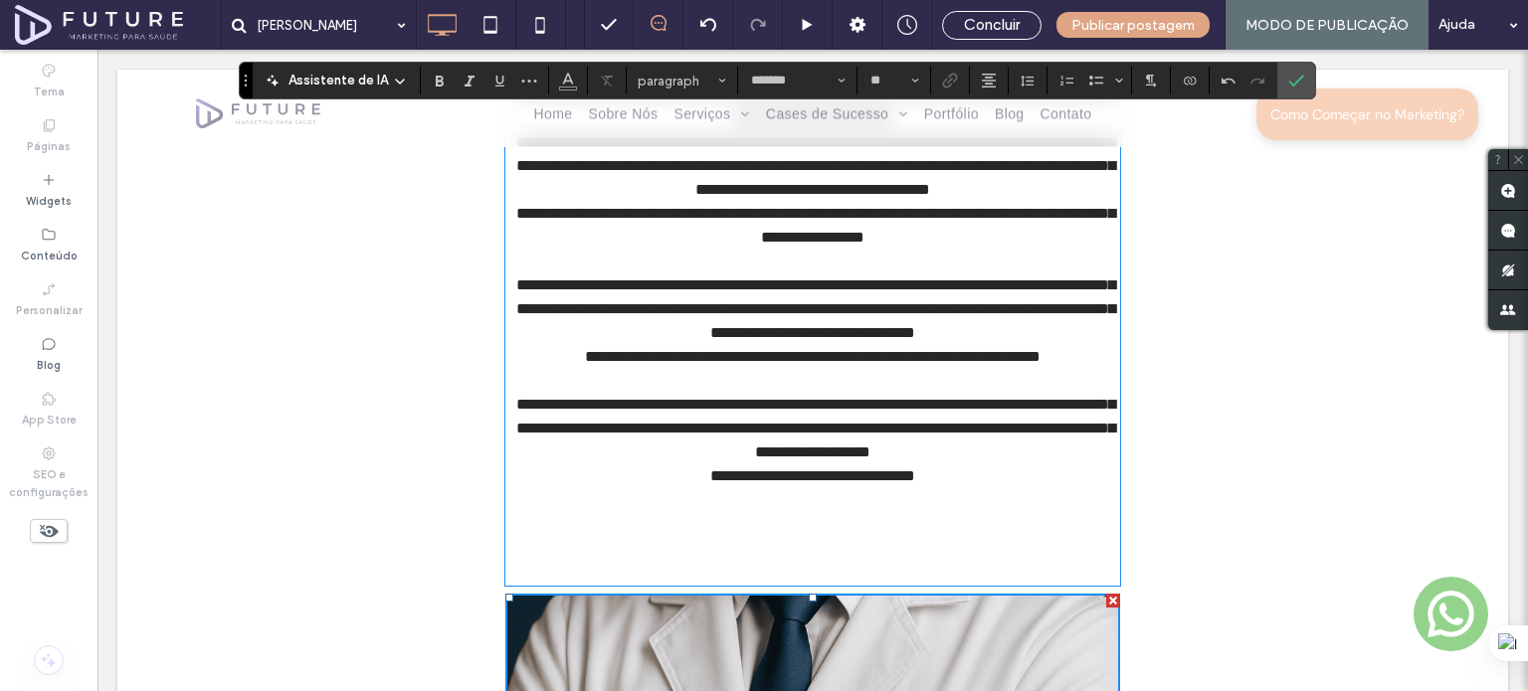
click at [853, 491] on p at bounding box center [812, 512] width 615 height 48
click at [848, 516] on p at bounding box center [812, 512] width 615 height 48
click at [842, 536] on p at bounding box center [812, 548] width 615 height 24
click at [840, 560] on p at bounding box center [812, 572] width 615 height 24
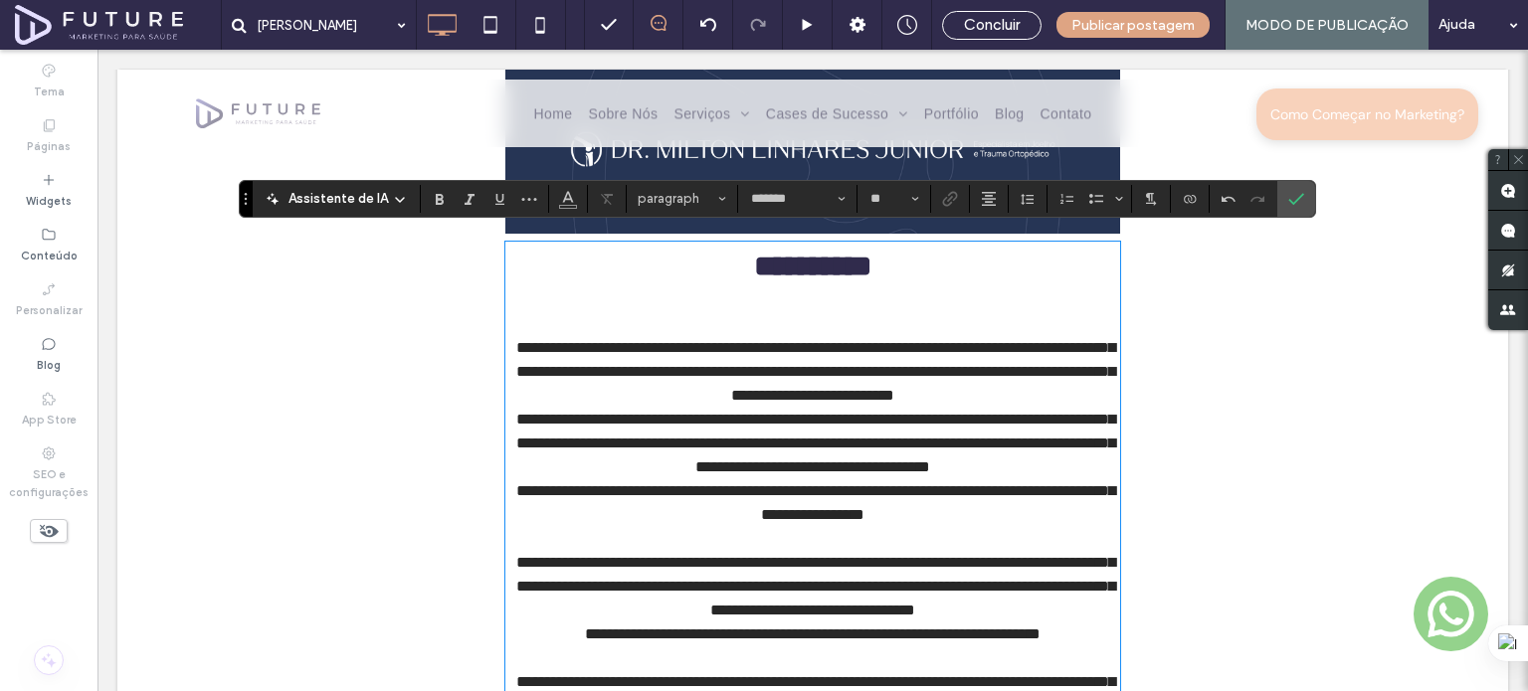
scroll to position [2877, 0]
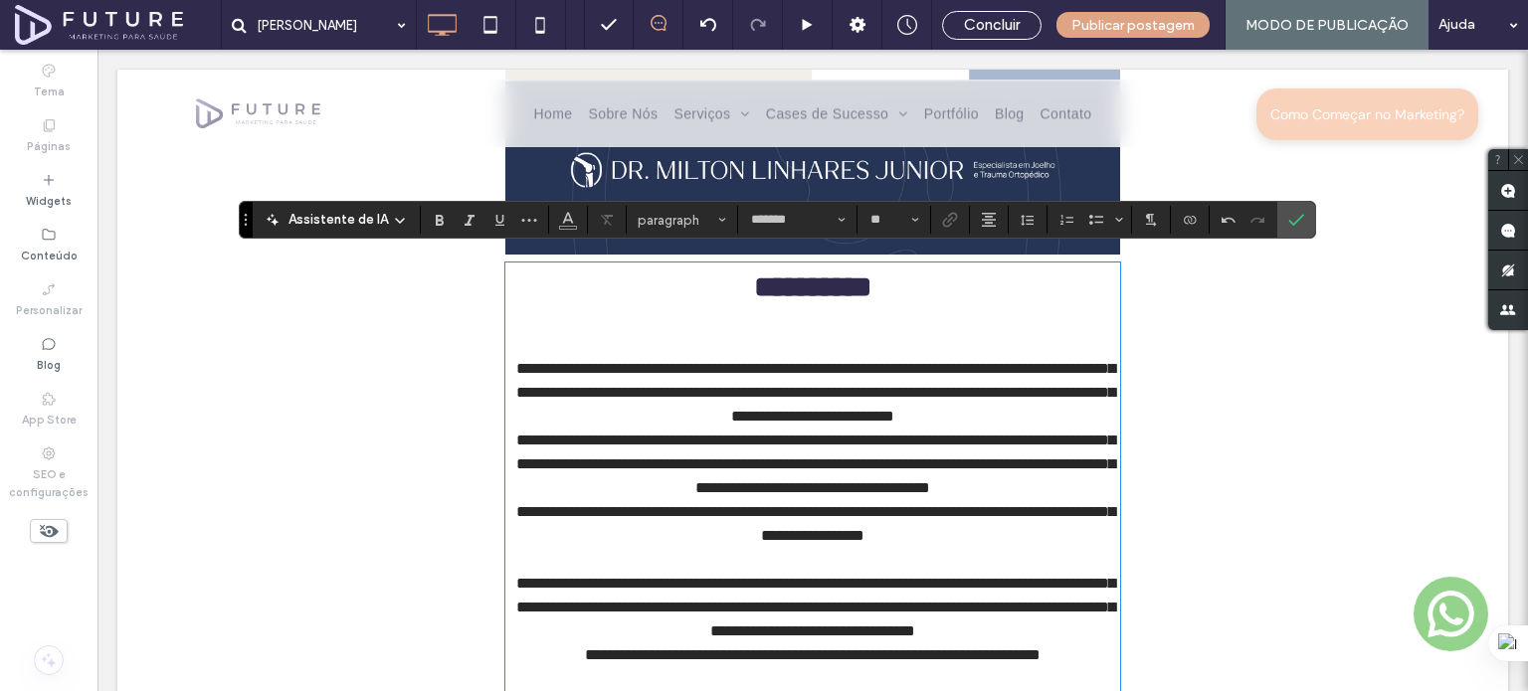
click at [840, 309] on p at bounding box center [812, 321] width 615 height 24
click at [840, 336] on p at bounding box center [812, 345] width 615 height 24
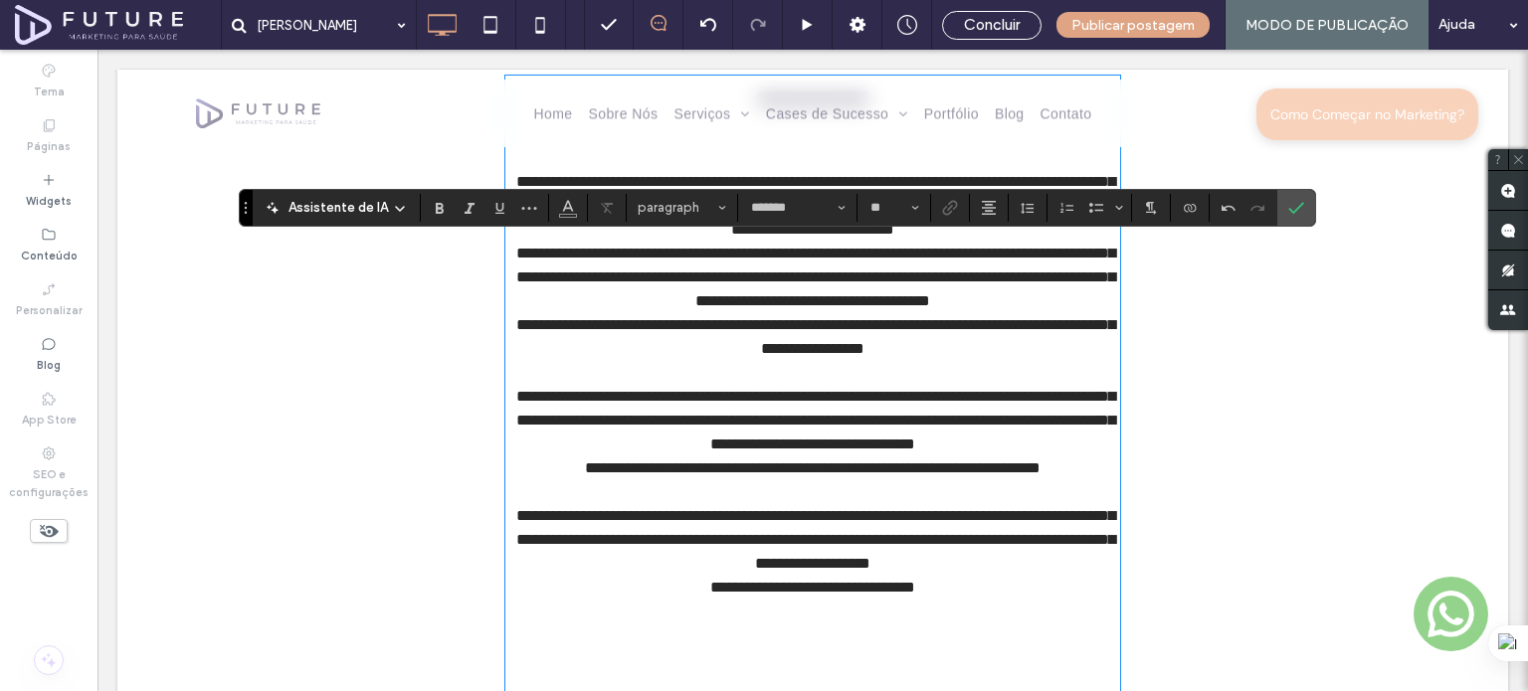
scroll to position [3076, 0]
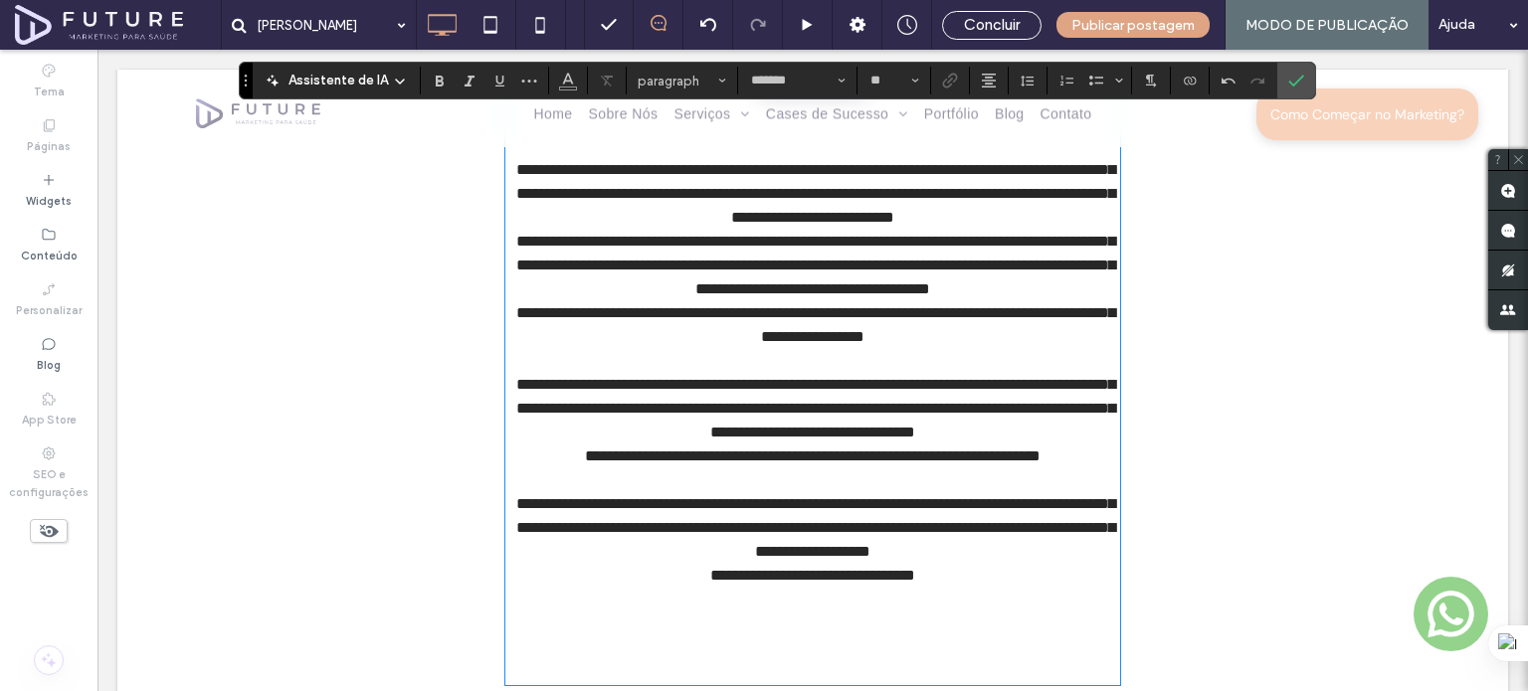
click at [822, 354] on p at bounding box center [812, 361] width 615 height 24
click at [813, 478] on p at bounding box center [812, 480] width 615 height 24
click at [851, 594] on p at bounding box center [812, 612] width 615 height 48
click at [850, 615] on p at bounding box center [812, 612] width 615 height 48
click at [850, 636] on p at bounding box center [812, 648] width 615 height 24
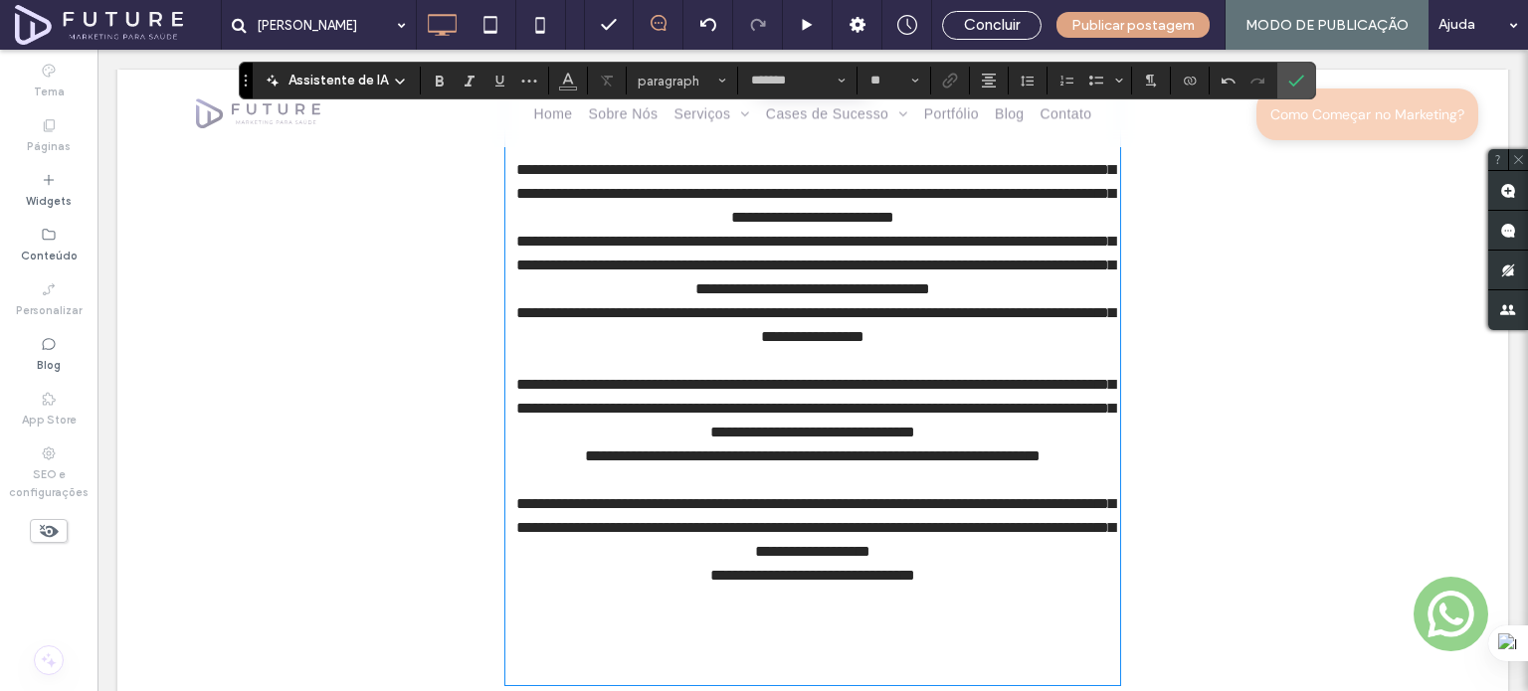
drag, startPoint x: 850, startPoint y: 655, endPoint x: 863, endPoint y: 639, distance: 21.3
click at [852, 659] on p at bounding box center [812, 671] width 615 height 24
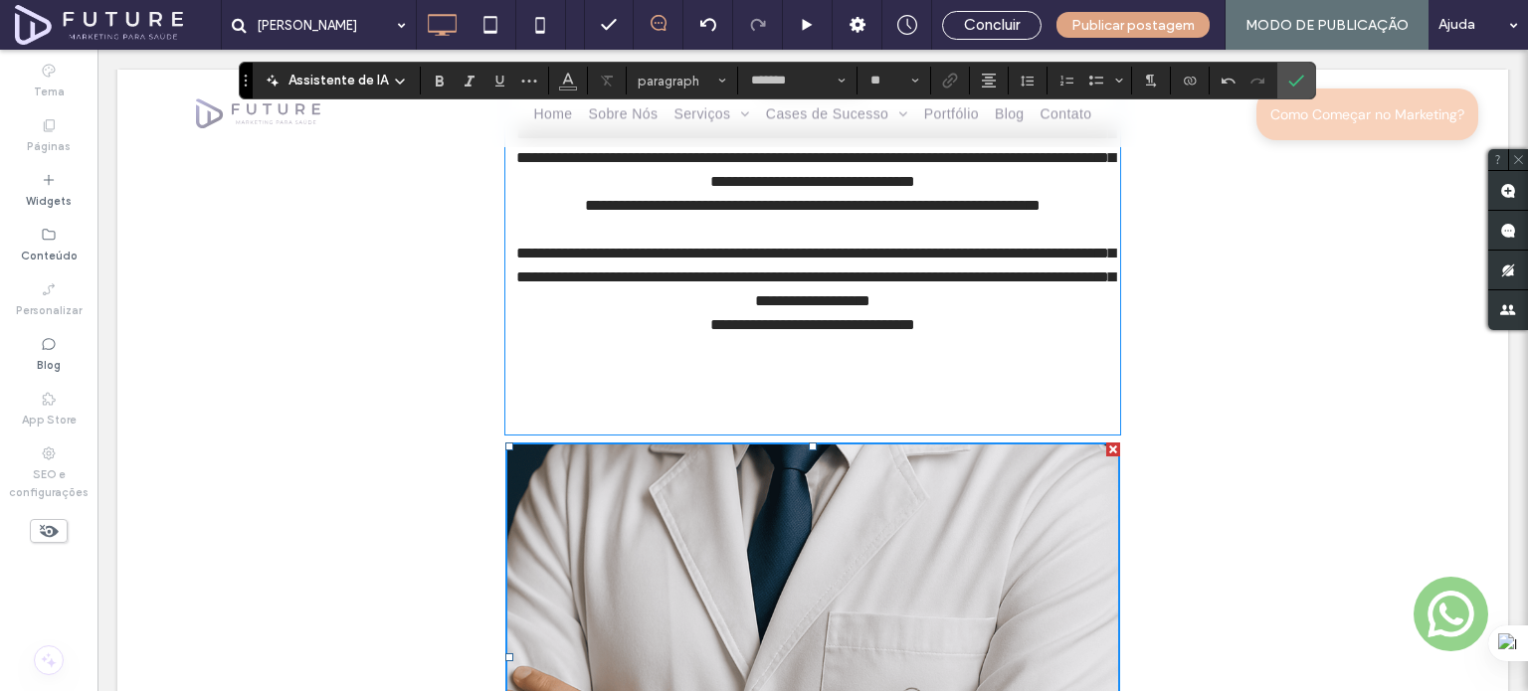
scroll to position [3175, 0]
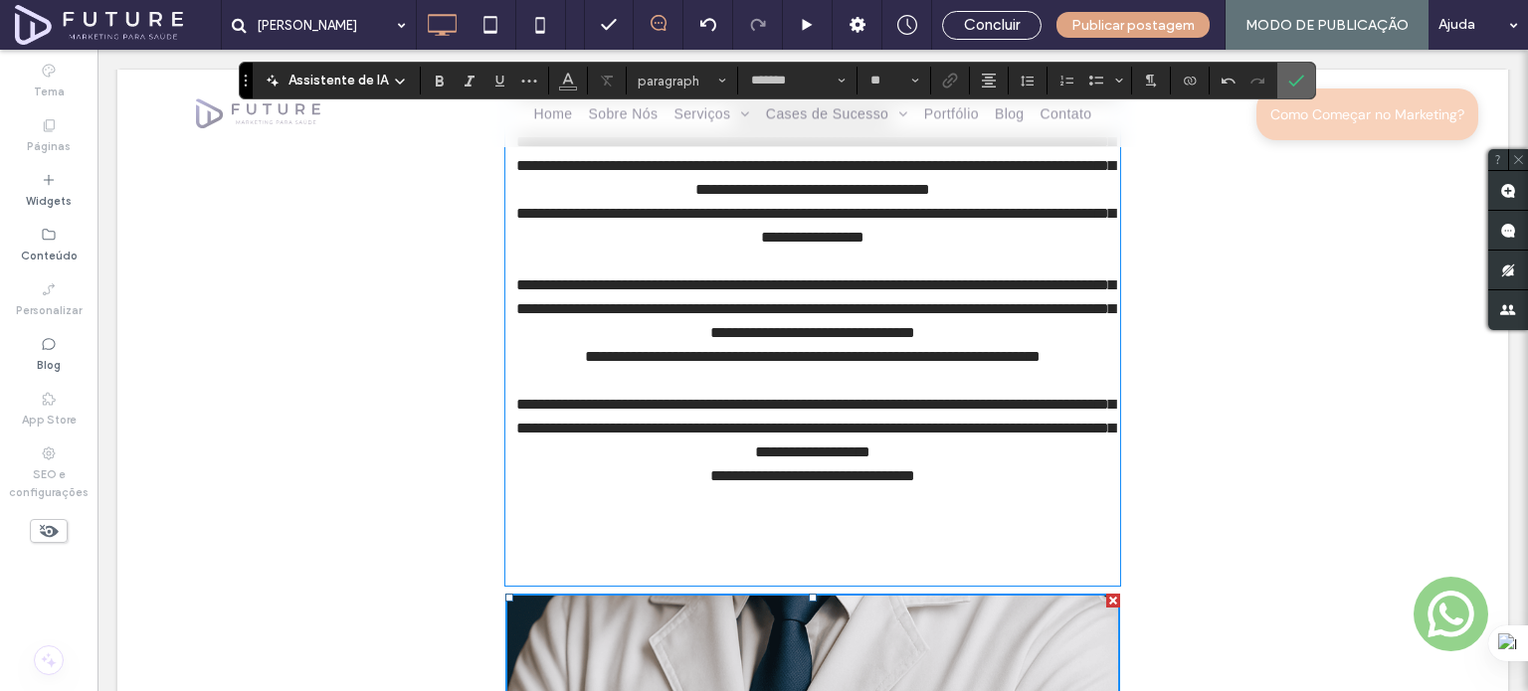
click at [1288, 86] on icon "Confirmar" at bounding box center [1296, 81] width 16 height 16
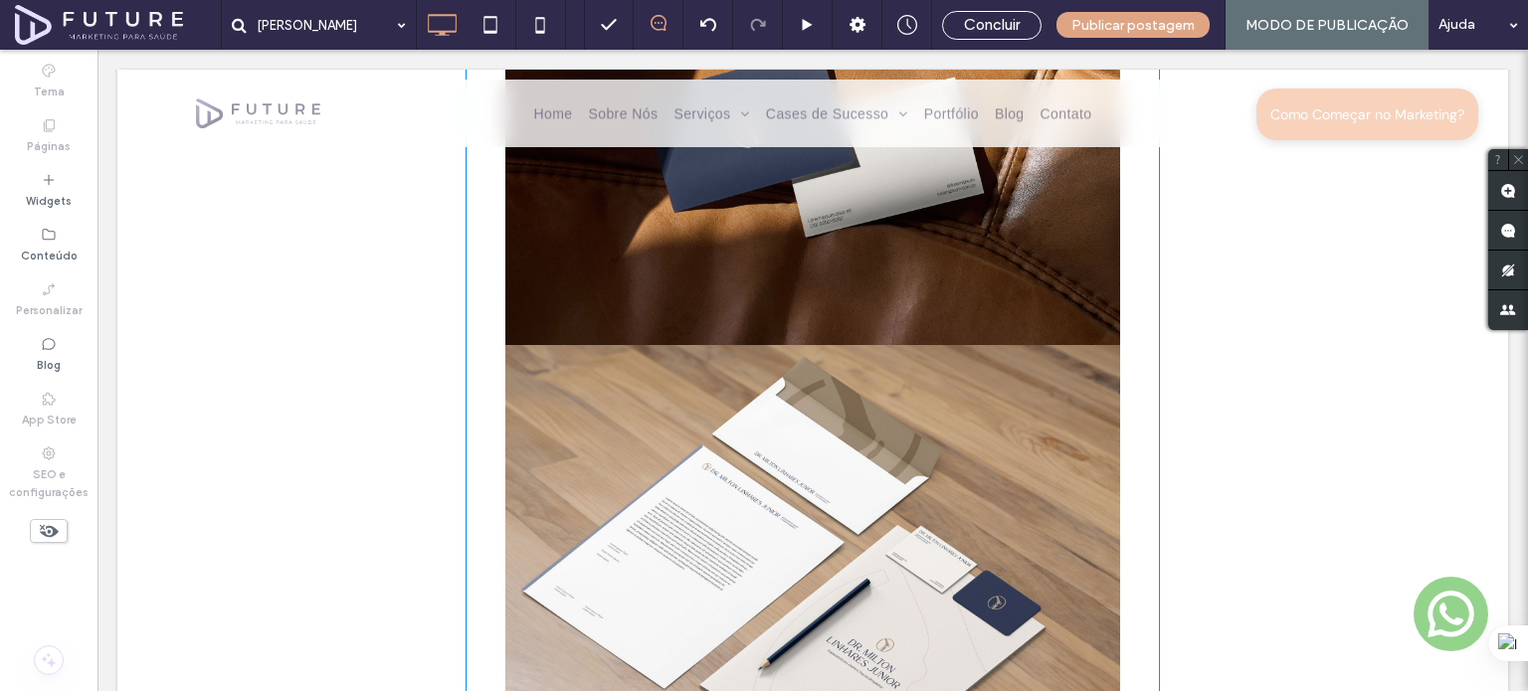
scroll to position [4277, 0]
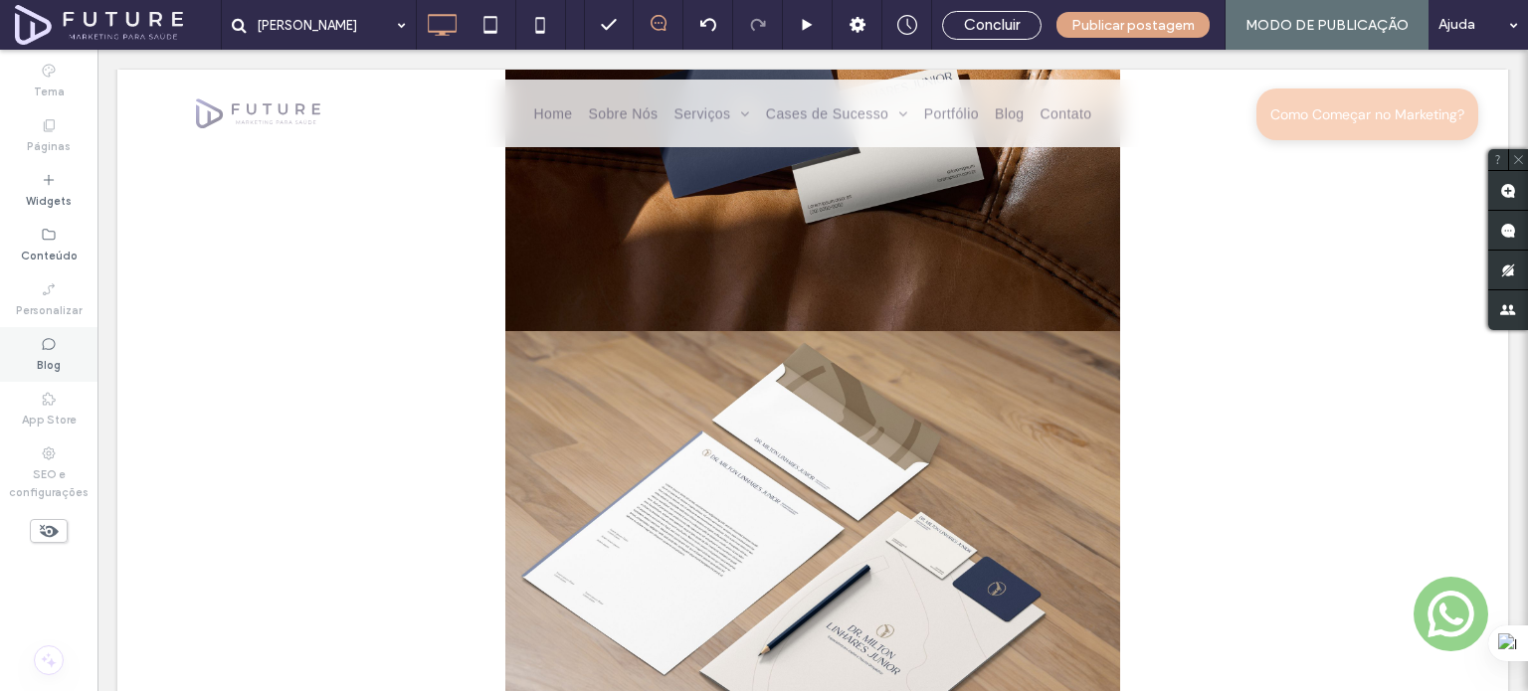
drag, startPoint x: 56, startPoint y: 333, endPoint x: 651, endPoint y: 311, distance: 595.2
click at [56, 333] on div "Blog" at bounding box center [48, 354] width 97 height 55
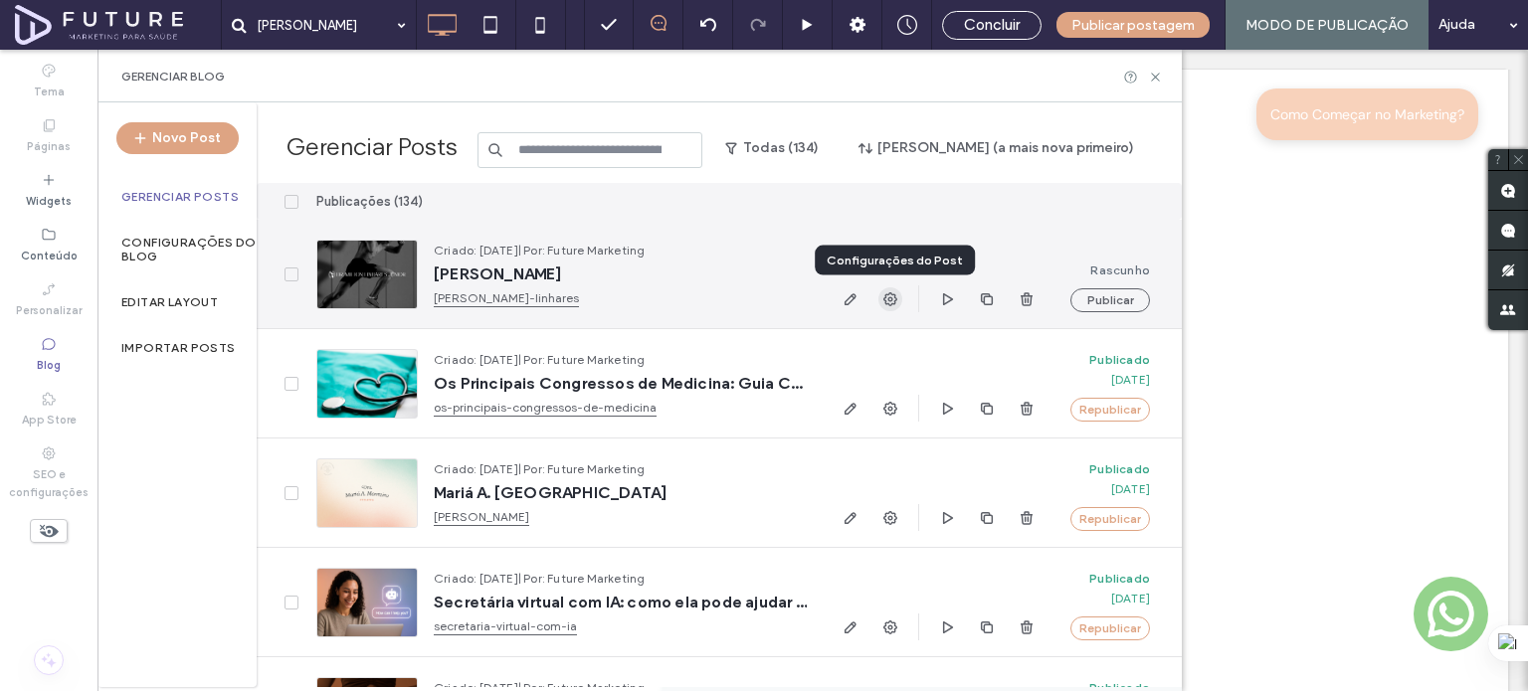
click at [891, 291] on icon "button" at bounding box center [890, 299] width 16 height 16
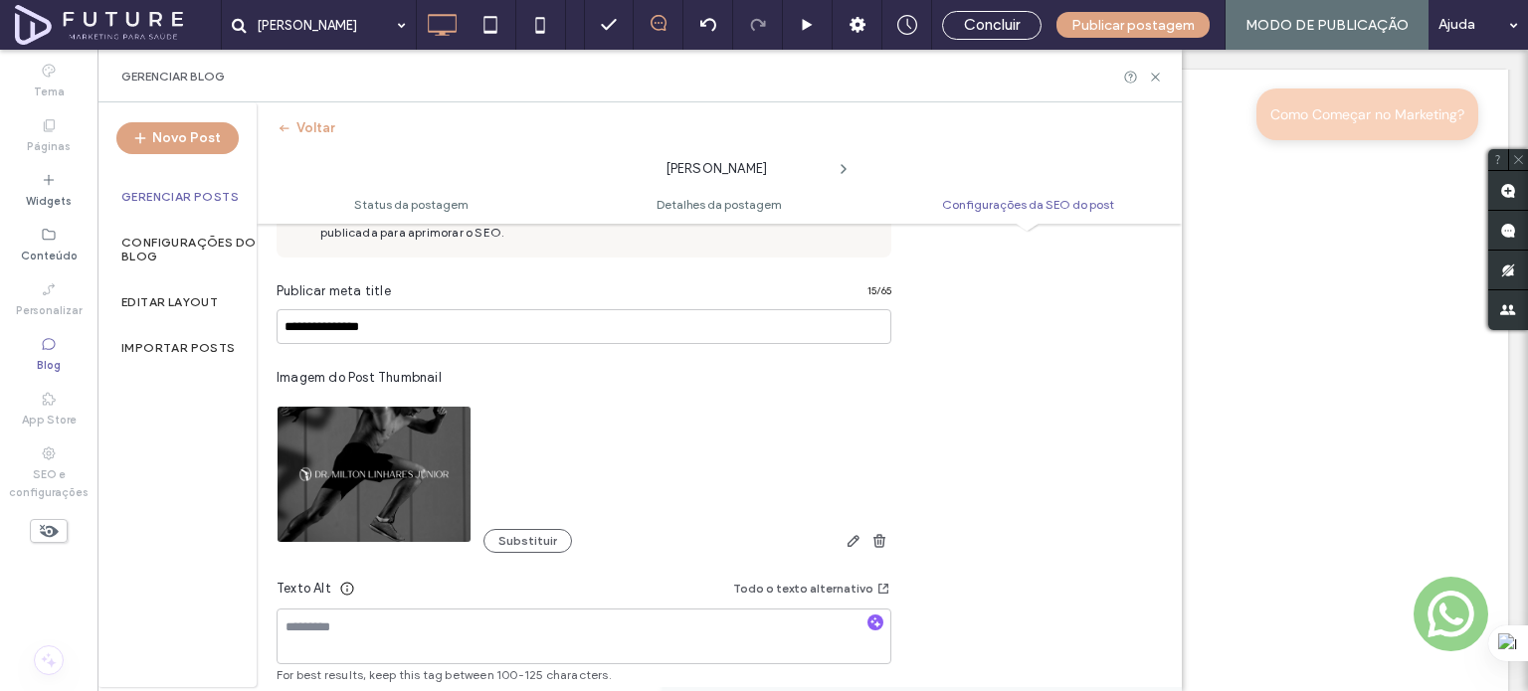
scroll to position [1039, 0]
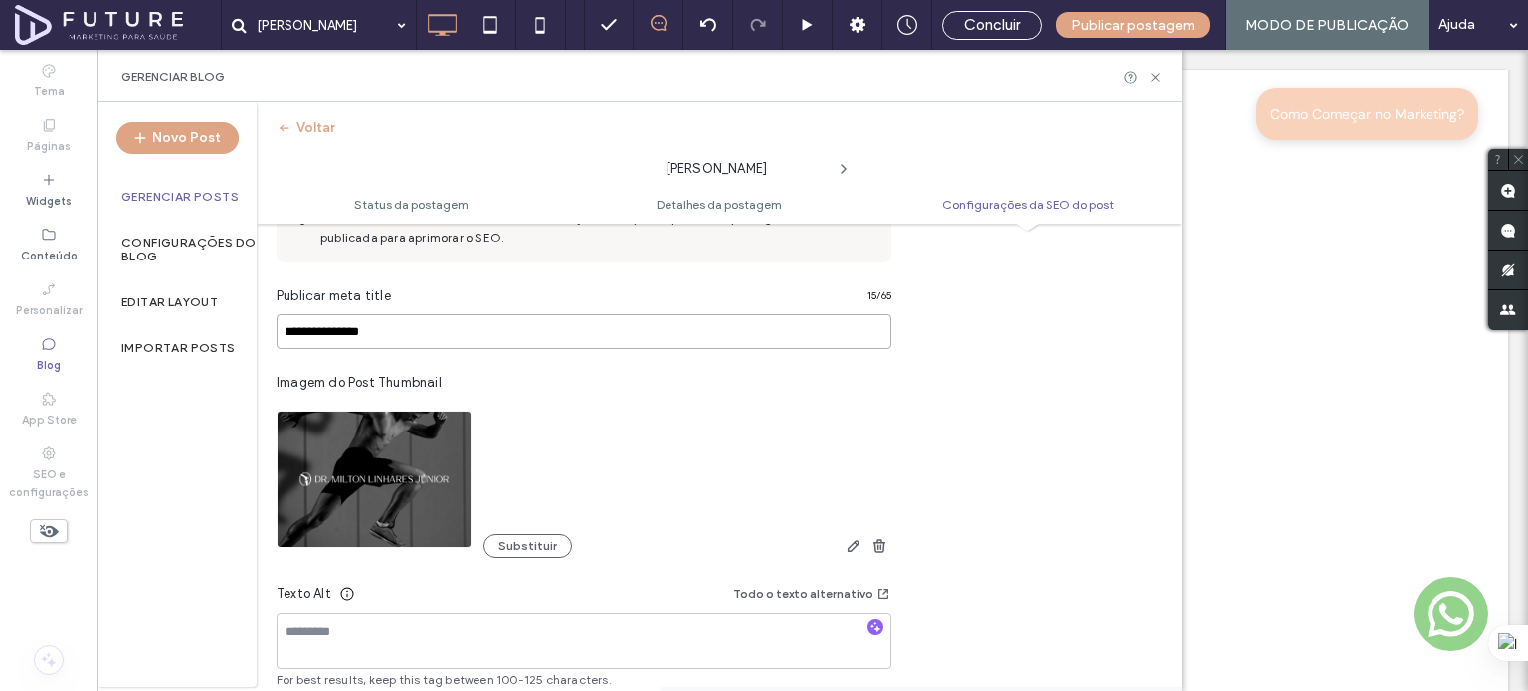
click at [413, 336] on input "**********" at bounding box center [584, 331] width 615 height 35
click at [394, 643] on textarea at bounding box center [584, 642] width 615 height 56
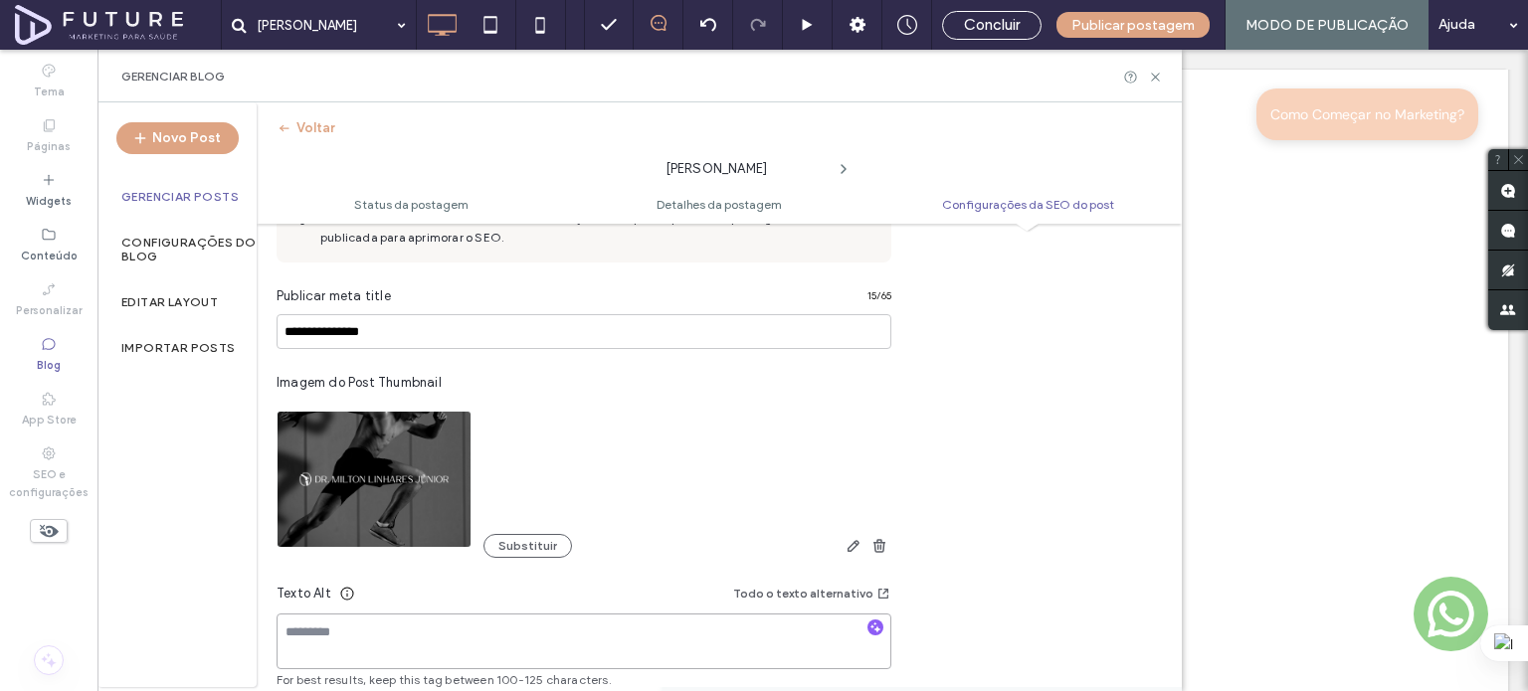
paste textarea "**********"
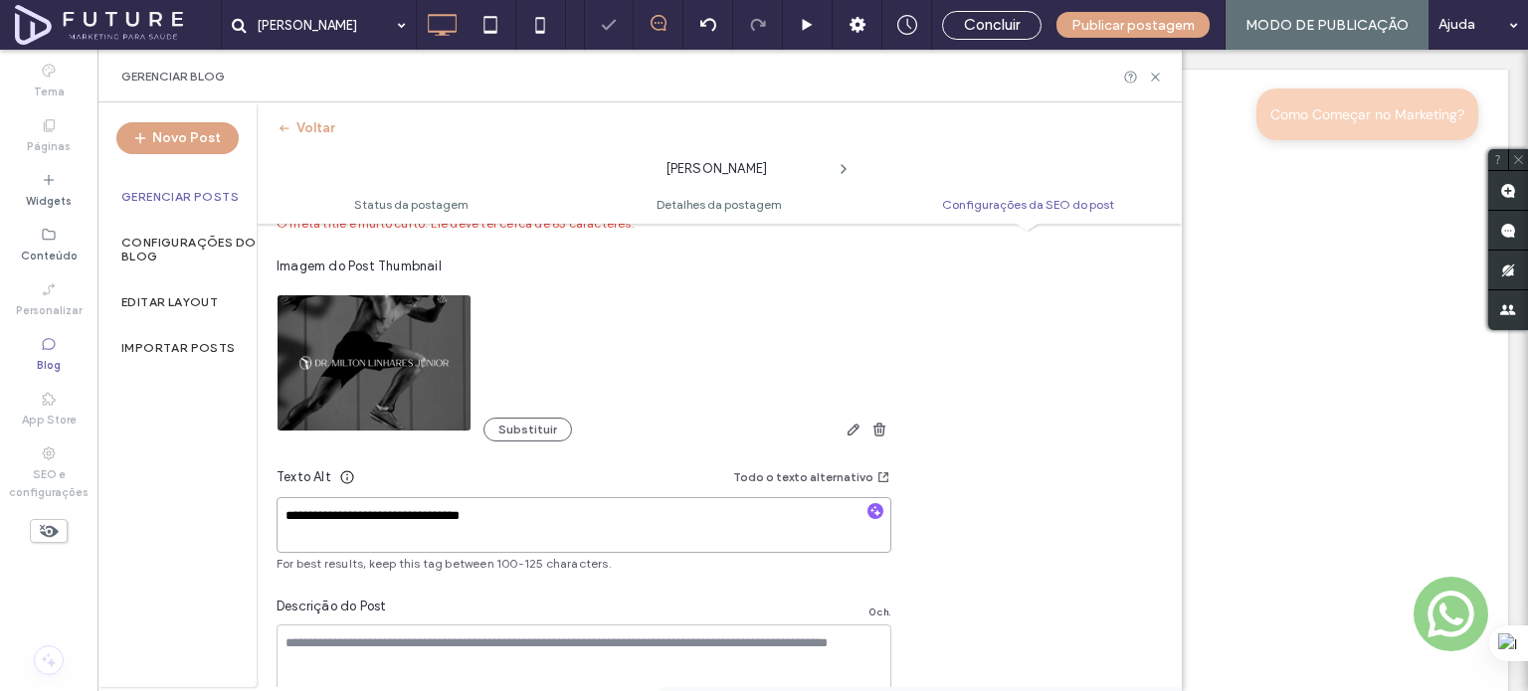
scroll to position [1358, 0]
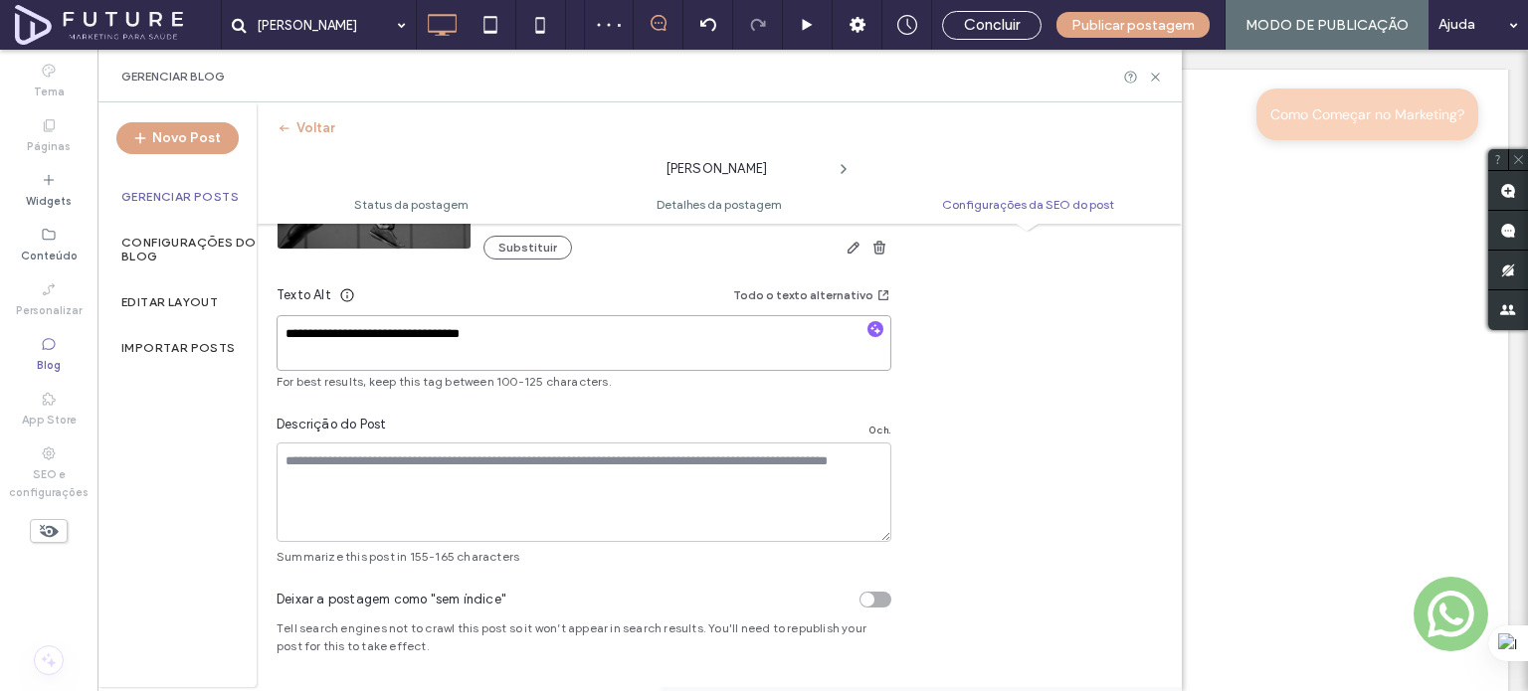
type textarea "**********"
click at [492, 503] on textarea at bounding box center [584, 492] width 615 height 99
click at [1152, 77] on icon at bounding box center [1155, 77] width 15 height 15
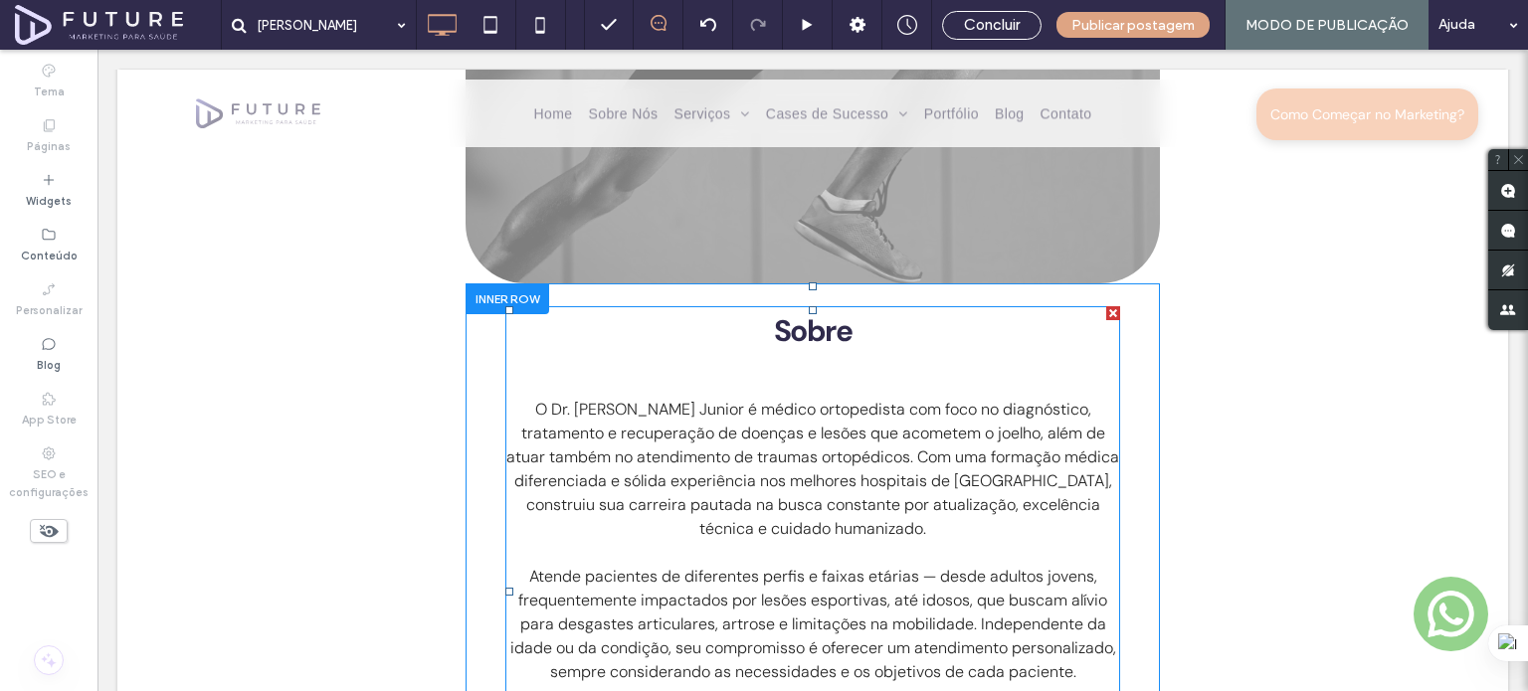
click at [704, 468] on span "O Dr. Milton Linhares Junior é médico ortopedista com foco no diagnóstico, trat…" at bounding box center [812, 469] width 613 height 140
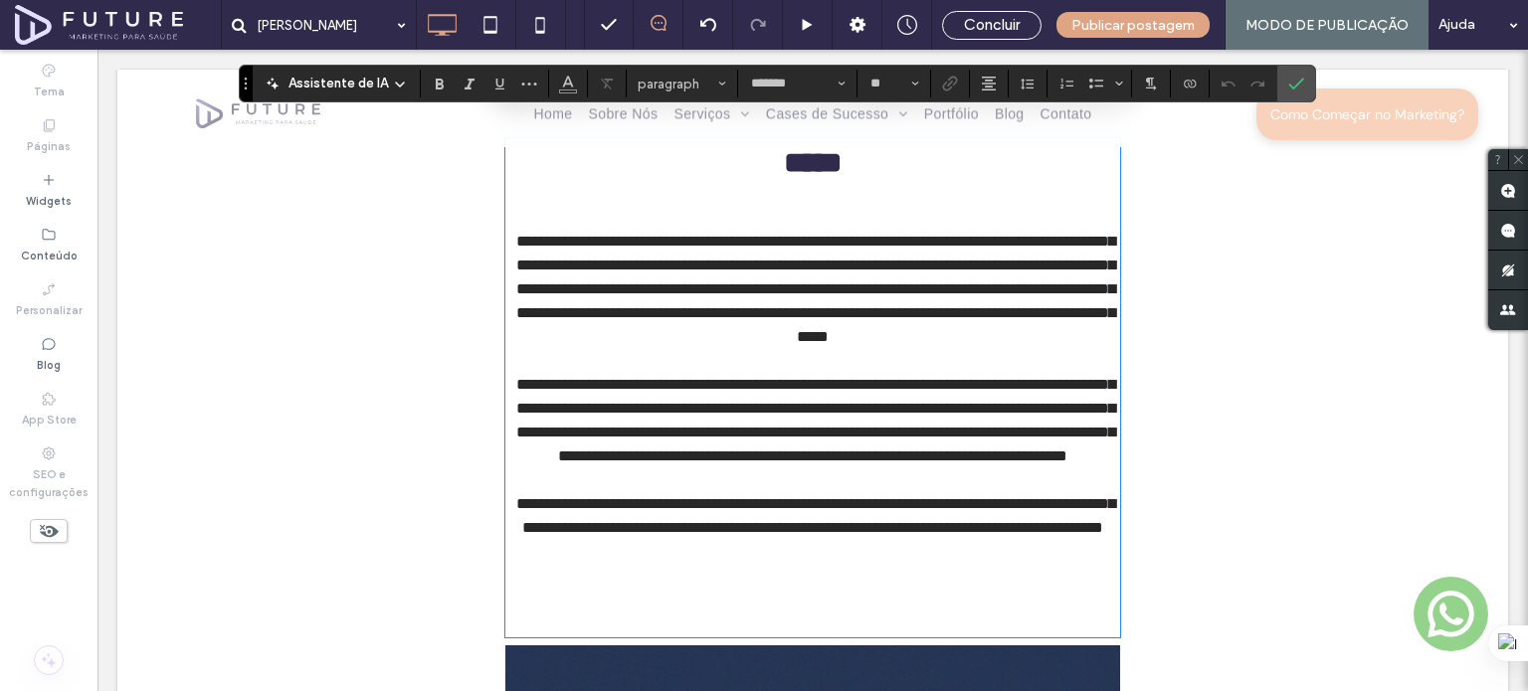
scroll to position [917, 0]
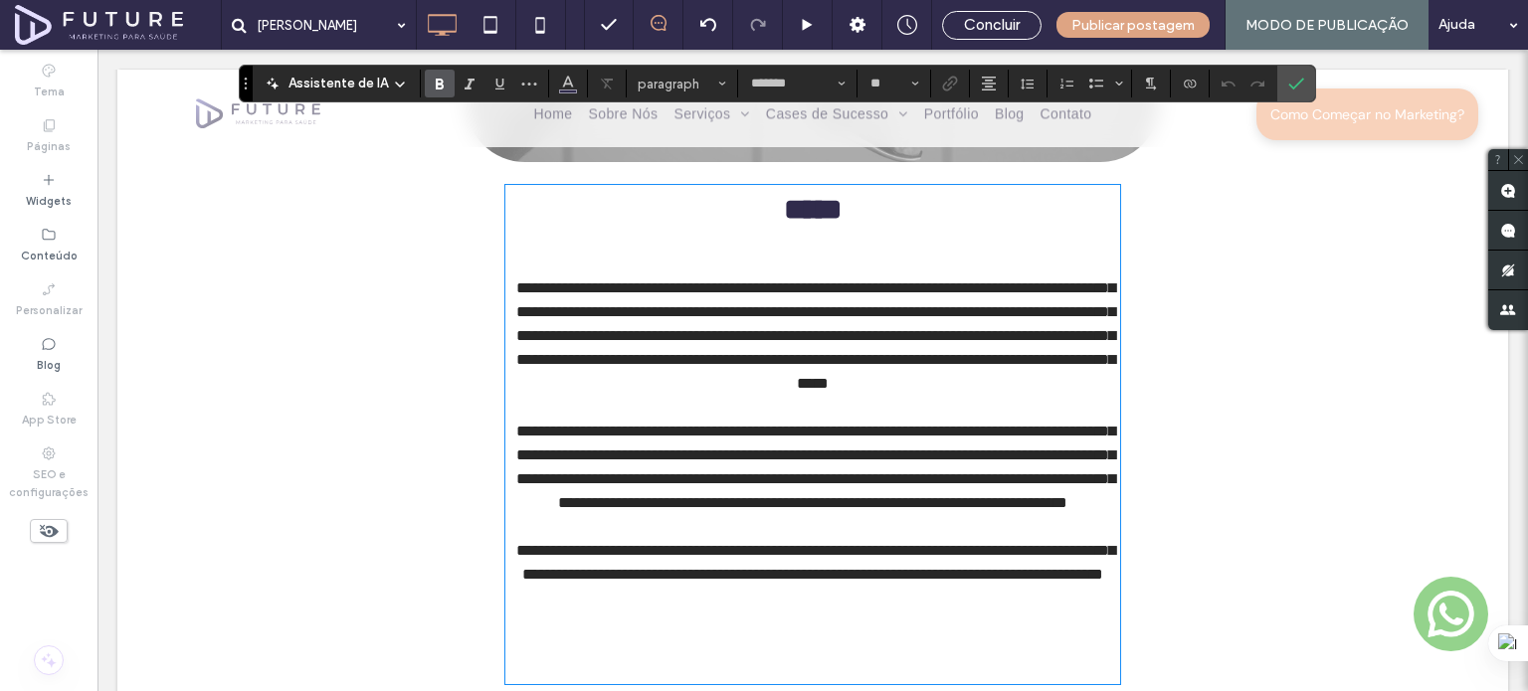
drag, startPoint x: 541, startPoint y: 274, endPoint x: 951, endPoint y: 270, distance: 409.8
click at [953, 280] on span "**********" at bounding box center [815, 335] width 599 height 110
click at [939, 280] on span "**********" at bounding box center [815, 335] width 599 height 110
type input "**"
drag, startPoint x: 532, startPoint y: 280, endPoint x: 889, endPoint y: 267, distance: 357.3
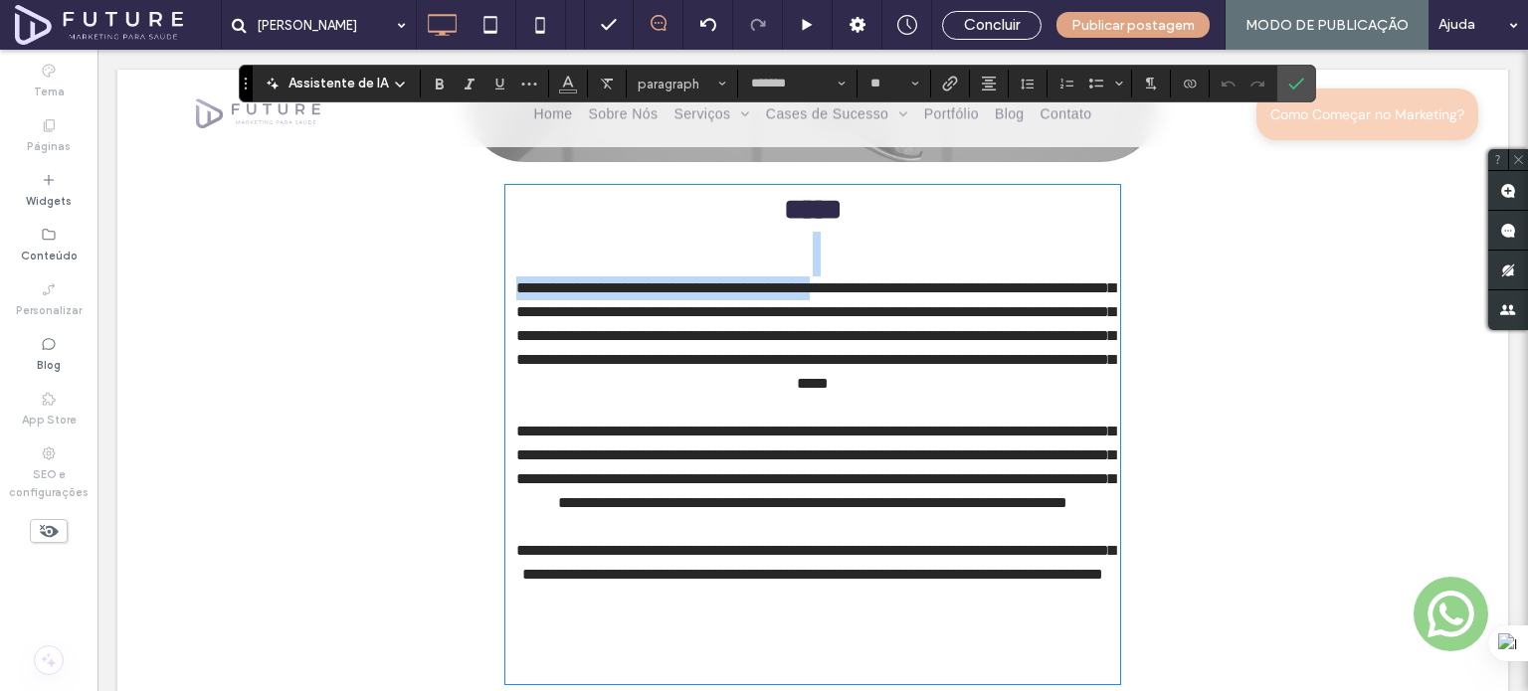
click at [889, 280] on span "**********" at bounding box center [815, 335] width 599 height 110
click at [554, 282] on span "**********" at bounding box center [815, 335] width 599 height 110
drag, startPoint x: 543, startPoint y: 280, endPoint x: 887, endPoint y: 277, distance: 344.2
click at [887, 280] on span "**********" at bounding box center [815, 335] width 599 height 110
copy span "**********"
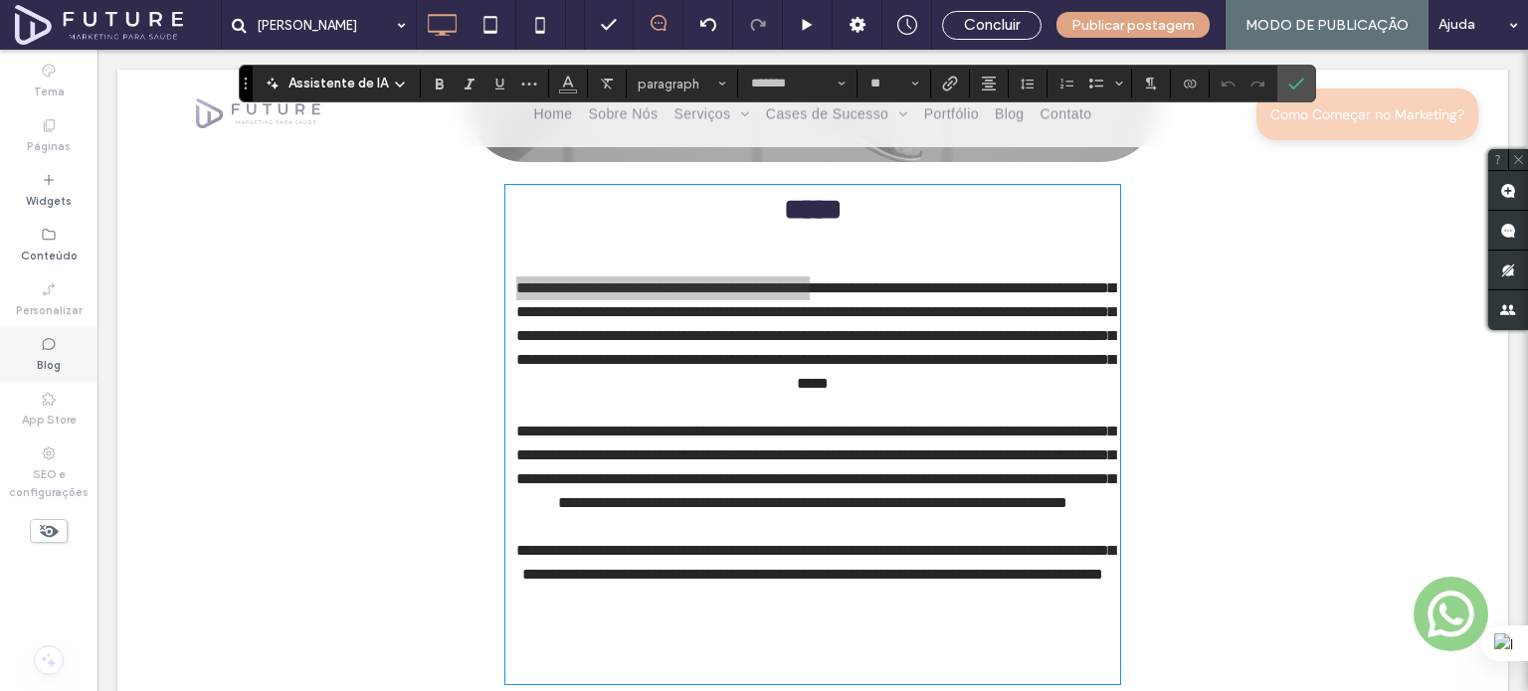
click at [57, 337] on div "Blog" at bounding box center [48, 354] width 97 height 55
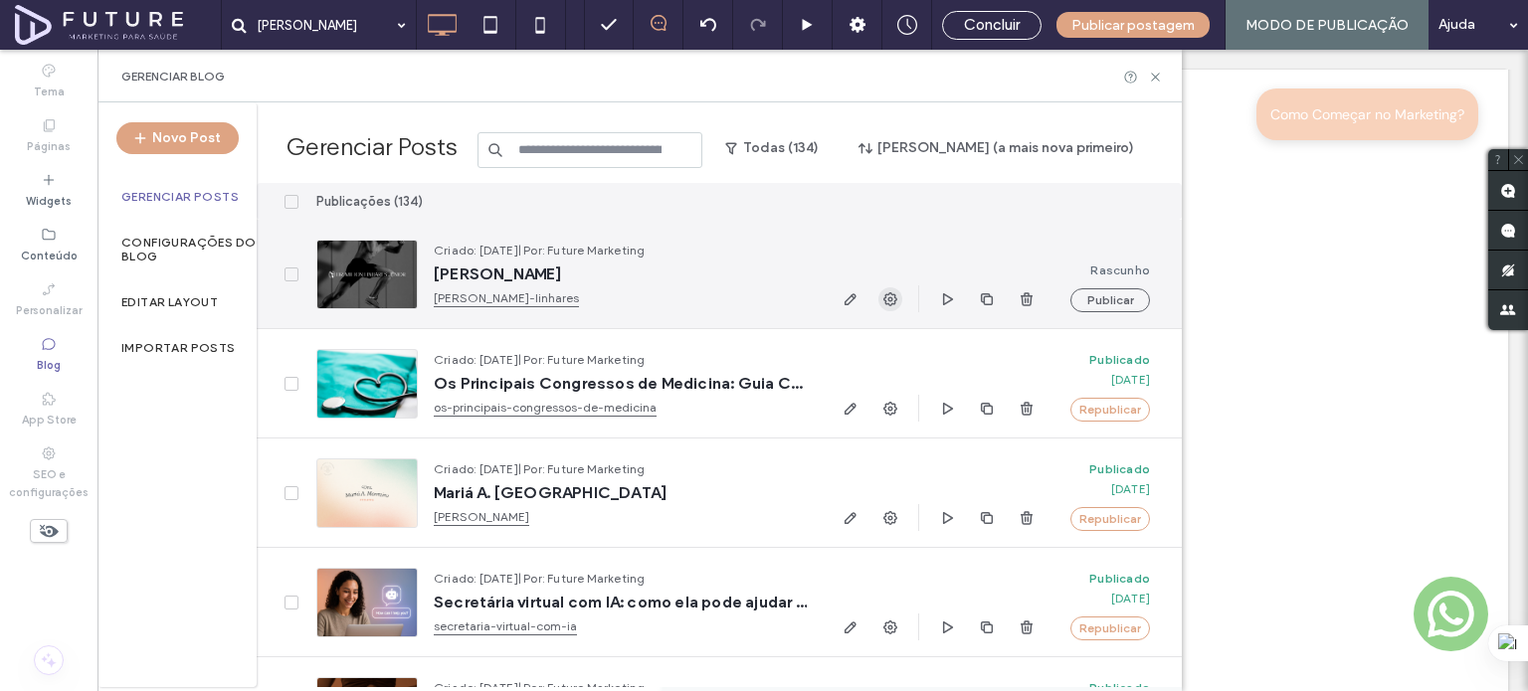
click at [891, 304] on use "button" at bounding box center [890, 299] width 14 height 14
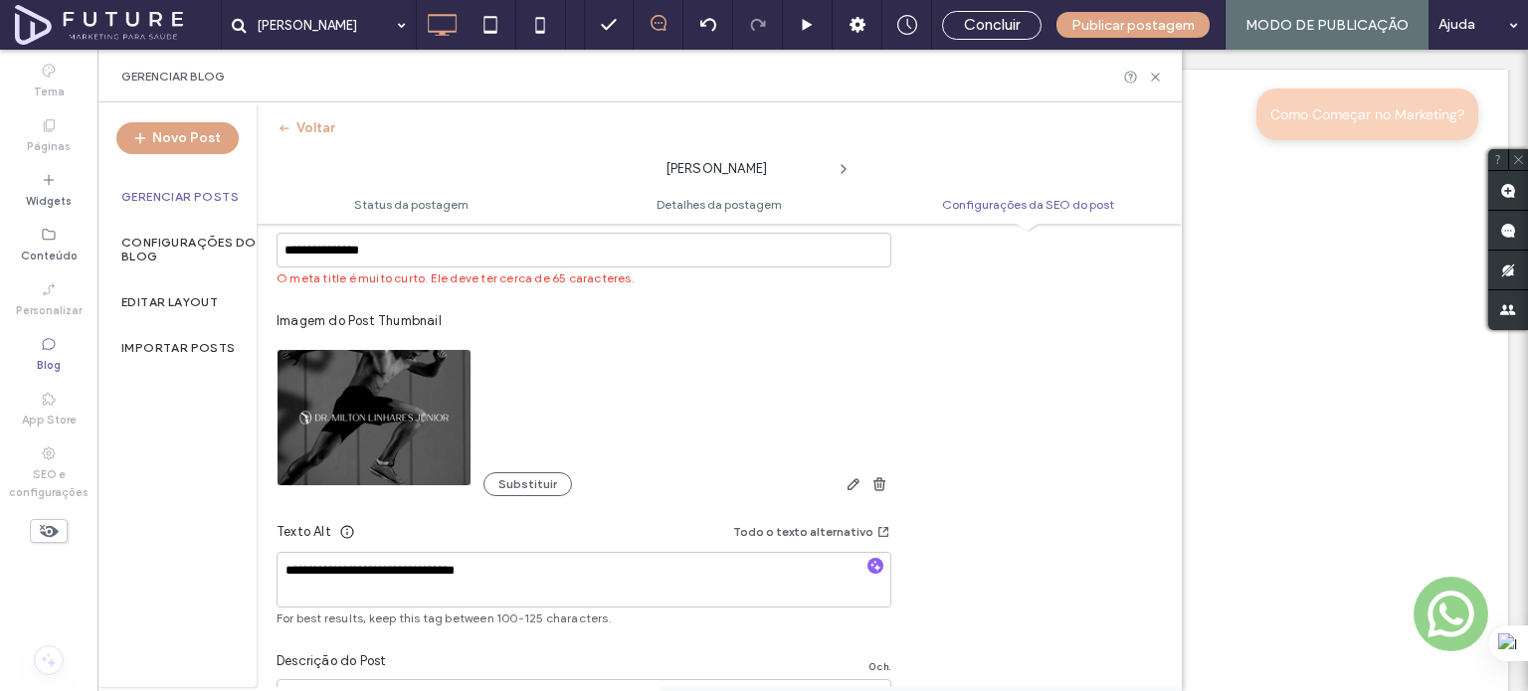
scroll to position [1194, 0]
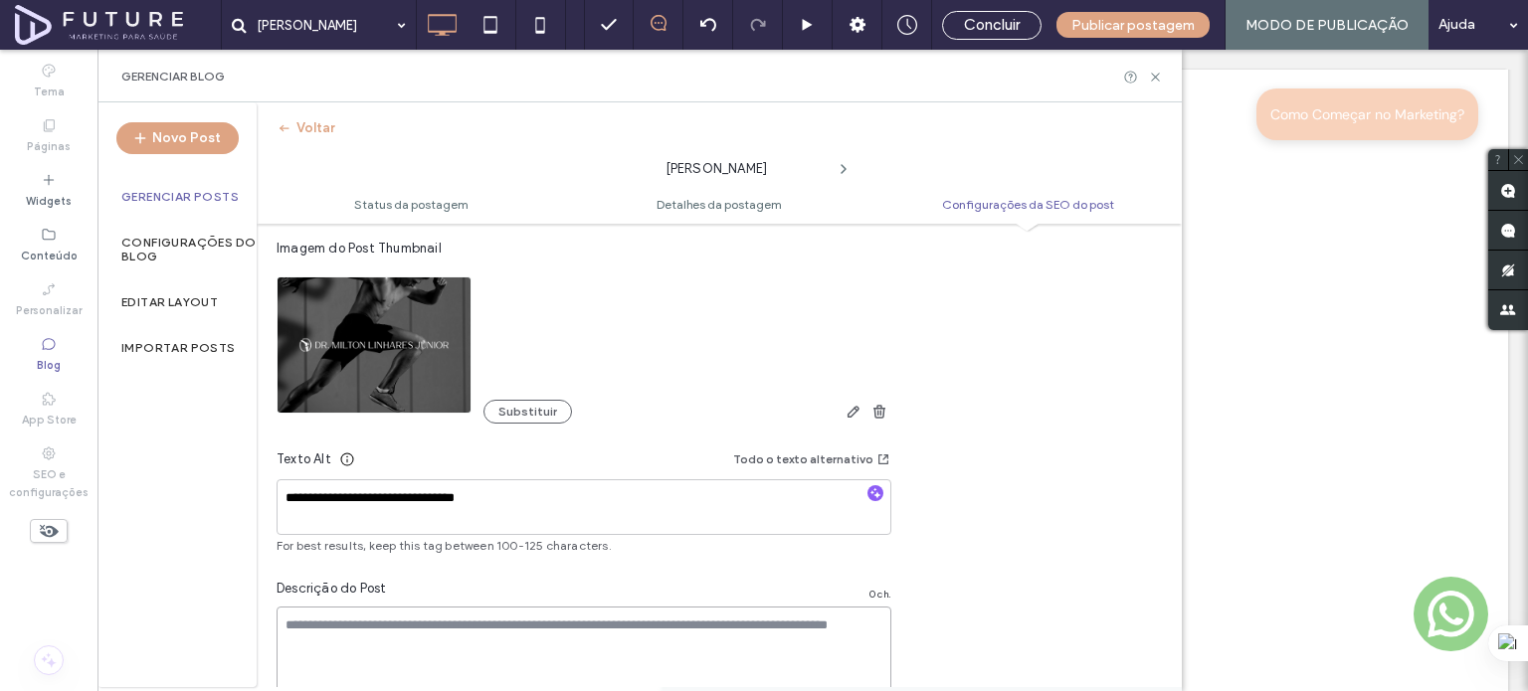
click at [450, 613] on textarea at bounding box center [584, 656] width 615 height 99
paste textarea "**********"
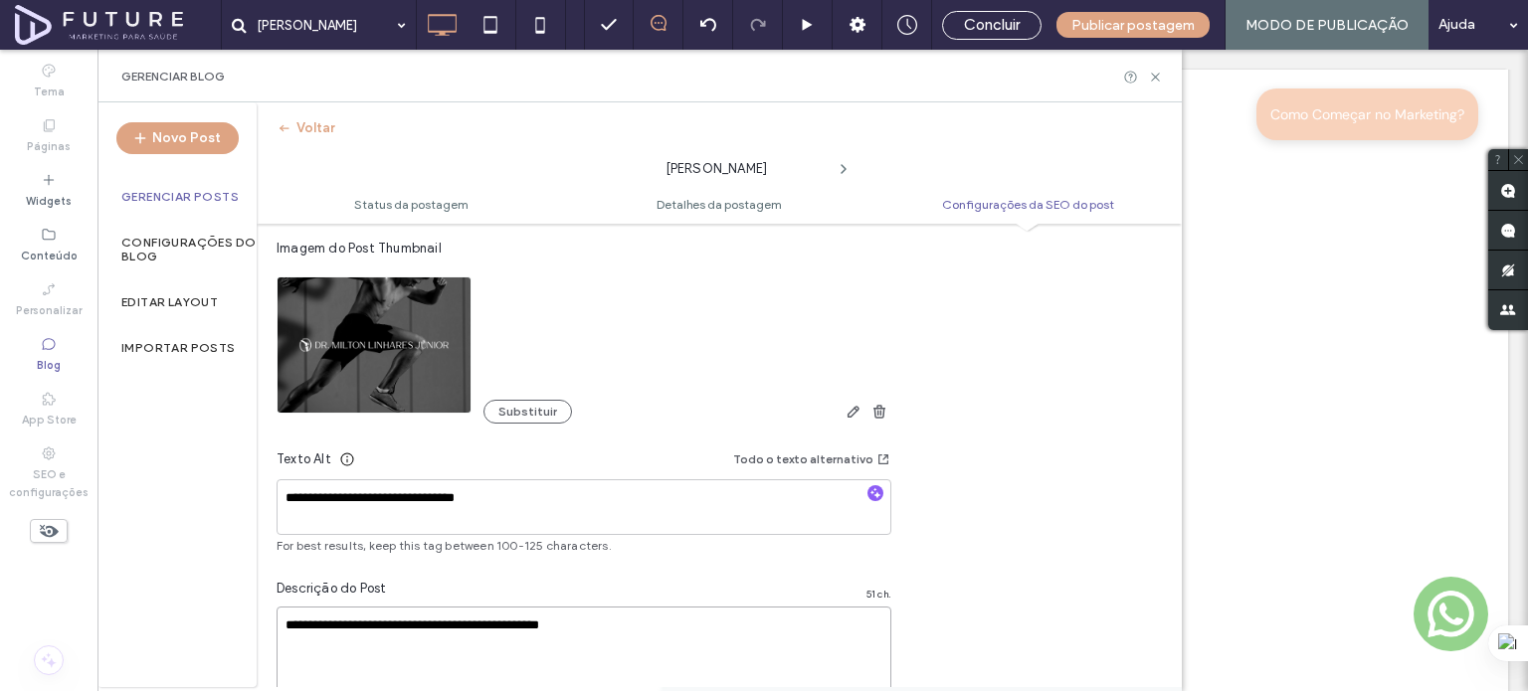
type textarea "**********"
click at [161, 206] on div "Gerenciar Posts" at bounding box center [176, 197] width 159 height 46
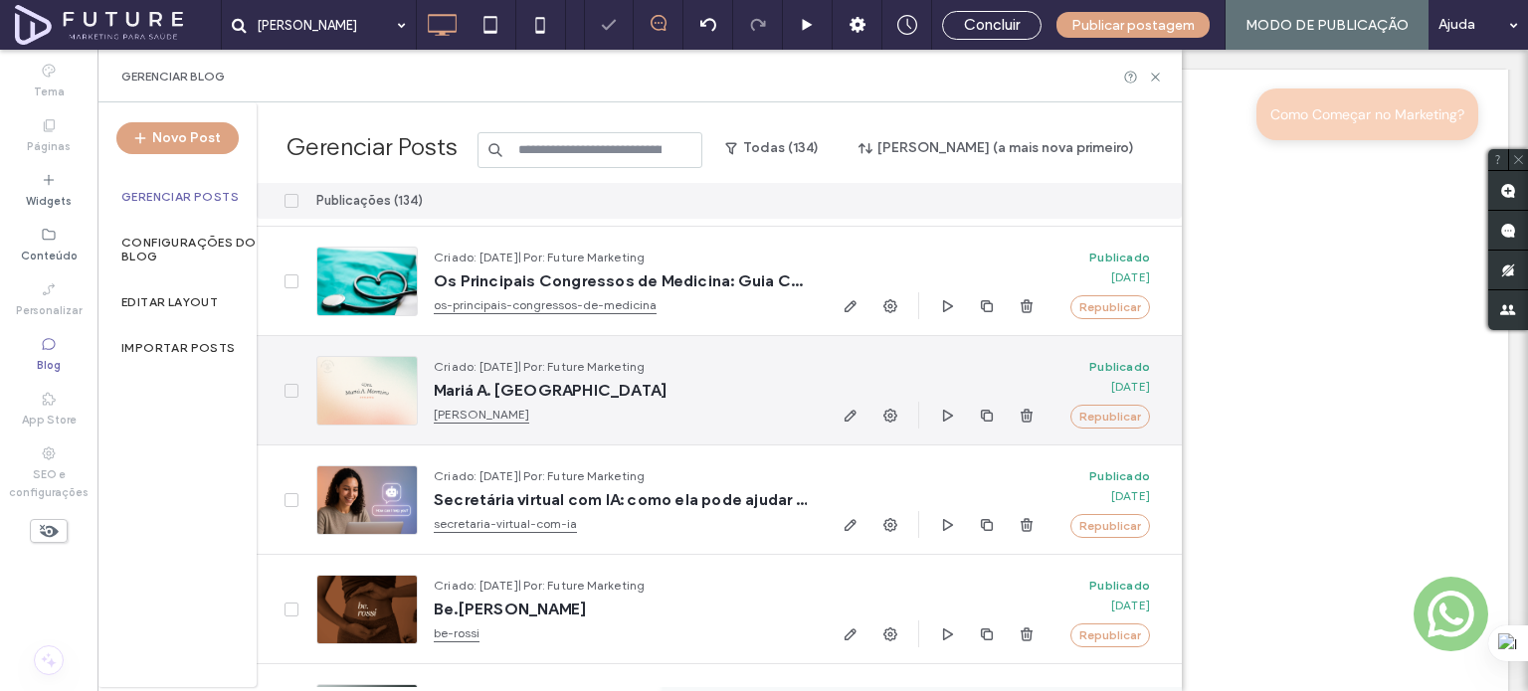
scroll to position [199, 0]
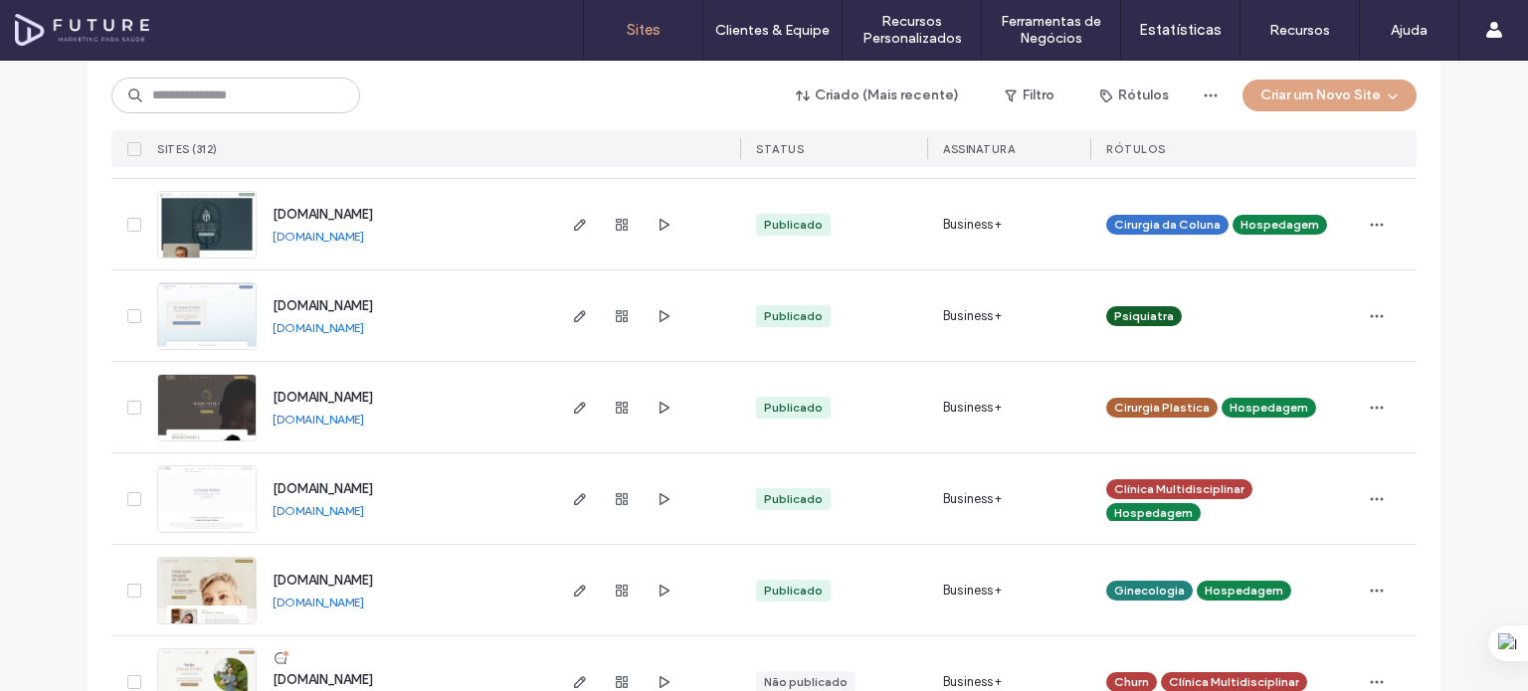
scroll to position [3750, 0]
